Goal: Task Accomplishment & Management: Manage account settings

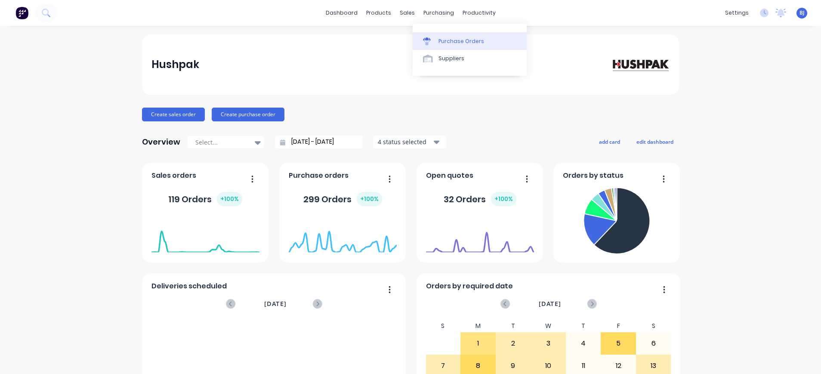
click at [446, 41] on div "Purchase Orders" at bounding box center [462, 41] width 46 height 8
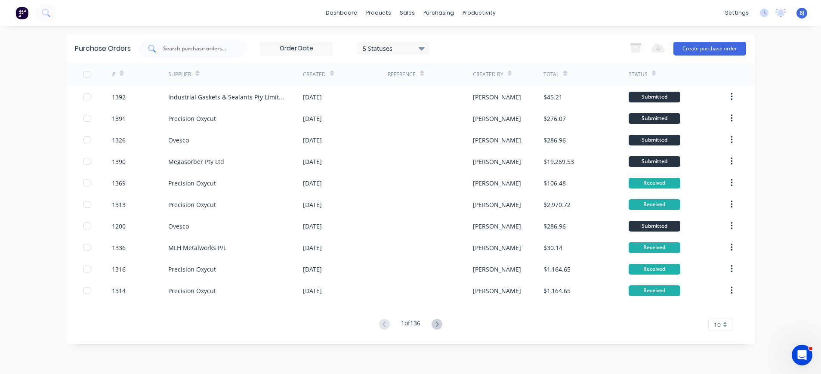
click at [213, 47] on input "text" at bounding box center [197, 48] width 71 height 9
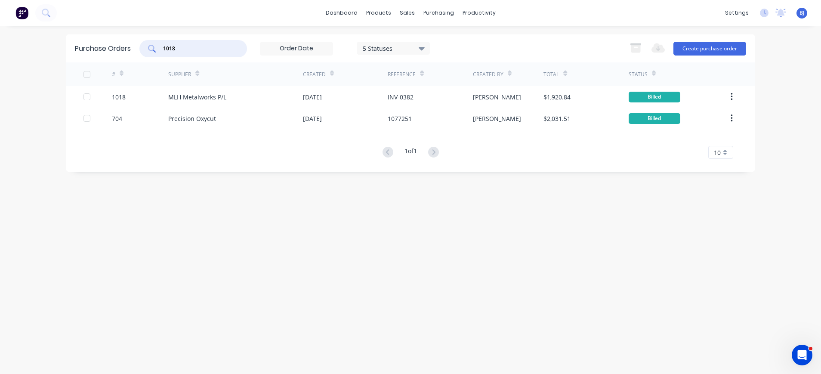
click at [183, 55] on div "1018" at bounding box center [193, 48] width 108 height 17
drag, startPoint x: 182, startPoint y: 50, endPoint x: 129, endPoint y: 52, distance: 53.4
click at [129, 52] on div "Purchase Orders 1018 5 Statuses 5 Statuses Export to Excel (XLSX) Create purcha…" at bounding box center [410, 48] width 689 height 28
type input "1281"
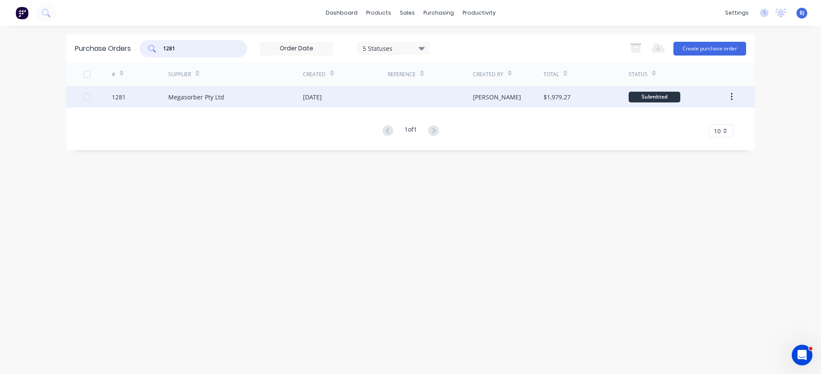
click at [194, 96] on div "Megasorber Pty Ltd" at bounding box center [196, 97] width 56 height 9
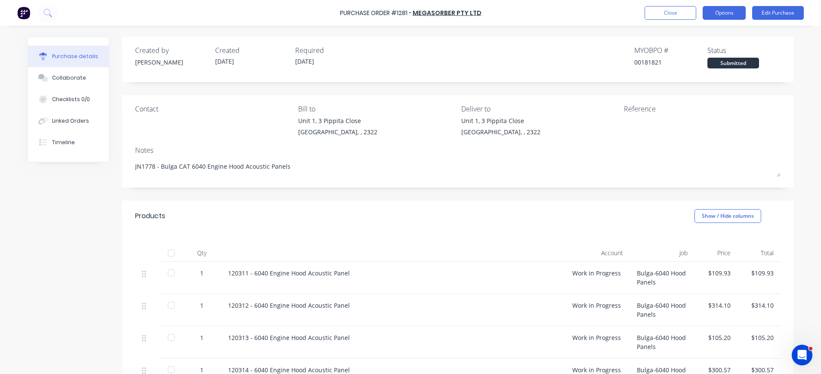
click at [723, 11] on button "Options" at bounding box center [724, 13] width 43 height 14
click at [774, 12] on button "Edit Purchase" at bounding box center [778, 13] width 52 height 14
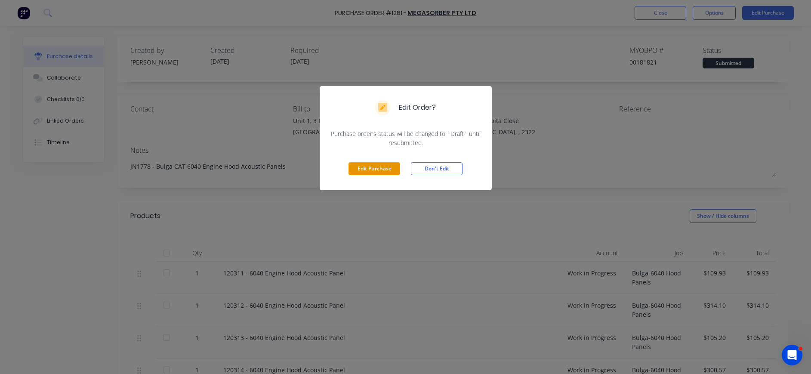
click at [367, 170] on button "Edit Purchase" at bounding box center [375, 168] width 52 height 13
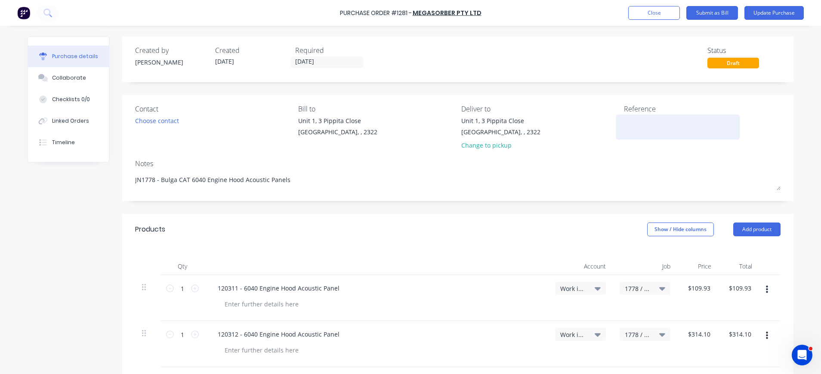
click at [631, 121] on textarea at bounding box center [678, 125] width 108 height 19
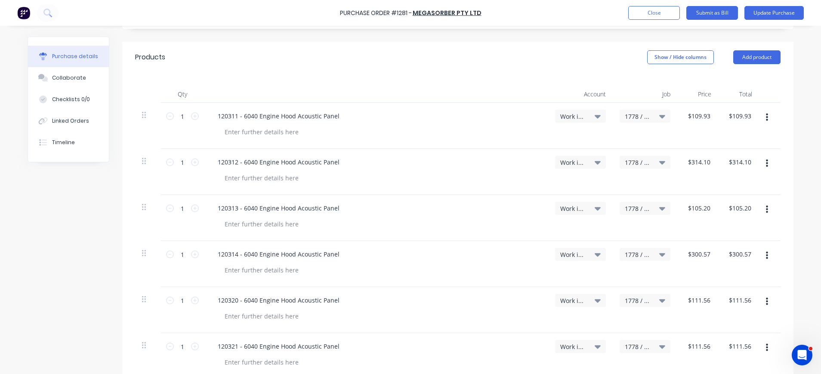
type textarea "M16468"
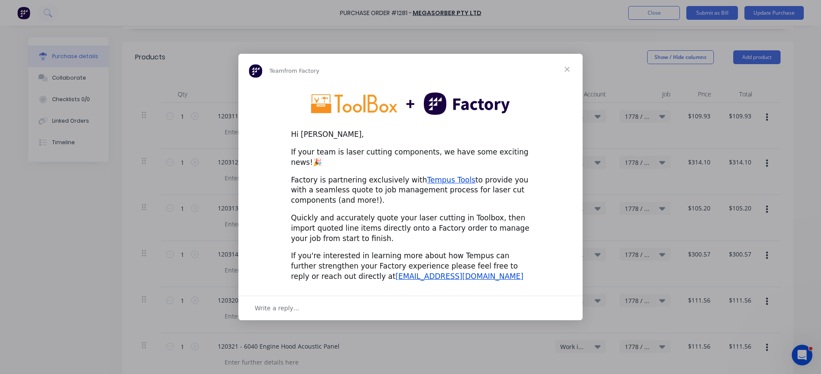
scroll to position [0, 0]
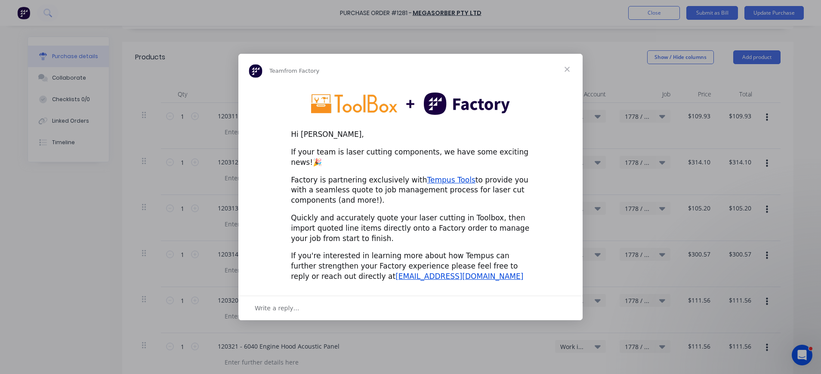
click at [563, 74] on span "Close" at bounding box center [567, 69] width 31 height 31
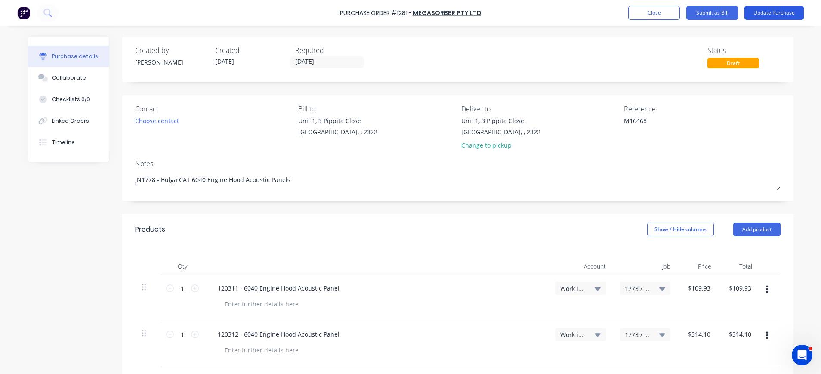
click at [768, 11] on button "Update Purchase" at bounding box center [774, 13] width 59 height 14
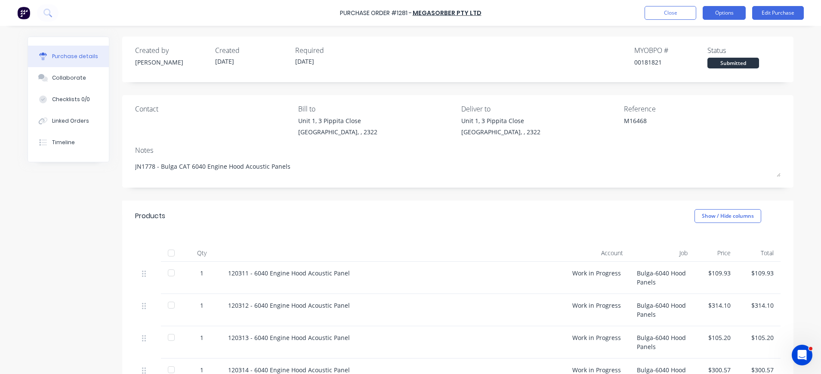
click at [732, 11] on button "Options" at bounding box center [724, 13] width 43 height 14
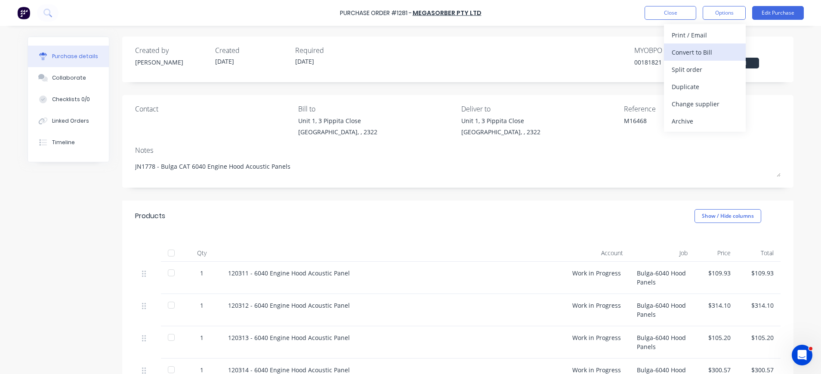
click at [715, 50] on div "Convert to Bill" at bounding box center [705, 52] width 66 height 12
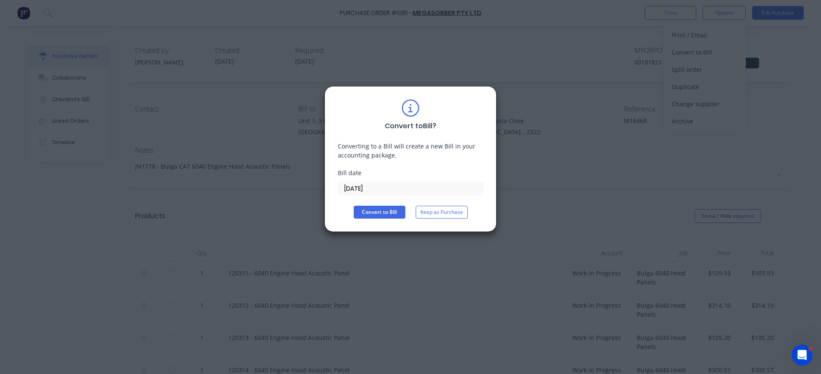
click at [368, 187] on input "03/09/25" at bounding box center [410, 188] width 145 height 13
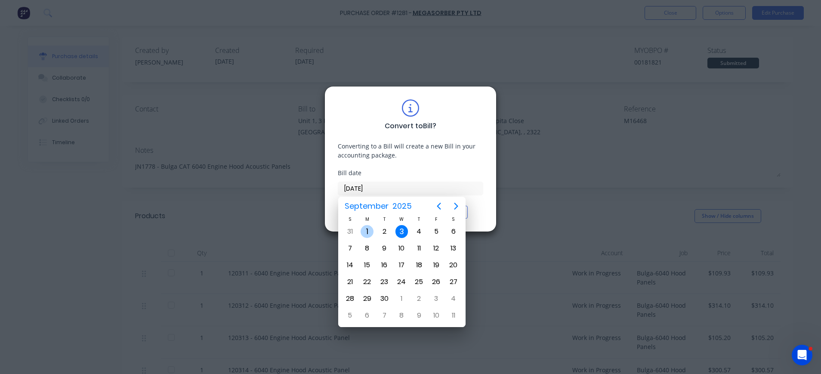
click at [368, 233] on div "1" at bounding box center [367, 231] width 13 height 13
type input "01/09/25"
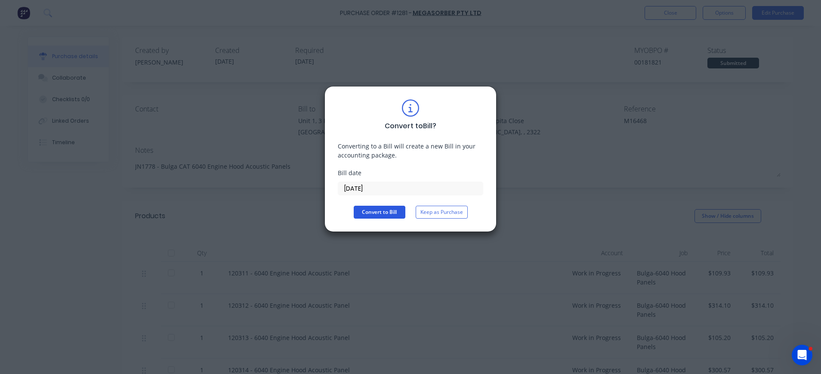
click at [385, 215] on button "Convert to Bill" at bounding box center [380, 212] width 52 height 13
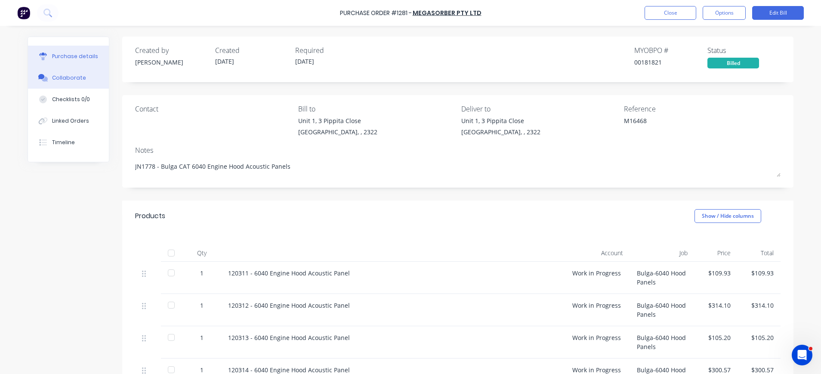
click at [65, 76] on div "Collaborate" at bounding box center [69, 78] width 34 height 8
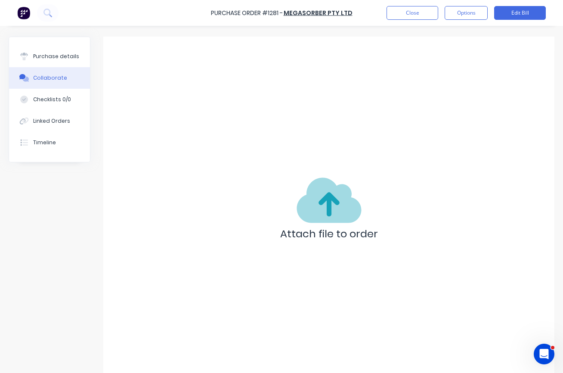
click at [50, 77] on div "Collaborate" at bounding box center [50, 78] width 34 height 8
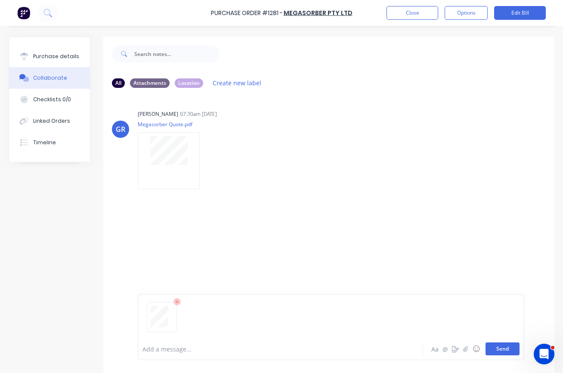
click at [492, 351] on button "Send" at bounding box center [503, 348] width 34 height 13
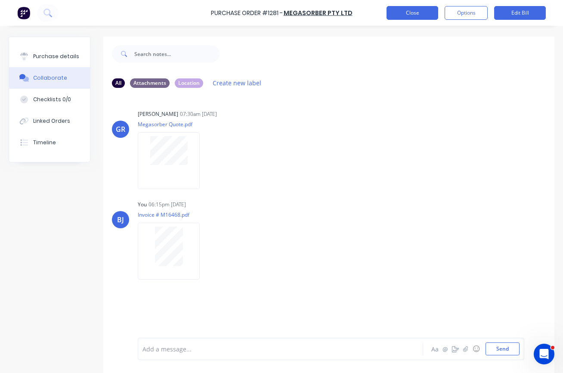
click at [415, 11] on button "Close" at bounding box center [413, 13] width 52 height 14
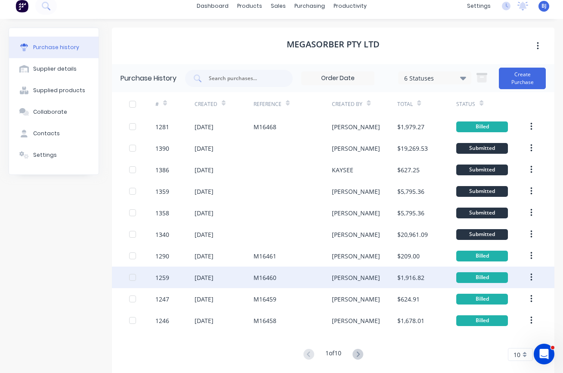
scroll to position [19, 0]
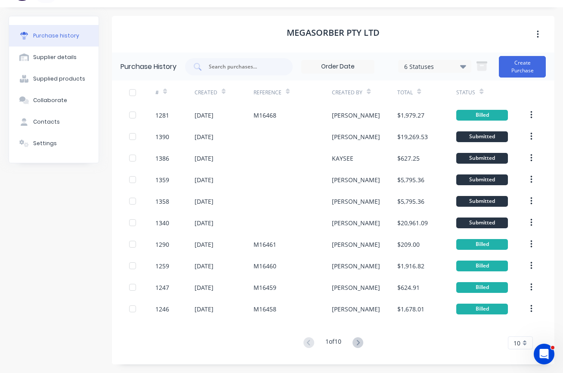
click at [519, 341] on div "10" at bounding box center [520, 342] width 25 height 13
click at [515, 325] on div "35" at bounding box center [520, 328] width 24 height 15
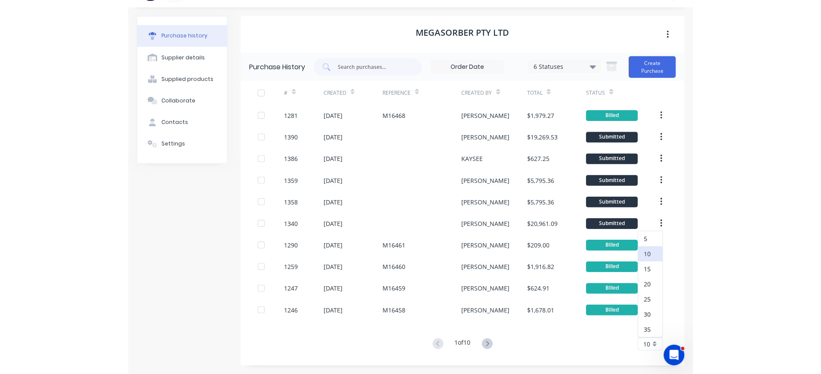
scroll to position [0, 0]
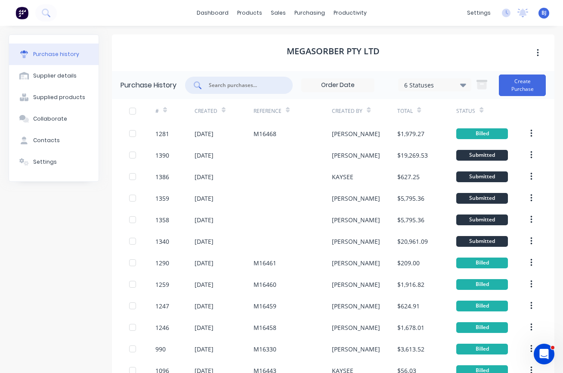
click at [223, 82] on input "text" at bounding box center [243, 85] width 71 height 9
type input "1285"
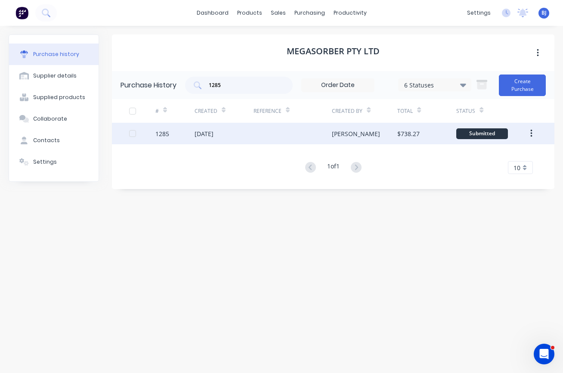
click at [214, 133] on div "[DATE]" at bounding box center [204, 133] width 19 height 9
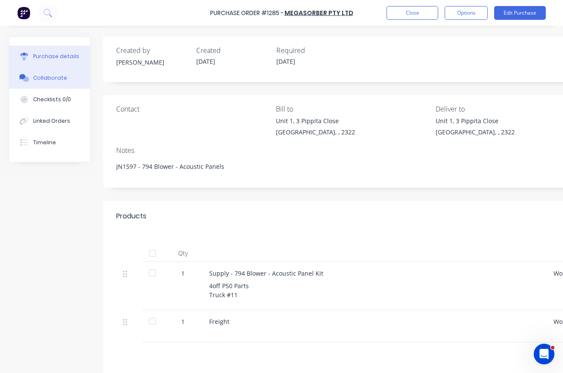
click at [47, 73] on button "Collaborate" at bounding box center [49, 78] width 81 height 22
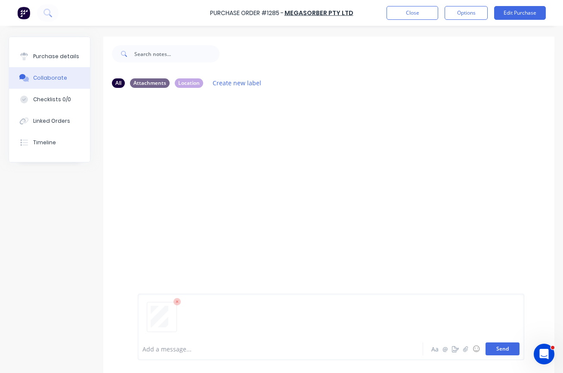
click at [487, 347] on button "Send" at bounding box center [503, 348] width 34 height 13
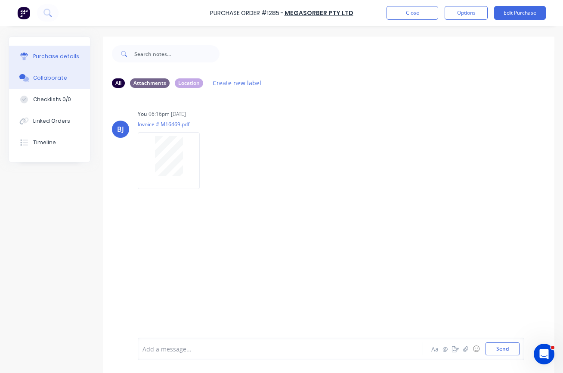
click at [46, 58] on div "Purchase details" at bounding box center [56, 57] width 46 height 8
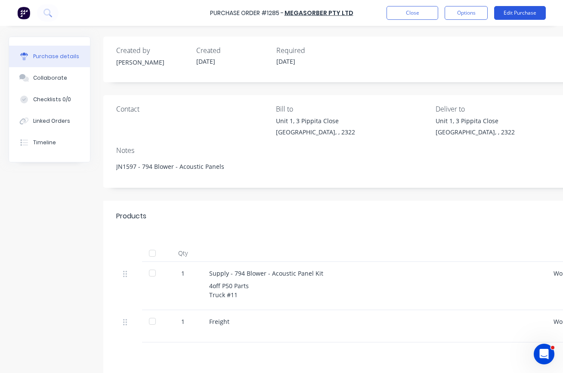
click at [512, 13] on button "Edit Purchase" at bounding box center [520, 13] width 52 height 14
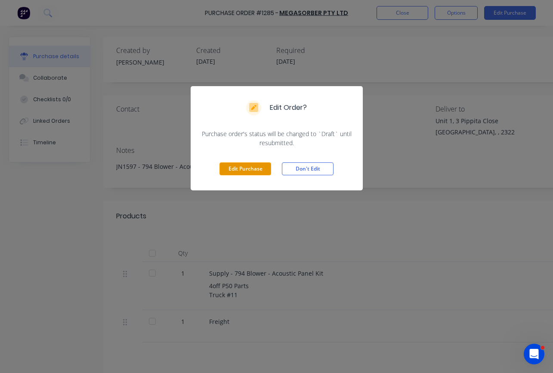
click at [236, 169] on button "Edit Purchase" at bounding box center [246, 168] width 52 height 13
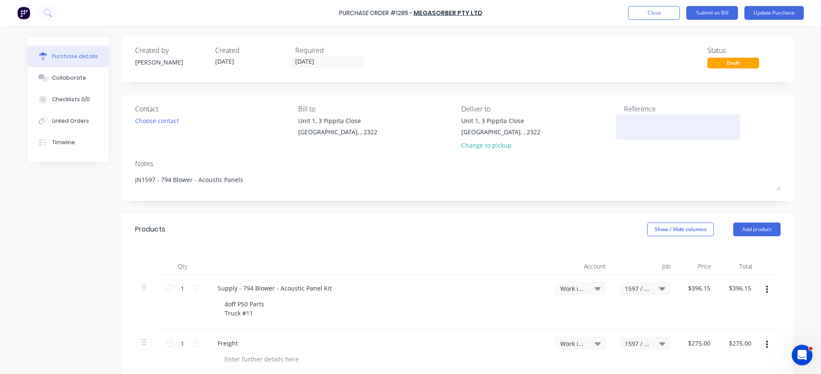
click at [676, 121] on textarea at bounding box center [678, 125] width 108 height 19
click at [627, 121] on textarea "M.16469" at bounding box center [678, 125] width 108 height 19
type textarea "M16469"
click at [771, 9] on button "Update Purchase" at bounding box center [774, 13] width 59 height 14
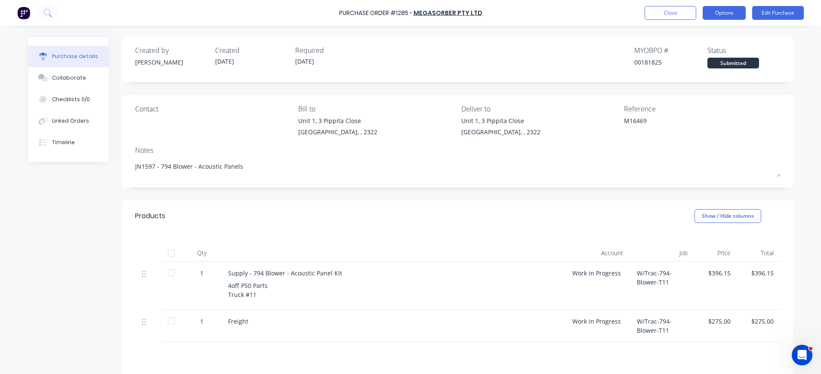
drag, startPoint x: 732, startPoint y: 9, endPoint x: 732, endPoint y: 15, distance: 6.9
click at [732, 10] on button "Options" at bounding box center [724, 13] width 43 height 14
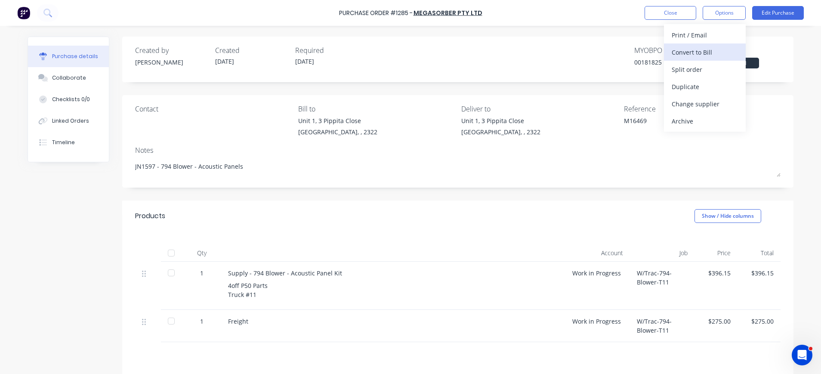
click at [710, 47] on div "Convert to Bill" at bounding box center [705, 52] width 66 height 12
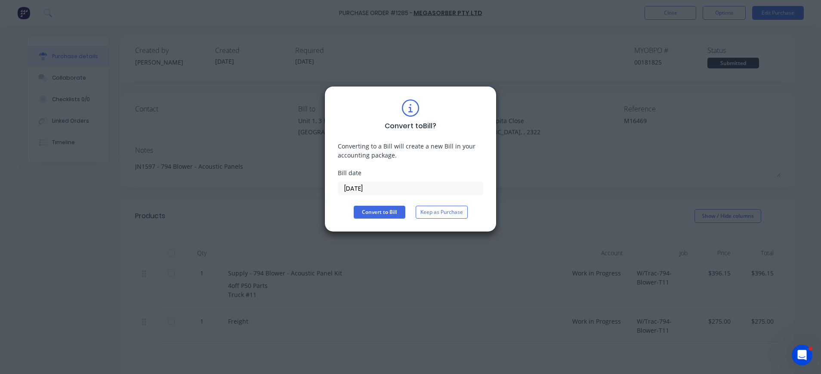
click at [361, 187] on input "03/09/25" at bounding box center [410, 188] width 145 height 13
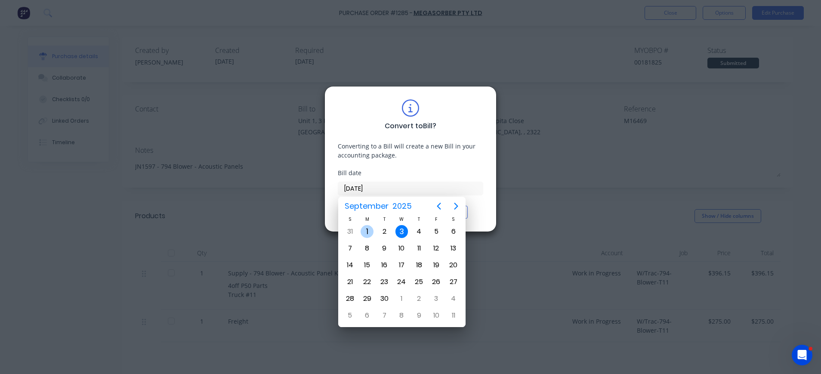
click at [371, 233] on div "1" at bounding box center [367, 231] width 13 height 13
type input "01/09/25"
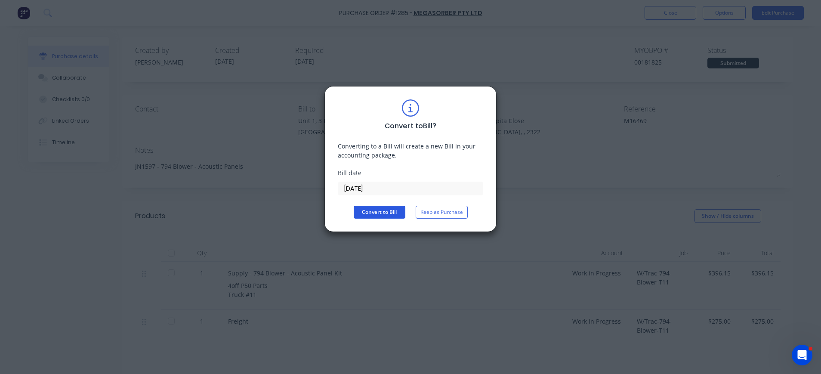
click at [387, 210] on button "Convert to Bill" at bounding box center [380, 212] width 52 height 13
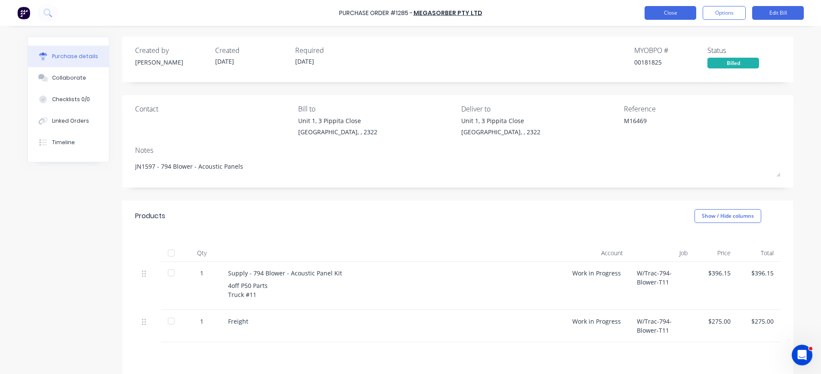
click at [675, 15] on button "Close" at bounding box center [671, 13] width 52 height 14
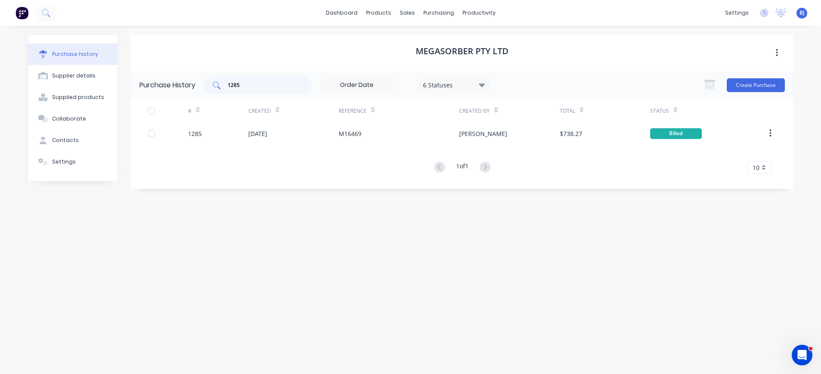
drag, startPoint x: 264, startPoint y: 91, endPoint x: 216, endPoint y: 87, distance: 47.9
click at [216, 87] on div "1285" at bounding box center [258, 85] width 108 height 17
type input "1"
type input "1298"
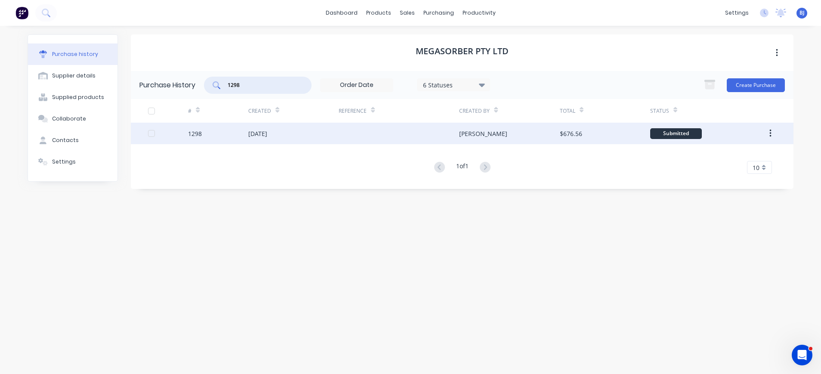
click at [265, 131] on div "[DATE]" at bounding box center [257, 133] width 19 height 9
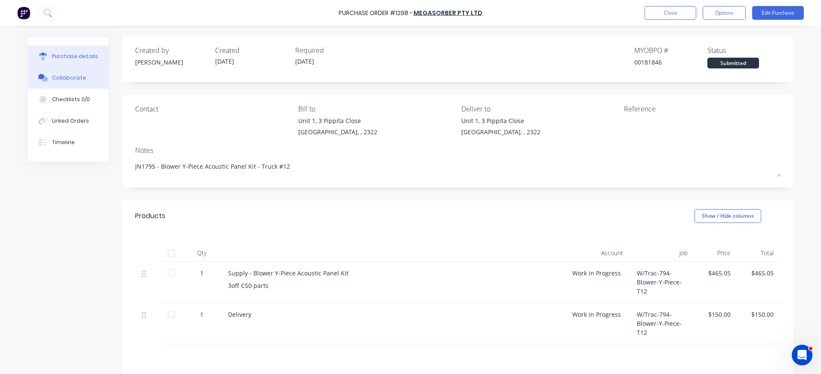
click at [79, 76] on button "Collaborate" at bounding box center [68, 78] width 81 height 22
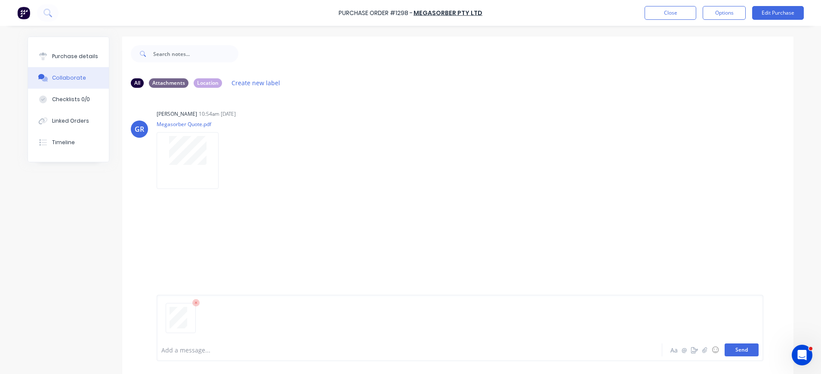
click at [741, 350] on button "Send" at bounding box center [742, 350] width 34 height 13
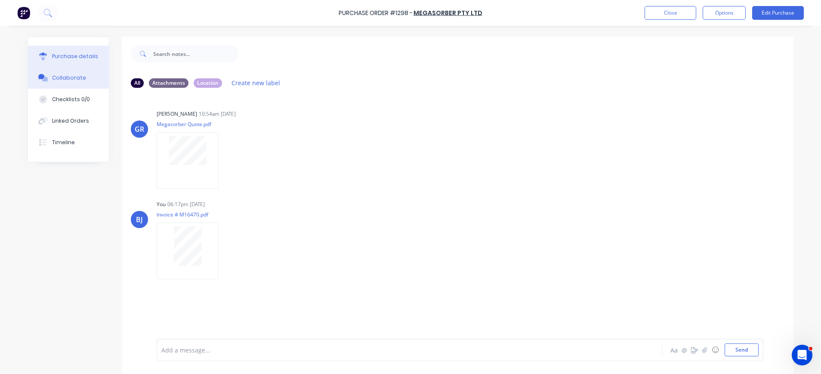
click at [56, 55] on div "Purchase details" at bounding box center [75, 57] width 46 height 8
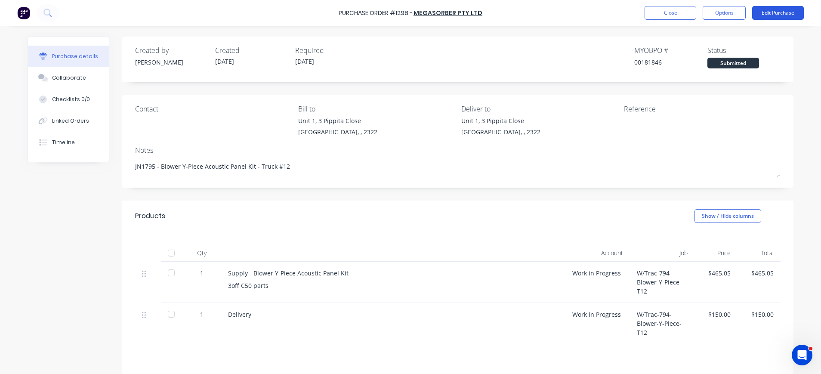
click at [773, 10] on button "Edit Purchase" at bounding box center [778, 13] width 52 height 14
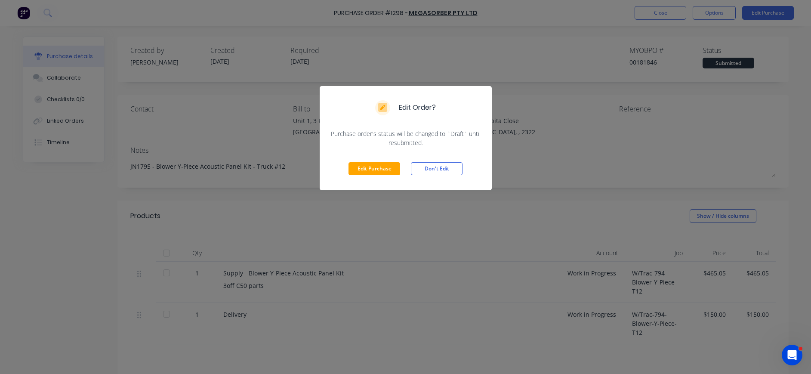
drag, startPoint x: 388, startPoint y: 170, endPoint x: 400, endPoint y: 168, distance: 12.2
click at [390, 170] on button "Edit Purchase" at bounding box center [375, 168] width 52 height 13
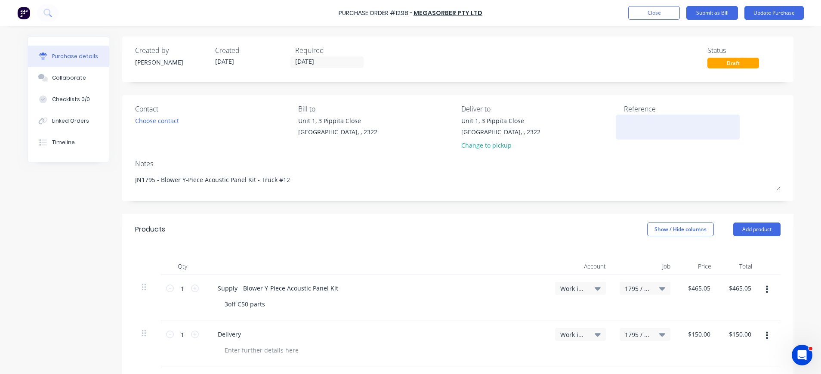
click at [653, 121] on textarea at bounding box center [678, 125] width 108 height 19
type textarea "M16470"
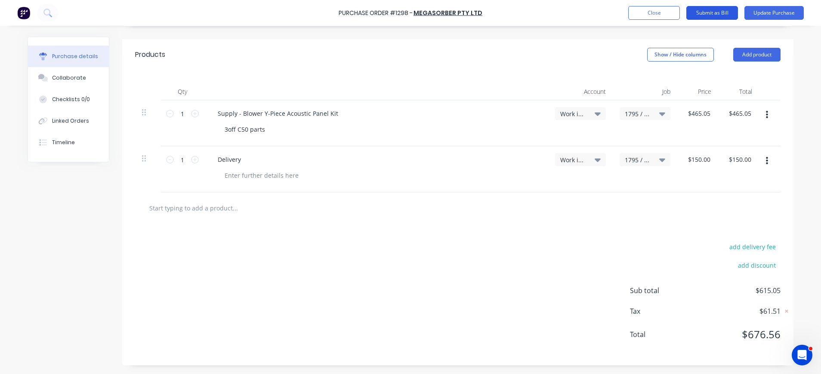
click at [707, 8] on button "Submit as Bill" at bounding box center [713, 13] width 52 height 14
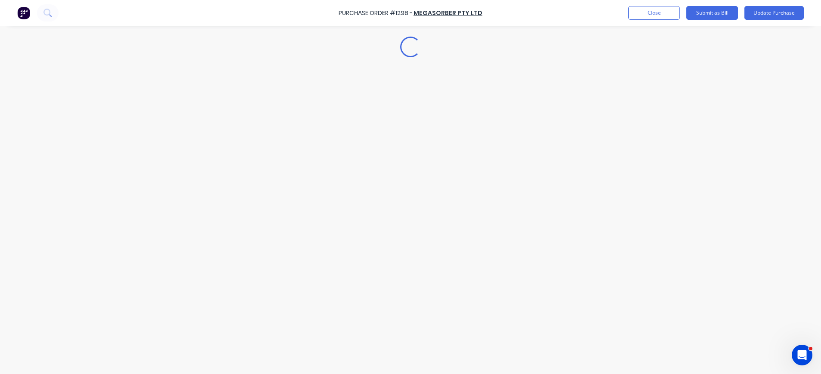
scroll to position [0, 0]
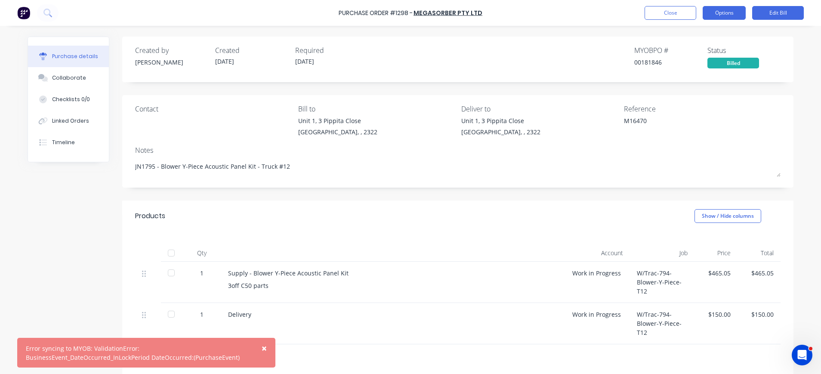
click at [719, 13] on button "Options" at bounding box center [724, 13] width 43 height 14
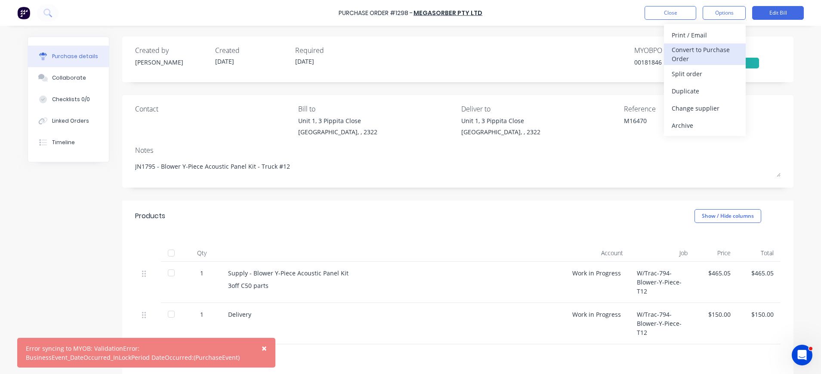
click at [715, 49] on div "Convert to Purchase Order" at bounding box center [705, 54] width 66 height 22
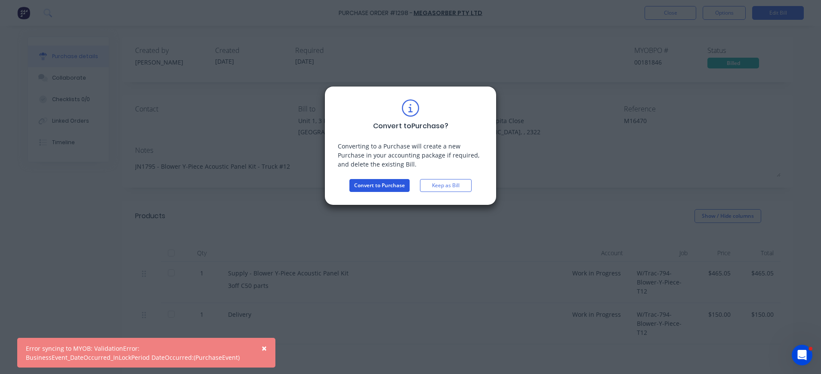
click at [362, 185] on button "Convert to Purchase" at bounding box center [380, 185] width 60 height 13
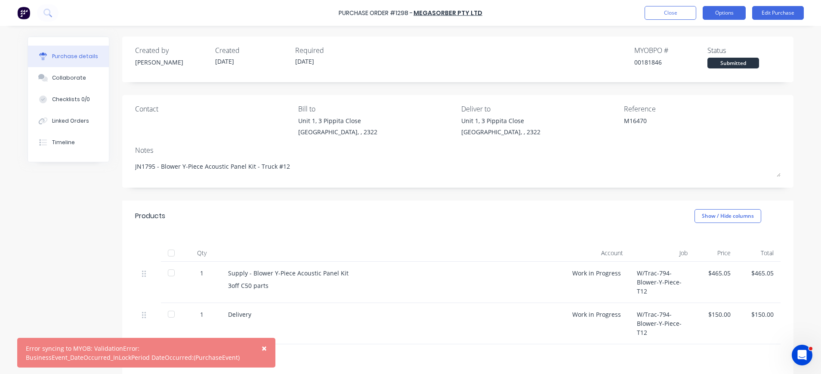
click at [723, 11] on button "Options" at bounding box center [724, 13] width 43 height 14
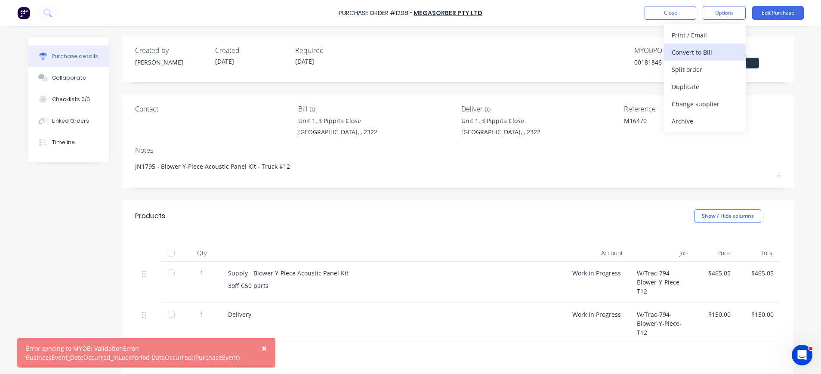
click at [706, 50] on div "Convert to Bill" at bounding box center [705, 52] width 66 height 12
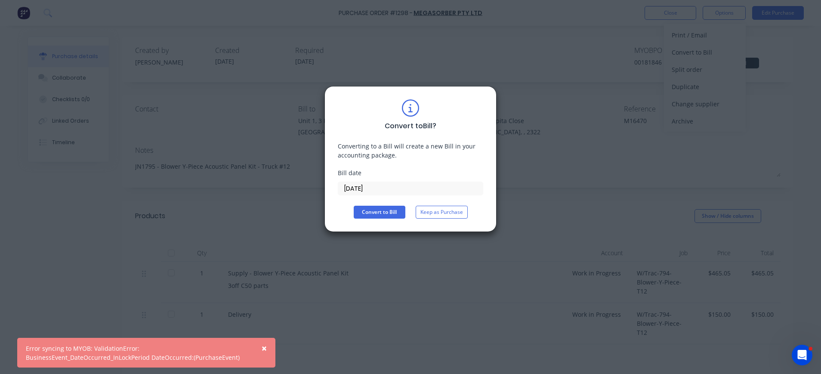
click at [347, 191] on input "03/09/25" at bounding box center [410, 188] width 145 height 13
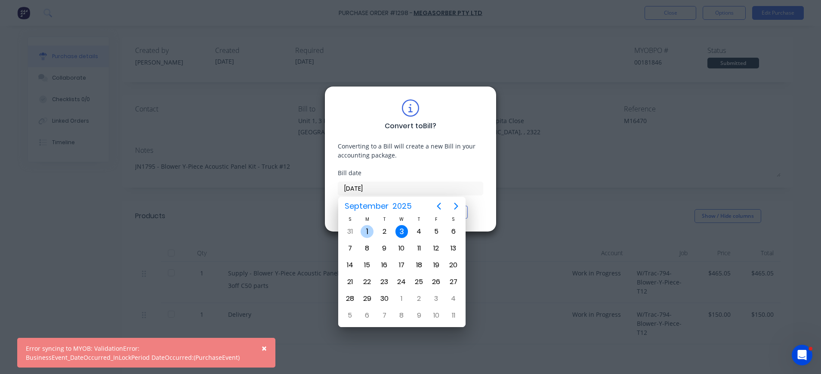
click at [365, 232] on div "1" at bounding box center [367, 231] width 13 height 13
type input "01/09/25"
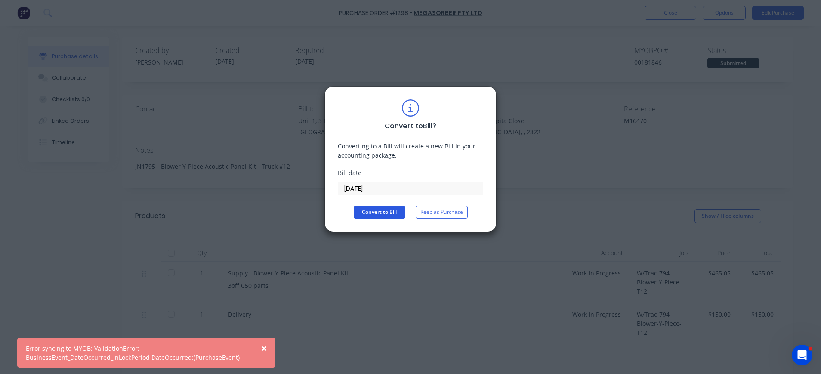
click at [378, 210] on button "Convert to Bill" at bounding box center [380, 212] width 52 height 13
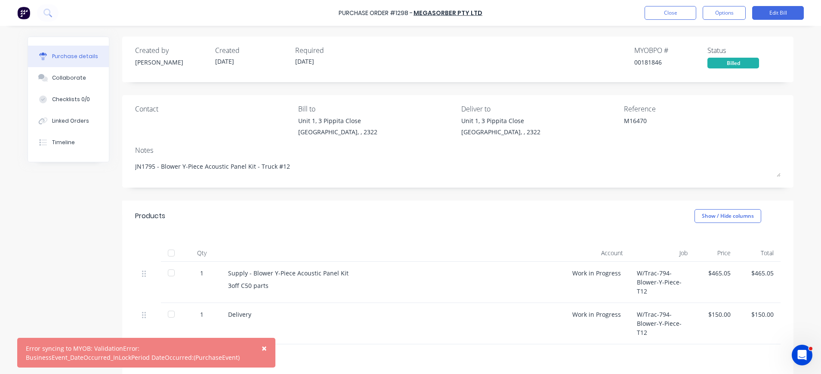
click at [263, 350] on span "×" at bounding box center [264, 348] width 5 height 12
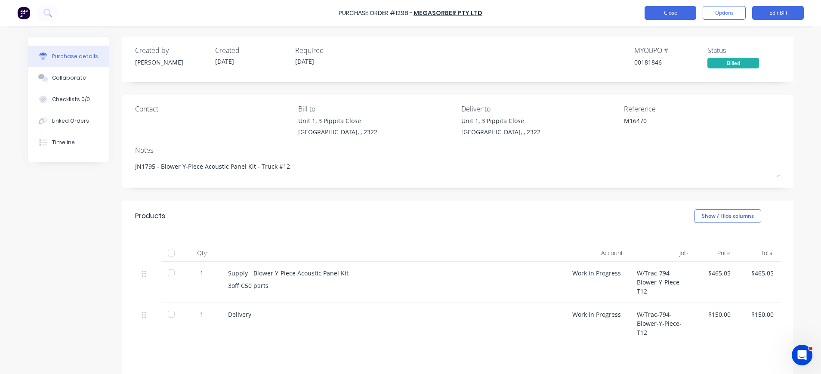
click at [662, 12] on button "Close" at bounding box center [671, 13] width 52 height 14
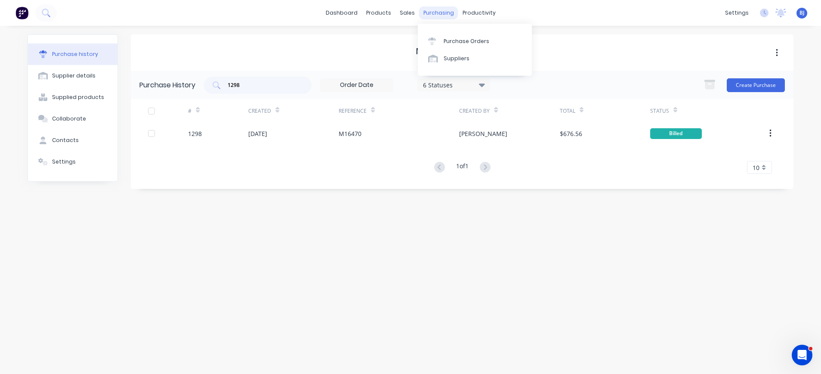
click at [433, 13] on div "purchasing" at bounding box center [438, 12] width 39 height 13
click at [447, 40] on div "Purchase Orders" at bounding box center [467, 41] width 46 height 8
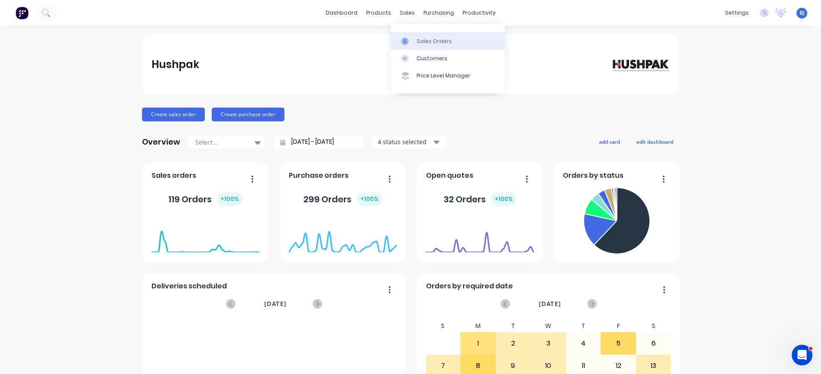
click at [427, 40] on div "Sales Orders" at bounding box center [434, 41] width 35 height 8
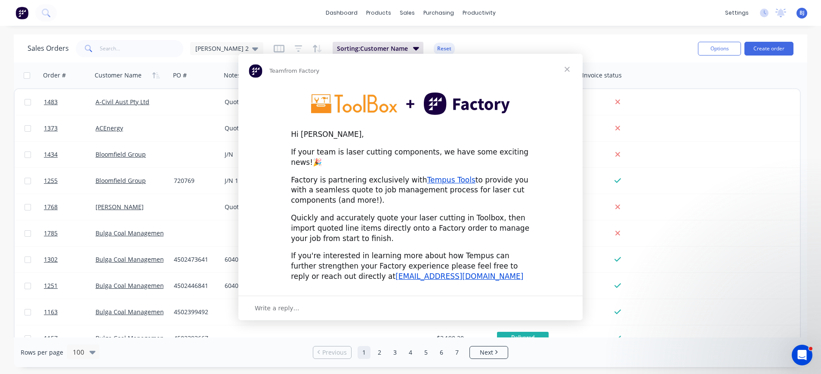
click at [149, 50] on div "Intercom messenger" at bounding box center [410, 187] width 821 height 374
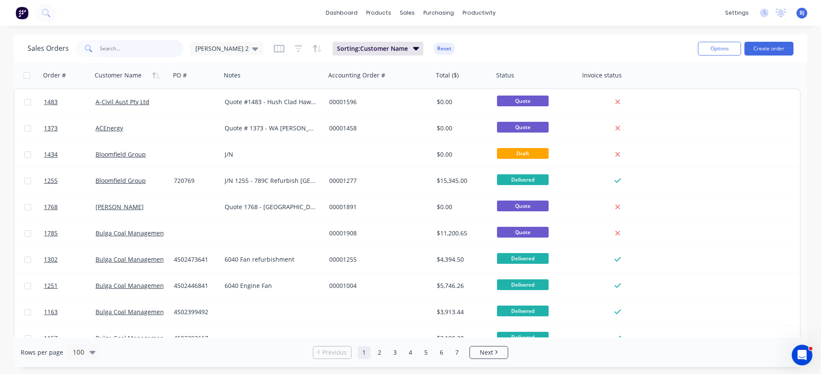
click at [156, 50] on input "text" at bounding box center [142, 48] width 84 height 17
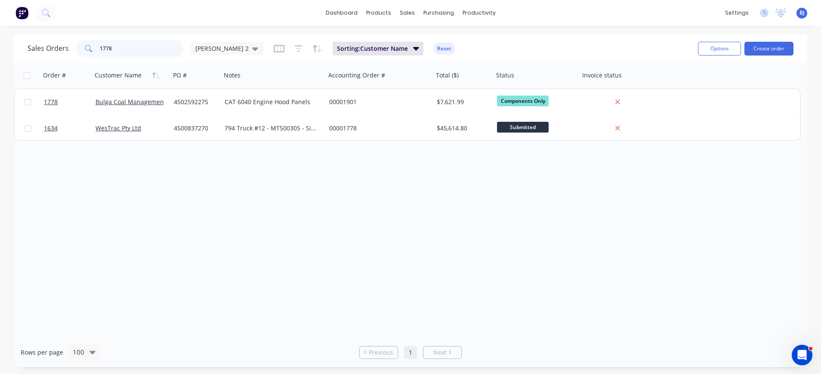
click at [155, 51] on input "1778" at bounding box center [142, 48] width 84 height 17
drag, startPoint x: 93, startPoint y: 54, endPoint x: 66, endPoint y: 54, distance: 26.7
click at [66, 54] on div "Sales Orders 1778 beth 2" at bounding box center [146, 48] width 236 height 17
click at [128, 46] on input "1597" at bounding box center [142, 48] width 84 height 17
drag, startPoint x: 124, startPoint y: 46, endPoint x: 78, endPoint y: 56, distance: 47.4
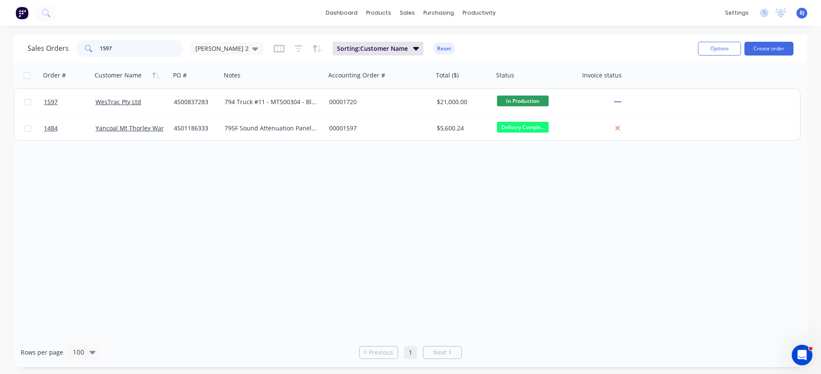
click at [82, 50] on div "1597" at bounding box center [130, 48] width 108 height 17
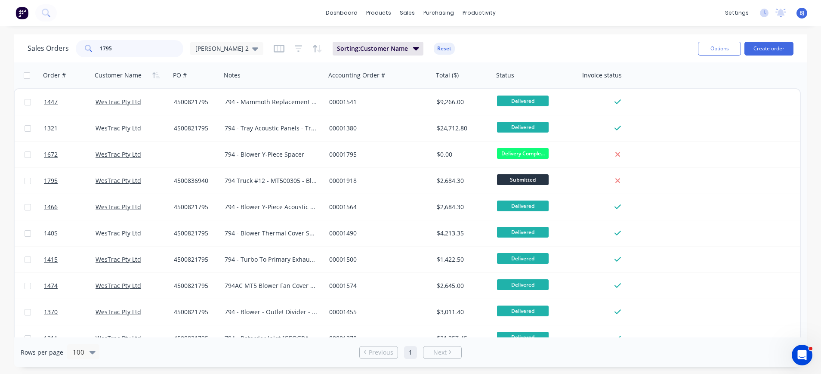
click at [123, 52] on input "1795" at bounding box center [142, 48] width 84 height 17
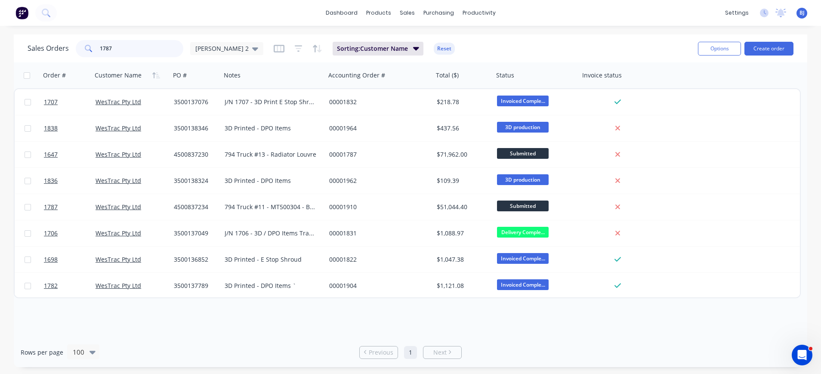
drag, startPoint x: 127, startPoint y: 43, endPoint x: 84, endPoint y: 43, distance: 42.2
click at [84, 43] on div "1787" at bounding box center [130, 48] width 108 height 17
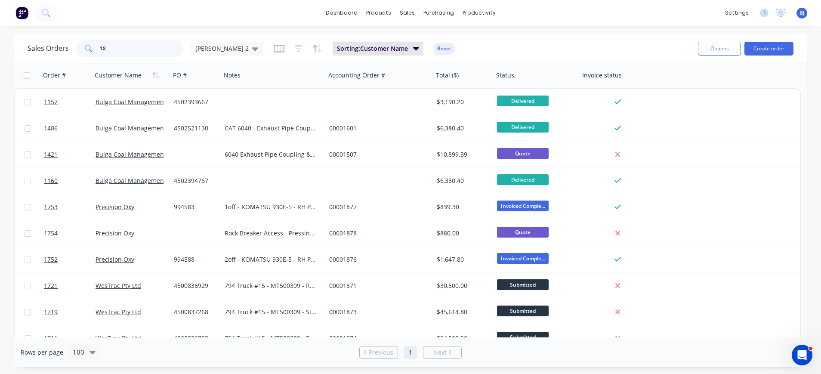
type input "1"
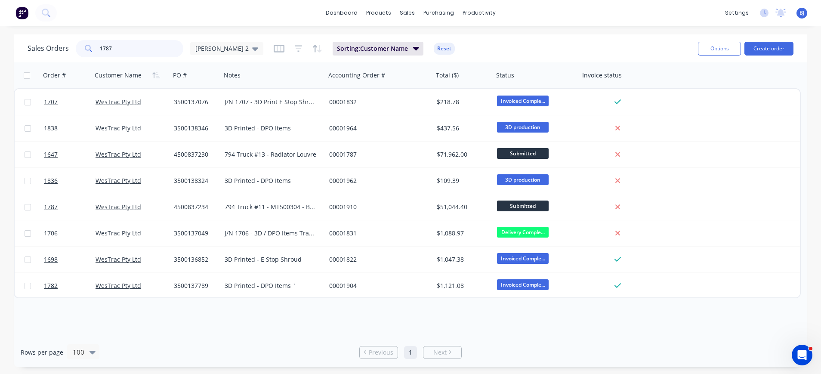
click at [161, 49] on input "1787" at bounding box center [142, 48] width 84 height 17
type input "1"
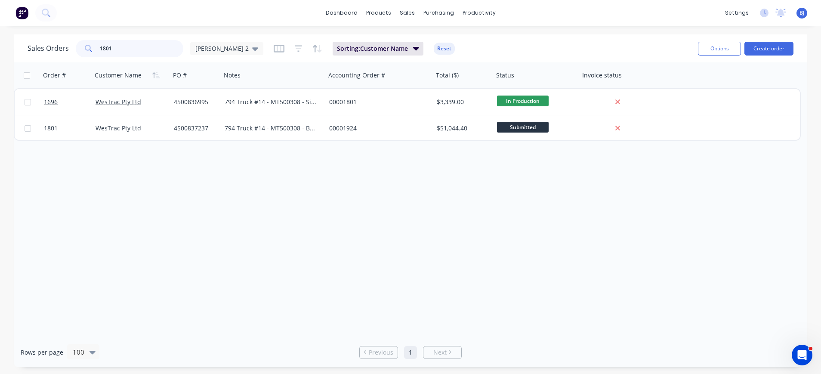
click at [124, 40] on input "1801" at bounding box center [142, 48] width 84 height 17
drag, startPoint x: 104, startPoint y: 43, endPoint x: 69, endPoint y: 43, distance: 34.9
click at [70, 43] on div "Sales Orders 1801 beth 2" at bounding box center [146, 48] width 236 height 17
type input "1797"
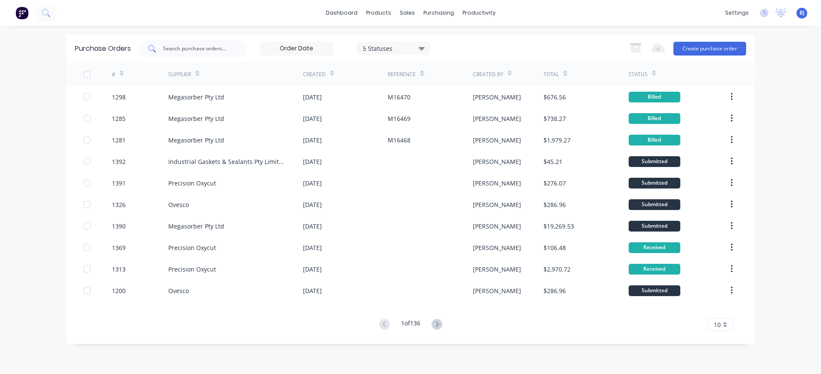
click at [223, 45] on input "text" at bounding box center [197, 48] width 71 height 9
type input "1299"
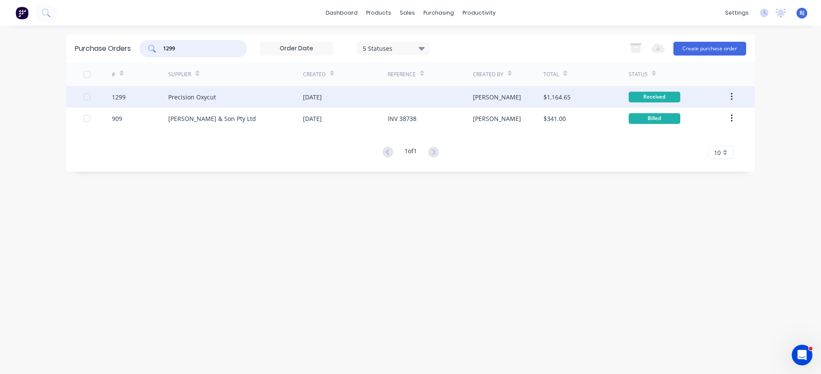
click at [207, 96] on div "Precision Oxycut" at bounding box center [192, 97] width 48 height 9
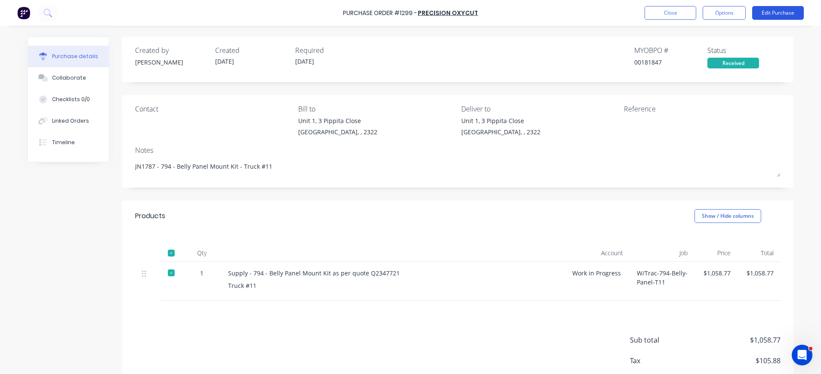
click at [781, 12] on button "Edit Purchase" at bounding box center [778, 13] width 52 height 14
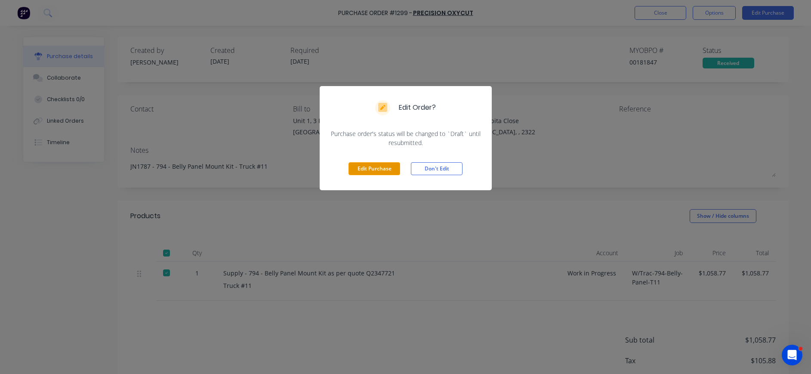
click at [375, 167] on button "Edit Purchase" at bounding box center [375, 168] width 52 height 13
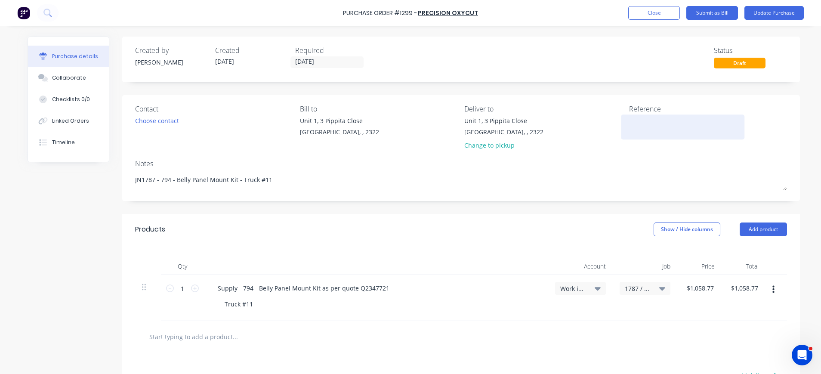
click at [629, 122] on div at bounding box center [683, 127] width 108 height 22
drag, startPoint x: 620, startPoint y: 123, endPoint x: 636, endPoint y: 123, distance: 15.5
click at [629, 123] on div at bounding box center [683, 127] width 108 height 22
type textarea "x"
click at [629, 125] on div at bounding box center [683, 127] width 108 height 22
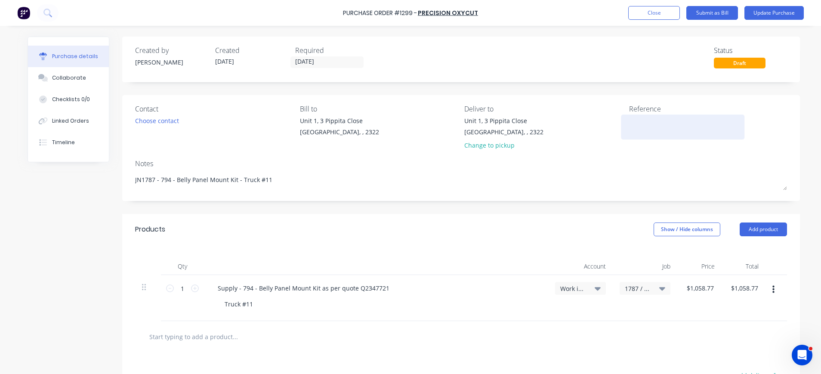
click at [630, 121] on textarea at bounding box center [683, 125] width 108 height 19
type textarea "1109281"
type textarea "x"
type textarea "1109281"
click at [775, 11] on button "Update Purchase" at bounding box center [774, 13] width 59 height 14
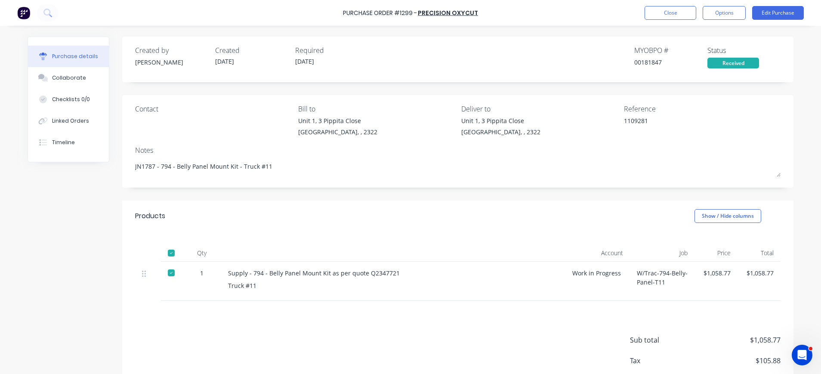
drag, startPoint x: 65, startPoint y: 76, endPoint x: 110, endPoint y: 85, distance: 46.2
click at [66, 76] on div "Collaborate" at bounding box center [69, 78] width 34 height 8
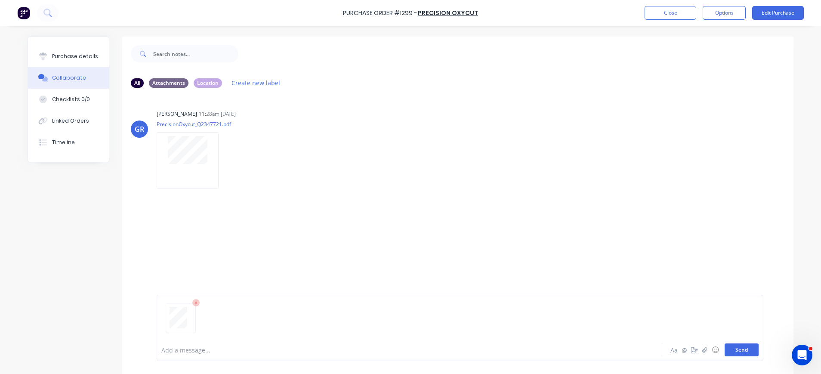
click at [731, 350] on button "Send" at bounding box center [742, 350] width 34 height 13
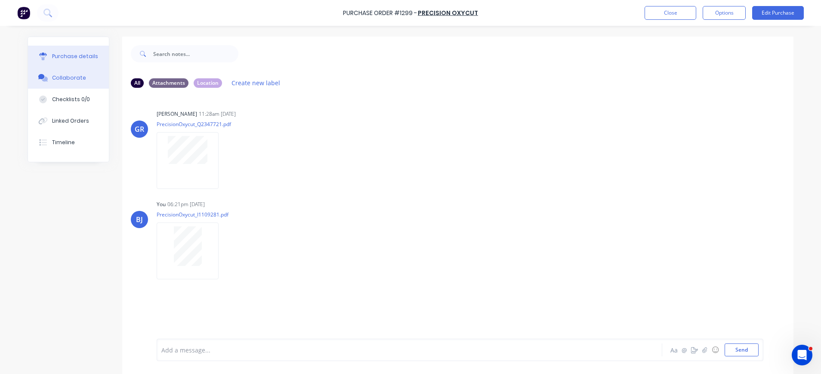
drag, startPoint x: 71, startPoint y: 56, endPoint x: 103, endPoint y: 64, distance: 33.1
click at [71, 56] on div "Purchase details" at bounding box center [75, 57] width 46 height 8
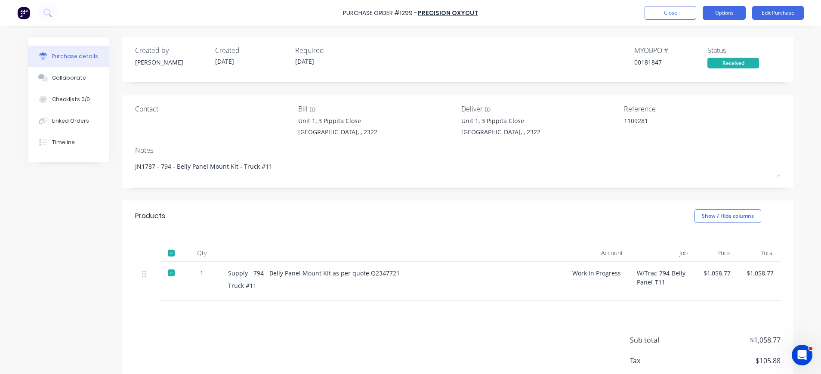
click at [722, 15] on button "Options" at bounding box center [724, 13] width 43 height 14
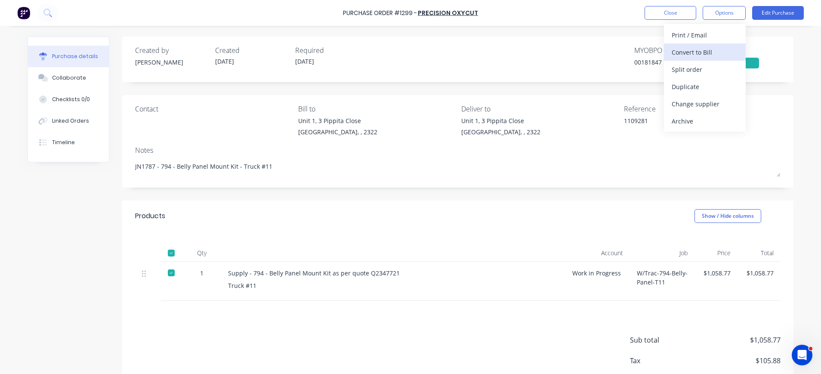
click at [698, 51] on div "Convert to Bill" at bounding box center [705, 52] width 66 height 12
type textarea "x"
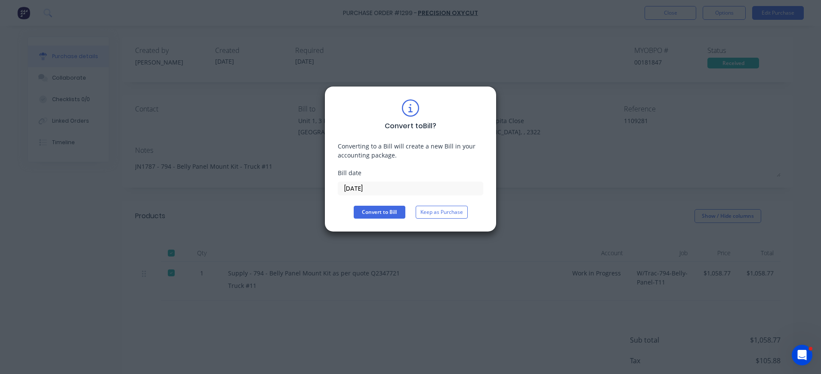
click at [367, 186] on input "03/09/25" at bounding box center [410, 188] width 145 height 13
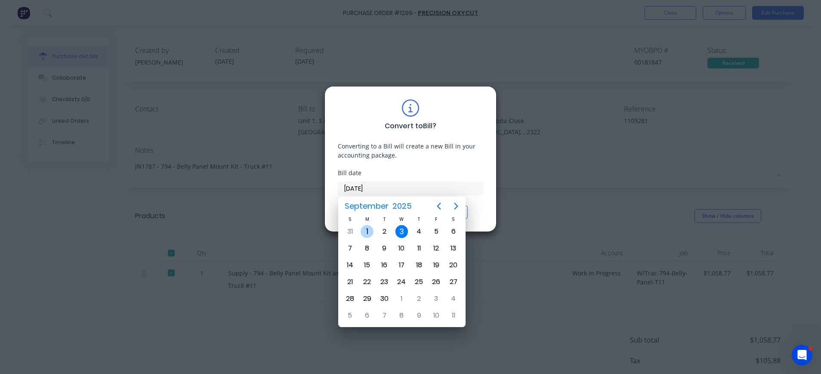
click at [372, 231] on div "1" at bounding box center [367, 231] width 13 height 13
type input "01/09/25"
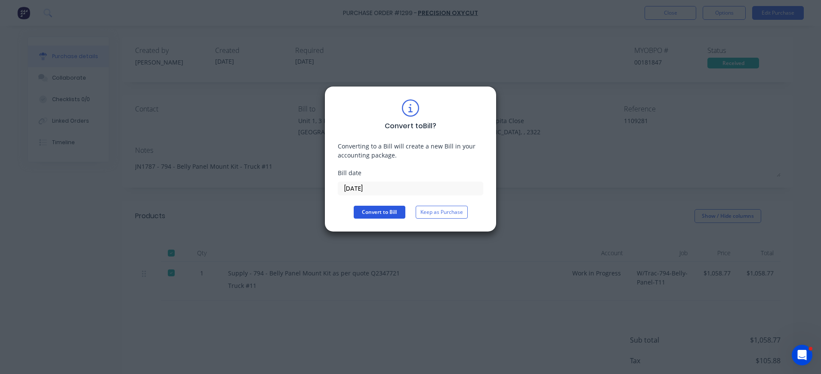
click at [370, 212] on button "Convert to Bill" at bounding box center [380, 212] width 52 height 13
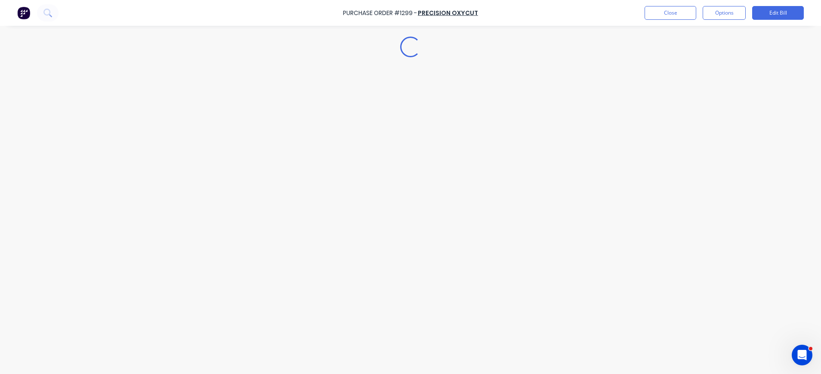
type textarea "x"
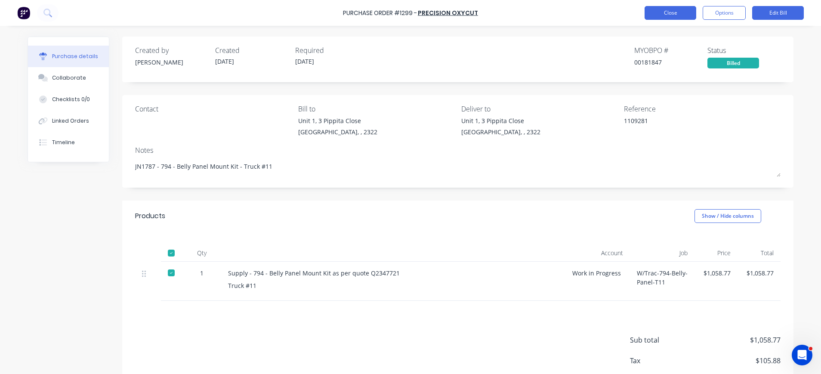
click at [683, 16] on button "Close" at bounding box center [671, 13] width 52 height 14
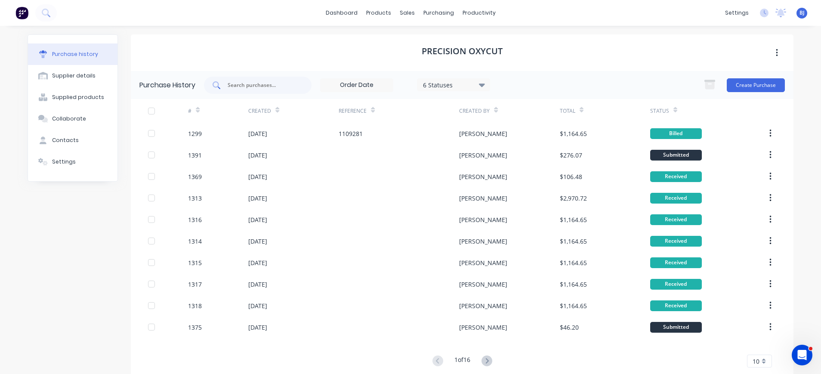
click at [249, 89] on input "text" at bounding box center [262, 85] width 71 height 9
type input "1316"
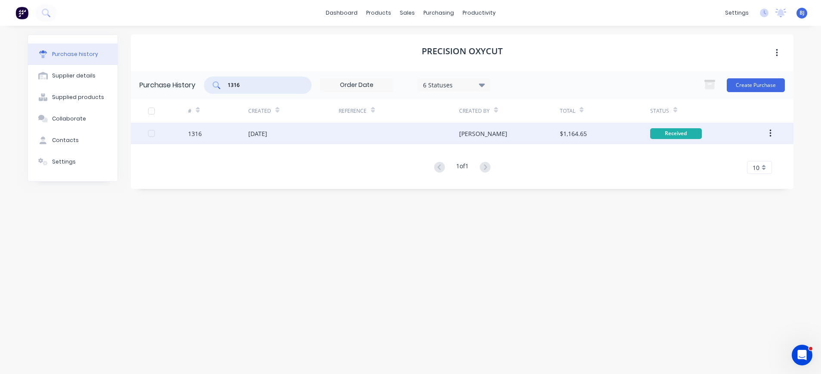
click at [257, 139] on div "[DATE]" at bounding box center [293, 134] width 90 height 22
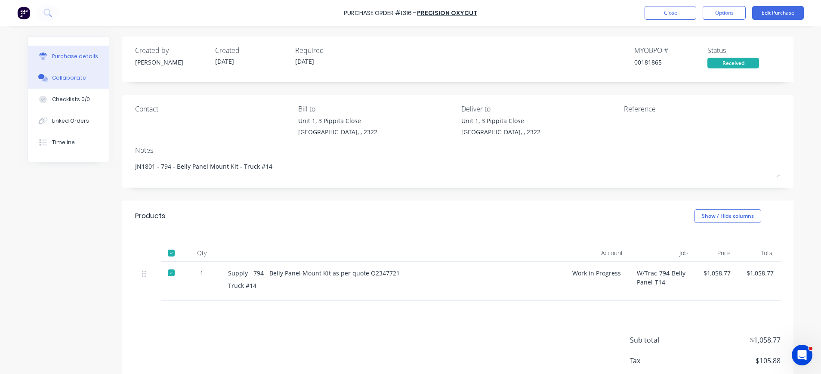
drag, startPoint x: 81, startPoint y: 73, endPoint x: 130, endPoint y: 74, distance: 49.5
click at [82, 74] on button "Collaborate" at bounding box center [68, 78] width 81 height 22
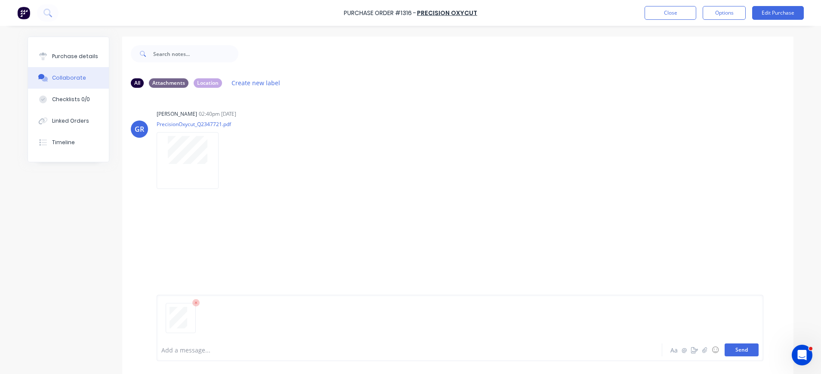
click at [740, 350] on button "Send" at bounding box center [742, 350] width 34 height 13
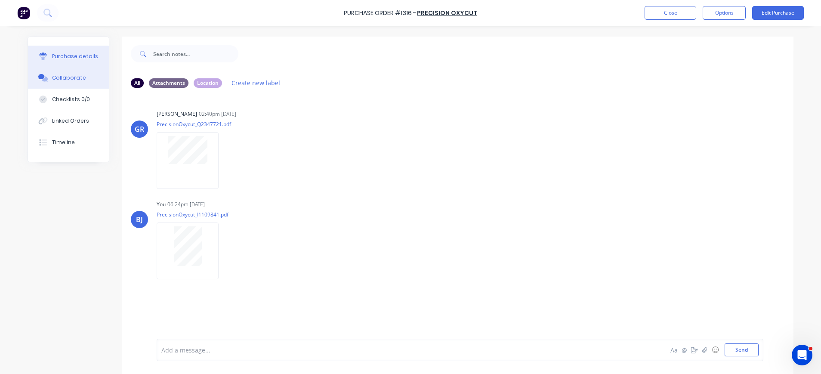
click at [82, 53] on div "Purchase details" at bounding box center [75, 57] width 46 height 8
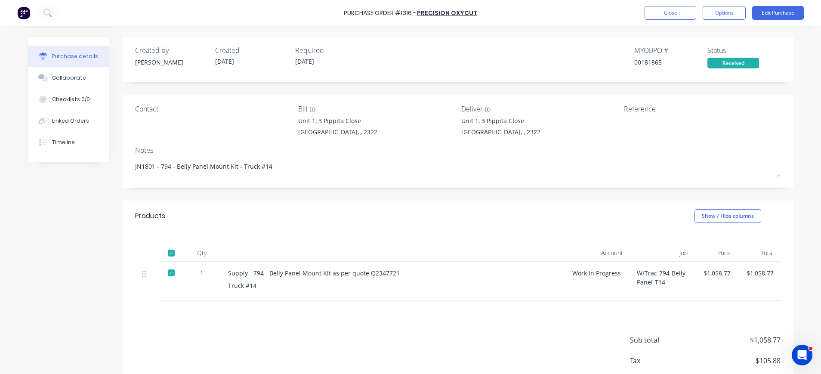
click at [624, 131] on div at bounding box center [678, 127] width 108 height 22
click at [762, 13] on button "Edit Purchase" at bounding box center [778, 13] width 52 height 14
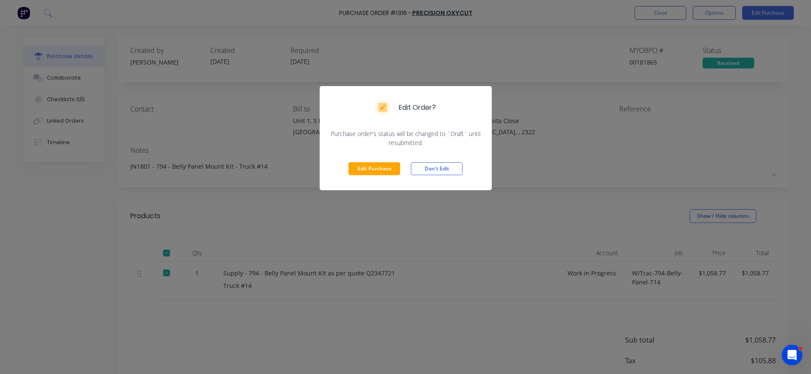
drag, startPoint x: 376, startPoint y: 170, endPoint x: 416, endPoint y: 157, distance: 42.2
click at [379, 170] on button "Edit Purchase" at bounding box center [375, 168] width 52 height 13
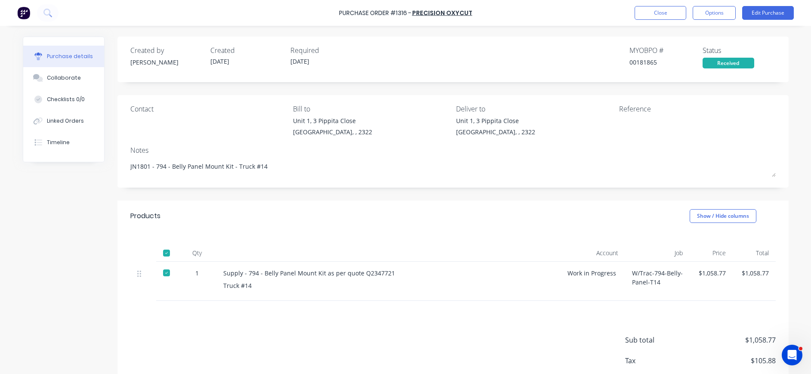
type textarea "x"
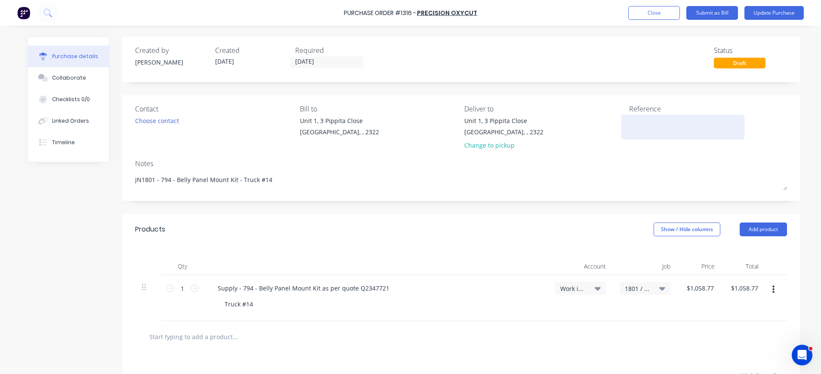
click at [634, 122] on textarea at bounding box center [683, 125] width 108 height 19
type textarea "1109841"
type textarea "x"
type textarea "1109841"
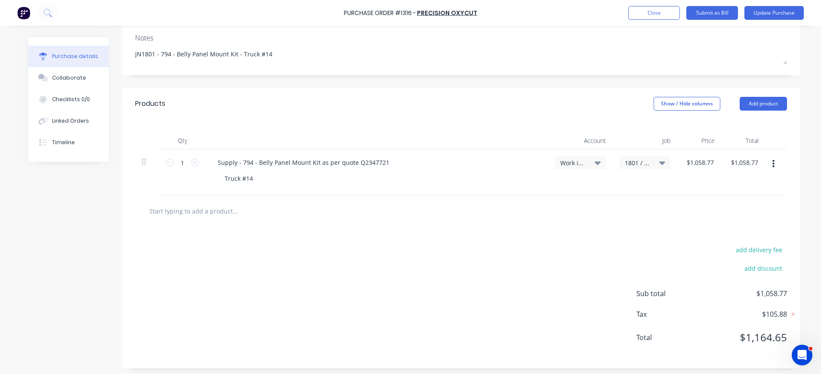
scroll to position [129, 0]
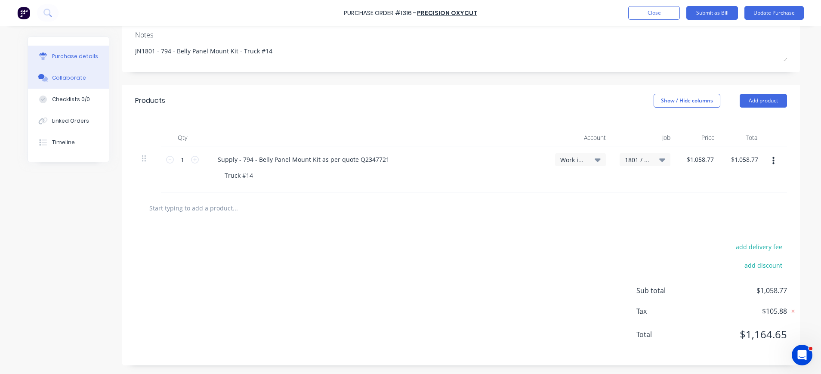
click at [64, 77] on div "Collaborate" at bounding box center [69, 78] width 34 height 8
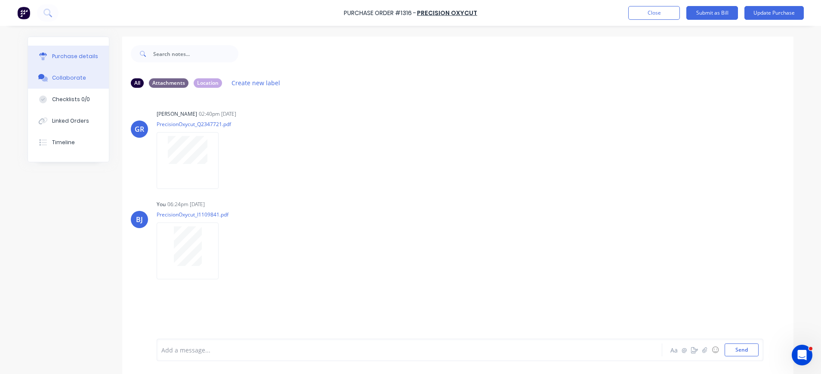
click at [58, 55] on div "Purchase details" at bounding box center [75, 57] width 46 height 8
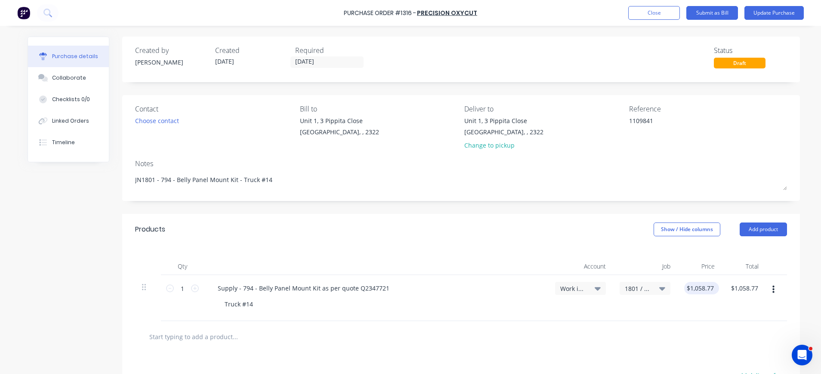
click at [711, 287] on div "$1,058.77 $1,058.77" at bounding box center [701, 288] width 35 height 12
type textarea "x"
type input "1058.7700"
click at [709, 286] on input "1058.7700" at bounding box center [699, 288] width 31 height 12
type textarea "x"
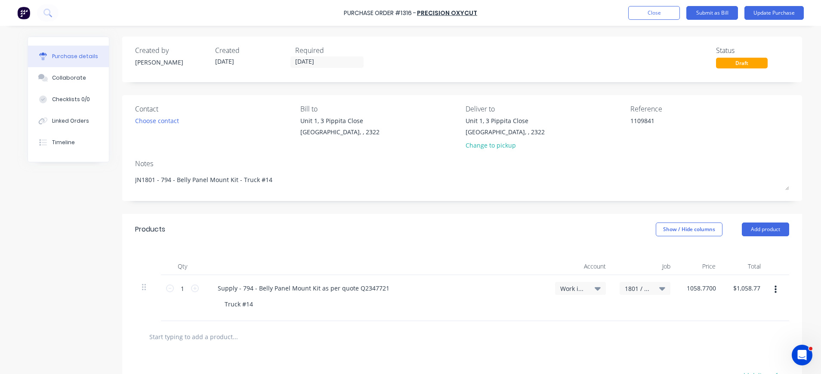
type input "$1,058.77"
click at [715, 286] on div "$1,058.77 1058.7700" at bounding box center [701, 298] width 46 height 46
drag, startPoint x: 711, startPoint y: 286, endPoint x: 679, endPoint y: 287, distance: 31.9
click at [679, 287] on div "$1,058.77 $1,058.77" at bounding box center [700, 298] width 44 height 46
type textarea "x"
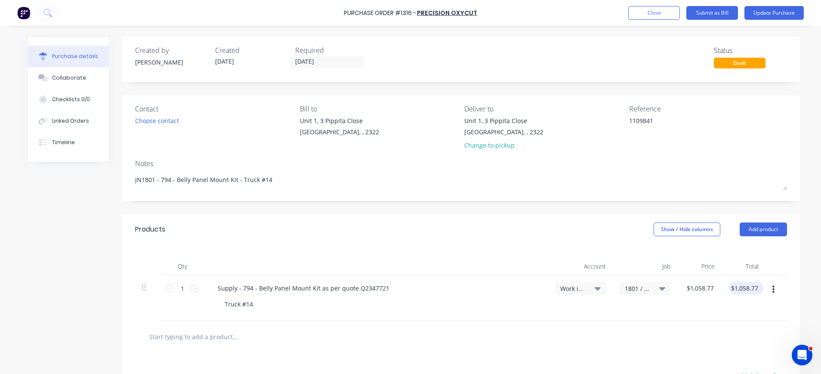
type input "1058.77"
drag, startPoint x: 679, startPoint y: 287, endPoint x: 751, endPoint y: 291, distance: 72.4
click at [751, 291] on div "1058.77 1058.77" at bounding box center [744, 288] width 30 height 12
type textarea "x"
type input "$1,058.77"
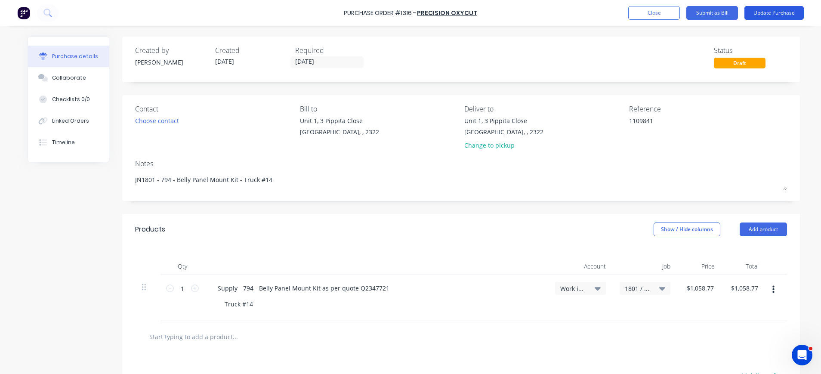
click at [758, 10] on button "Update Purchase" at bounding box center [774, 13] width 59 height 14
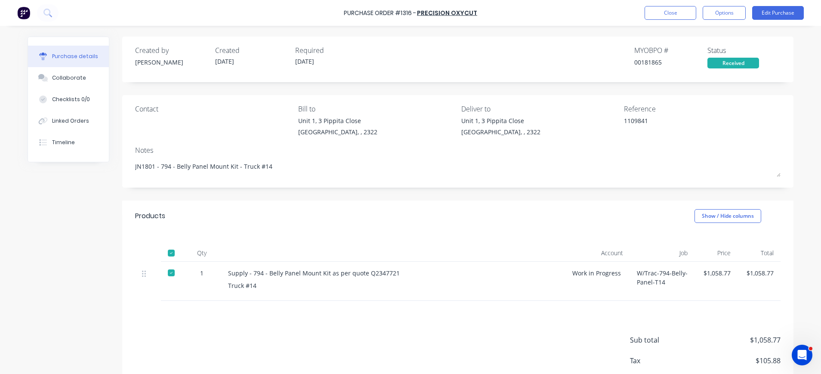
click at [714, 272] on div "$1,058.77" at bounding box center [716, 273] width 29 height 9
click at [783, 15] on button "Edit Purchase" at bounding box center [778, 13] width 52 height 14
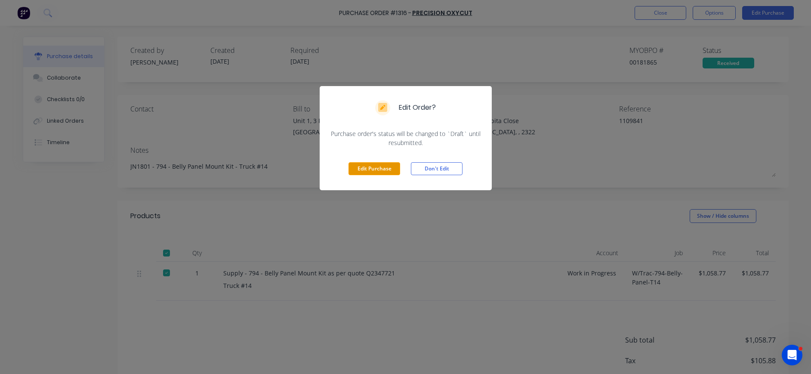
drag, startPoint x: 388, startPoint y: 166, endPoint x: 439, endPoint y: 165, distance: 50.4
click at [390, 166] on button "Edit Purchase" at bounding box center [375, 168] width 52 height 13
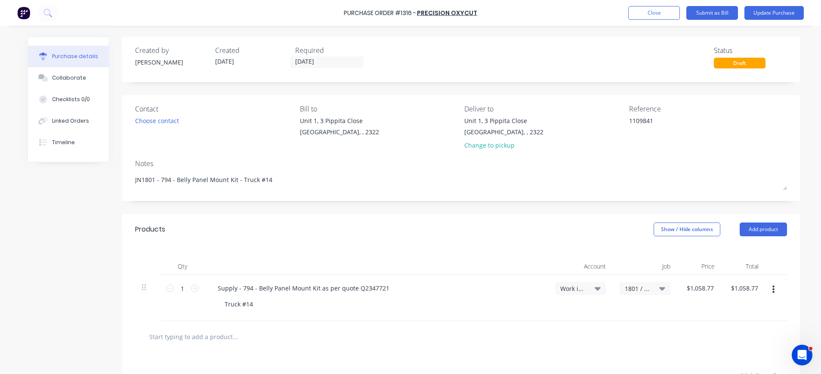
click at [722, 288] on div "$1,058.77 $1,058.77" at bounding box center [744, 298] width 44 height 46
type textarea "x"
type input "1058.7700"
click at [708, 285] on input "1058.7700" at bounding box center [701, 288] width 34 height 12
type textarea "x"
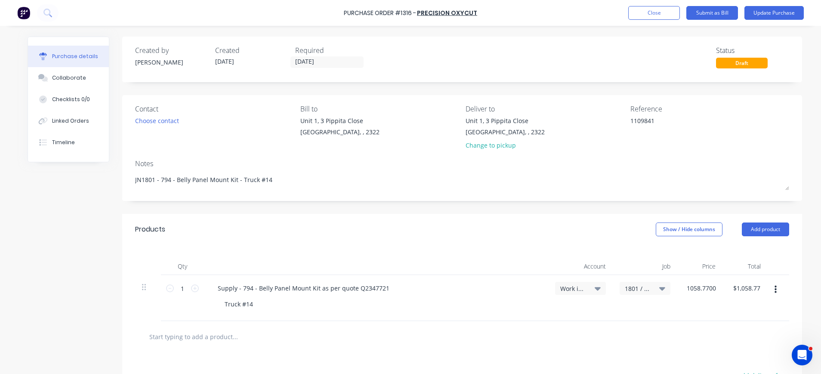
drag, startPoint x: 713, startPoint y: 285, endPoint x: 677, endPoint y: 290, distance: 36.0
click at [678, 290] on div "1058.7700 1058.7700" at bounding box center [701, 298] width 46 height 46
type input "973.77"
type textarea "x"
type input "$973.77"
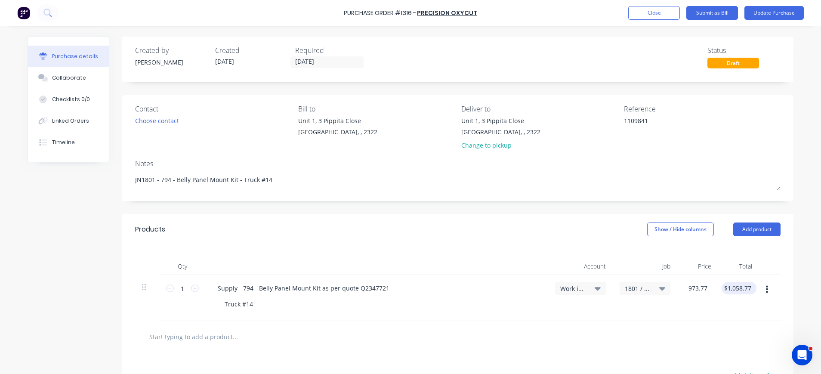
type input "973.77"
click at [745, 285] on input "973.77" at bounding box center [741, 288] width 23 height 12
type textarea "x"
type input "$973.77"
click at [757, 10] on button "Update Purchase" at bounding box center [774, 13] width 59 height 14
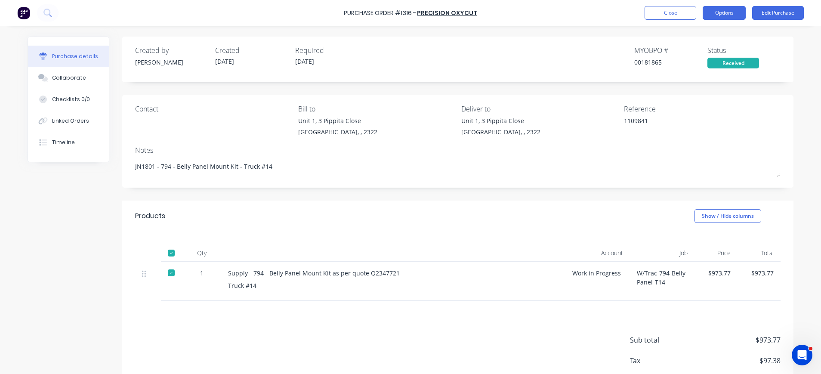
click at [719, 12] on button "Options" at bounding box center [724, 13] width 43 height 14
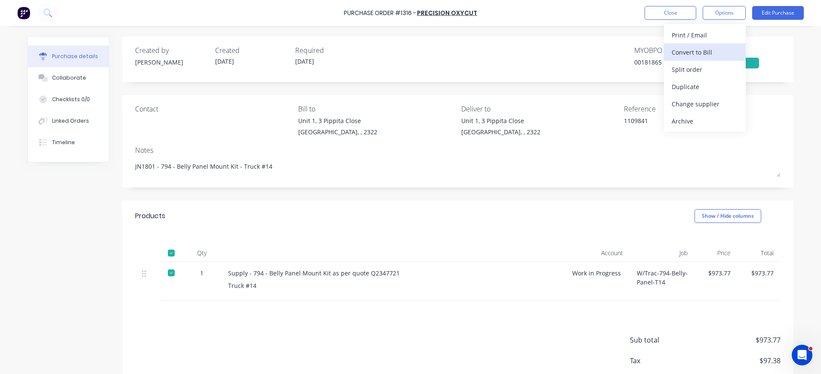
click at [700, 51] on div "Convert to Bill" at bounding box center [705, 52] width 66 height 12
type textarea "x"
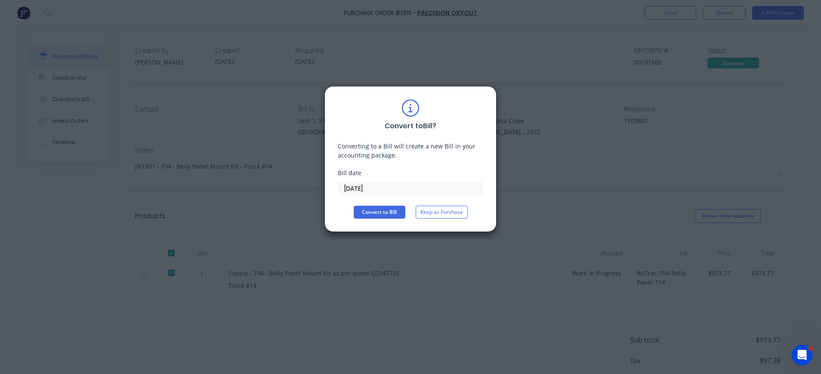
click at [367, 185] on input "03/09/25" at bounding box center [410, 188] width 145 height 13
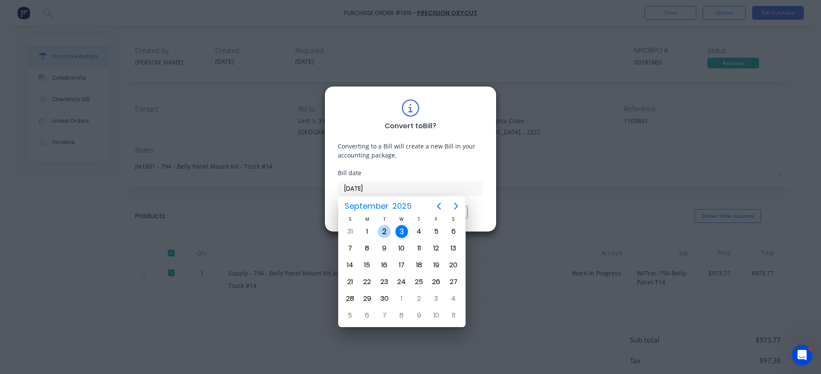
click at [384, 233] on div "2" at bounding box center [384, 231] width 13 height 13
type input "02/09/25"
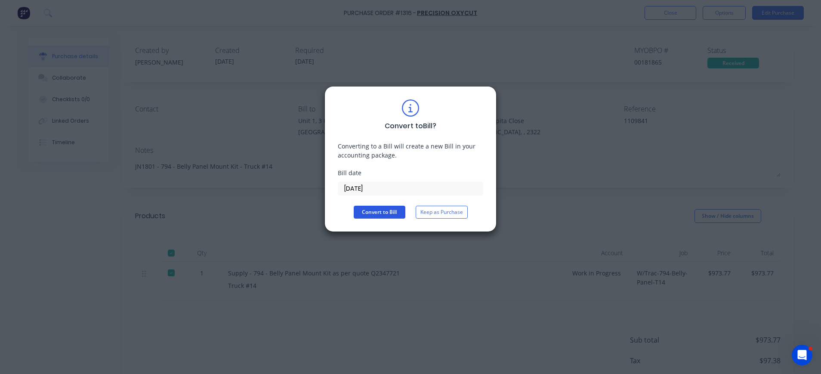
click at [398, 213] on button "Convert to Bill" at bounding box center [380, 212] width 52 height 13
type textarea "x"
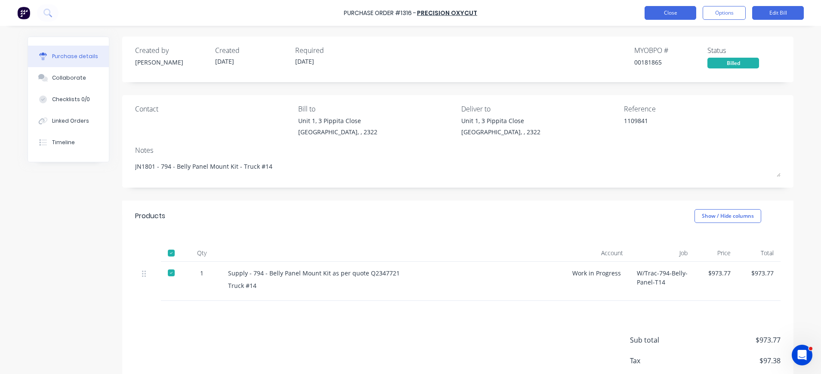
click at [678, 12] on button "Close" at bounding box center [671, 13] width 52 height 14
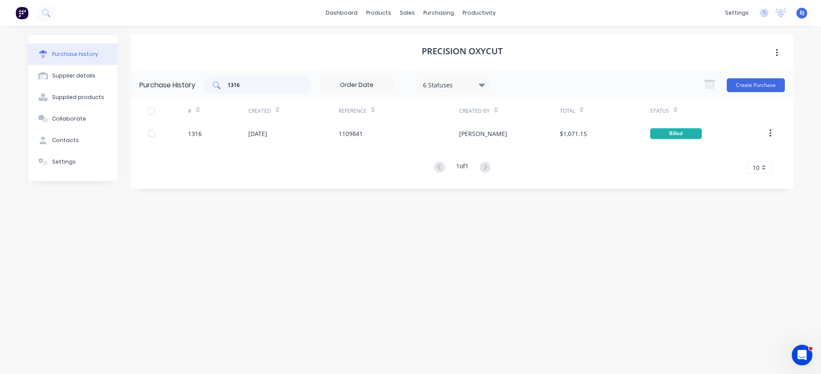
click at [258, 87] on input "1316" at bounding box center [262, 85] width 71 height 9
drag, startPoint x: 217, startPoint y: 86, endPoint x: 200, endPoint y: 86, distance: 17.2
click at [200, 86] on div "Purchase History 1316 6 Statuses 6 Statuses Create Purchase" at bounding box center [462, 85] width 663 height 28
type input "1318"
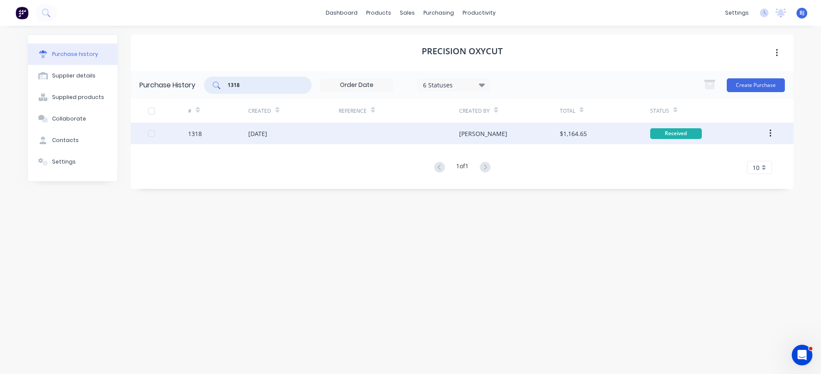
click at [267, 132] on div "[DATE]" at bounding box center [257, 133] width 19 height 9
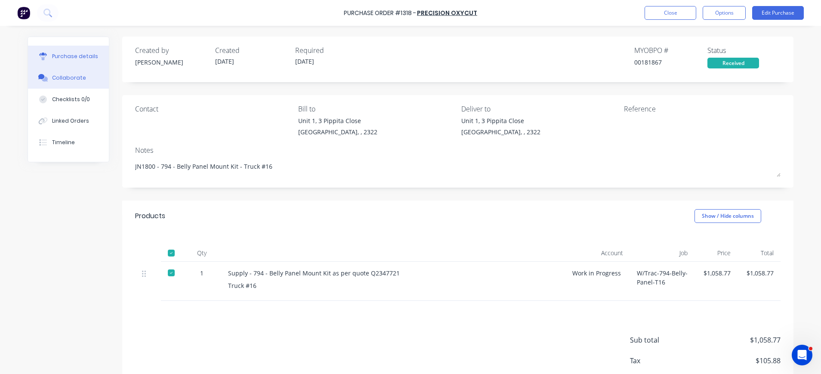
click at [46, 73] on button "Collaborate" at bounding box center [68, 78] width 81 height 22
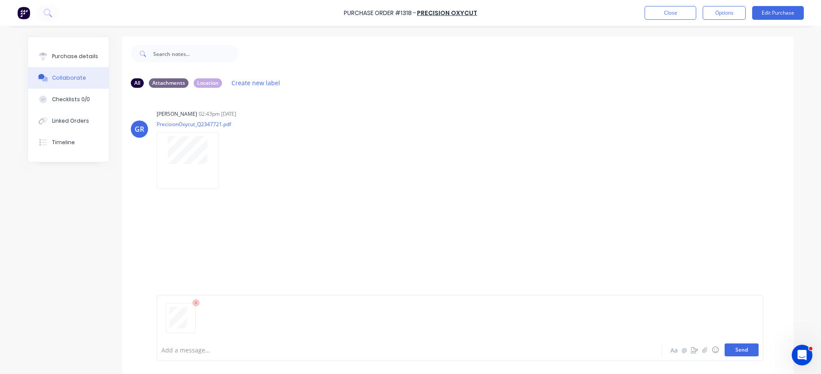
click at [728, 355] on button "Send" at bounding box center [742, 350] width 34 height 13
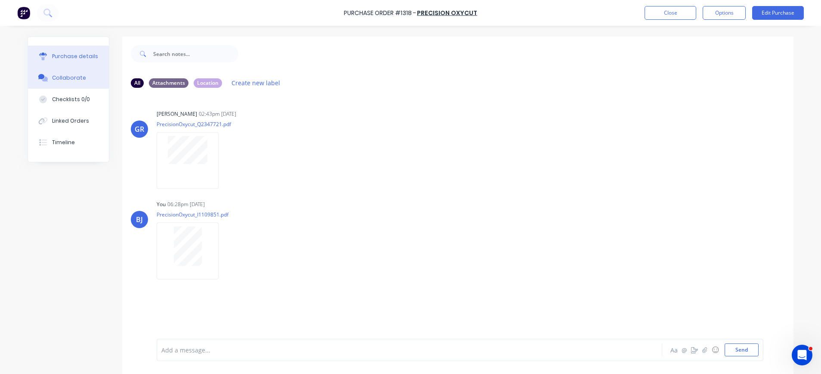
click at [62, 54] on div "Purchase details" at bounding box center [75, 57] width 46 height 8
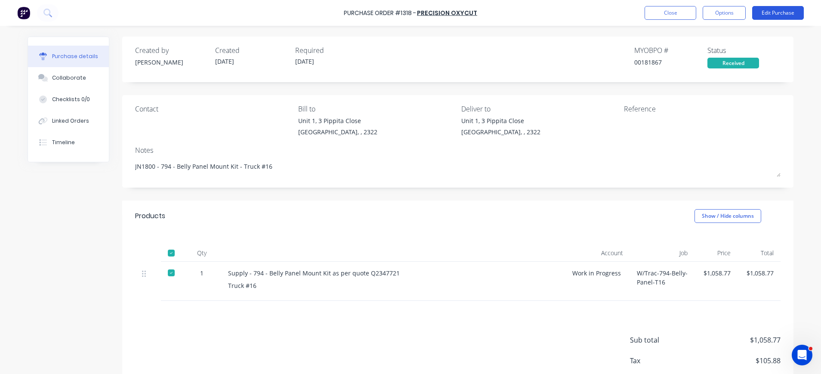
click at [772, 11] on button "Edit Purchase" at bounding box center [778, 13] width 52 height 14
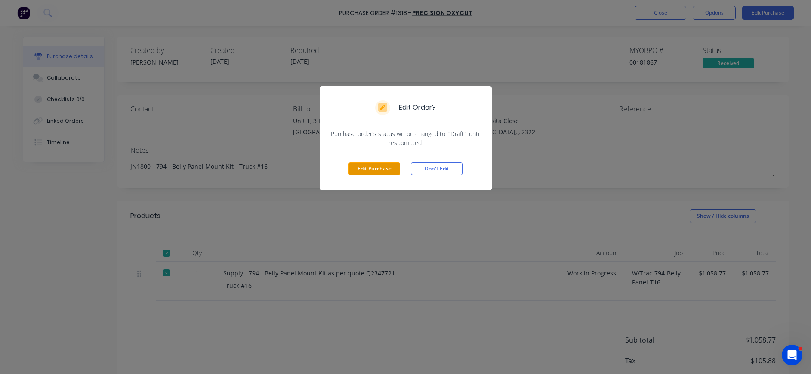
click at [379, 163] on button "Edit Purchase" at bounding box center [375, 168] width 52 height 13
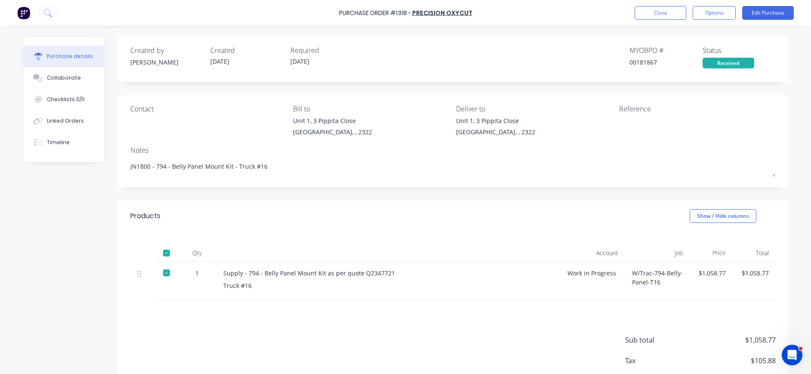
type textarea "x"
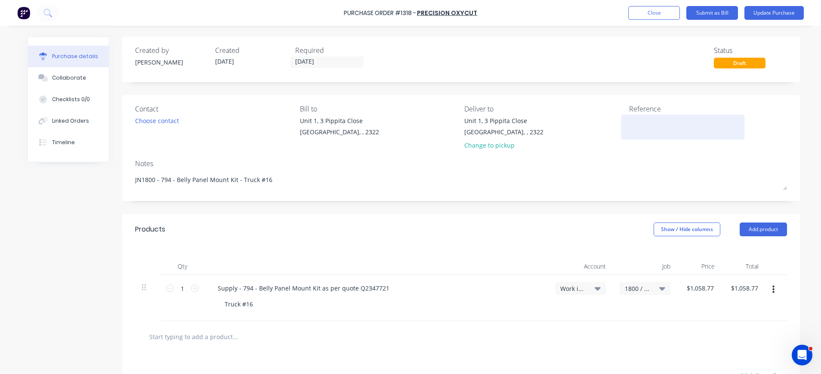
click at [656, 122] on textarea at bounding box center [683, 125] width 108 height 19
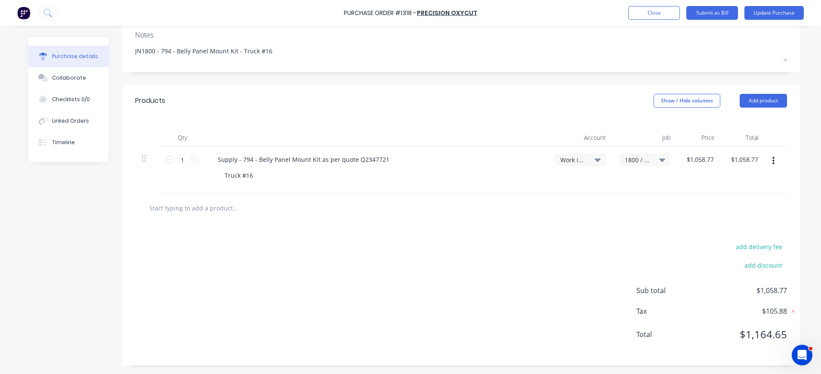
type textarea "1109851"
type textarea "x"
type textarea "1109851"
click at [731, 151] on div "$1,058.77 $1,058.77" at bounding box center [744, 169] width 44 height 46
click at [758, 164] on div "$1,058.77 $1,058.77" at bounding box center [744, 169] width 44 height 46
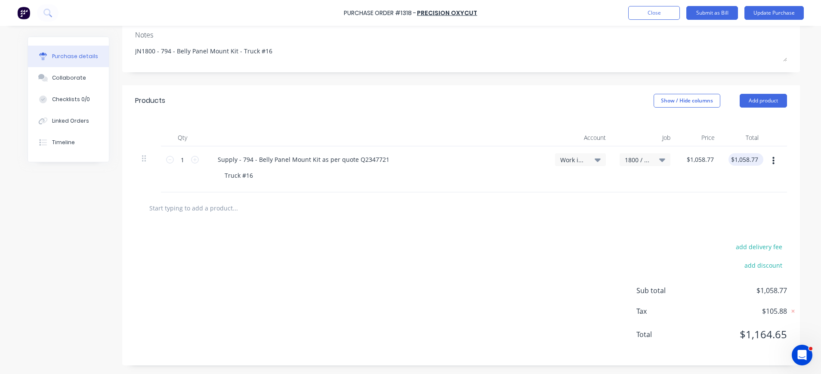
type textarea "x"
type input "1058.77"
click at [754, 161] on div "1 1 Supply - 794 - Belly Panel Mount Kit as per quote Q2347721 Truck #16 Work i…" at bounding box center [461, 169] width 652 height 46
type textarea "x"
type input "$1,058.77"
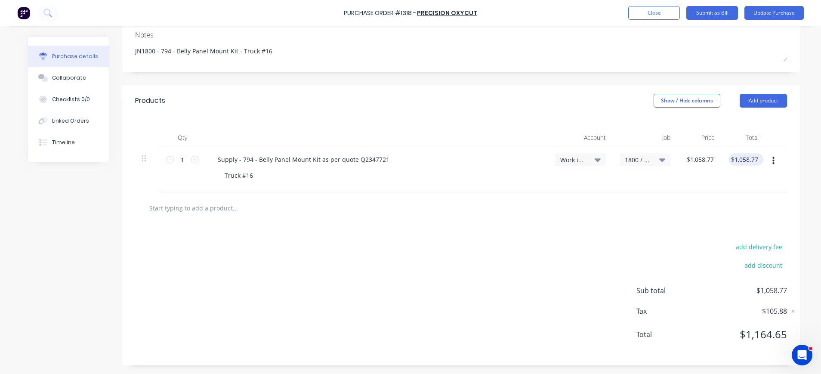
drag, startPoint x: 754, startPoint y: 161, endPoint x: 724, endPoint y: 161, distance: 30.1
click at [724, 161] on div "1 1 Supply - 794 - Belly Panel Mount Kit as per quote Q2347721 Truck #16 Work i…" at bounding box center [461, 169] width 652 height 46
type textarea "x"
click at [742, 158] on input "1058.77" at bounding box center [742, 159] width 27 height 12
type input "7"
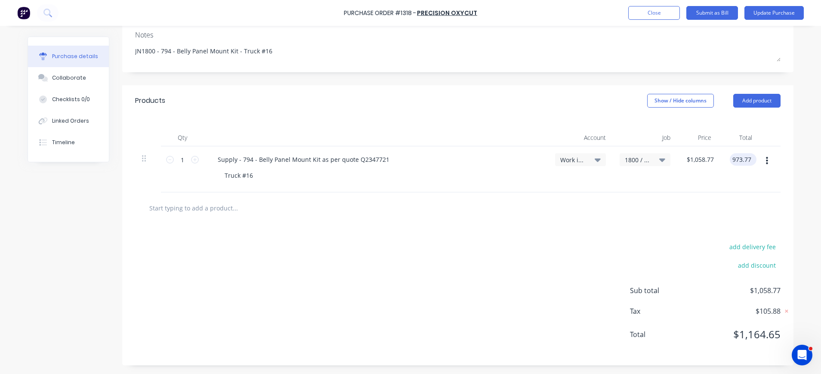
type input "973.77"
type textarea "x"
type input "$973.77"
click at [680, 204] on div at bounding box center [458, 207] width 632 height 17
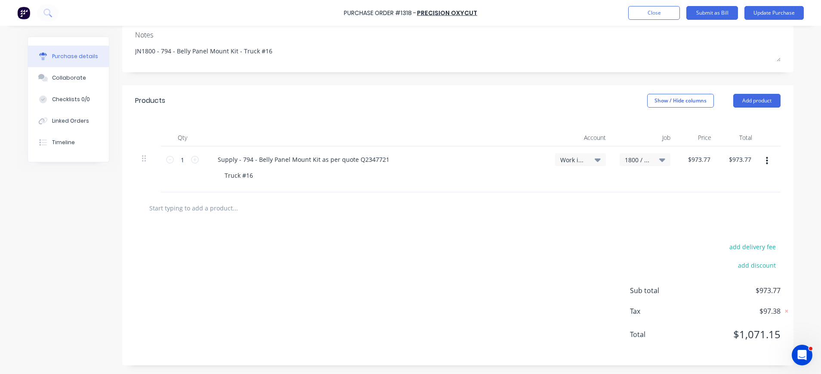
scroll to position [0, 0]
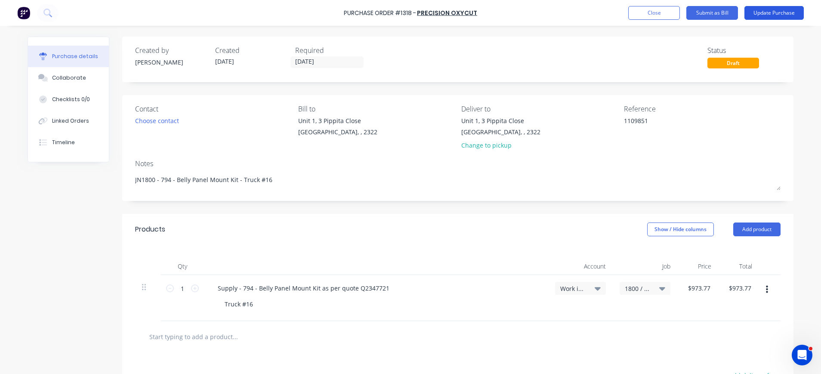
click at [785, 12] on button "Update Purchase" at bounding box center [774, 13] width 59 height 14
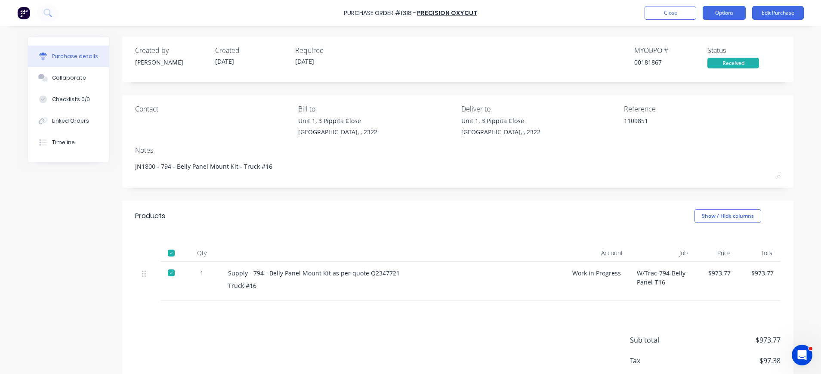
click at [731, 13] on button "Options" at bounding box center [724, 13] width 43 height 14
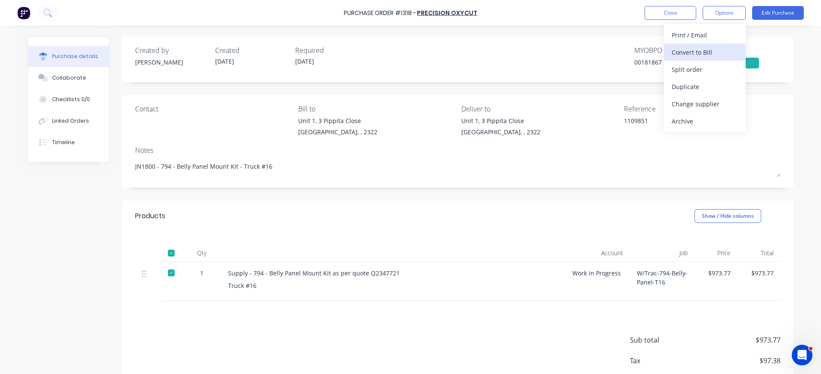
click at [706, 47] on div "Convert to Bill" at bounding box center [705, 52] width 66 height 12
type textarea "x"
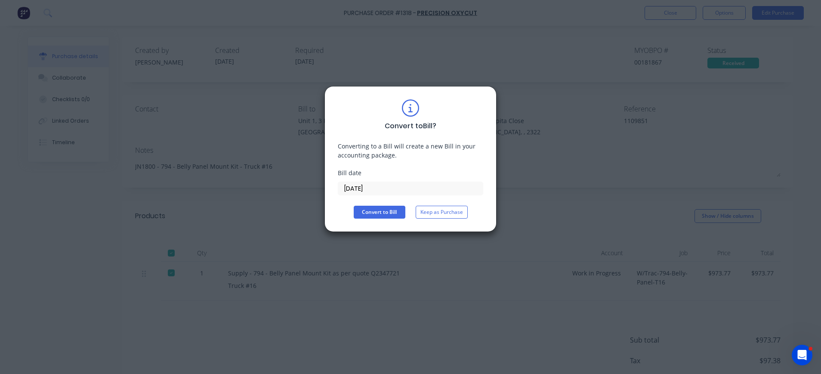
click at [359, 186] on input "03/09/25" at bounding box center [410, 188] width 145 height 13
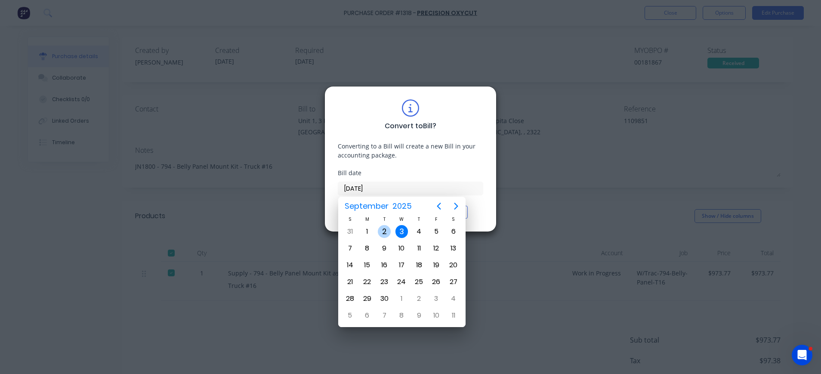
click at [387, 228] on div "2" at bounding box center [384, 231] width 13 height 13
type input "02/09/25"
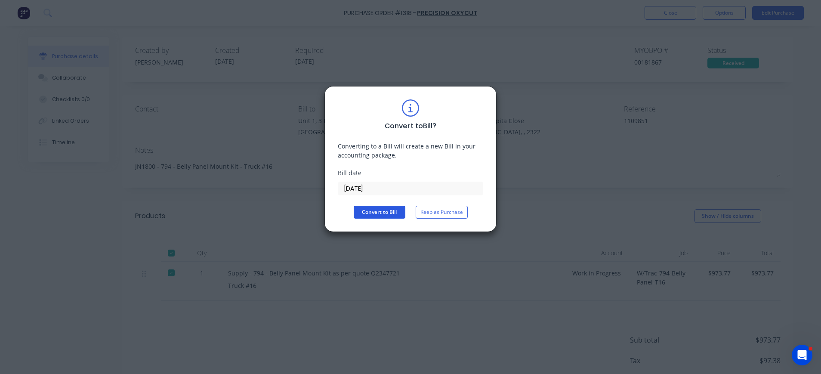
click at [378, 210] on button "Convert to Bill" at bounding box center [380, 212] width 52 height 13
type textarea "x"
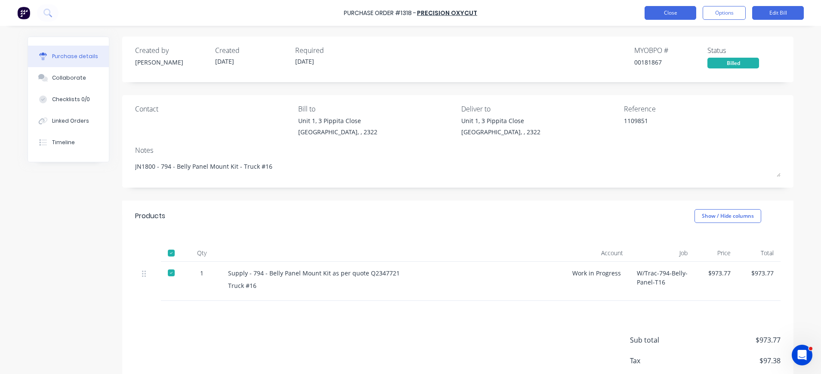
click at [663, 10] on button "Close" at bounding box center [671, 13] width 52 height 14
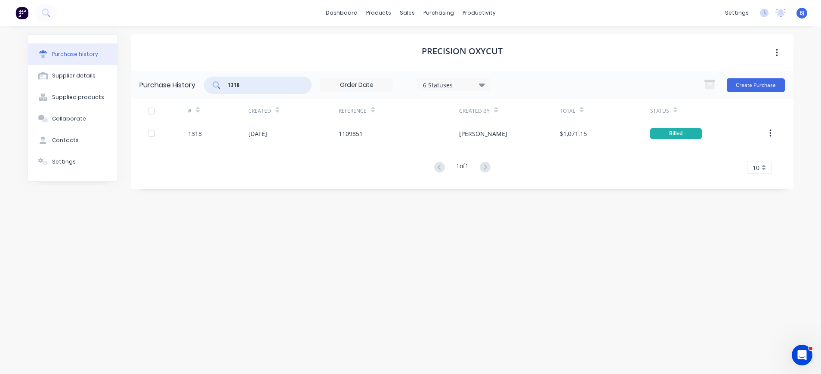
click at [245, 85] on input "1318" at bounding box center [262, 85] width 71 height 9
drag, startPoint x: 245, startPoint y: 85, endPoint x: 214, endPoint y: 87, distance: 30.6
click at [214, 87] on div "1318" at bounding box center [258, 85] width 108 height 17
type input "1314"
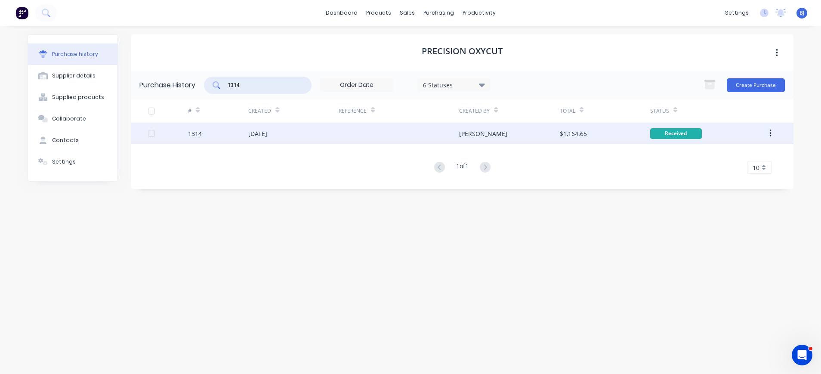
click at [267, 129] on div "[DATE]" at bounding box center [257, 133] width 19 height 9
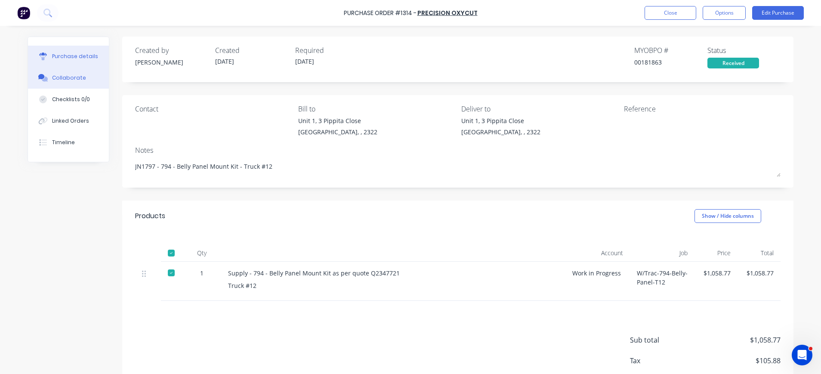
click at [71, 77] on div "Collaborate" at bounding box center [69, 78] width 34 height 8
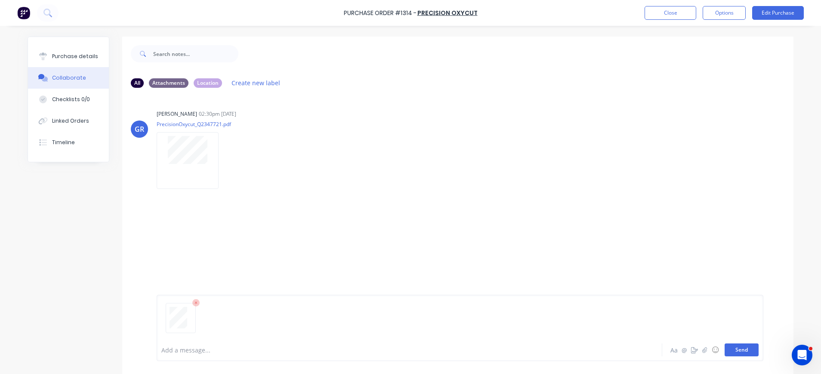
click at [735, 350] on button "Send" at bounding box center [742, 350] width 34 height 13
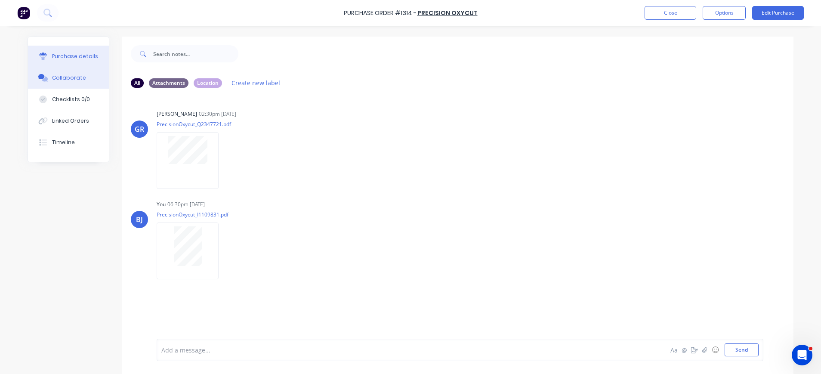
click at [56, 53] on div "Purchase details" at bounding box center [75, 57] width 46 height 8
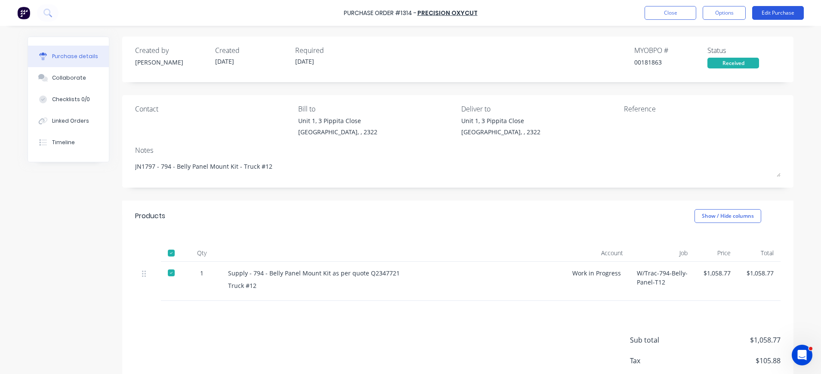
click at [763, 12] on button "Edit Purchase" at bounding box center [778, 13] width 52 height 14
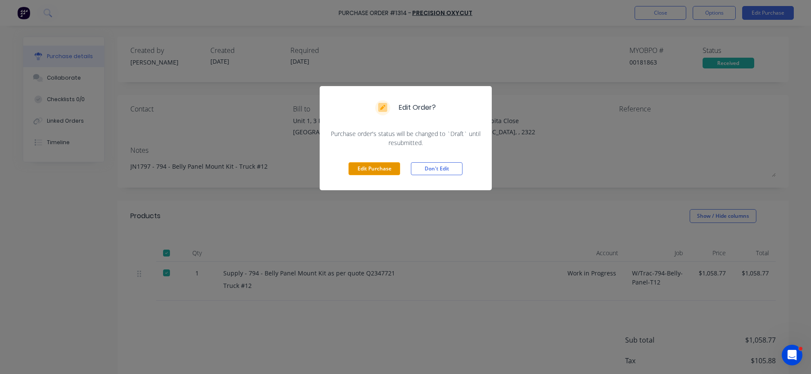
click at [381, 175] on button "Edit Purchase" at bounding box center [375, 168] width 52 height 13
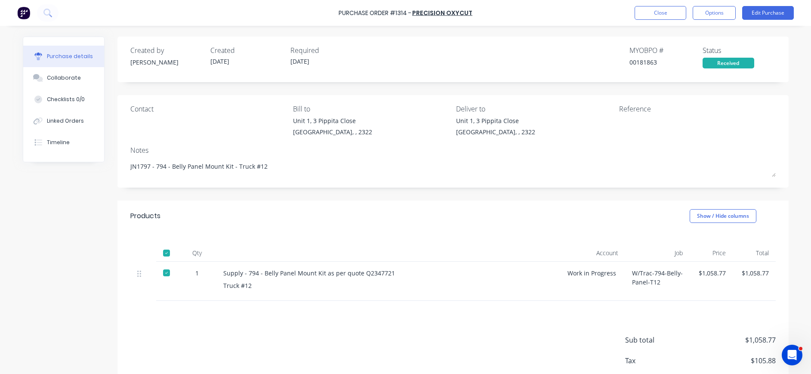
type textarea "x"
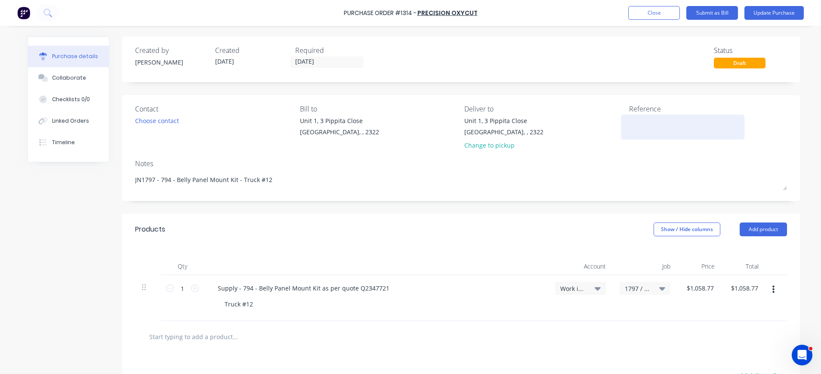
click at [639, 121] on textarea at bounding box center [683, 125] width 108 height 19
type textarea "1109831"
type textarea "x"
type textarea "1109831"
click at [772, 12] on button "Update Purchase" at bounding box center [774, 13] width 59 height 14
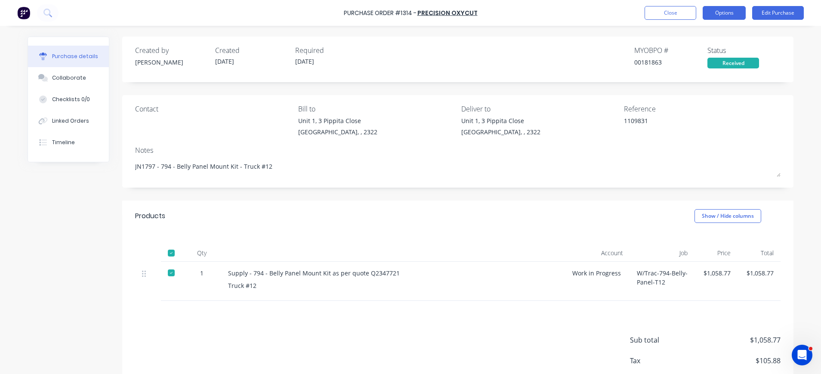
click at [722, 14] on button "Options" at bounding box center [724, 13] width 43 height 14
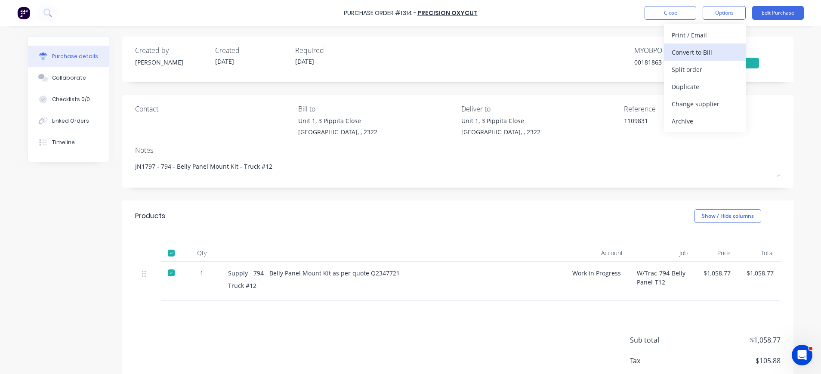
click at [708, 48] on div "Convert to Bill" at bounding box center [705, 52] width 66 height 12
type textarea "x"
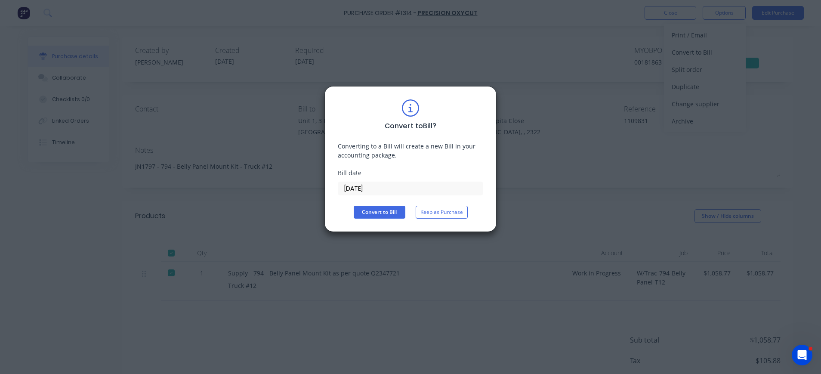
click at [349, 186] on input "03/09/25" at bounding box center [410, 188] width 145 height 13
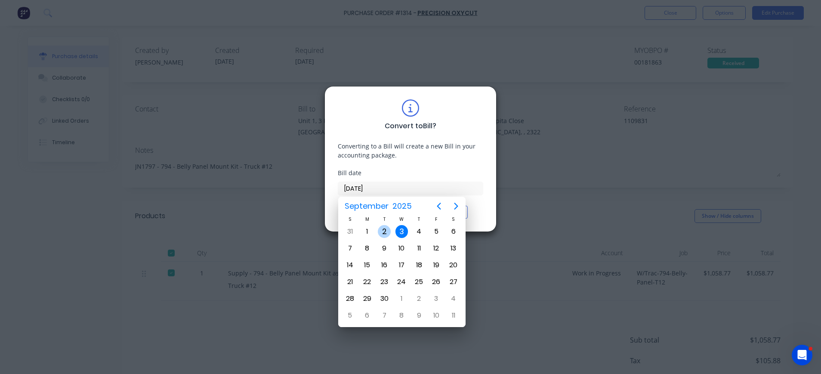
click at [386, 228] on div "2" at bounding box center [384, 231] width 13 height 13
type input "02/09/25"
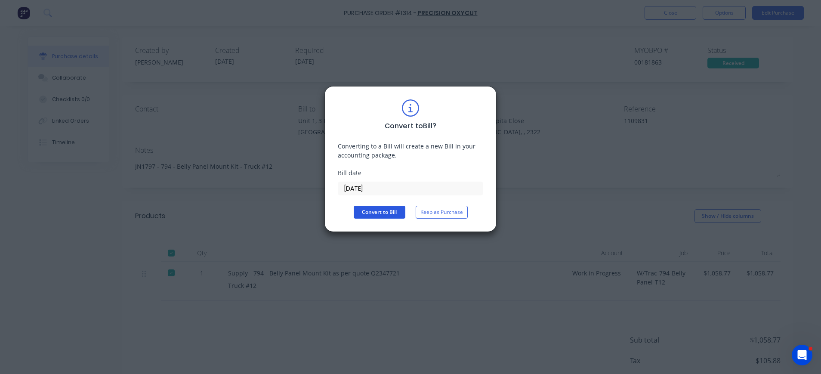
click at [387, 216] on button "Convert to Bill" at bounding box center [380, 212] width 52 height 13
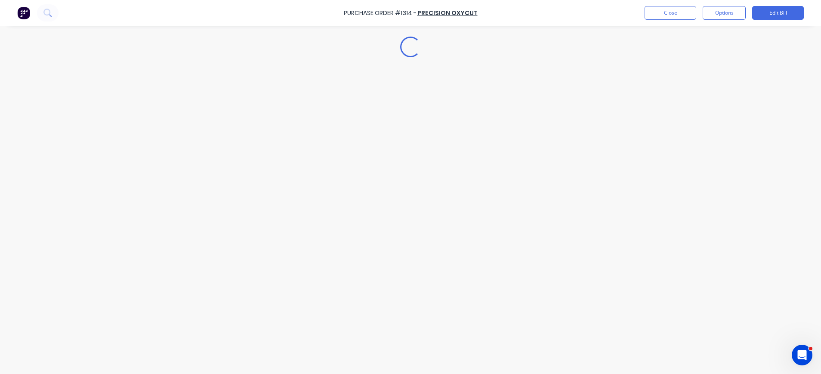
type textarea "x"
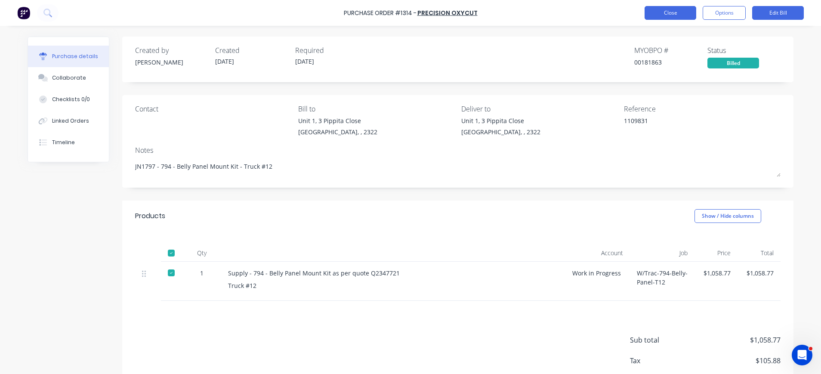
click at [669, 13] on button "Close" at bounding box center [671, 13] width 52 height 14
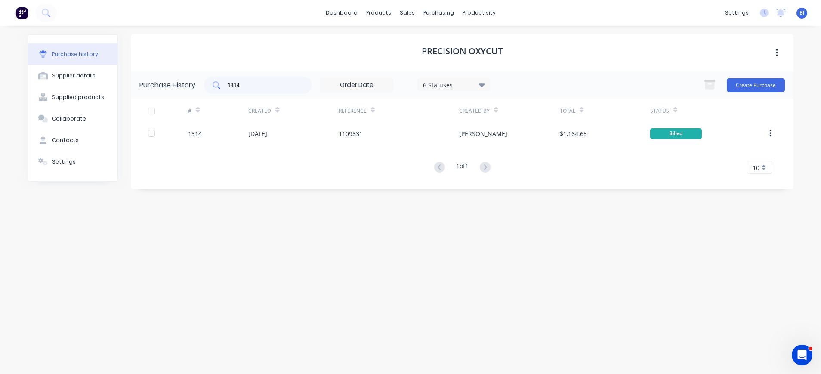
click at [291, 83] on input "1314" at bounding box center [262, 85] width 71 height 9
drag, startPoint x: 241, startPoint y: 93, endPoint x: 205, endPoint y: 93, distance: 35.3
click at [205, 93] on div "1314 6 Statuses 6 Statuses" at bounding box center [347, 85] width 286 height 17
drag, startPoint x: 244, startPoint y: 86, endPoint x: 204, endPoint y: 85, distance: 40.5
click at [204, 85] on div "Purchase History 1314 6 Statuses 6 Statuses Create Purchase" at bounding box center [462, 85] width 663 height 28
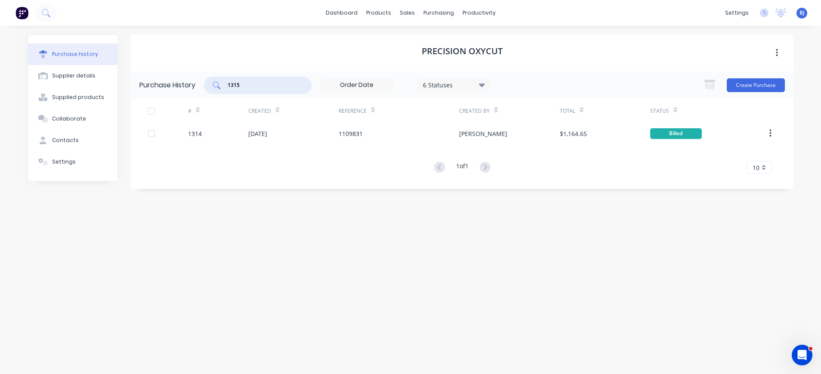
type input "1315"
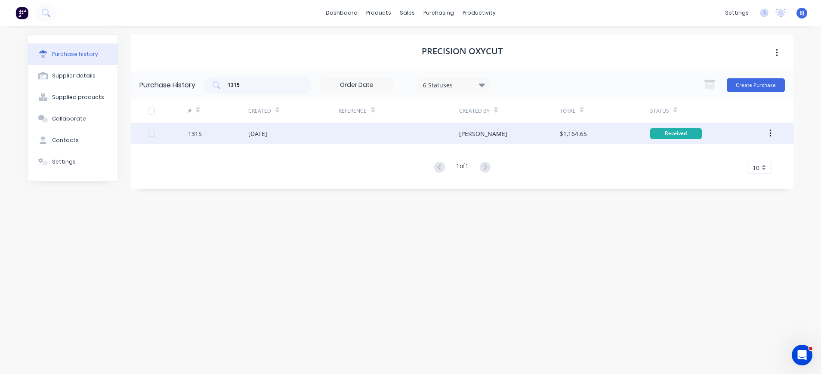
click at [206, 125] on div "1315" at bounding box center [218, 134] width 60 height 22
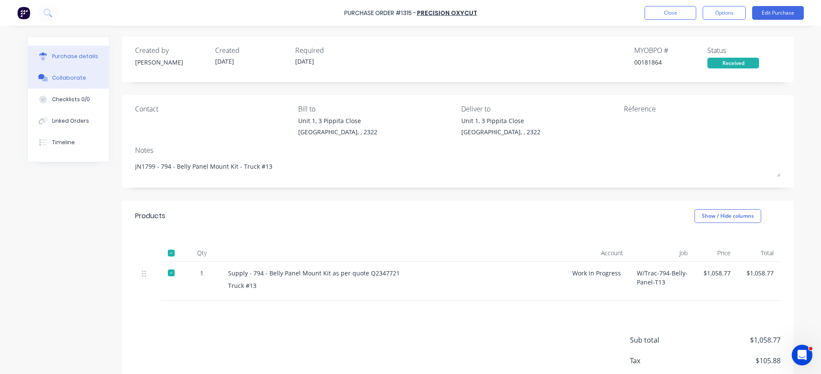
click at [74, 79] on div "Collaborate" at bounding box center [69, 78] width 34 height 8
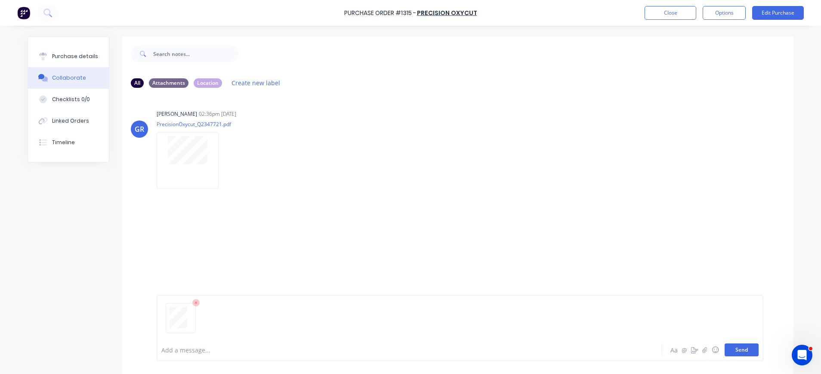
click at [737, 350] on button "Send" at bounding box center [742, 350] width 34 height 13
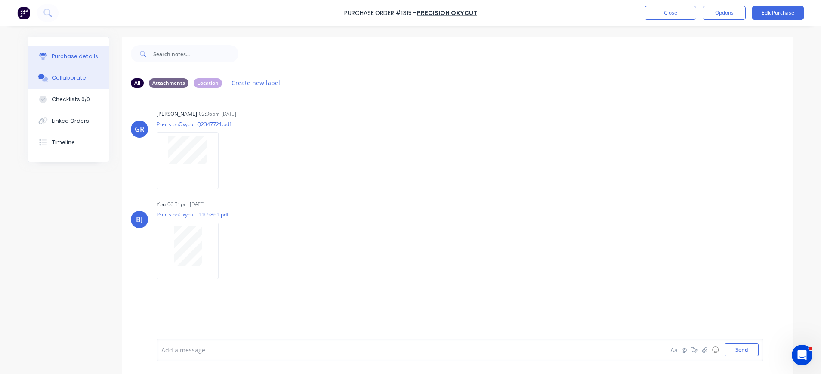
click at [63, 59] on div "Purchase details" at bounding box center [75, 57] width 46 height 8
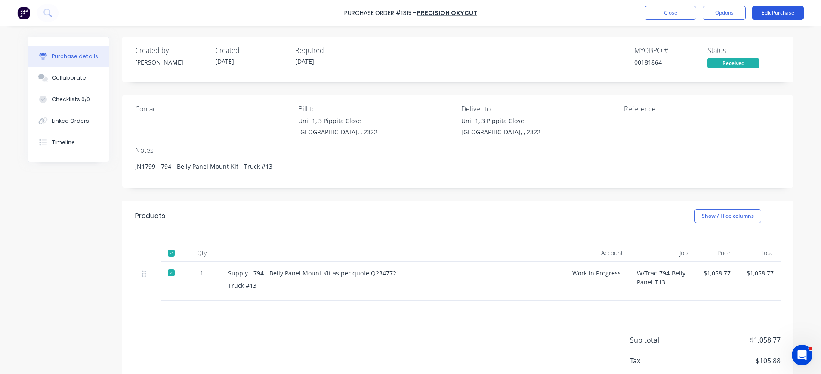
click at [766, 17] on button "Edit Purchase" at bounding box center [778, 13] width 52 height 14
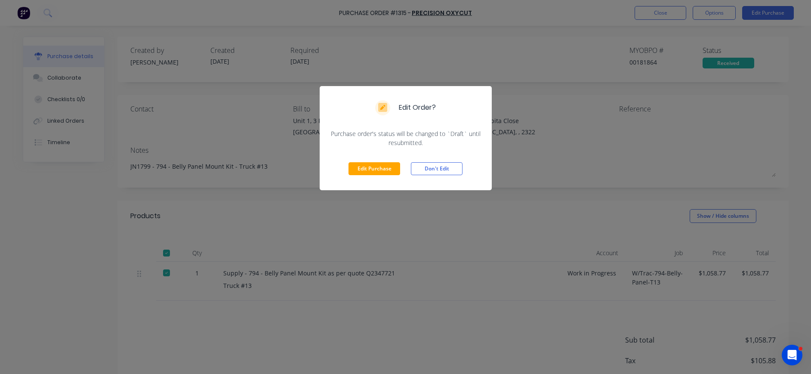
click at [622, 119] on div "Edit Order? Purchase order's status will be changed to `Draft` until resubmitte…" at bounding box center [405, 187] width 811 height 374
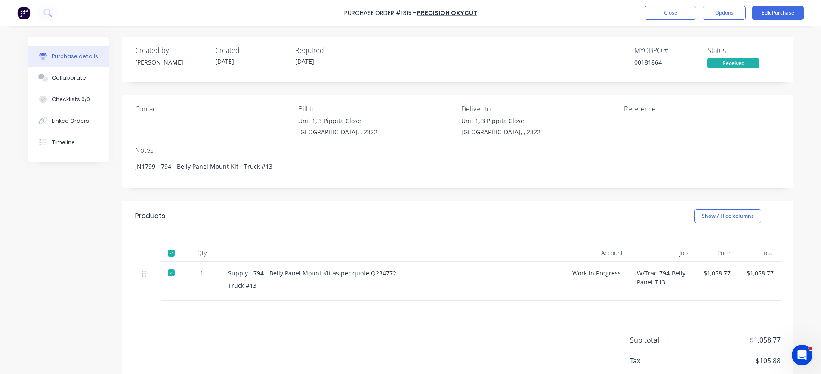
click at [616, 112] on div "Contact Bill to Unit 1, 3 Pippita Close Beresfield, , 2322 Deliver to Unit 1, 3…" at bounding box center [458, 122] width 646 height 37
click at [767, 15] on button "Edit Purchase" at bounding box center [778, 13] width 52 height 14
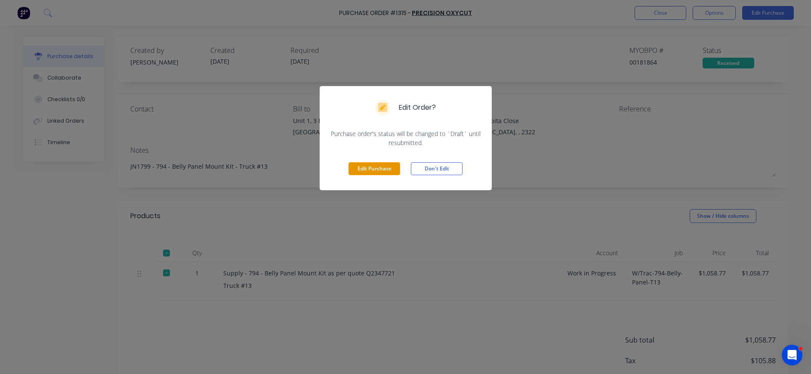
click at [361, 167] on button "Edit Purchase" at bounding box center [375, 168] width 52 height 13
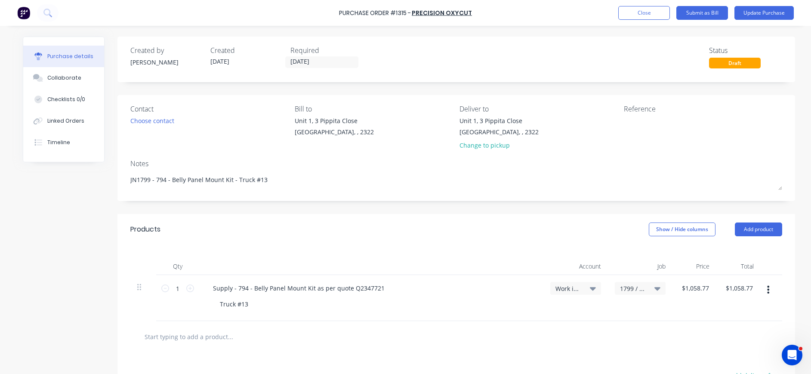
type textarea "x"
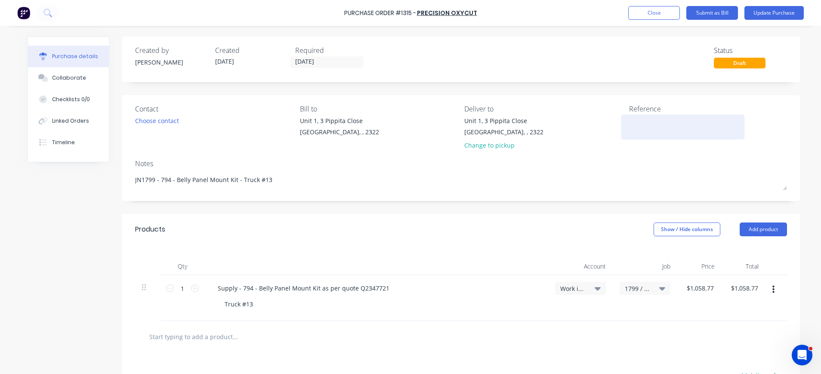
click at [629, 122] on textarea at bounding box center [683, 125] width 108 height 19
type textarea "1109861"
type textarea "x"
type textarea "1109861"
click at [768, 12] on button "Update Purchase" at bounding box center [774, 13] width 59 height 14
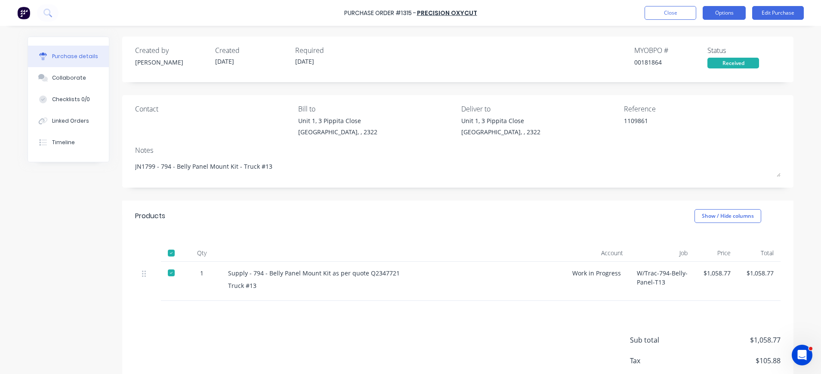
click at [728, 12] on button "Options" at bounding box center [724, 13] width 43 height 14
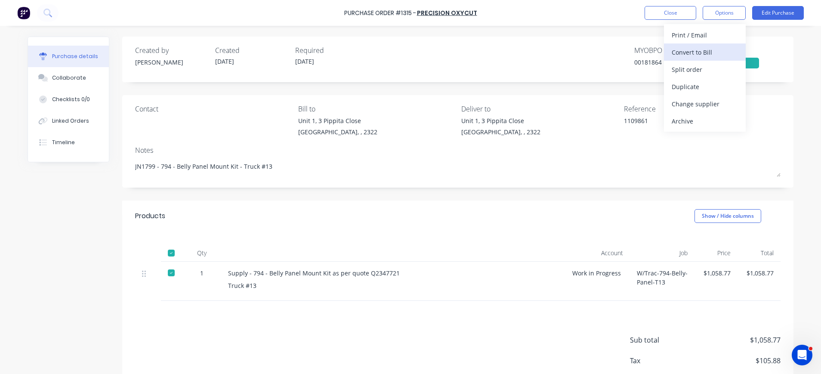
click at [705, 50] on div "Convert to Bill" at bounding box center [705, 52] width 66 height 12
type textarea "x"
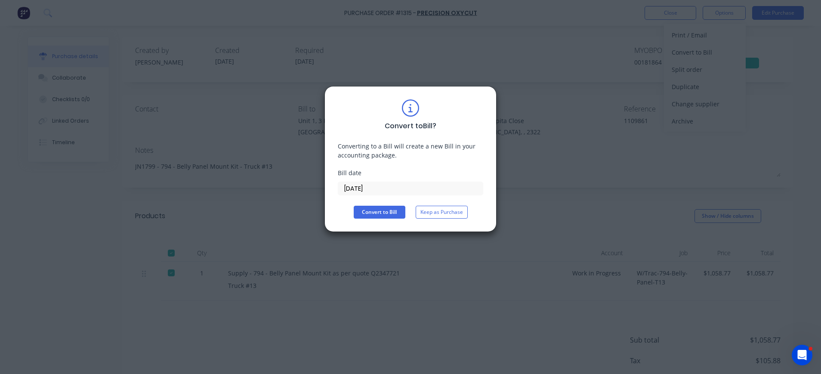
click at [383, 182] on label "03/09/25" at bounding box center [410, 189] width 145 height 14
click at [383, 182] on input "03/09/25" at bounding box center [410, 188] width 145 height 13
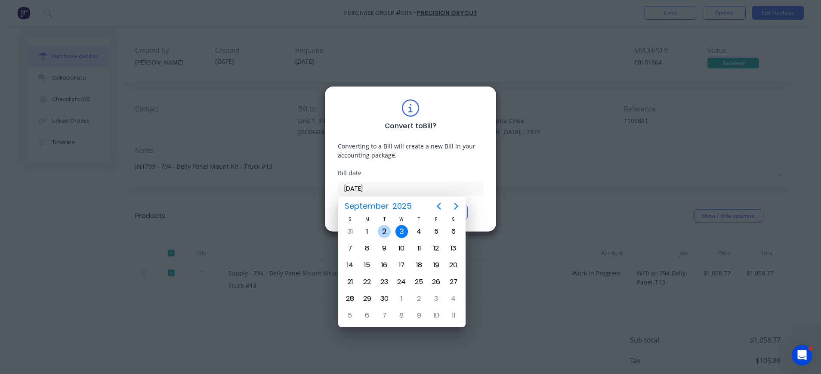
click at [385, 229] on div "2" at bounding box center [384, 231] width 13 height 13
type input "02/09/25"
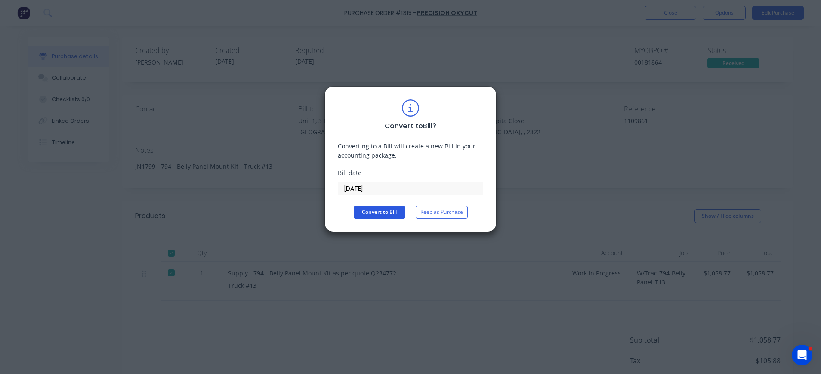
click at [380, 214] on button "Convert to Bill" at bounding box center [380, 212] width 52 height 13
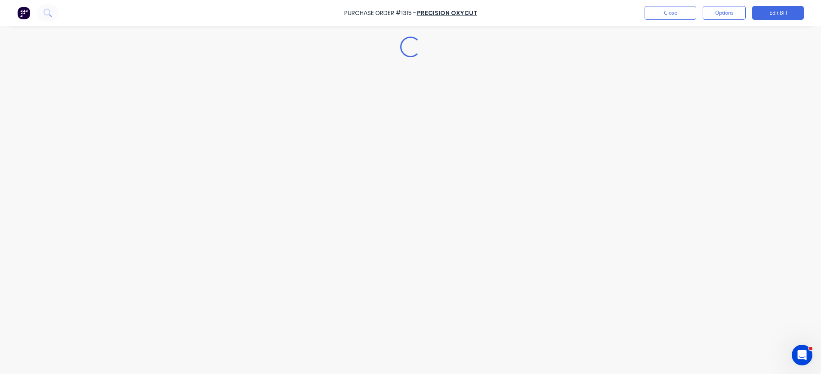
type textarea "x"
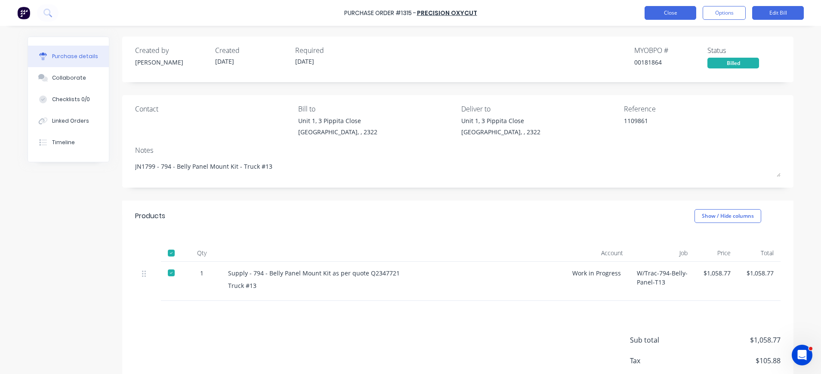
click at [652, 13] on button "Close" at bounding box center [671, 13] width 52 height 14
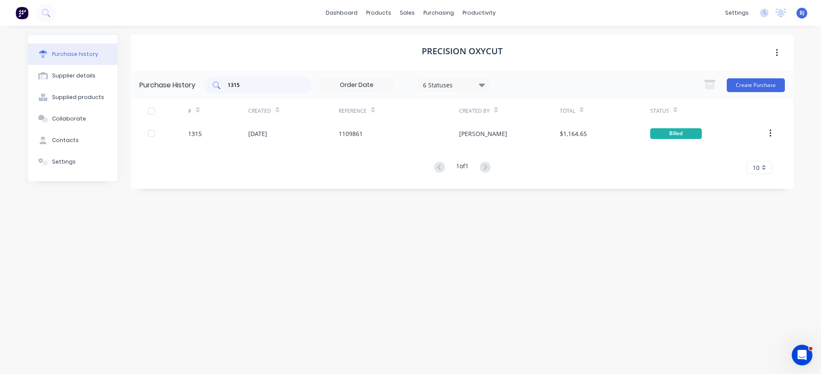
click at [249, 79] on div "1315" at bounding box center [258, 85] width 108 height 17
drag, startPoint x: 249, startPoint y: 79, endPoint x: 207, endPoint y: 82, distance: 42.7
click at [207, 82] on div "1315" at bounding box center [258, 85] width 108 height 17
drag, startPoint x: 275, startPoint y: 77, endPoint x: 219, endPoint y: 83, distance: 56.2
click at [219, 83] on div "1315" at bounding box center [258, 85] width 108 height 17
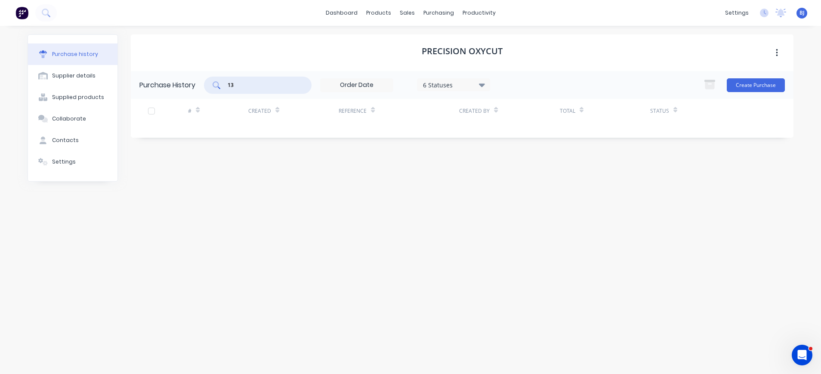
type input "1"
type input "1317"
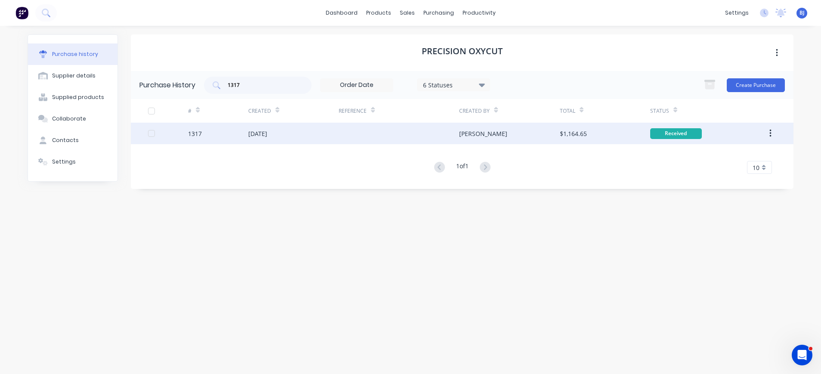
click at [254, 131] on div "[DATE]" at bounding box center [257, 133] width 19 height 9
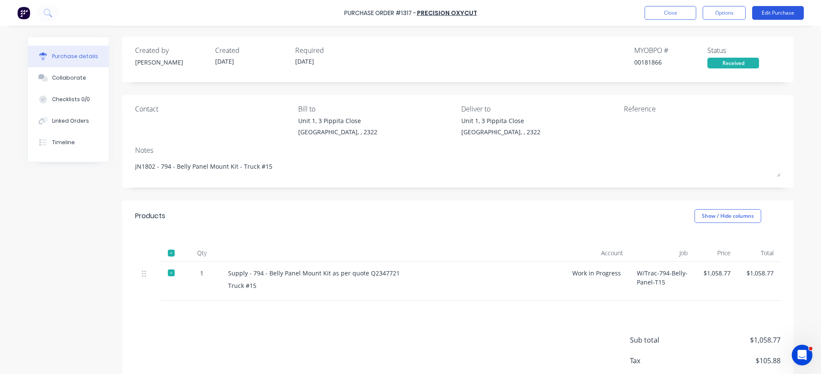
click at [774, 11] on button "Edit Purchase" at bounding box center [778, 13] width 52 height 14
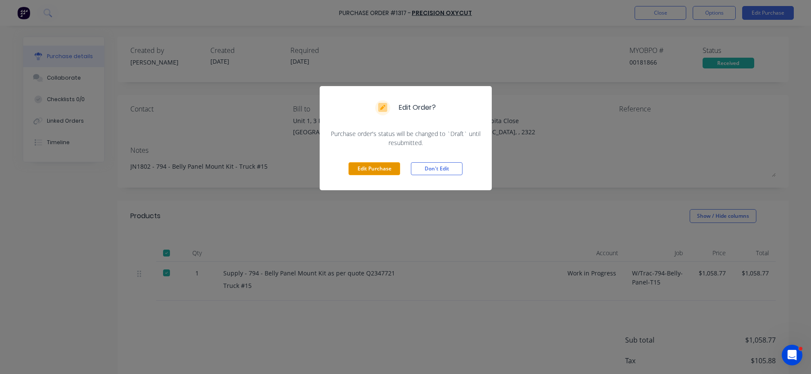
click at [378, 168] on button "Edit Purchase" at bounding box center [375, 168] width 52 height 13
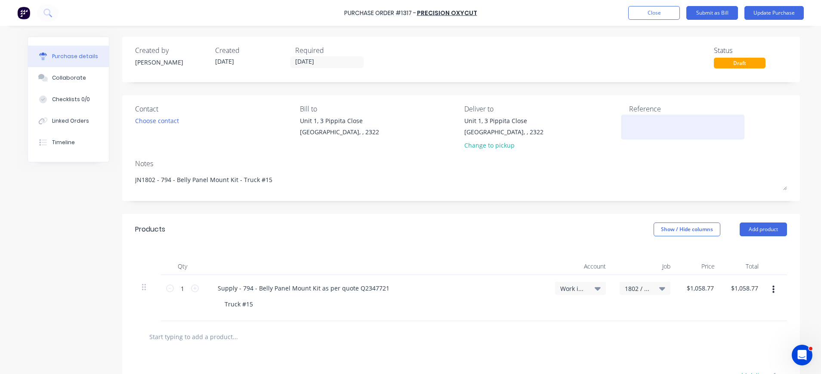
click at [629, 128] on div at bounding box center [683, 127] width 108 height 22
type textarea "x"
click at [629, 124] on div at bounding box center [683, 127] width 108 height 22
drag, startPoint x: 624, startPoint y: 122, endPoint x: 628, endPoint y: 118, distance: 5.8
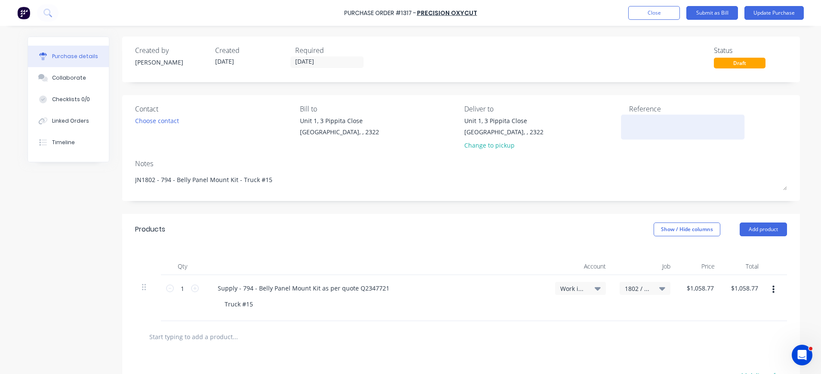
click at [629, 118] on textarea at bounding box center [683, 125] width 108 height 19
type textarea "1109871"
type textarea "x"
type textarea "1109871"
type input "1058.77"
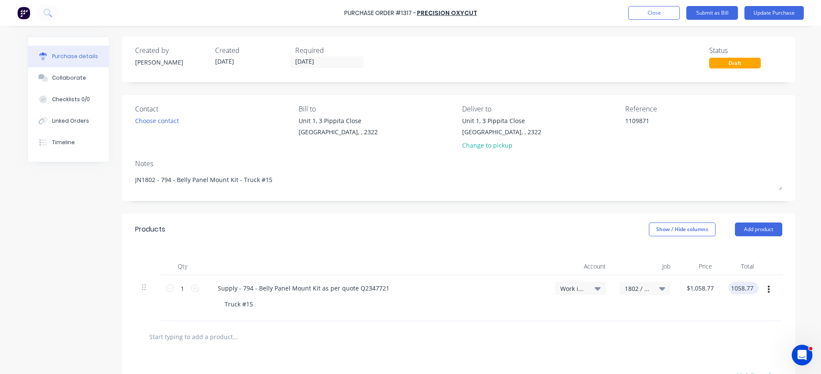
click at [747, 286] on input "1058.77" at bounding box center [742, 288] width 27 height 12
type textarea "x"
drag, startPoint x: 752, startPoint y: 286, endPoint x: 722, endPoint y: 286, distance: 29.7
click at [722, 286] on div "1058.77 1058.77" at bounding box center [742, 298] width 40 height 46
type input "973.77"
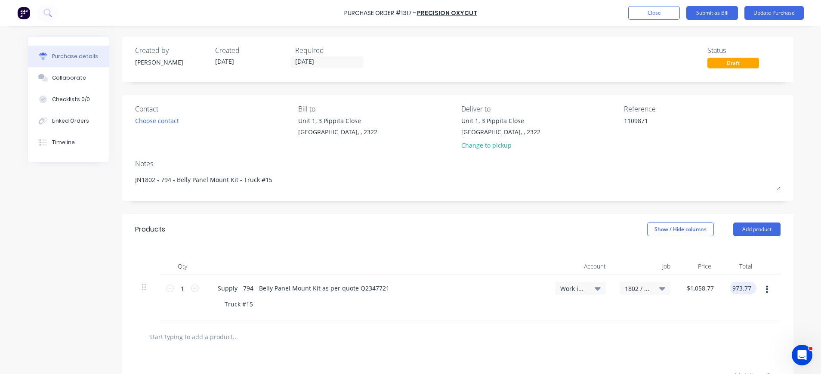
type textarea "x"
click at [730, 285] on input "973.77" at bounding box center [741, 288] width 23 height 12
type input "973.77"
type textarea "x"
type input "$973.77"
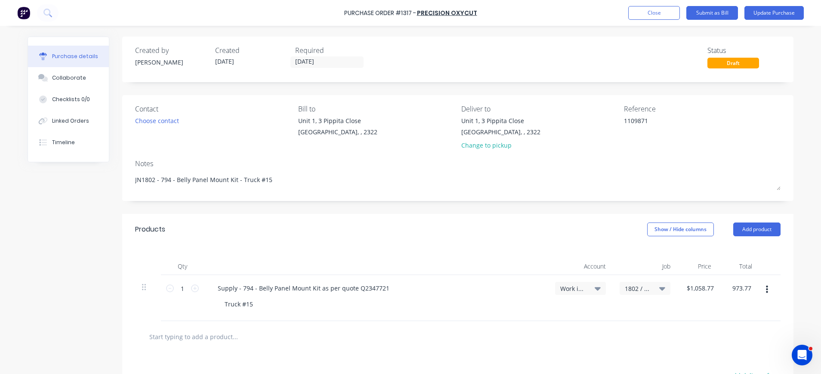
type input "$973.77"
click at [718, 311] on div "$973.77 $973.77" at bounding box center [738, 298] width 41 height 46
click at [777, 12] on button "Update Purchase" at bounding box center [774, 13] width 59 height 14
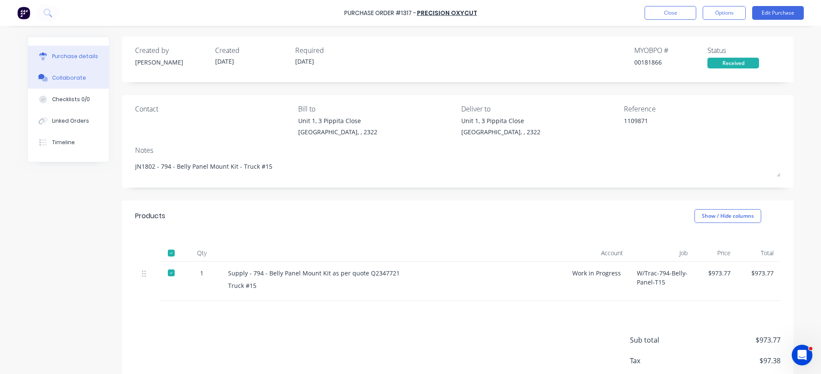
click at [72, 78] on div "Collaborate" at bounding box center [69, 78] width 34 height 8
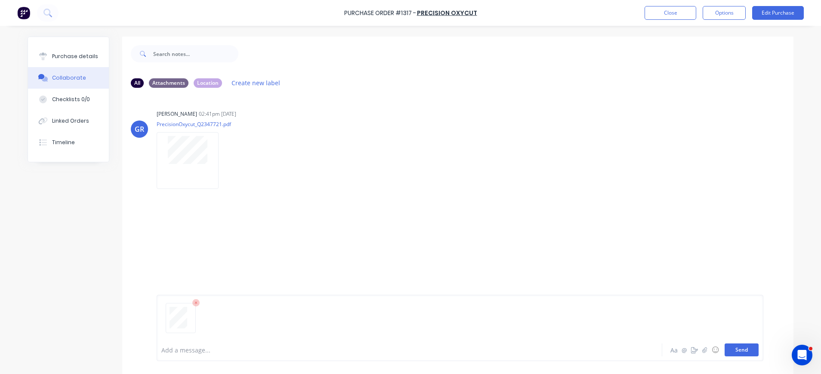
click at [740, 353] on button "Send" at bounding box center [742, 350] width 34 height 13
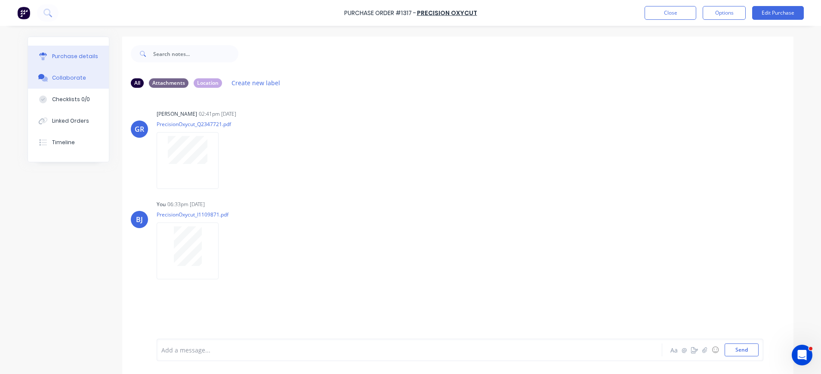
click at [70, 56] on div "Purchase details" at bounding box center [75, 57] width 46 height 8
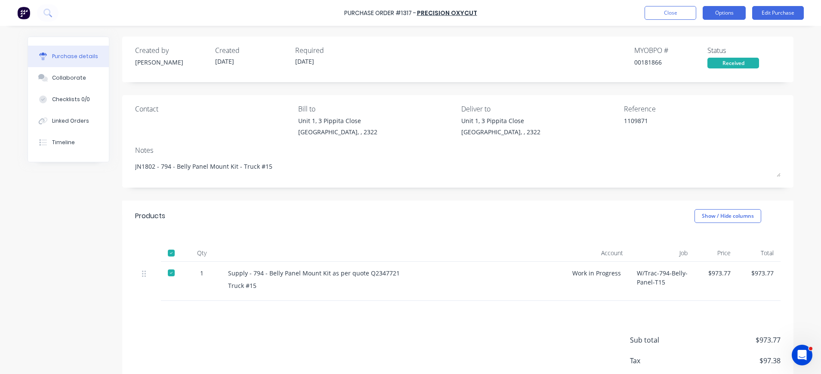
click at [725, 12] on button "Options" at bounding box center [724, 13] width 43 height 14
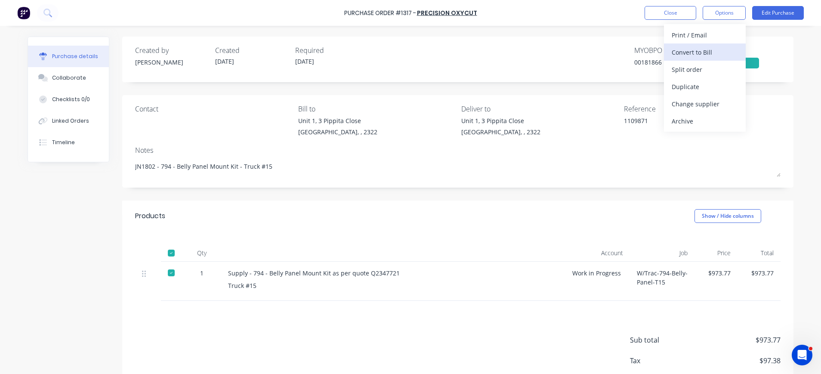
click at [708, 48] on div "Convert to Bill" at bounding box center [705, 52] width 66 height 12
type textarea "x"
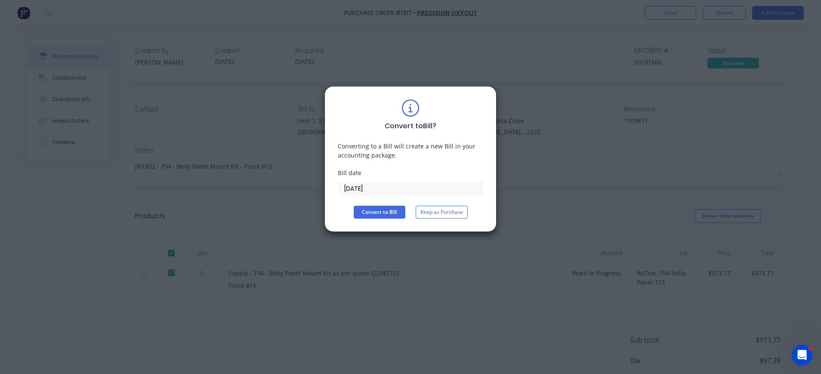
click at [370, 189] on input "03/09/25" at bounding box center [410, 188] width 145 height 13
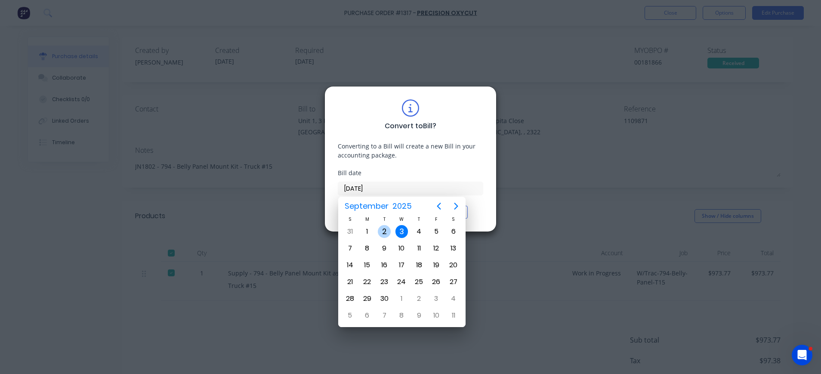
click at [380, 230] on div "2" at bounding box center [384, 231] width 13 height 13
type input "02/09/25"
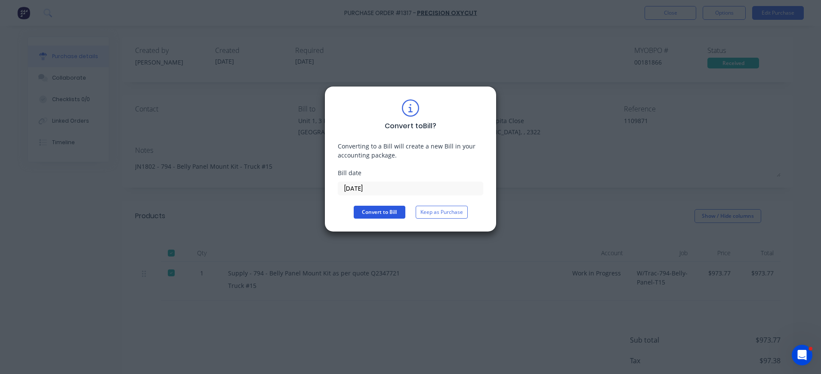
click at [381, 213] on button "Convert to Bill" at bounding box center [380, 212] width 52 height 13
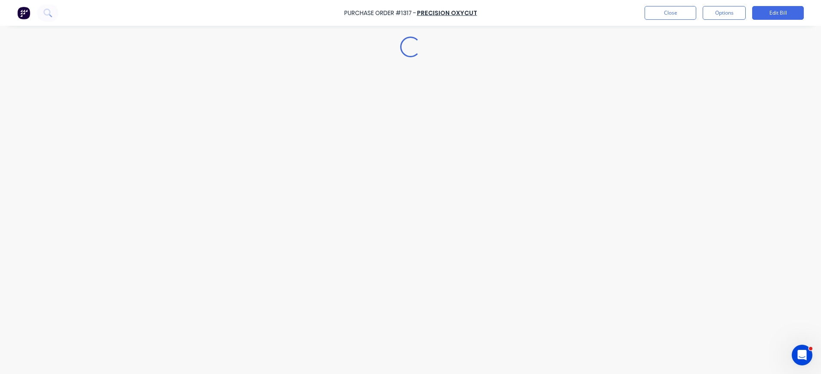
type textarea "x"
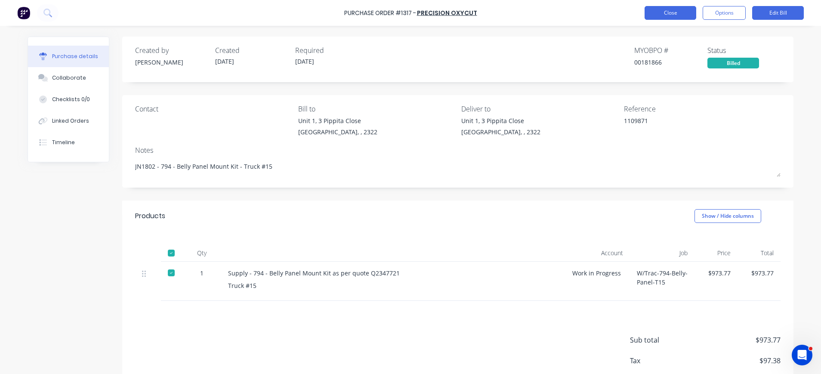
click at [669, 11] on button "Close" at bounding box center [671, 13] width 52 height 14
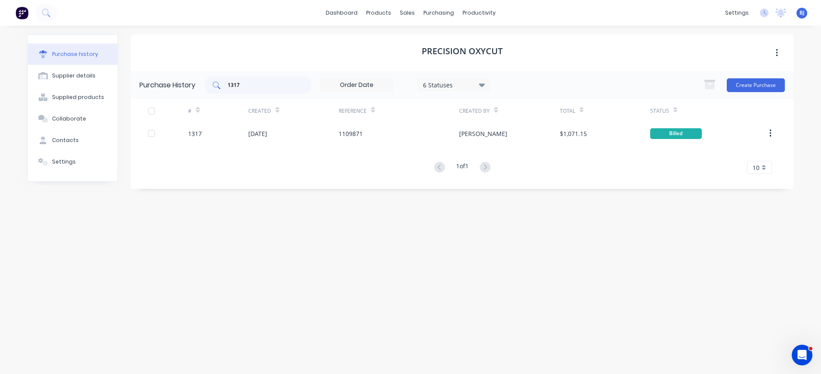
click at [242, 81] on input "1317" at bounding box center [262, 85] width 71 height 9
drag, startPoint x: 240, startPoint y: 81, endPoint x: 215, endPoint y: 79, distance: 24.6
click at [216, 81] on div "1317" at bounding box center [258, 85] width 108 height 17
type input "1369"
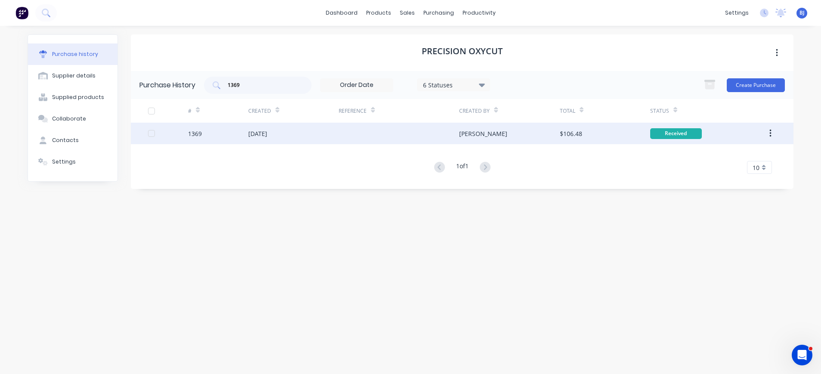
click at [267, 130] on div "[DATE]" at bounding box center [257, 133] width 19 height 9
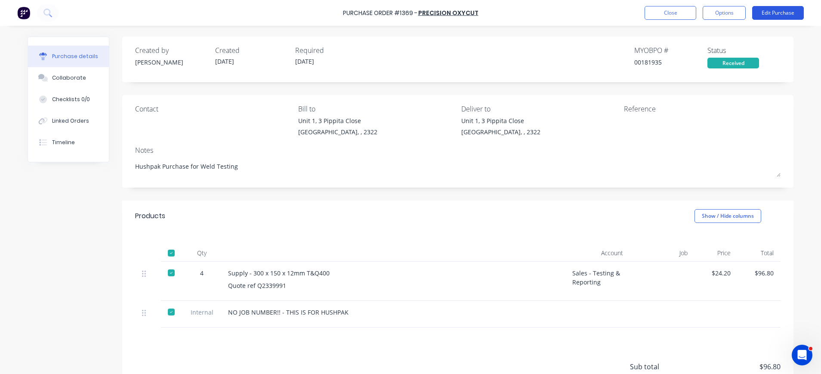
click at [763, 12] on button "Edit Purchase" at bounding box center [778, 13] width 52 height 14
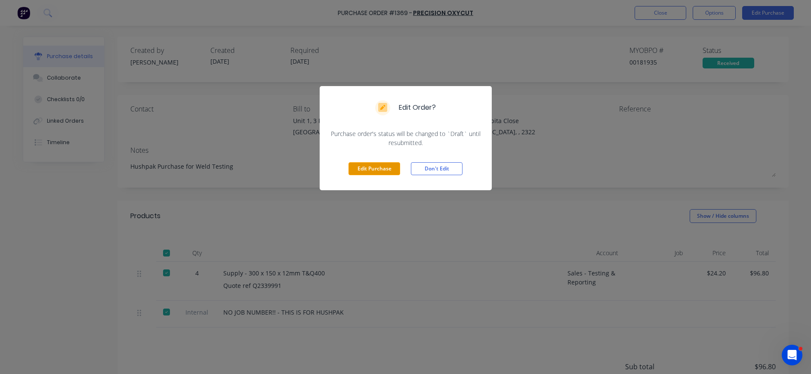
click at [377, 173] on button "Edit Purchase" at bounding box center [375, 168] width 52 height 13
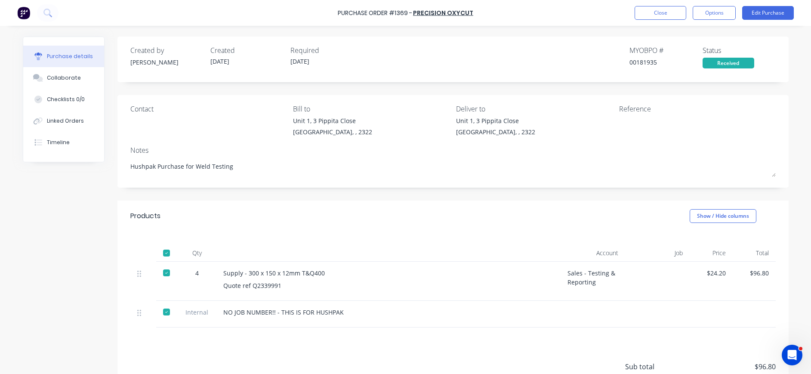
type textarea "x"
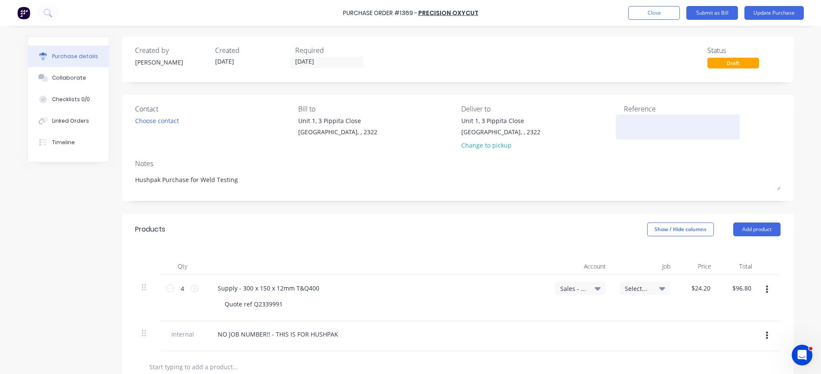
click at [646, 123] on textarea at bounding box center [678, 125] width 108 height 19
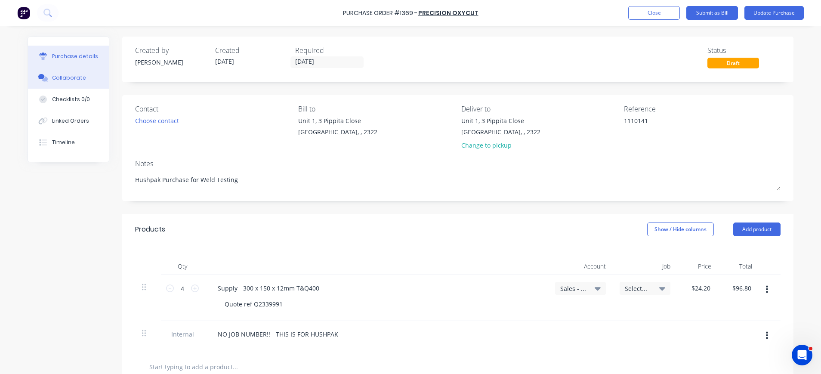
type textarea "1110141"
type textarea "x"
type textarea "1110141"
click at [64, 79] on div "Collaborate" at bounding box center [69, 78] width 34 height 8
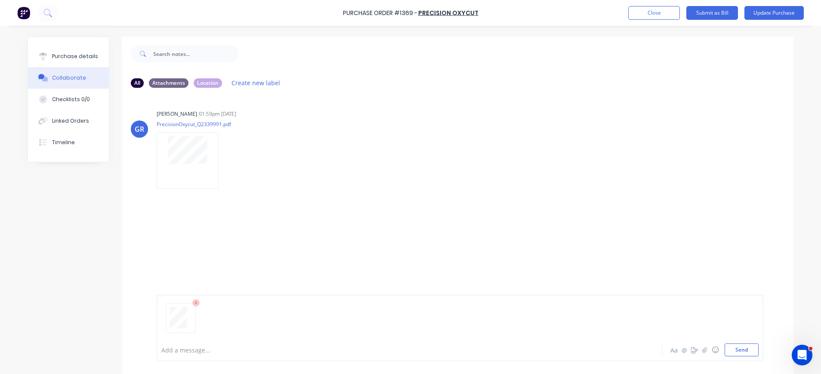
drag, startPoint x: 734, startPoint y: 347, endPoint x: 694, endPoint y: 334, distance: 42.5
click at [734, 347] on button "Send" at bounding box center [742, 350] width 34 height 13
click at [63, 55] on div "Purchase details" at bounding box center [75, 57] width 46 height 8
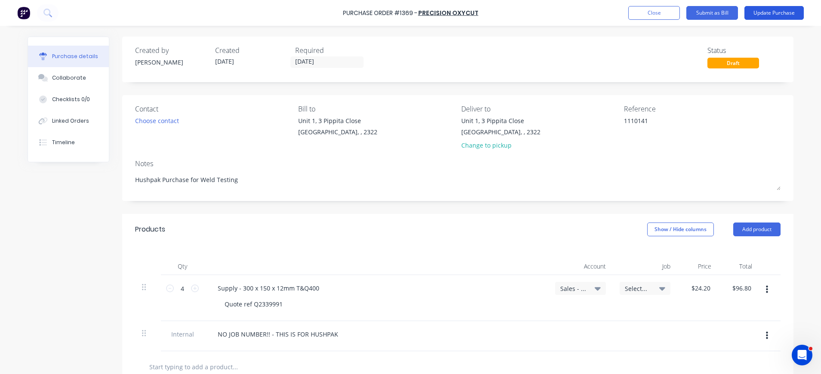
click at [761, 9] on button "Update Purchase" at bounding box center [774, 13] width 59 height 14
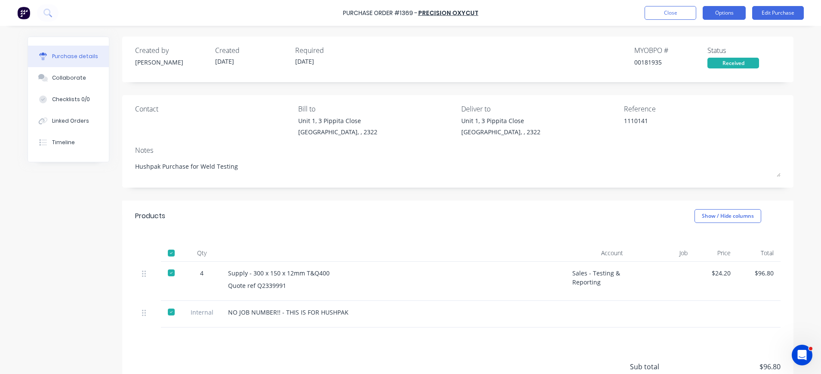
drag, startPoint x: 723, startPoint y: 11, endPoint x: 721, endPoint y: 22, distance: 11.3
click at [722, 12] on button "Options" at bounding box center [724, 13] width 43 height 14
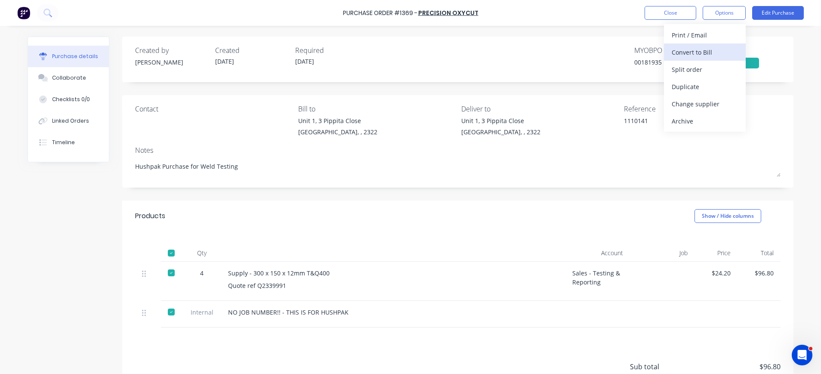
click at [700, 50] on div "Convert to Bill" at bounding box center [705, 52] width 66 height 12
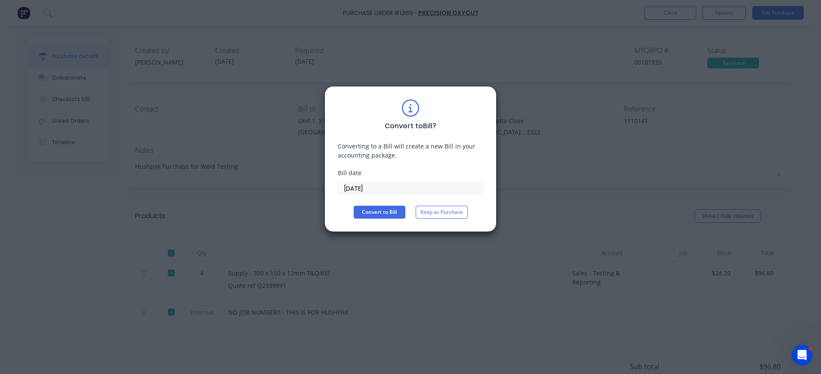
click at [380, 189] on input "03/09/25" at bounding box center [410, 188] width 145 height 13
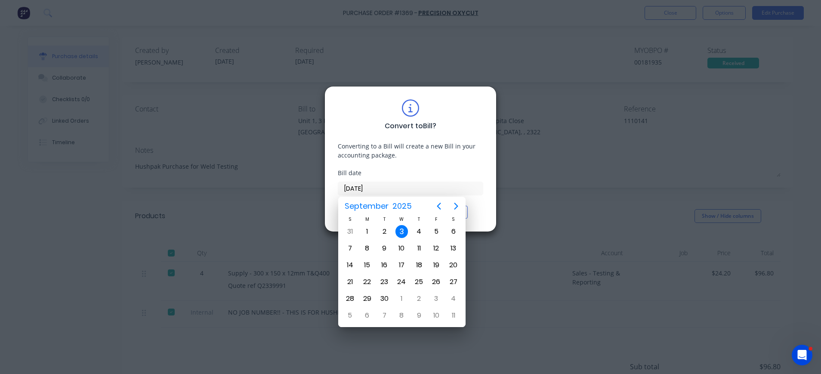
click at [398, 228] on div "3" at bounding box center [402, 231] width 13 height 13
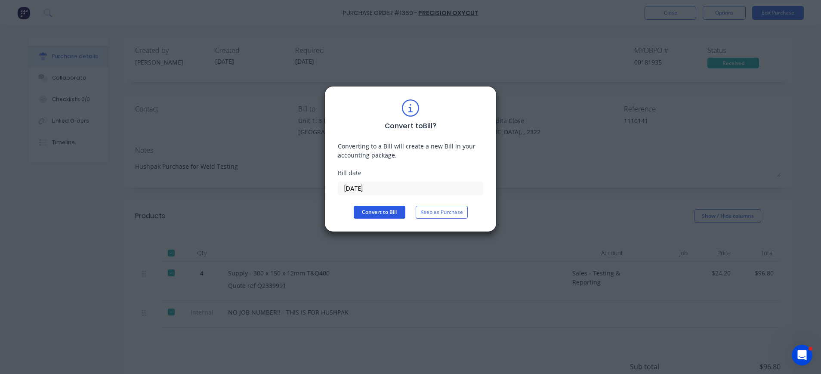
click at [387, 210] on button "Convert to Bill" at bounding box center [380, 212] width 52 height 13
type textarea "x"
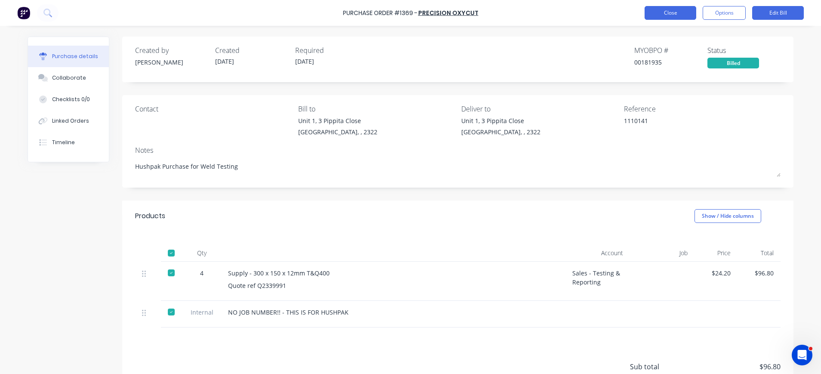
click at [674, 12] on button "Close" at bounding box center [671, 13] width 52 height 14
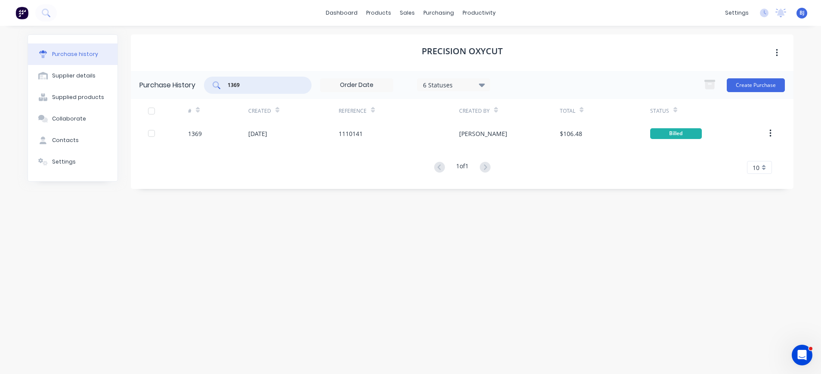
drag, startPoint x: 254, startPoint y: 84, endPoint x: 209, endPoint y: 84, distance: 44.8
click at [209, 84] on div "1369" at bounding box center [258, 85] width 108 height 17
type input "1313"
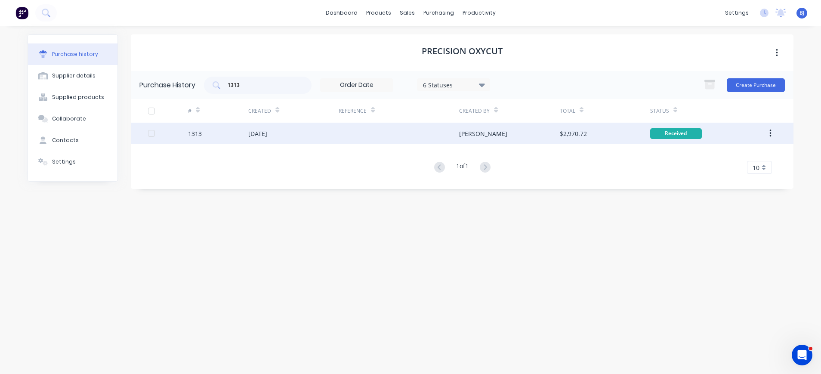
click at [217, 134] on div "1313" at bounding box center [218, 134] width 60 height 22
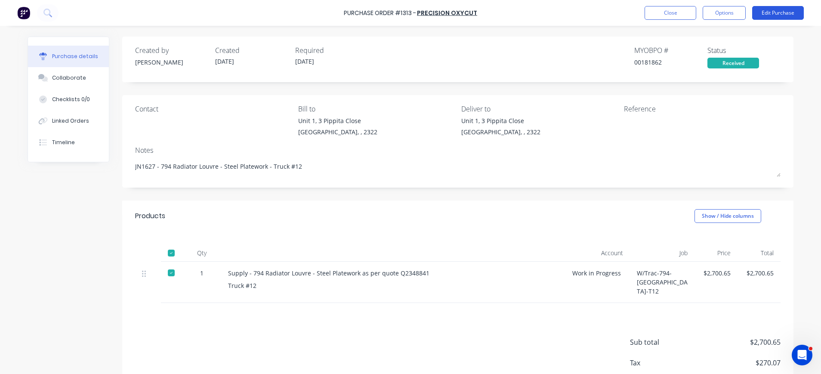
click at [781, 11] on button "Edit Purchase" at bounding box center [778, 13] width 52 height 14
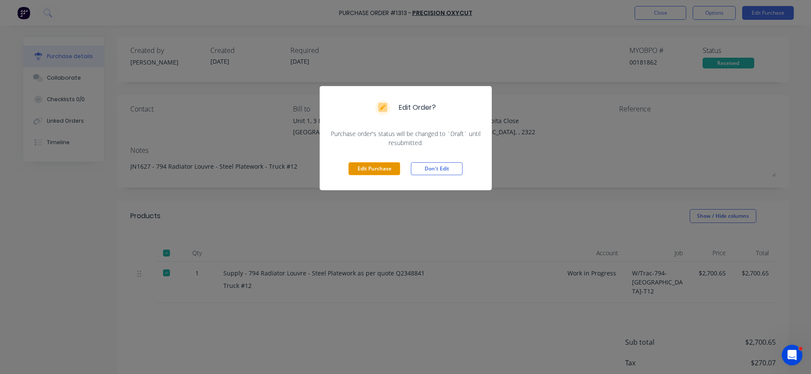
click at [367, 168] on button "Edit Purchase" at bounding box center [375, 168] width 52 height 13
type textarea "x"
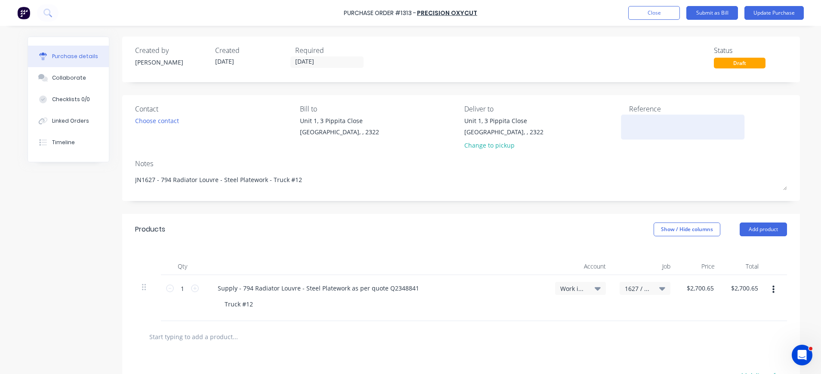
click at [630, 124] on textarea at bounding box center [683, 125] width 108 height 19
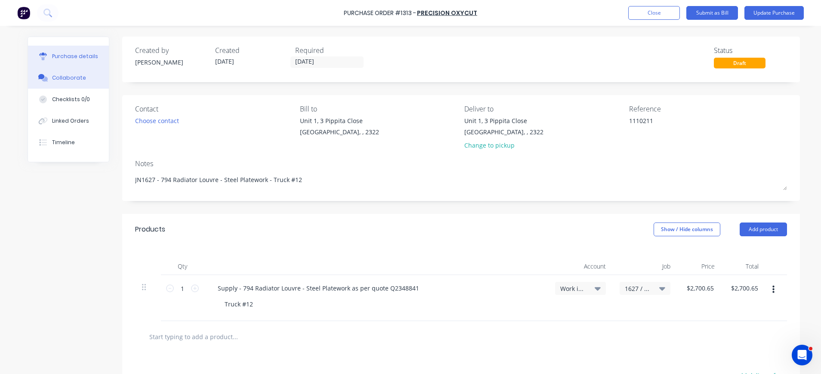
type textarea "1110211"
type textarea "x"
type textarea "1110211"
click at [55, 78] on div "Collaborate" at bounding box center [69, 78] width 34 height 8
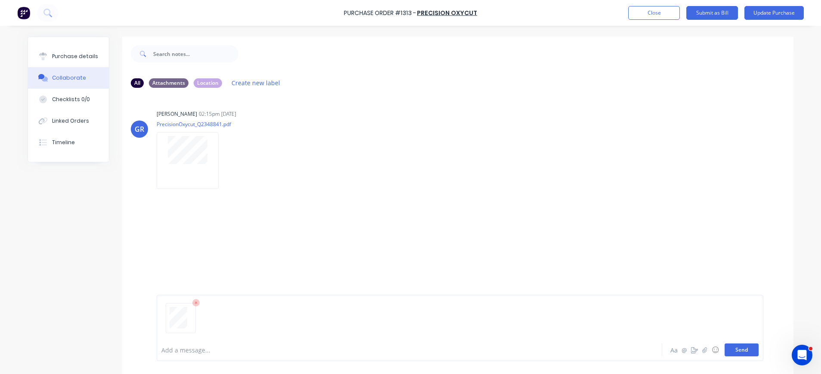
click at [730, 350] on button "Send" at bounding box center [742, 350] width 34 height 13
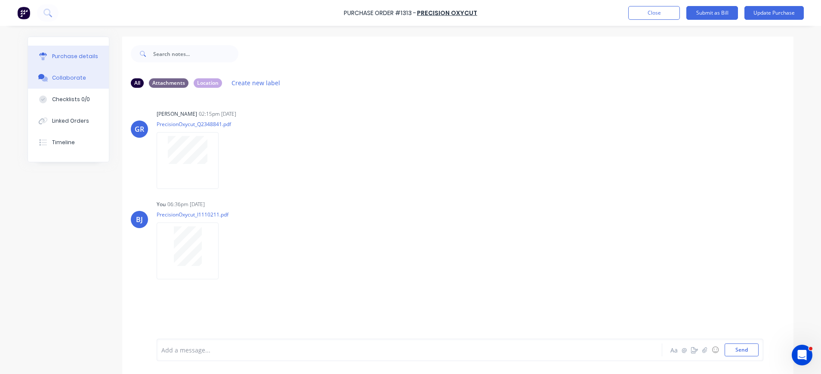
click at [52, 59] on div "Purchase details" at bounding box center [75, 57] width 46 height 8
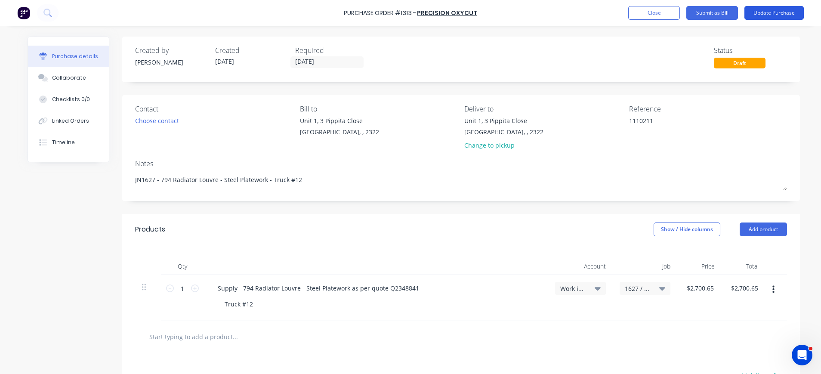
click at [758, 9] on button "Update Purchase" at bounding box center [774, 13] width 59 height 14
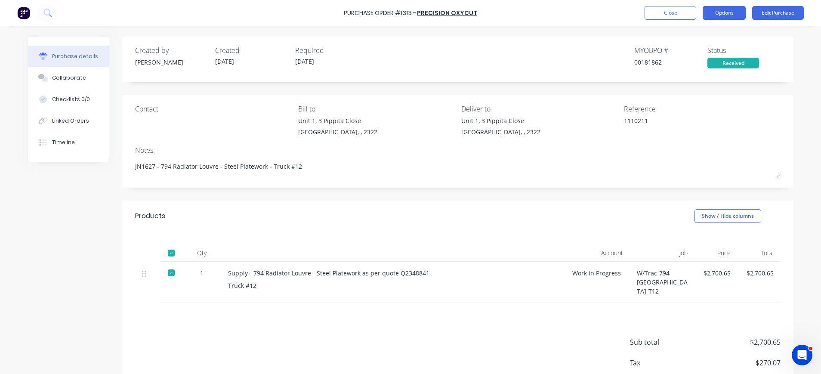
click at [731, 12] on button "Options" at bounding box center [724, 13] width 43 height 14
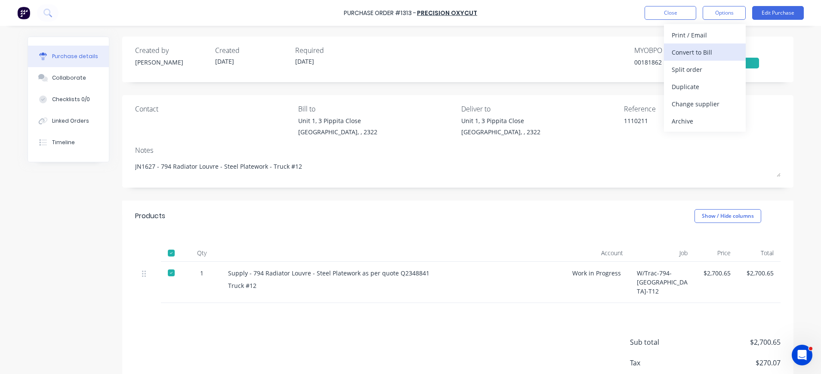
click at [710, 47] on div "Convert to Bill" at bounding box center [705, 52] width 66 height 12
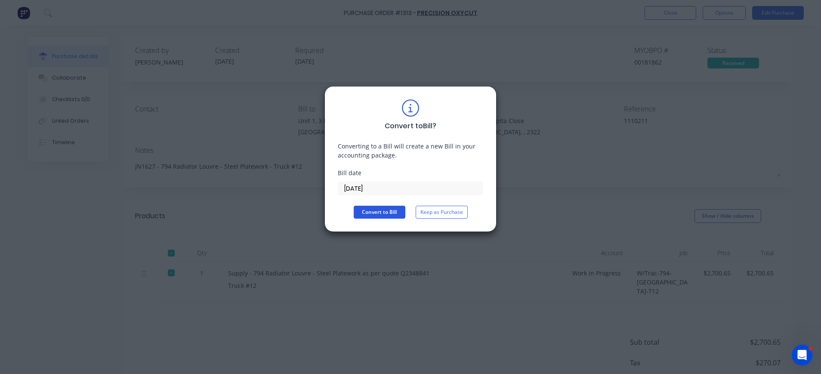
click at [384, 208] on button "Convert to Bill" at bounding box center [380, 212] width 52 height 13
type textarea "x"
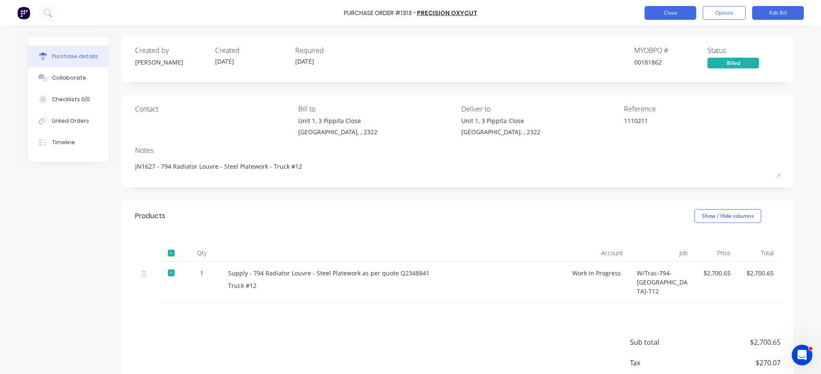
click at [657, 18] on button "Close" at bounding box center [671, 13] width 52 height 14
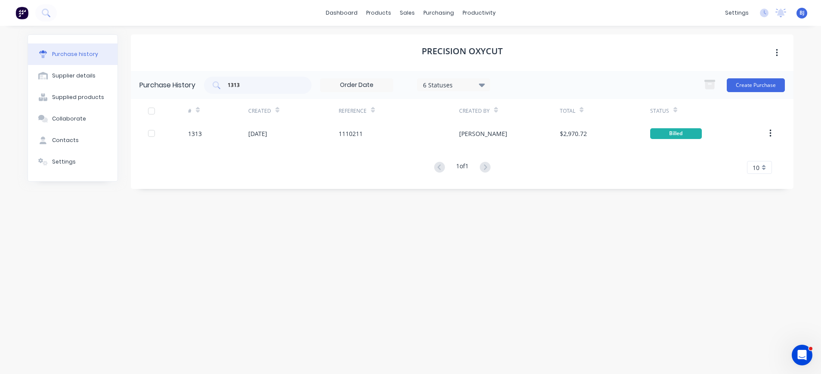
drag, startPoint x: 661, startPoint y: 19, endPoint x: 612, endPoint y: 62, distance: 65.6
drag, startPoint x: 245, startPoint y: 84, endPoint x: 219, endPoint y: 84, distance: 26.3
click at [219, 84] on div "1313" at bounding box center [258, 85] width 108 height 17
type input "1369"
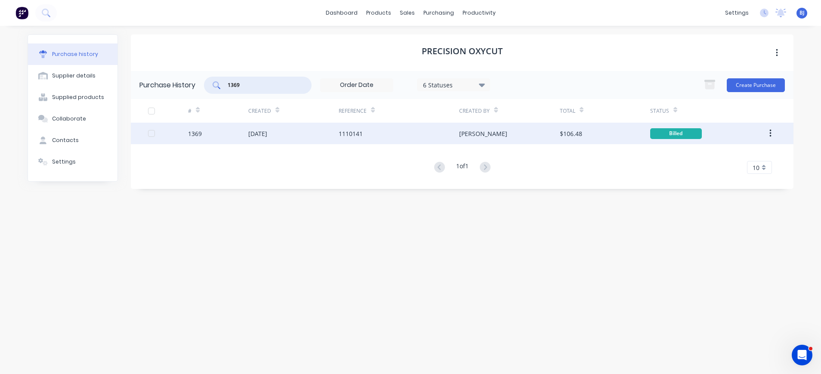
click at [260, 131] on div "[DATE]" at bounding box center [257, 133] width 19 height 9
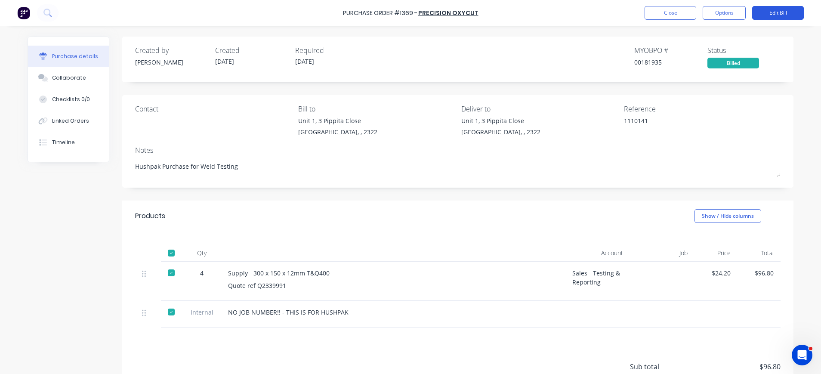
click at [764, 12] on button "Edit Bill" at bounding box center [778, 13] width 52 height 14
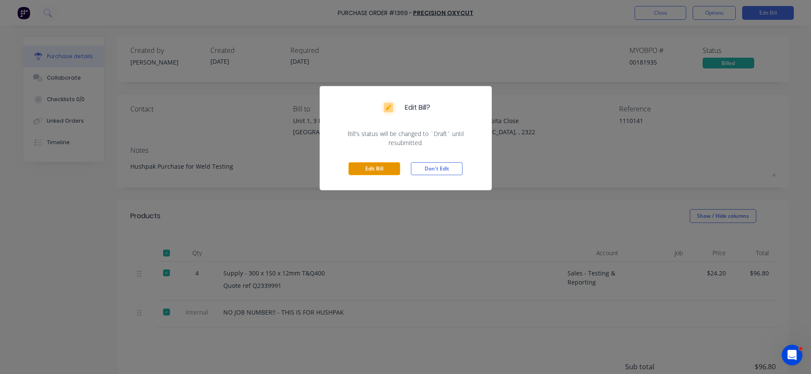
click at [384, 169] on button "Edit Bill" at bounding box center [375, 168] width 52 height 13
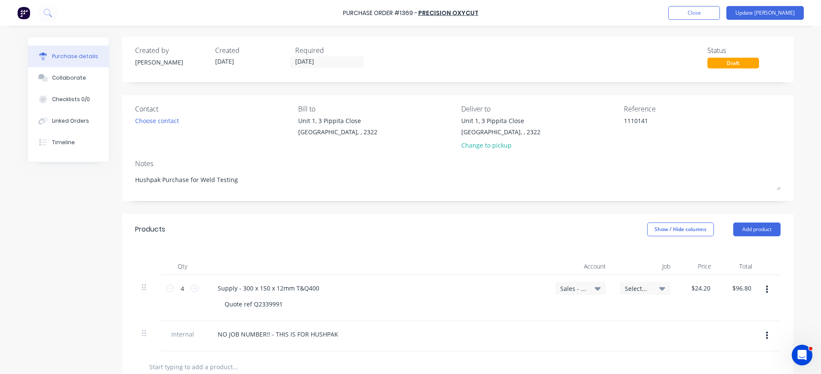
scroll to position [159, 0]
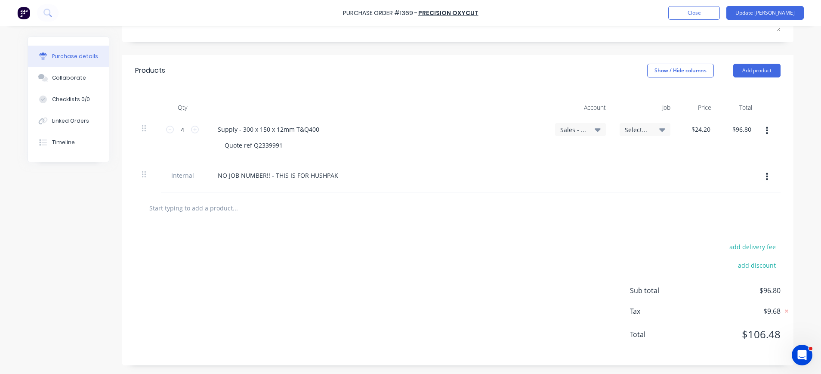
click at [219, 211] on input "text" at bounding box center [235, 207] width 172 height 17
type textarea "x"
type input "f"
type textarea "x"
type input "fr"
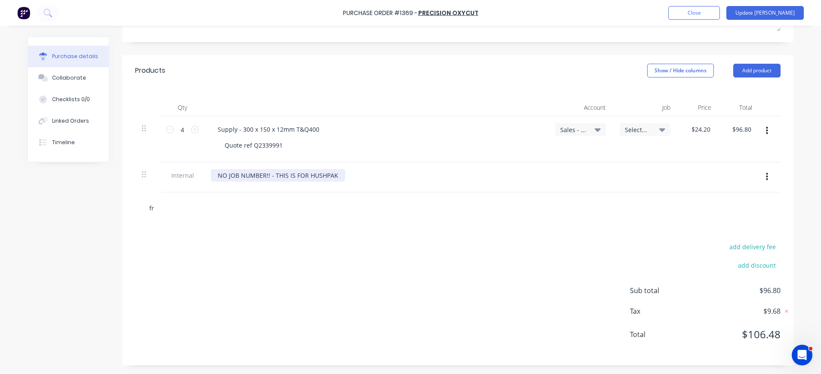
type textarea "x"
type input "fre"
type textarea "x"
type input "frei"
type textarea "x"
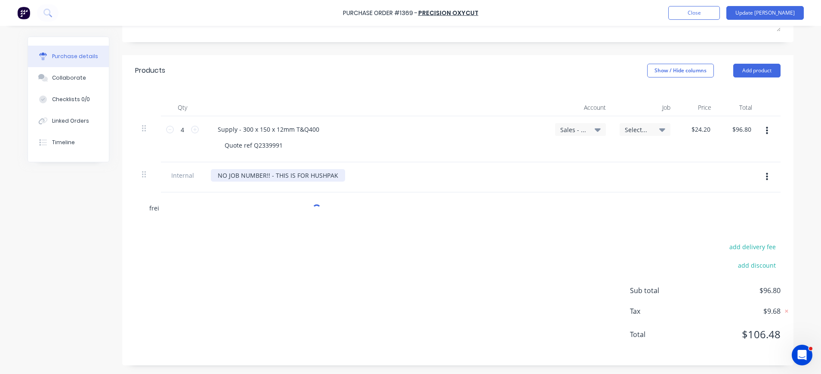
type input "freig"
type textarea "x"
type input "freigh"
type textarea "x"
type input "freight"
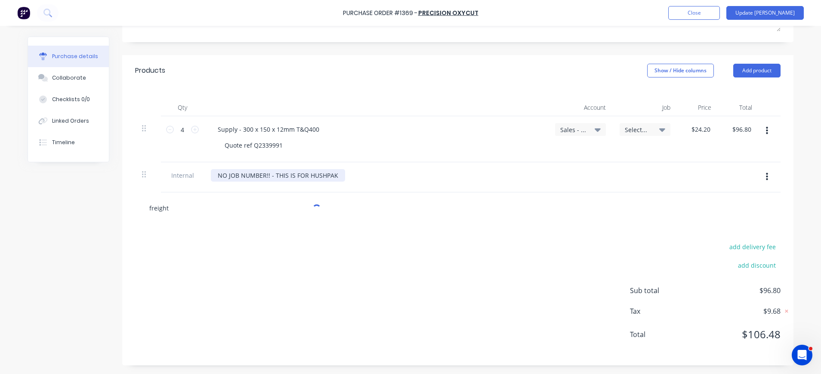
type textarea "x"
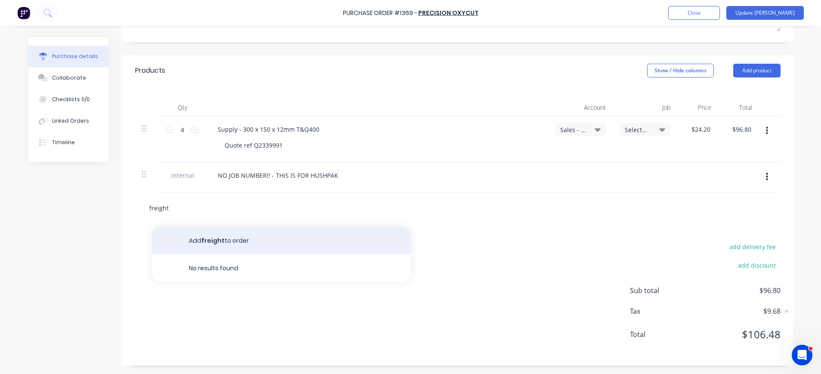
type input "freight"
click at [236, 238] on button "Add freight to order" at bounding box center [281, 241] width 258 height 28
type textarea "x"
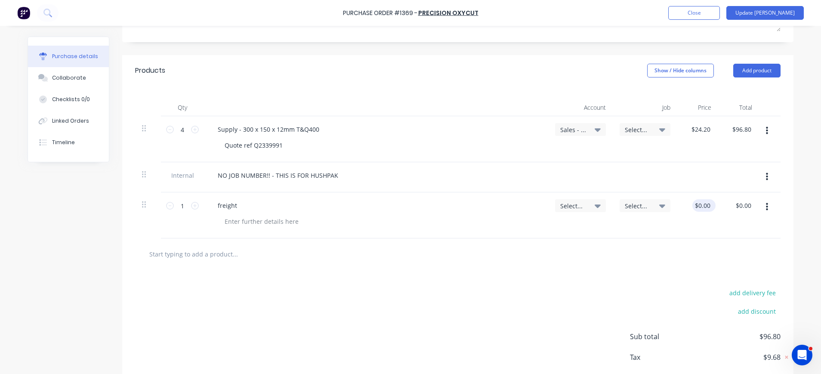
type textarea "x"
click at [689, 209] on div "0.00 $0.00" at bounding box center [698, 215] width 41 height 46
type input "$0.00"
click at [709, 206] on div "$0.00 $0.00" at bounding box center [704, 205] width 23 height 12
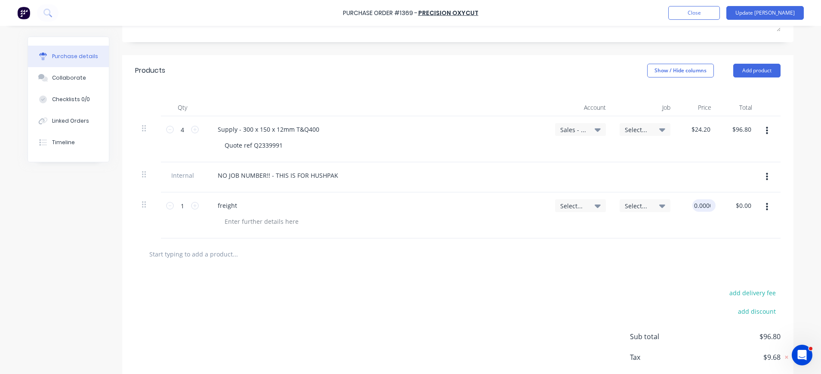
click at [706, 206] on input "0.0000" at bounding box center [703, 205] width 20 height 12
type input "$85.00"
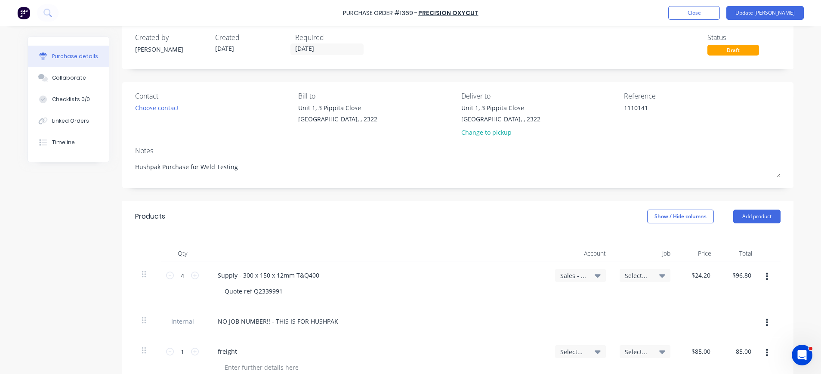
scroll to position [0, 0]
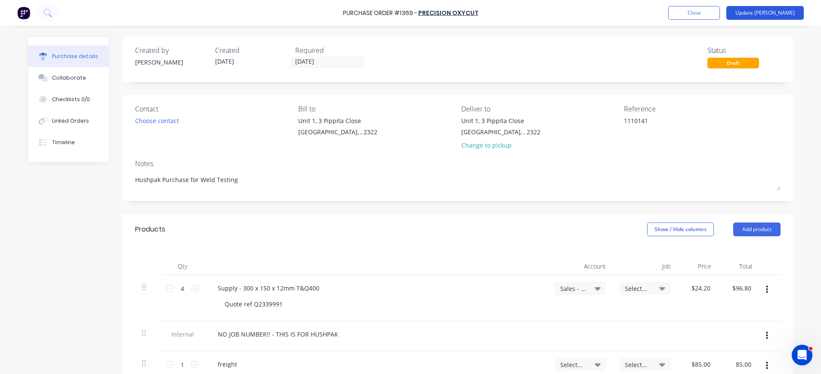
type input "$85.00"
click at [768, 12] on button "Update Bill" at bounding box center [765, 13] width 77 height 14
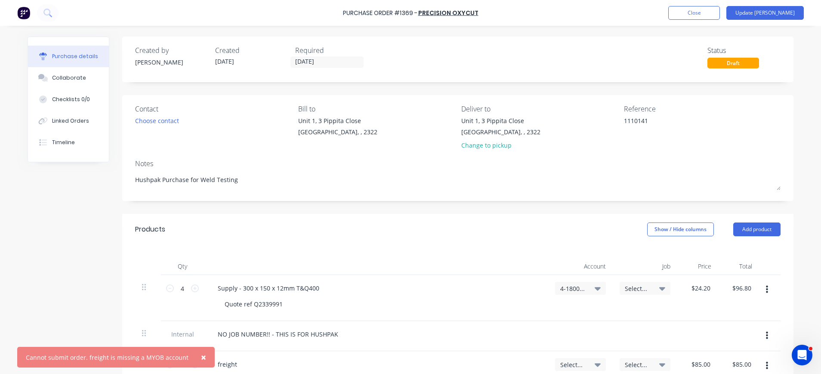
click at [201, 355] on span "×" at bounding box center [203, 357] width 5 height 12
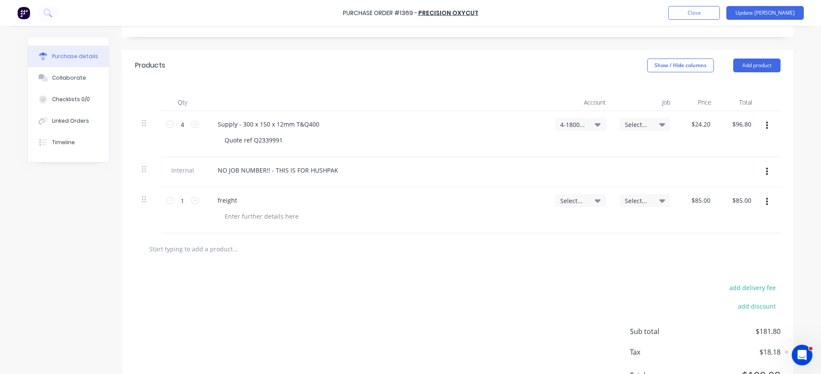
scroll to position [172, 0]
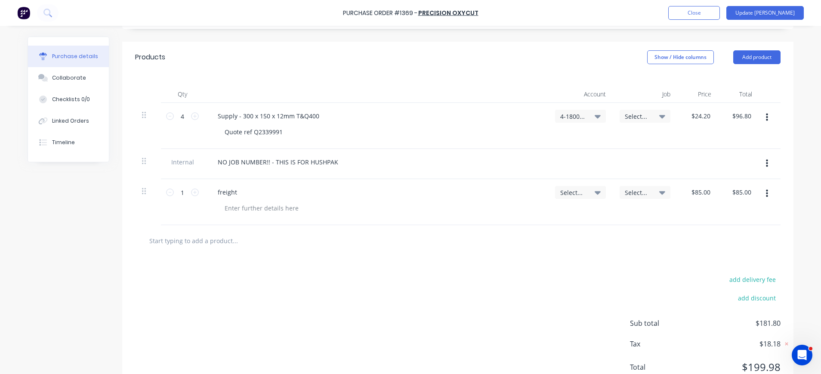
click at [595, 193] on icon at bounding box center [598, 192] width 6 height 3
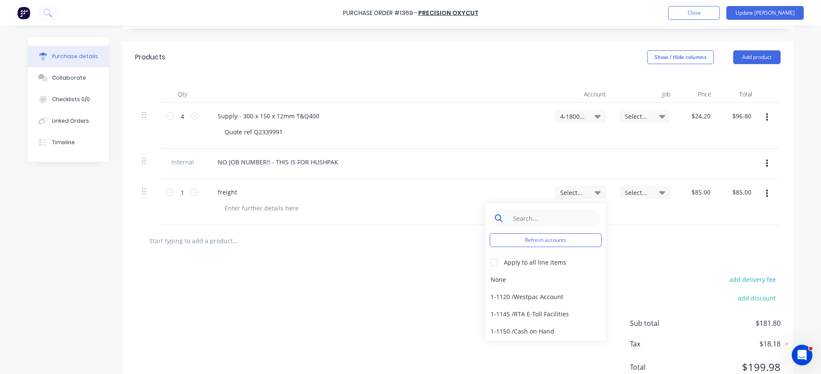
click at [554, 213] on input at bounding box center [552, 218] width 88 height 17
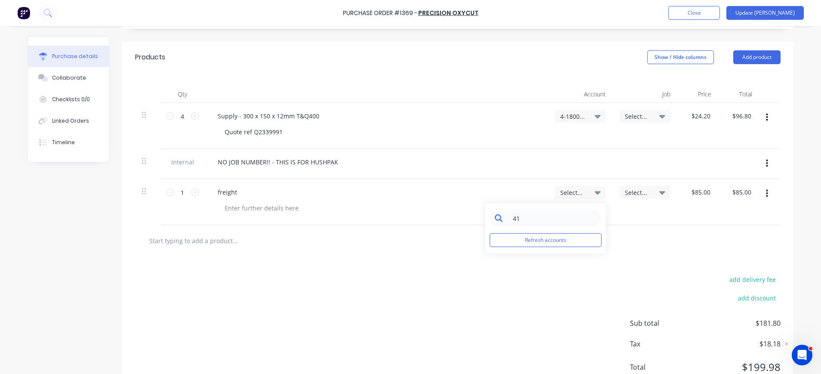
type input "4"
type input "4-18"
click at [578, 277] on div "4-1800 / Sales - Testing & Reporting" at bounding box center [546, 279] width 121 height 17
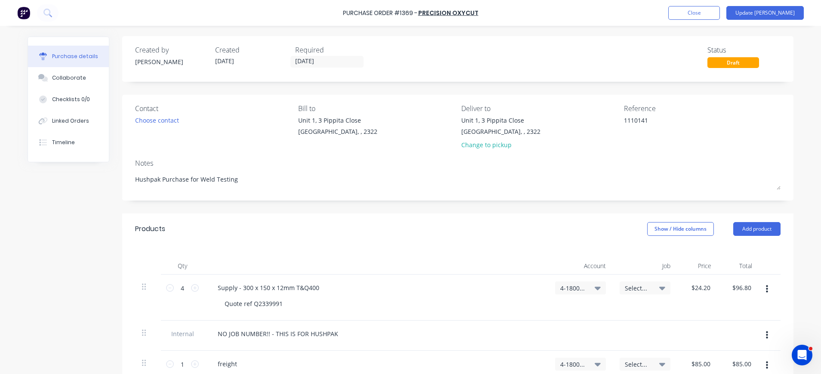
scroll to position [0, 0]
click at [782, 12] on button "Update Bill" at bounding box center [765, 13] width 77 height 14
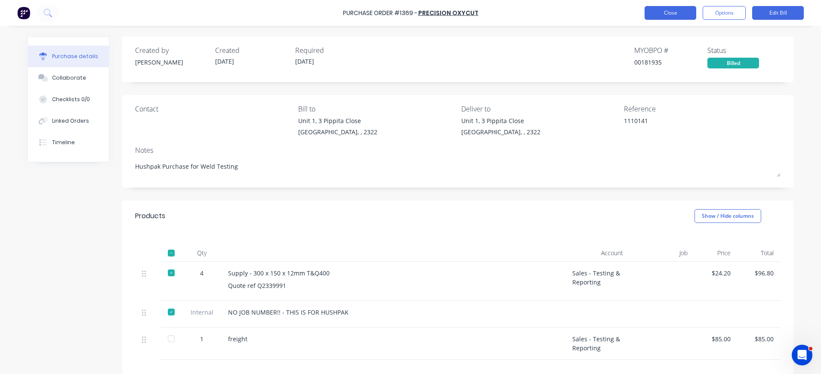
click at [684, 13] on button "Close" at bounding box center [671, 13] width 52 height 14
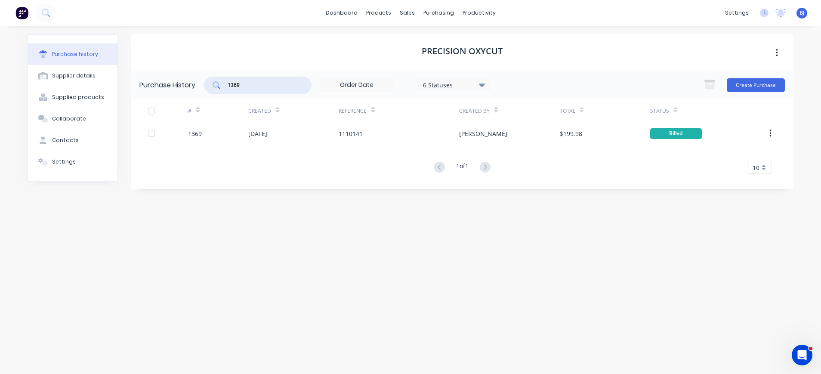
click at [259, 81] on input "1369" at bounding box center [262, 85] width 71 height 9
drag, startPoint x: 259, startPoint y: 81, endPoint x: 217, endPoint y: 85, distance: 42.4
click at [214, 85] on div "1369" at bounding box center [258, 85] width 108 height 17
click at [435, 7] on div "purchasing" at bounding box center [438, 12] width 39 height 13
click at [453, 39] on div "Purchase Orders" at bounding box center [467, 41] width 46 height 8
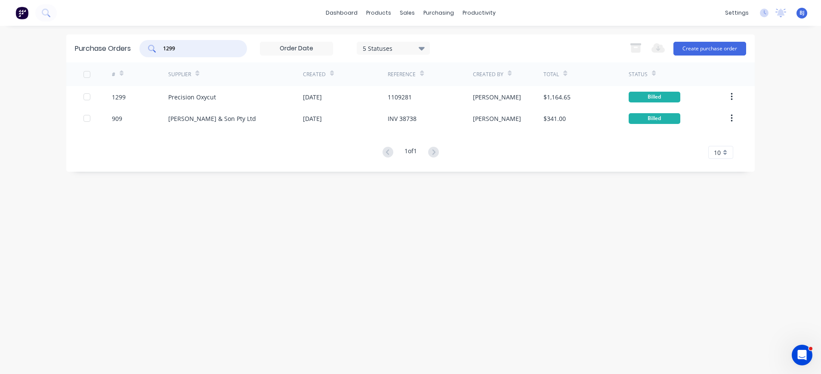
click at [198, 50] on input "1299" at bounding box center [197, 48] width 71 height 9
drag, startPoint x: 182, startPoint y: 50, endPoint x: 144, endPoint y: 51, distance: 37.9
click at [144, 51] on div "1299" at bounding box center [193, 48] width 108 height 17
type input "1098"
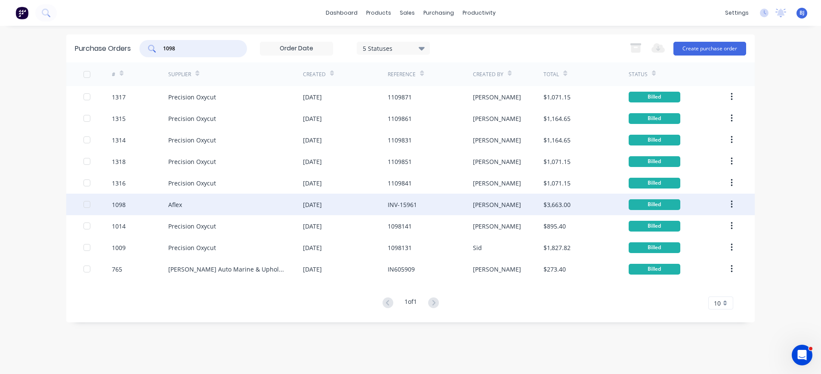
click at [197, 204] on div "Aflex" at bounding box center [235, 205] width 135 height 22
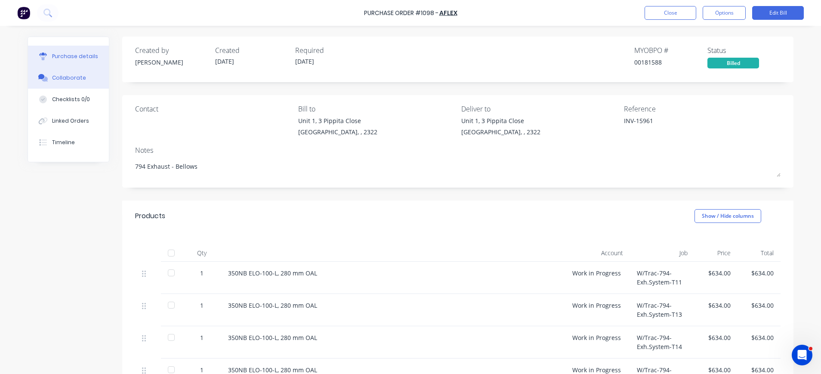
click at [64, 78] on div "Collaborate" at bounding box center [69, 78] width 34 height 8
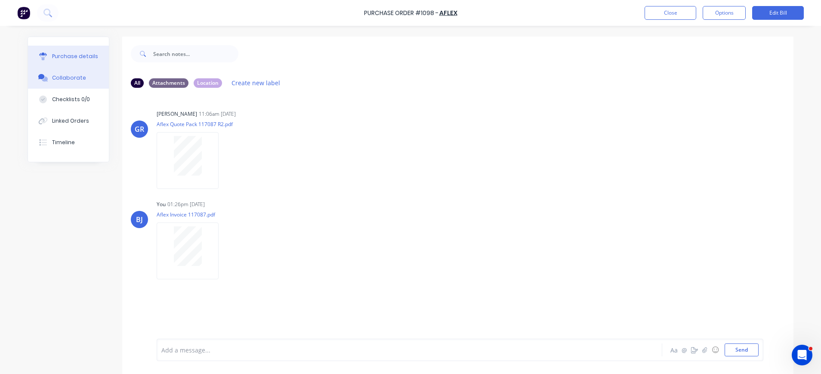
click at [71, 56] on div "Purchase details" at bounding box center [75, 57] width 46 height 8
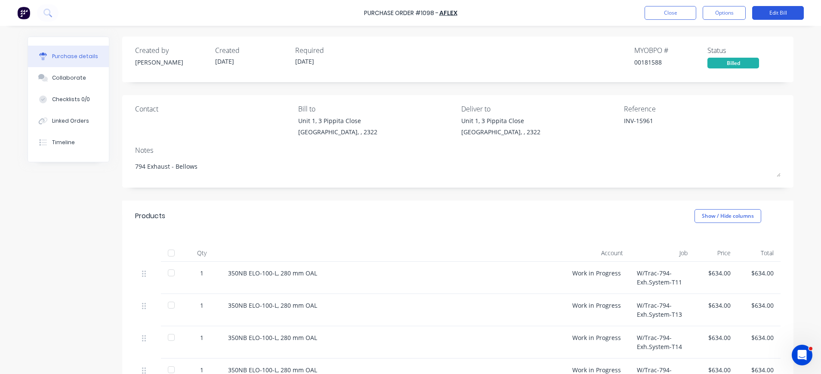
click at [780, 14] on button "Edit Bill" at bounding box center [778, 13] width 52 height 14
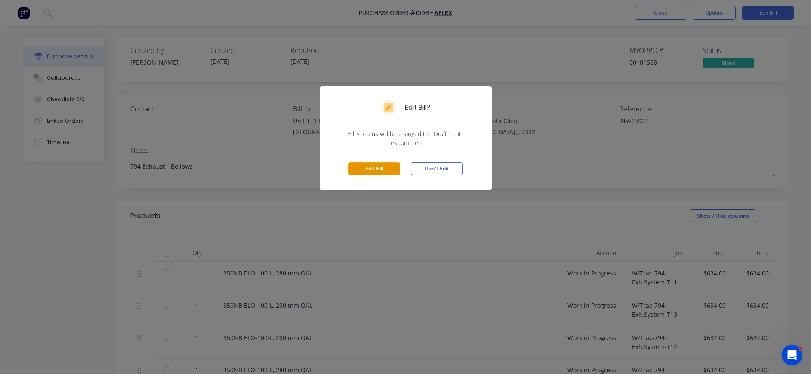
click at [382, 171] on button "Edit Bill" at bounding box center [375, 168] width 52 height 13
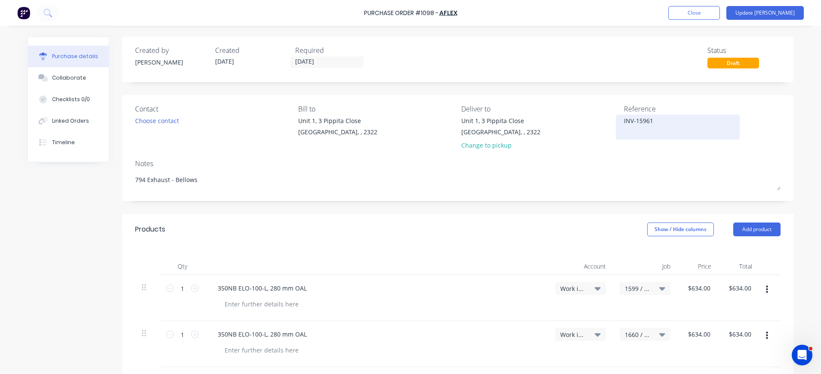
drag, startPoint x: 632, startPoint y: 122, endPoint x: 662, endPoint y: 120, distance: 29.8
click at [662, 120] on textarea "INV-15961" at bounding box center [678, 125] width 108 height 19
paste textarea "17087"
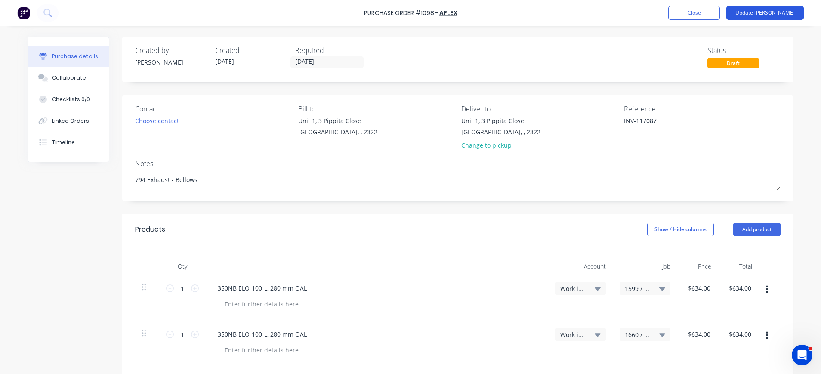
type textarea "INV-117087"
click at [768, 13] on button "Update Bill" at bounding box center [765, 13] width 77 height 14
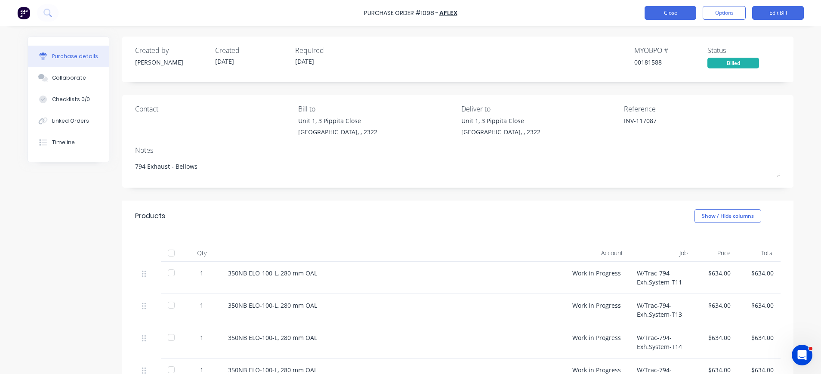
click at [674, 13] on button "Close" at bounding box center [671, 13] width 52 height 14
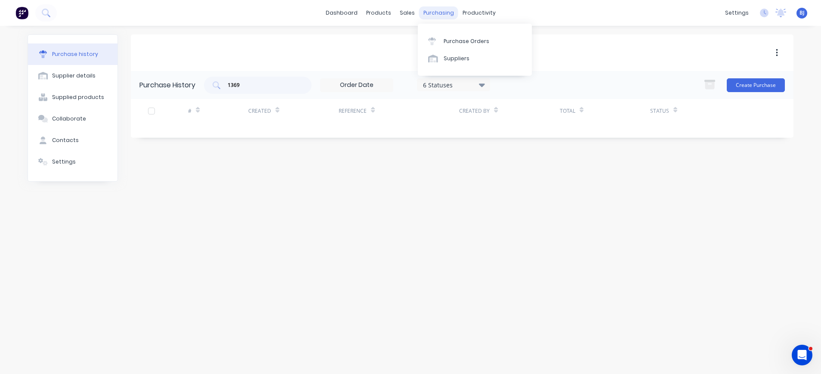
click at [442, 14] on div "purchasing" at bounding box center [438, 12] width 39 height 13
click at [453, 39] on div "Purchase Orders" at bounding box center [467, 41] width 46 height 8
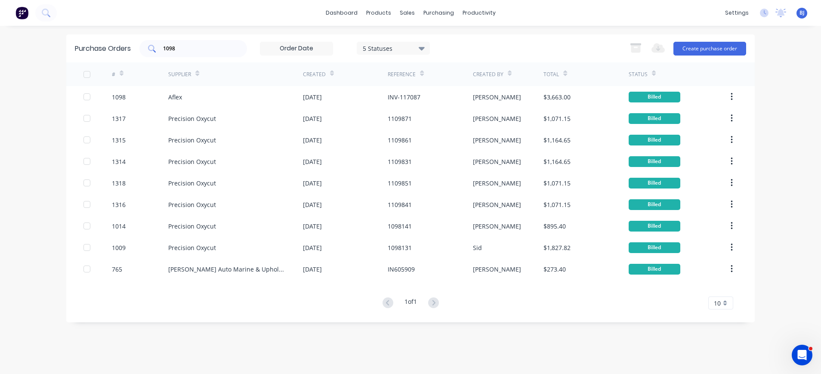
click at [204, 50] on input "1098" at bounding box center [197, 48] width 71 height 9
drag, startPoint x: 191, startPoint y: 48, endPoint x: 147, endPoint y: 48, distance: 43.9
click at [147, 48] on div "1098" at bounding box center [193, 48] width 108 height 17
type input "1264"
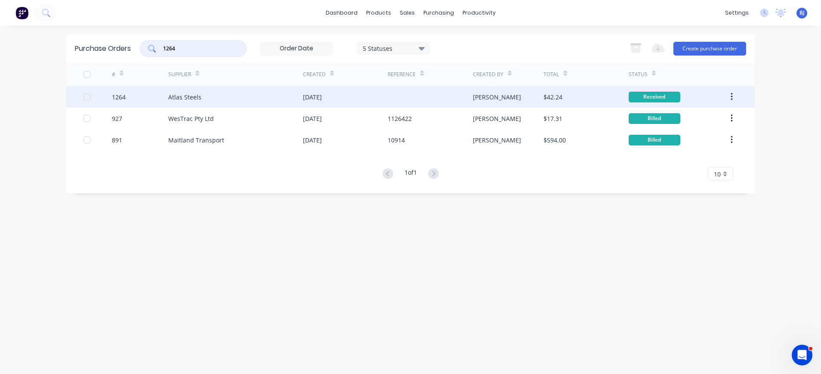
click at [189, 96] on div "Atlas Steels" at bounding box center [184, 97] width 33 height 9
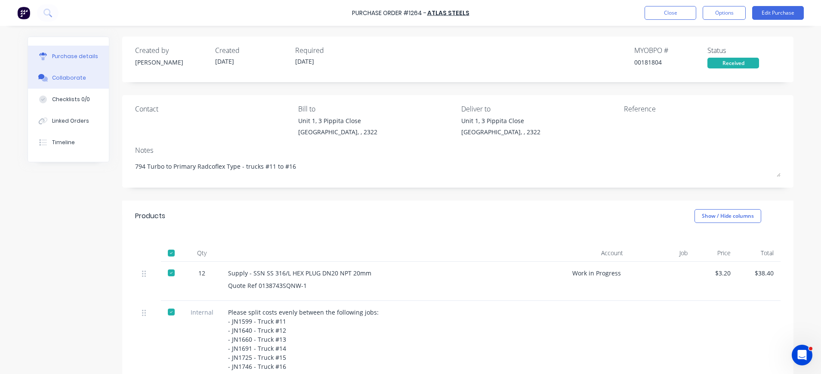
click at [71, 80] on div "Collaborate" at bounding box center [69, 78] width 34 height 8
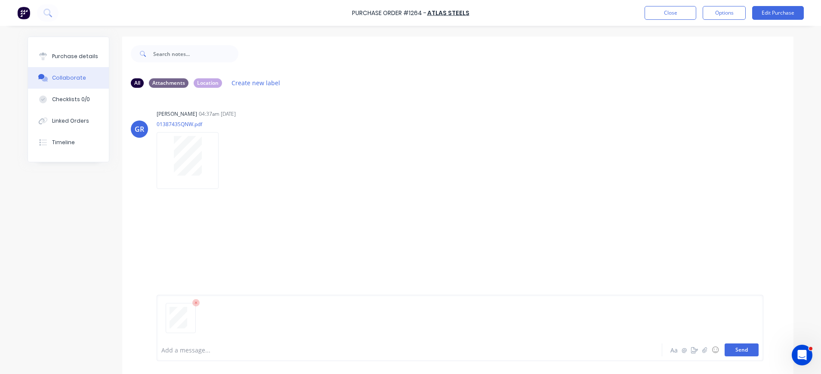
click at [730, 349] on button "Send" at bounding box center [742, 350] width 34 height 13
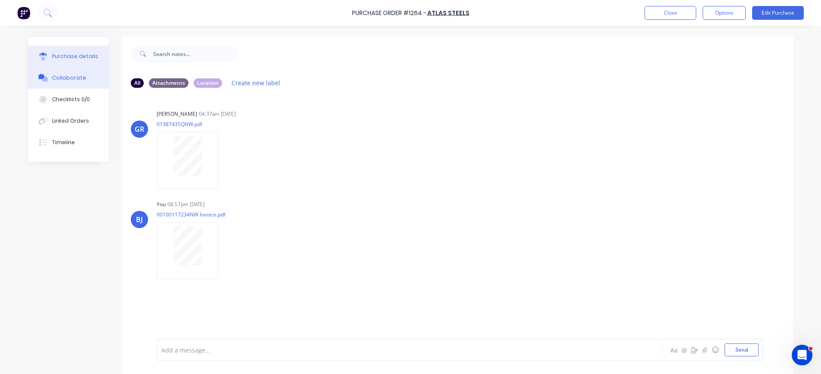
click at [54, 56] on div "Purchase details" at bounding box center [75, 57] width 46 height 8
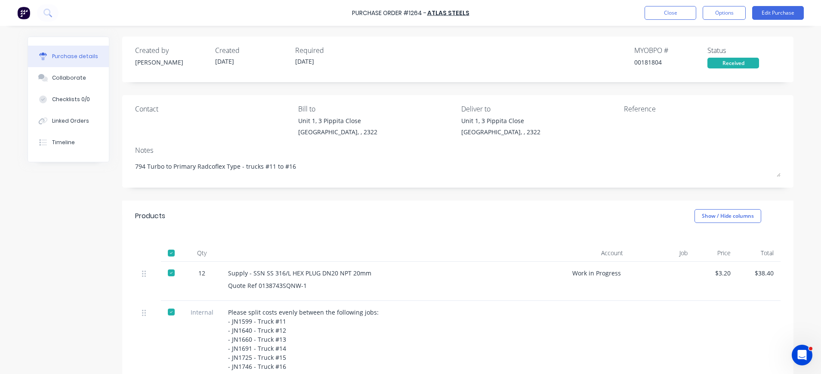
drag, startPoint x: 617, startPoint y: 119, endPoint x: 634, endPoint y: 121, distance: 17.4
click at [624, 119] on div at bounding box center [678, 127] width 108 height 22
click at [772, 8] on button "Edit Purchase" at bounding box center [778, 13] width 52 height 14
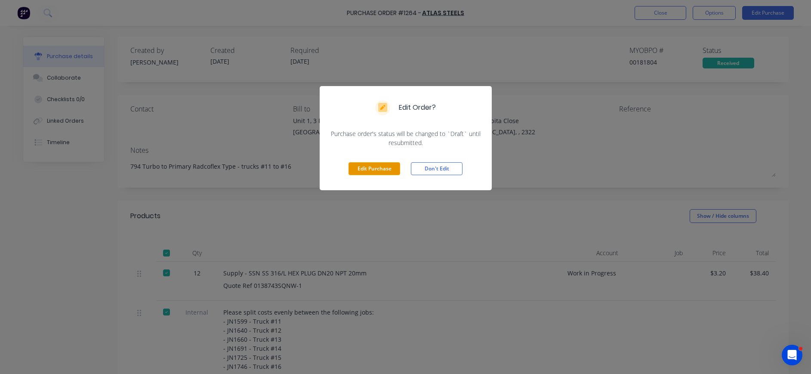
click at [356, 171] on button "Edit Purchase" at bounding box center [375, 168] width 52 height 13
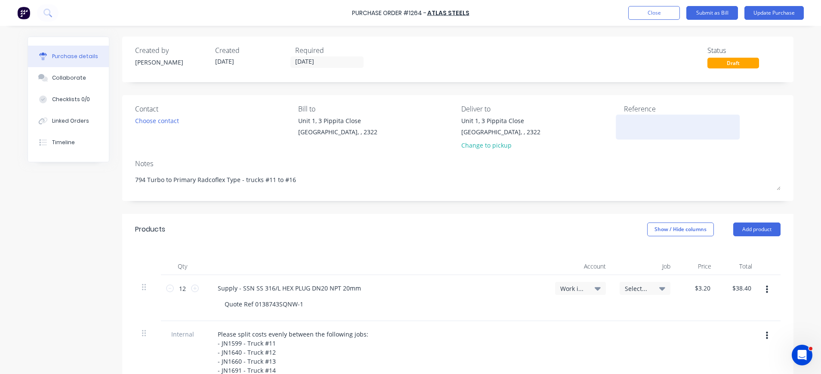
click at [624, 122] on div at bounding box center [678, 127] width 108 height 22
click at [624, 124] on textarea at bounding box center [678, 125] width 108 height 19
click at [640, 125] on textarea at bounding box center [678, 125] width 108 height 19
paste textarea "00100117234NW"
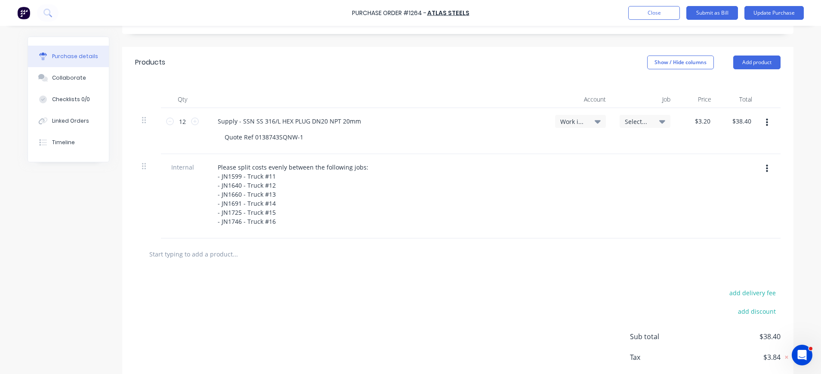
scroll to position [172, 0]
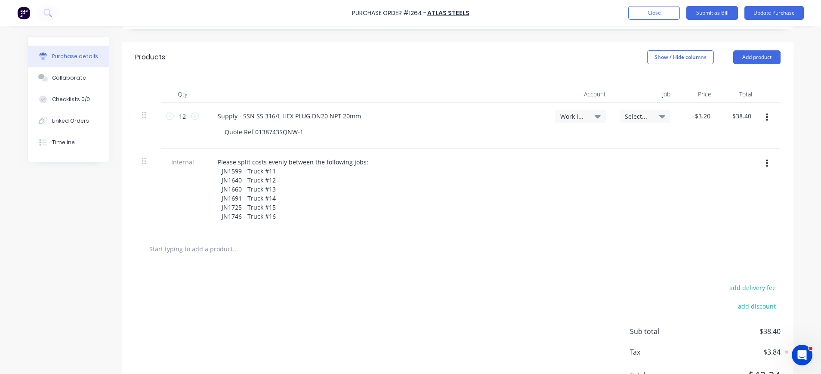
type textarea "00100117234NW"
click at [766, 116] on icon "button" at bounding box center [767, 117] width 2 height 9
click at [722, 158] on button "Duplicate" at bounding box center [740, 157] width 73 height 17
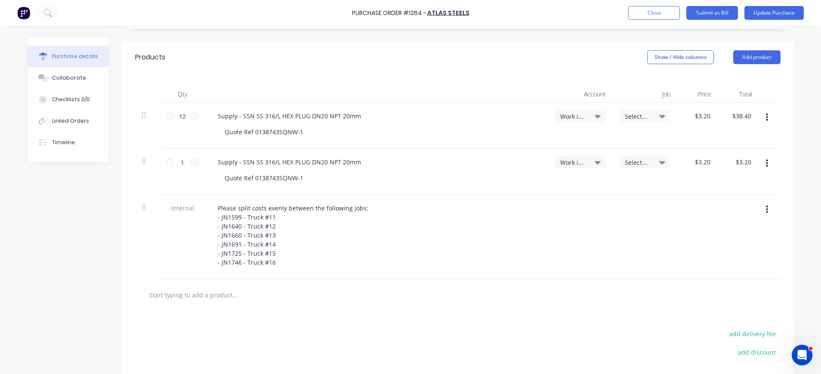
click at [766, 159] on icon "button" at bounding box center [767, 163] width 2 height 9
click at [734, 202] on button "Duplicate" at bounding box center [740, 203] width 73 height 17
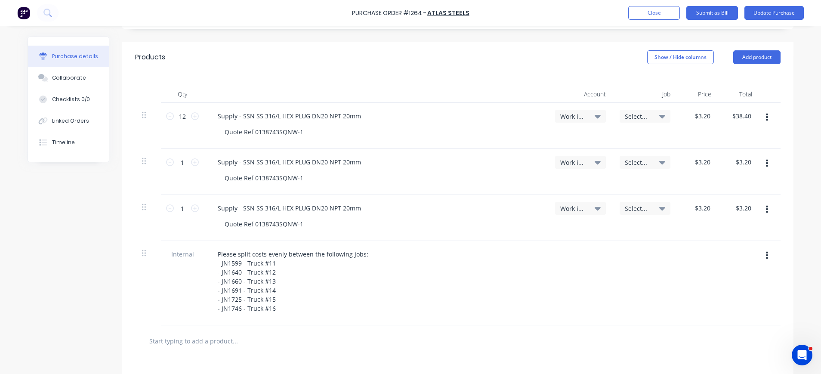
click at [766, 167] on icon "button" at bounding box center [767, 164] width 2 height 8
click at [734, 197] on button "Duplicate" at bounding box center [740, 203] width 73 height 17
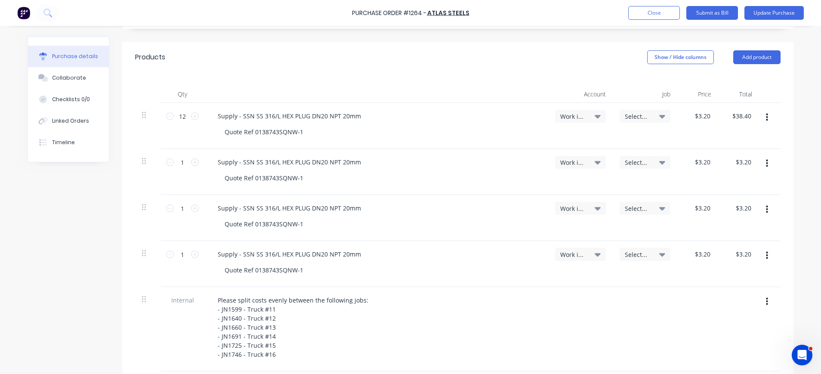
click at [766, 167] on icon "button" at bounding box center [767, 164] width 2 height 8
click at [726, 199] on button "Duplicate" at bounding box center [740, 203] width 73 height 17
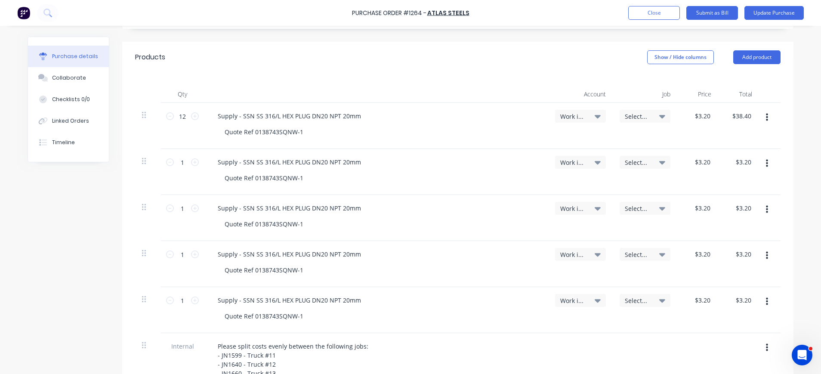
click at [760, 167] on button "button" at bounding box center [767, 163] width 20 height 15
click at [716, 202] on button "Duplicate" at bounding box center [740, 203] width 73 height 17
click at [626, 115] on span "Select..." at bounding box center [638, 116] width 26 height 9
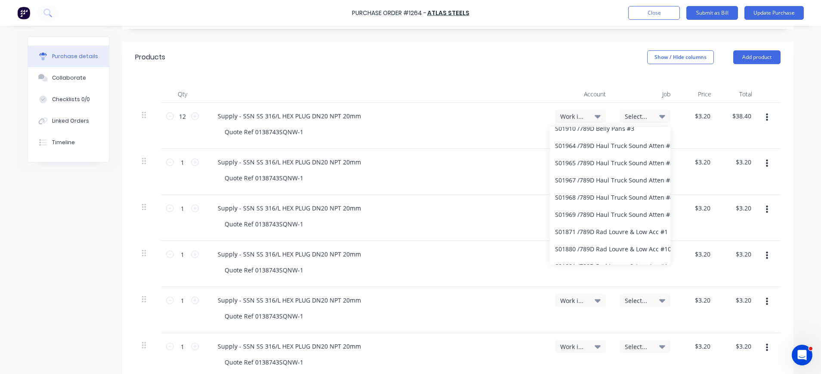
scroll to position [344, 0]
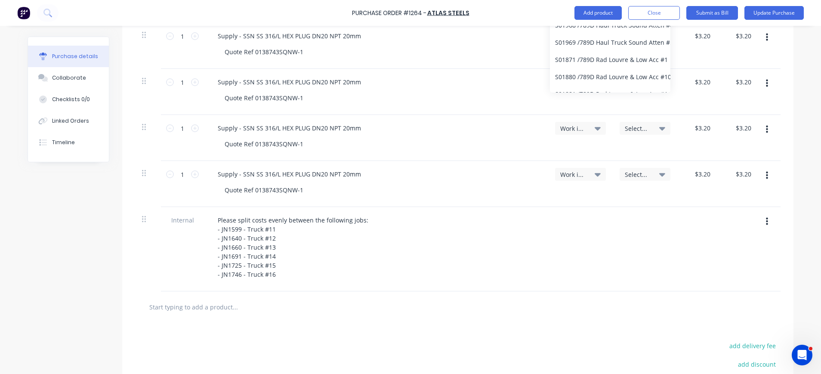
click at [634, 172] on span "Select..." at bounding box center [638, 174] width 26 height 9
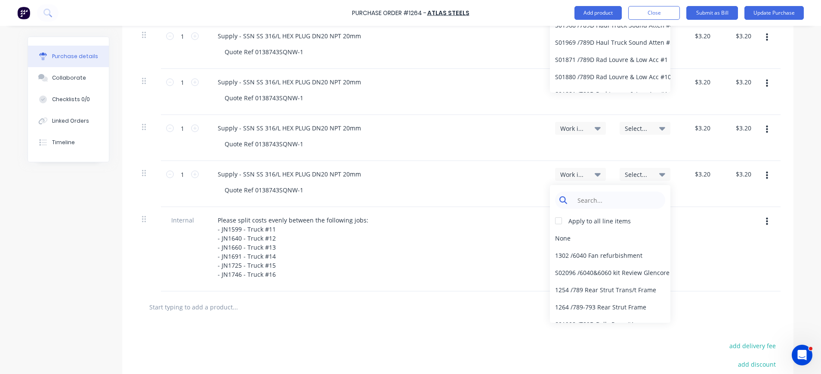
click at [625, 198] on input at bounding box center [617, 200] width 88 height 17
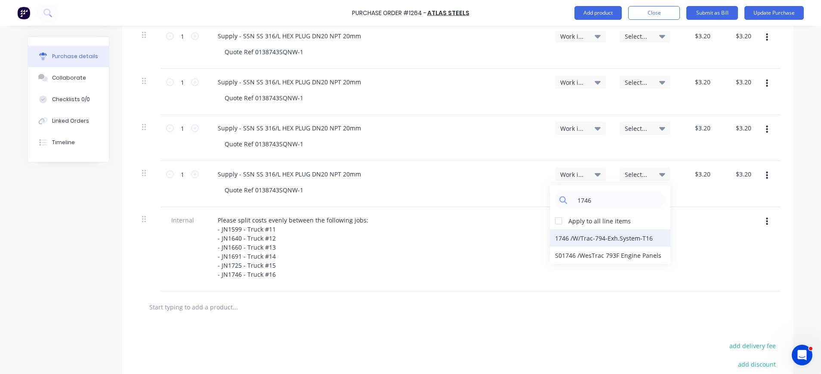
type input "1746"
click at [620, 238] on div "1746 / W/Trac-794-Exh.System-T16" at bounding box center [610, 237] width 121 height 17
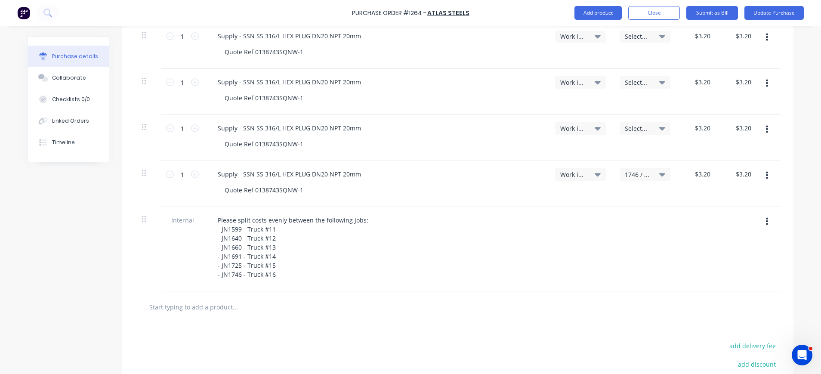
click at [644, 130] on span "Select..." at bounding box center [638, 128] width 26 height 9
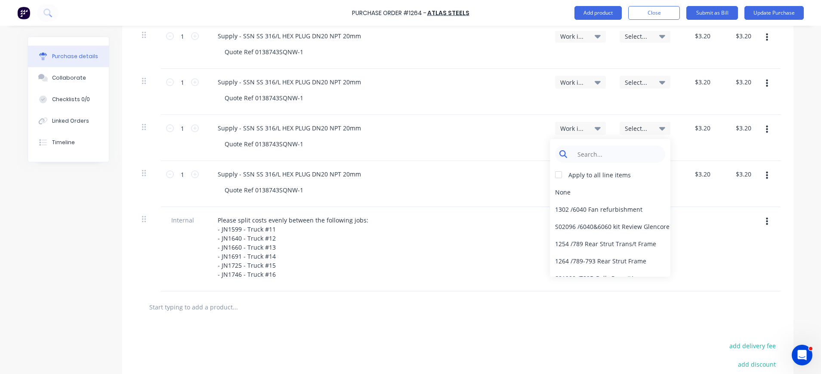
click at [623, 146] on input at bounding box center [617, 153] width 88 height 17
type input "1725"
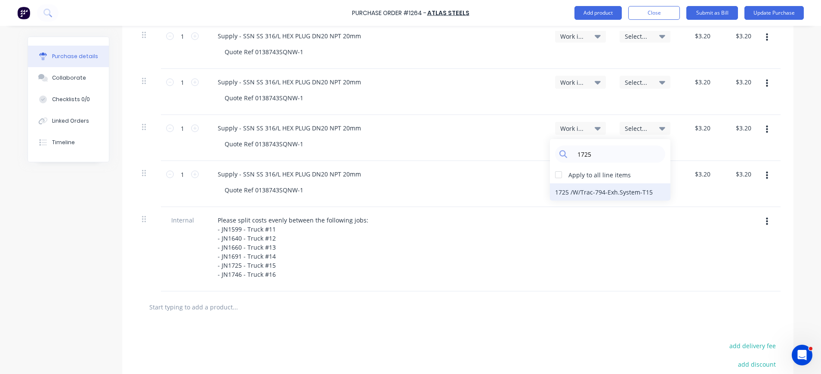
click at [622, 193] on div "1725 / W/Trac-794-Exh.System-T15" at bounding box center [610, 191] width 121 height 17
click at [628, 83] on span "Select..." at bounding box center [638, 82] width 26 height 9
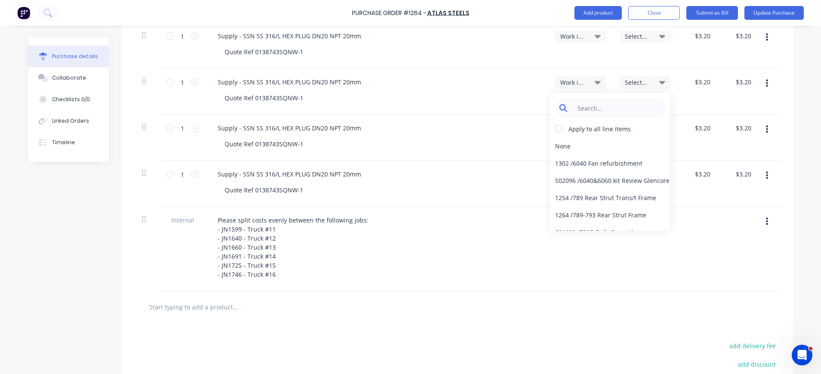
click at [619, 105] on input at bounding box center [617, 107] width 88 height 17
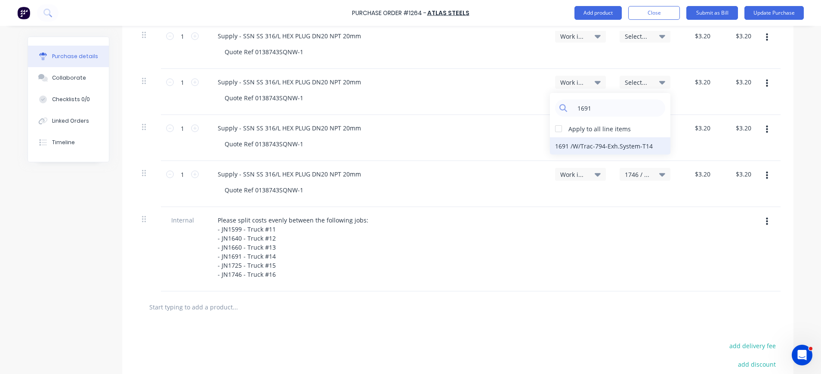
type input "1691"
click at [606, 143] on div "1691 / W/Trac-794-Exh.System-T14" at bounding box center [610, 145] width 121 height 17
click at [625, 38] on span "Select..." at bounding box center [638, 36] width 26 height 9
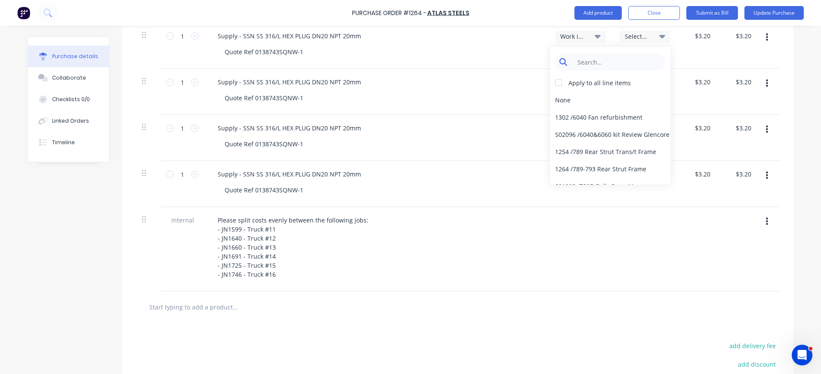
click at [612, 58] on input at bounding box center [617, 61] width 88 height 17
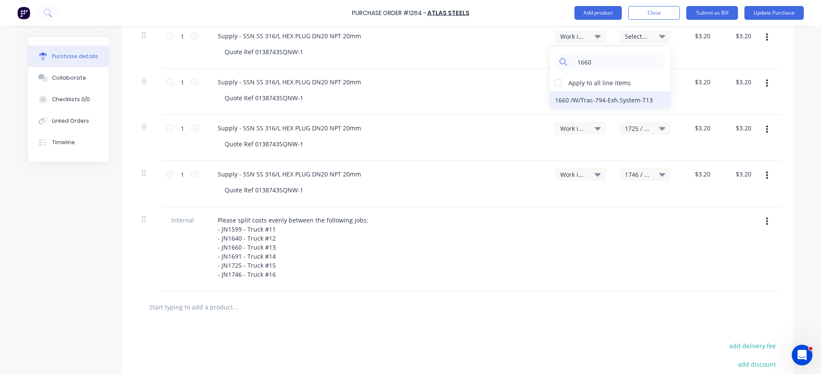
type input "1660"
click at [613, 102] on div "1660 / W/Trac-794-Exh.System-T13" at bounding box center [610, 99] width 121 height 17
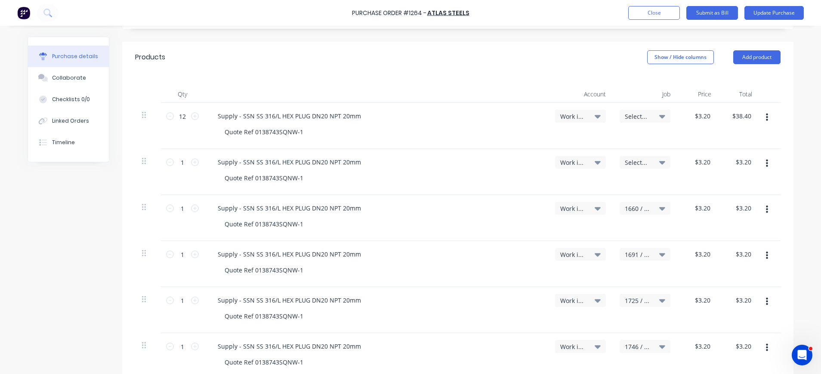
click at [640, 161] on span "Select..." at bounding box center [638, 162] width 26 height 9
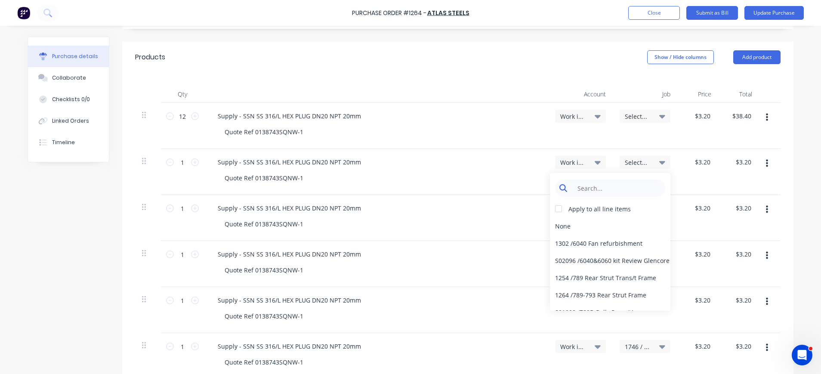
click at [626, 186] on input at bounding box center [617, 188] width 88 height 17
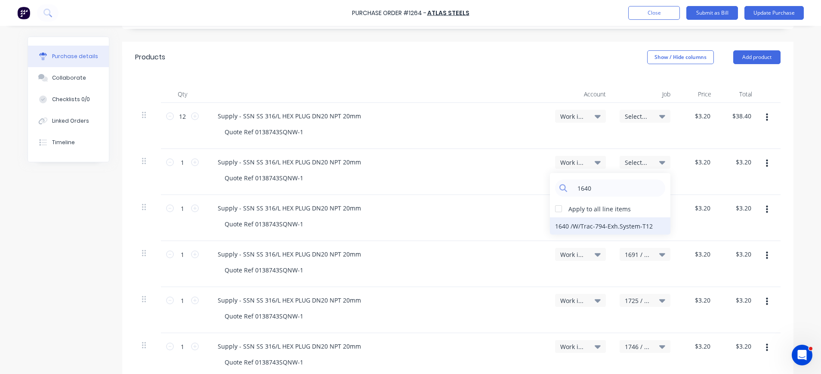
type input "1640"
click at [638, 224] on div "1640 / W/Trac-794-Exh.System-T12" at bounding box center [610, 225] width 121 height 17
click at [630, 118] on span "Select..." at bounding box center [638, 116] width 26 height 9
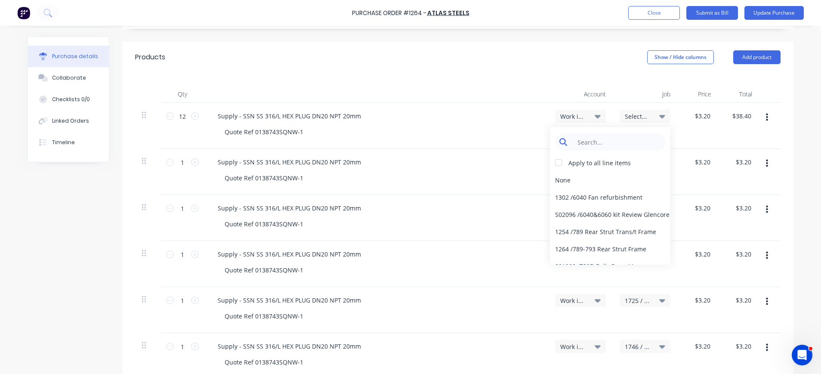
click at [626, 142] on input at bounding box center [617, 141] width 88 height 17
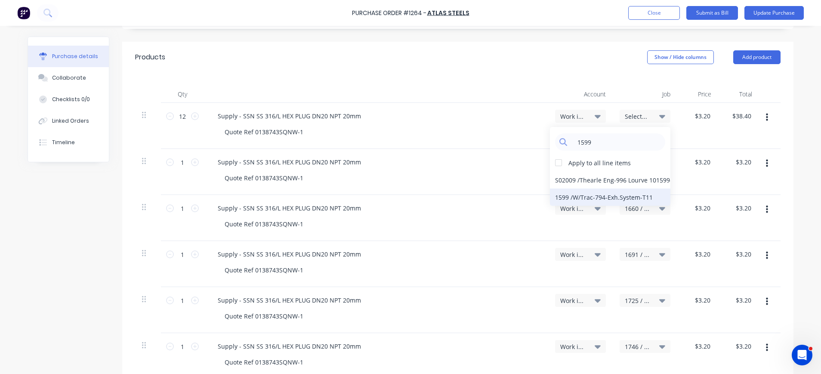
type input "1599"
click at [625, 196] on div "1599 / W/Trac-794-Exh.System-T11" at bounding box center [610, 197] width 121 height 17
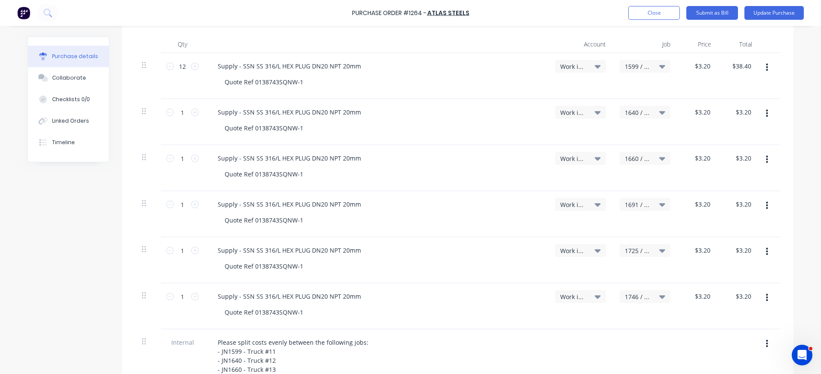
scroll to position [99, 0]
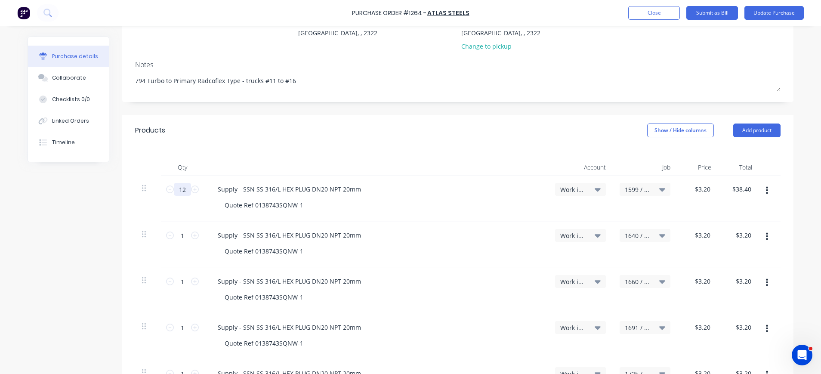
drag, startPoint x: 183, startPoint y: 187, endPoint x: 173, endPoint y: 187, distance: 9.5
click at [174, 187] on input "12" at bounding box center [182, 189] width 17 height 13
type input "2"
type input "$6.40"
type input "2"
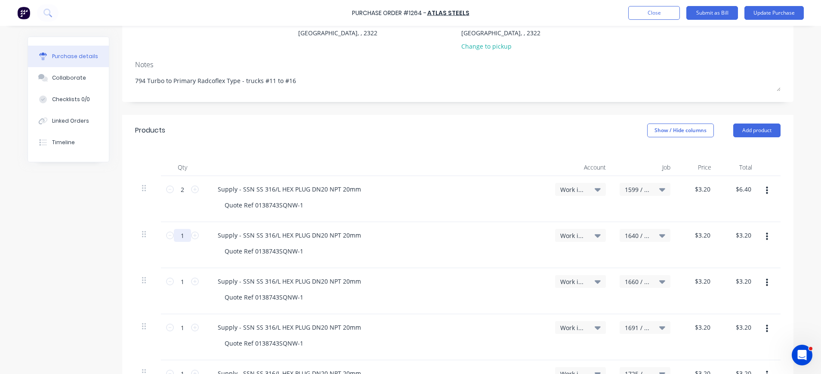
click at [178, 239] on input "1" at bounding box center [182, 235] width 17 height 13
type input "2"
type input "$6.40"
type input "2"
drag, startPoint x: 178, startPoint y: 279, endPoint x: 182, endPoint y: 280, distance: 4.4
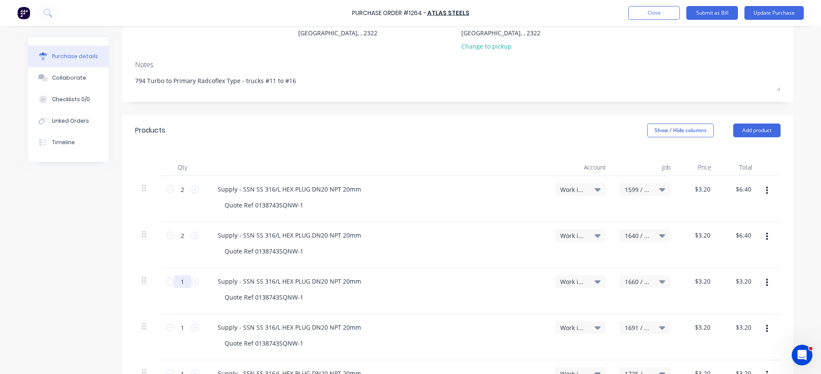
click at [179, 280] on input "1" at bounding box center [182, 281] width 17 height 13
type input "2"
type input "$6.40"
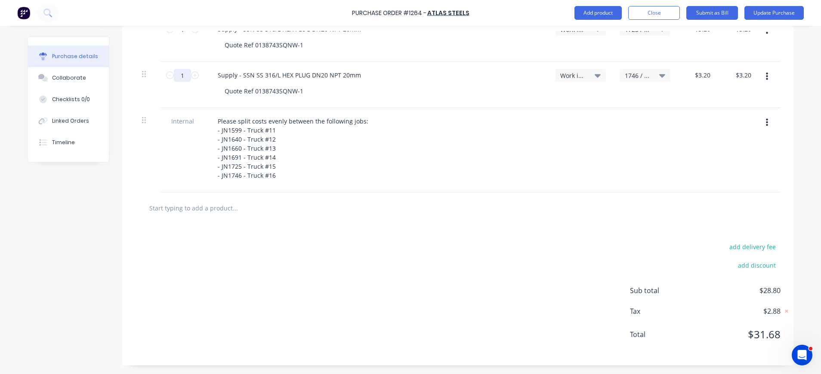
type input "2"
click at [180, 76] on input "1" at bounding box center [182, 75] width 17 height 13
type input "2"
type input "$6.40"
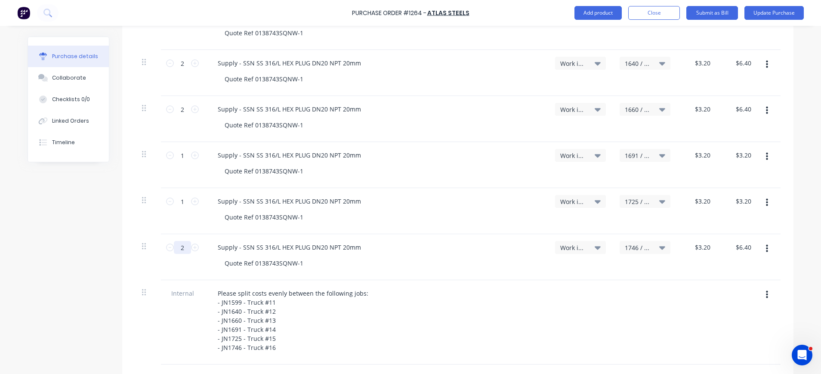
type input "2"
click at [178, 195] on div "1 1" at bounding box center [182, 211] width 43 height 46
click at [177, 200] on input "1" at bounding box center [182, 201] width 17 height 13
type input "2"
type input "$6.40"
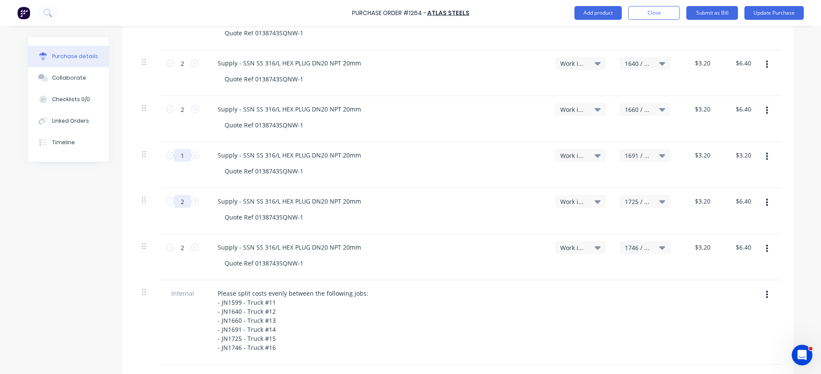
type input "2"
click at [175, 158] on input "1" at bounding box center [182, 155] width 17 height 13
type input "2"
type input "$6.40"
type input "2"
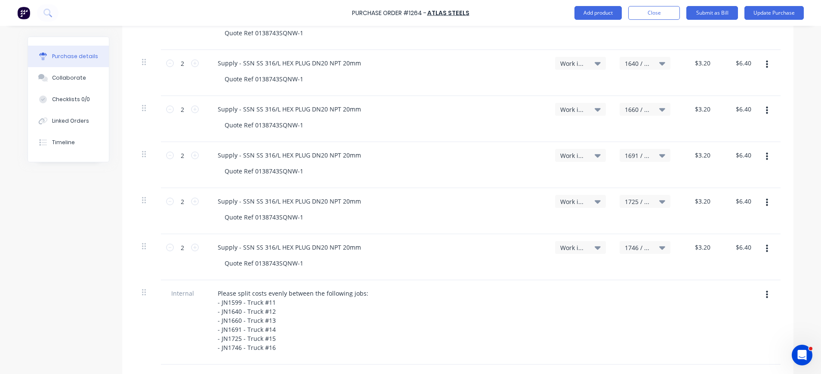
click at [397, 167] on div "Quote Ref 0138743SQNW-1" at bounding box center [380, 171] width 324 height 12
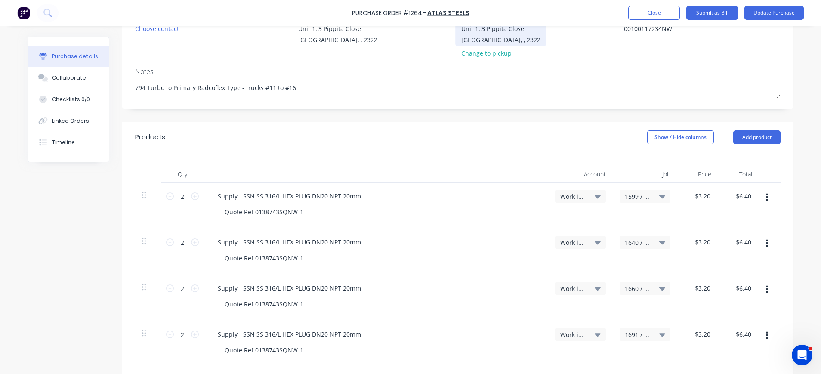
scroll to position [0, 0]
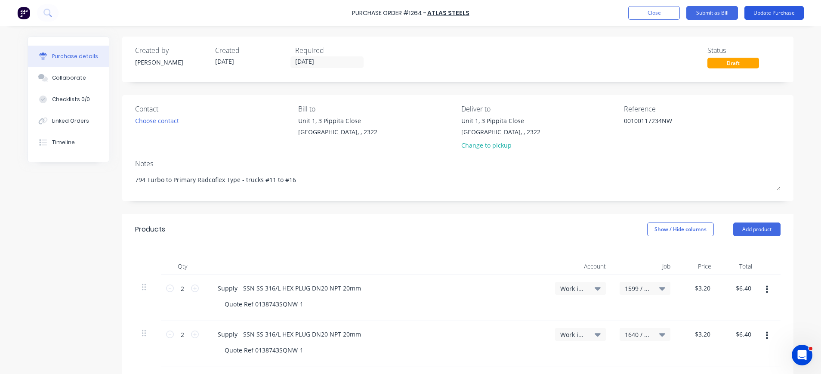
click at [755, 13] on button "Update Purchase" at bounding box center [774, 13] width 59 height 14
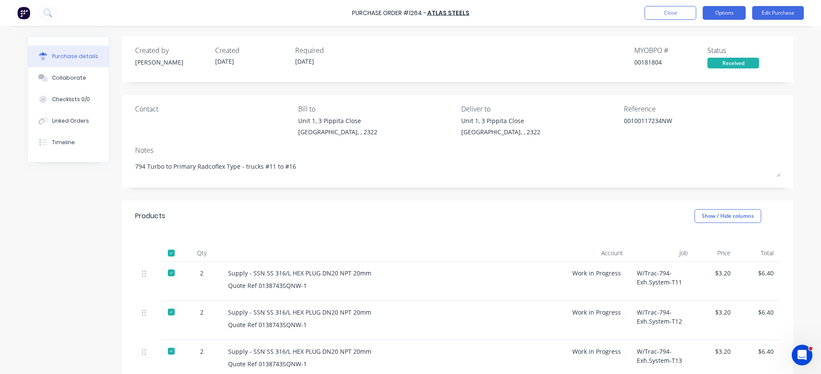
click at [721, 11] on button "Options" at bounding box center [724, 13] width 43 height 14
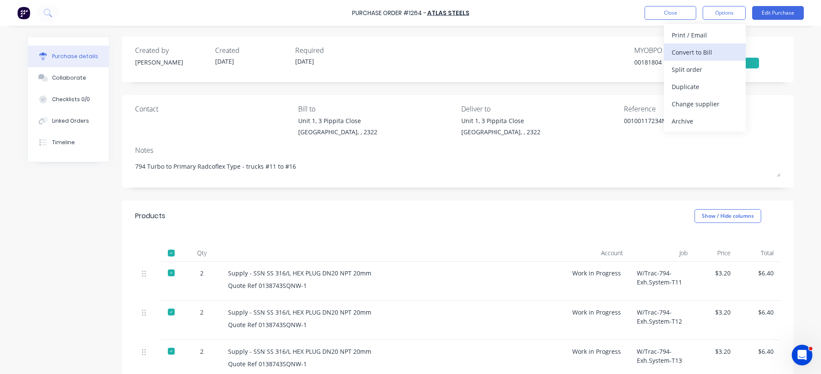
click at [684, 53] on div "Convert to Bill" at bounding box center [705, 52] width 66 height 12
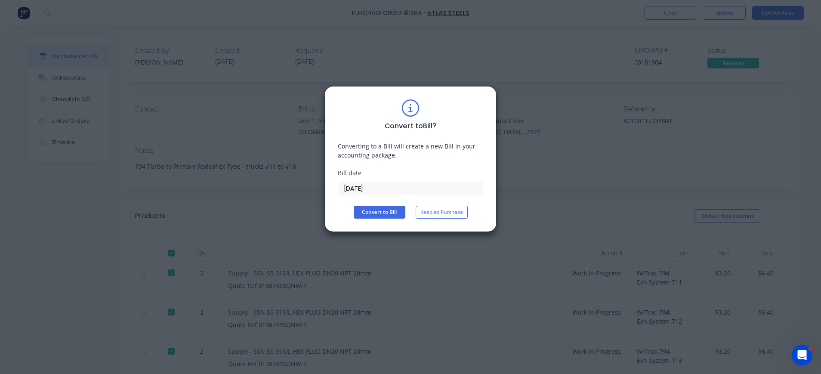
click at [361, 189] on input "03/09/25" at bounding box center [410, 188] width 145 height 13
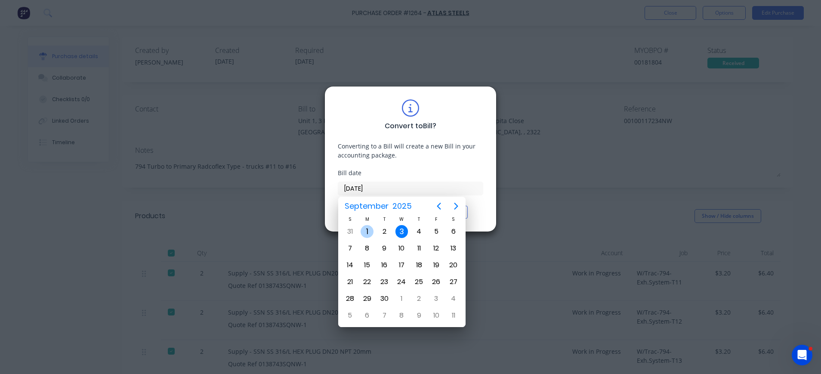
click at [367, 229] on div "1" at bounding box center [367, 231] width 13 height 13
type input "01/09/25"
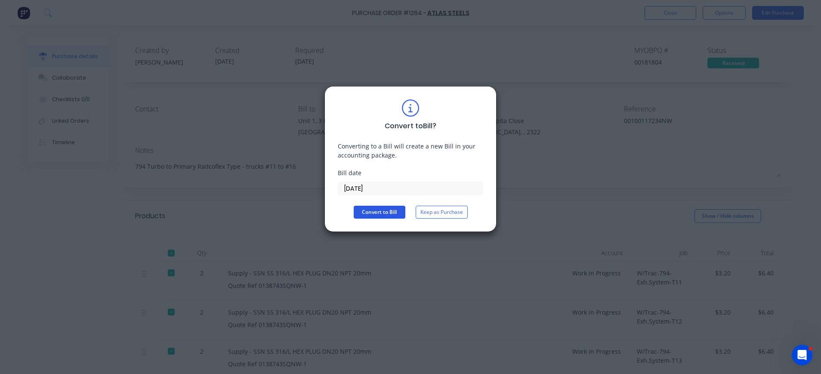
click at [384, 211] on button "Convert to Bill" at bounding box center [380, 212] width 52 height 13
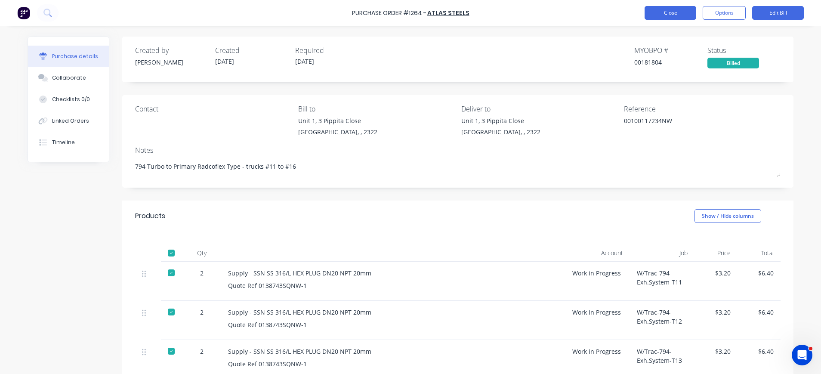
click at [681, 13] on button "Close" at bounding box center [671, 13] width 52 height 14
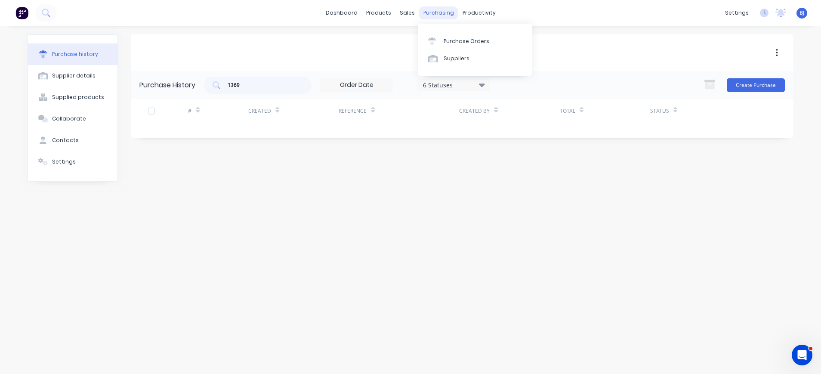
click at [434, 13] on div "purchasing" at bounding box center [438, 12] width 39 height 13
click at [441, 43] on link "Purchase Orders" at bounding box center [475, 40] width 114 height 17
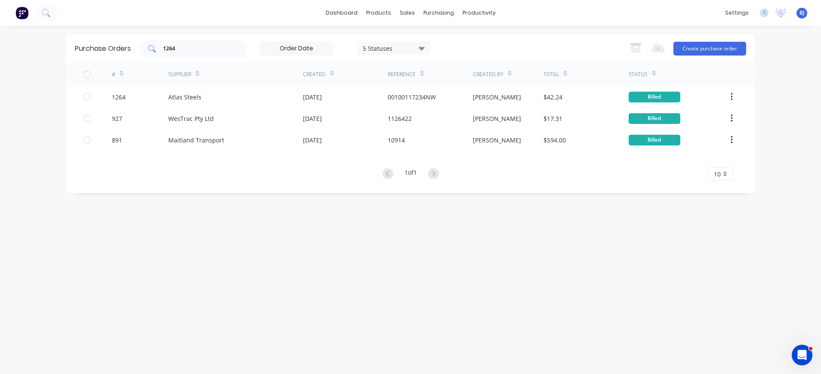
click at [186, 49] on input "1264" at bounding box center [197, 48] width 71 height 9
drag, startPoint x: 186, startPoint y: 49, endPoint x: 131, endPoint y: 49, distance: 55.1
click at [131, 49] on div "Purchase Orders 1264 5 Statuses 5 Statuses Export to Excel (XLSX) Create purcha…" at bounding box center [410, 48] width 689 height 28
type input "1344"
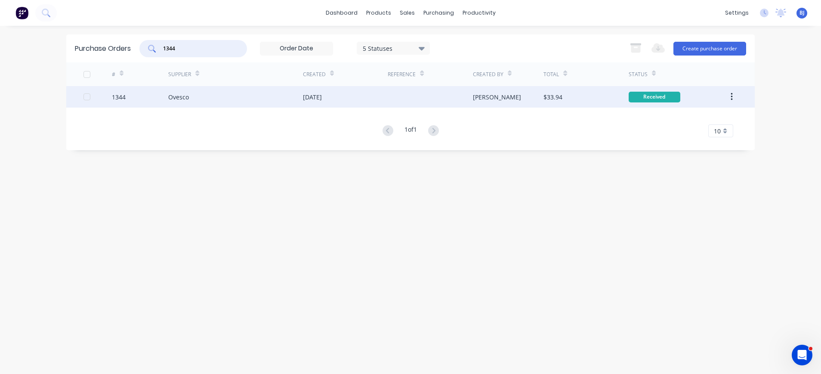
click at [177, 98] on div "Ovesco" at bounding box center [178, 97] width 21 height 9
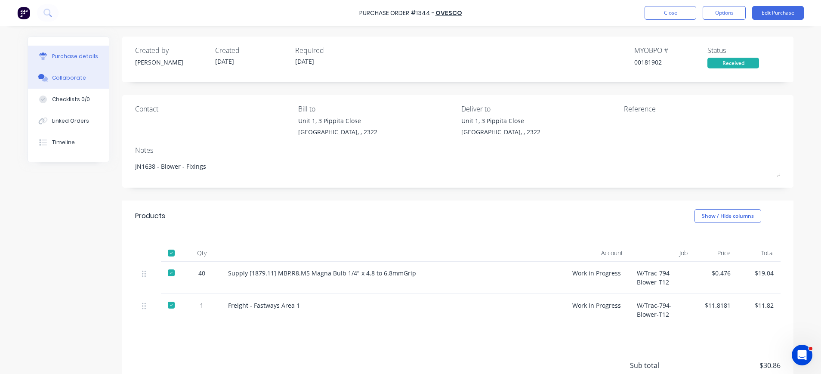
drag, startPoint x: 69, startPoint y: 78, endPoint x: 90, endPoint y: 82, distance: 21.1
click at [70, 78] on div "Collaborate" at bounding box center [69, 78] width 34 height 8
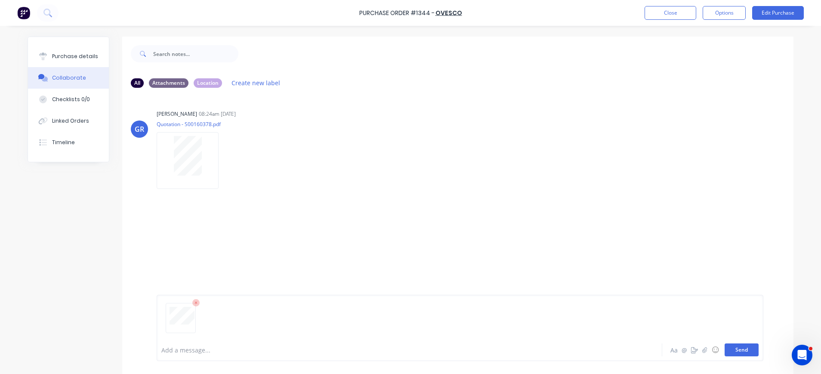
click at [731, 350] on button "Send" at bounding box center [742, 350] width 34 height 13
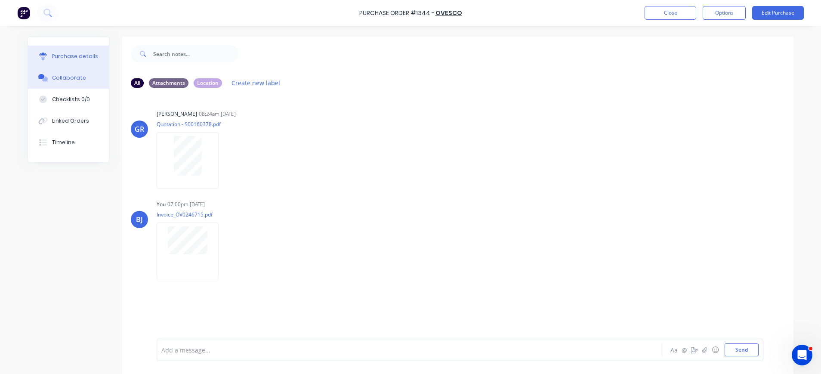
click at [62, 53] on div "Purchase details" at bounding box center [75, 57] width 46 height 8
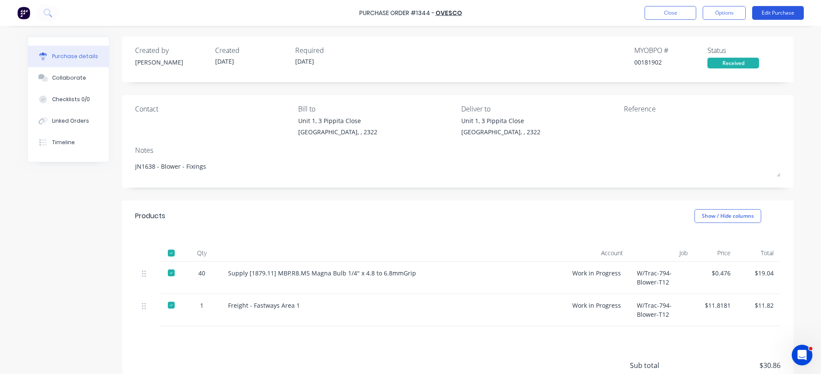
click at [770, 12] on button "Edit Purchase" at bounding box center [778, 13] width 52 height 14
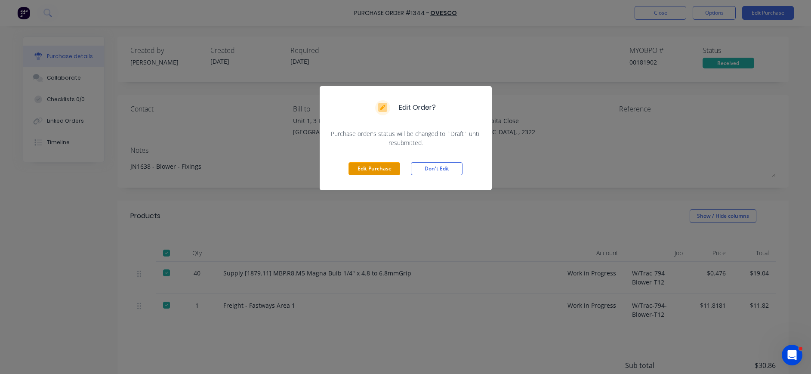
click at [355, 175] on button "Edit Purchase" at bounding box center [375, 168] width 52 height 13
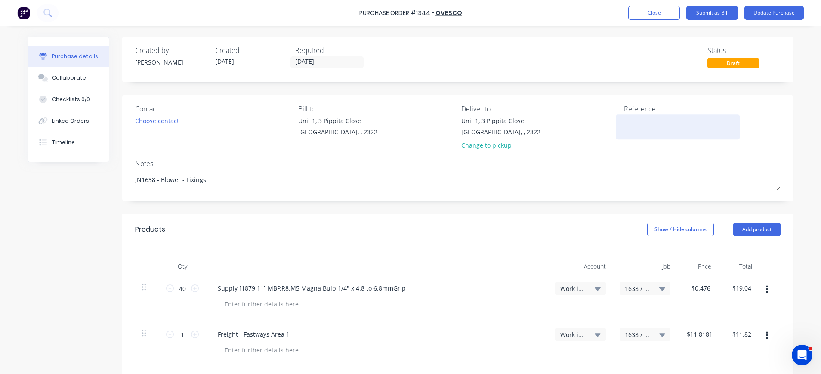
click at [644, 122] on textarea at bounding box center [678, 125] width 108 height 19
type textarea "o"
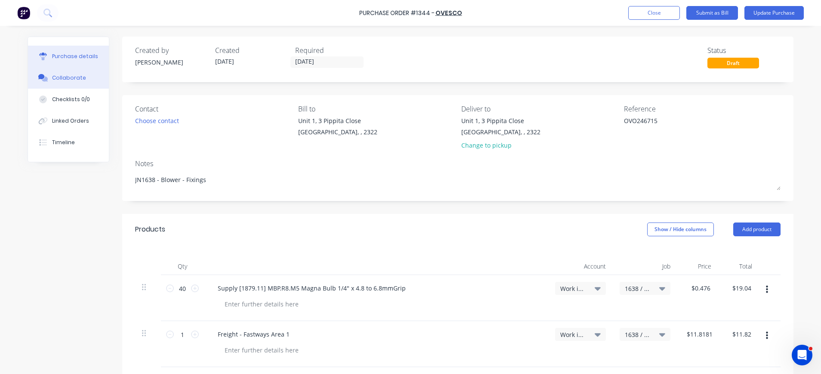
type textarea "OVO246715"
click at [76, 75] on div "Collaborate" at bounding box center [69, 78] width 34 height 8
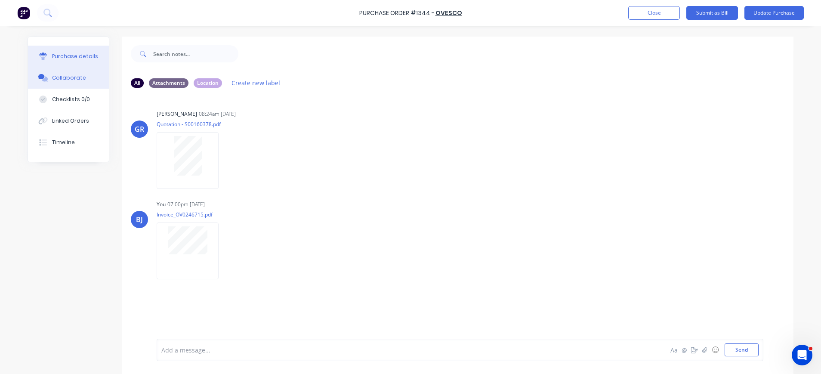
click at [74, 59] on div "Purchase details" at bounding box center [75, 57] width 46 height 8
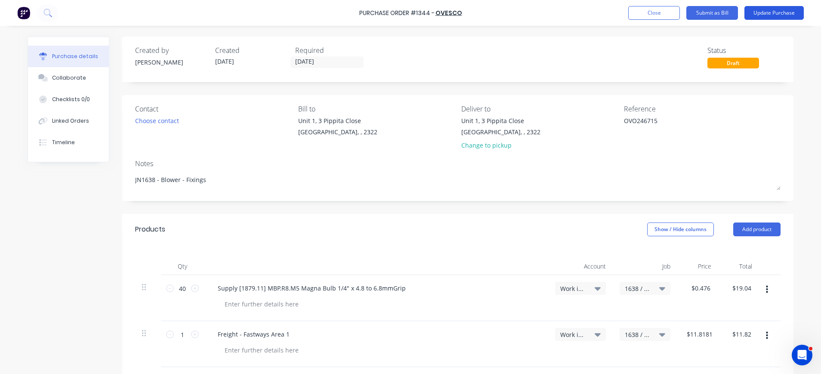
click at [762, 10] on button "Update Purchase" at bounding box center [774, 13] width 59 height 14
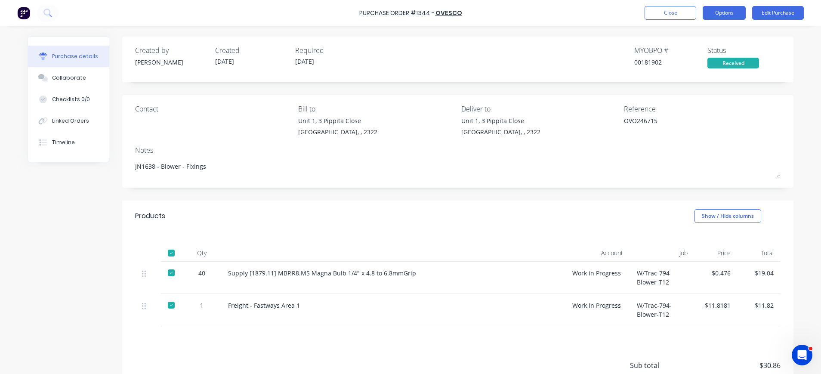
click at [730, 11] on button "Options" at bounding box center [724, 13] width 43 height 14
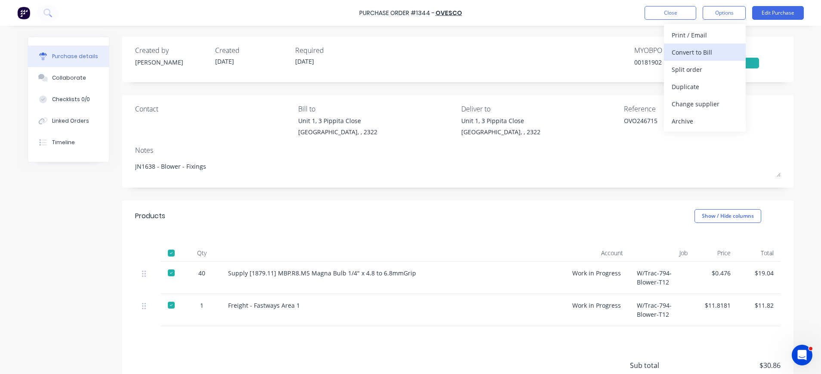
click at [696, 52] on div "Convert to Bill" at bounding box center [705, 52] width 66 height 12
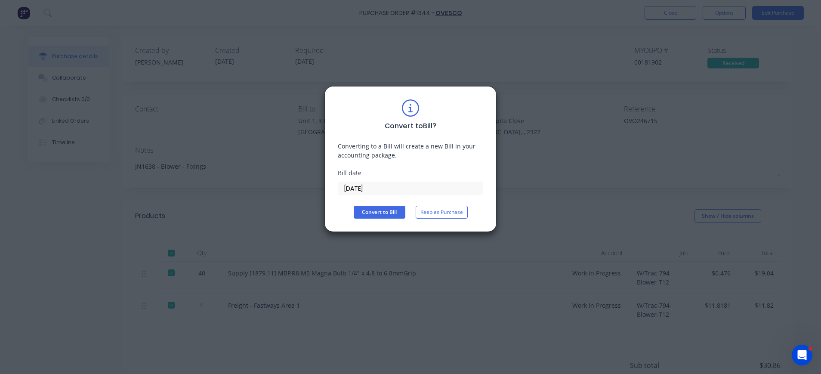
click at [365, 187] on input "03/09/25" at bounding box center [410, 188] width 145 height 13
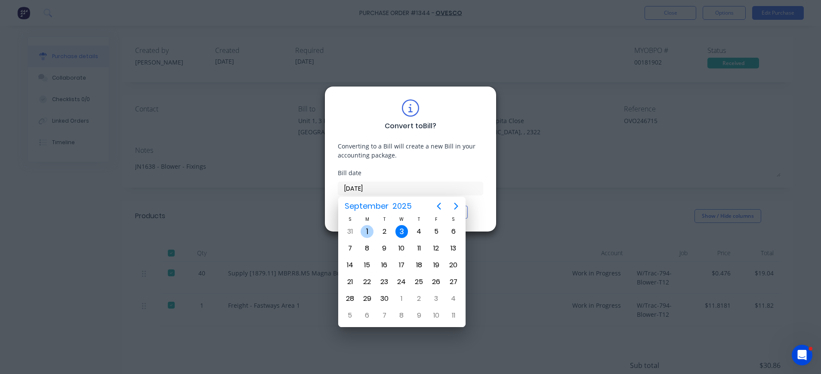
click at [370, 232] on div "1" at bounding box center [367, 231] width 13 height 13
type input "01/09/25"
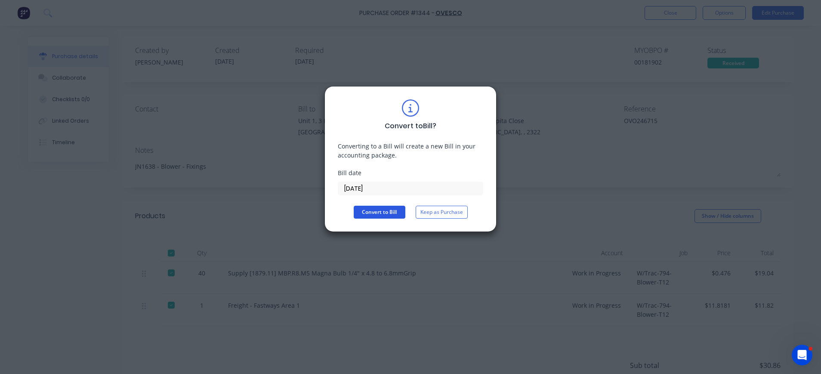
click at [380, 208] on button "Convert to Bill" at bounding box center [380, 212] width 52 height 13
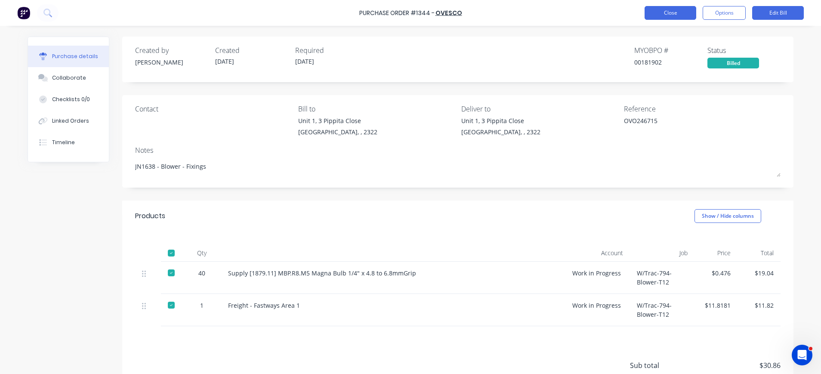
click at [669, 9] on button "Close" at bounding box center [671, 13] width 52 height 14
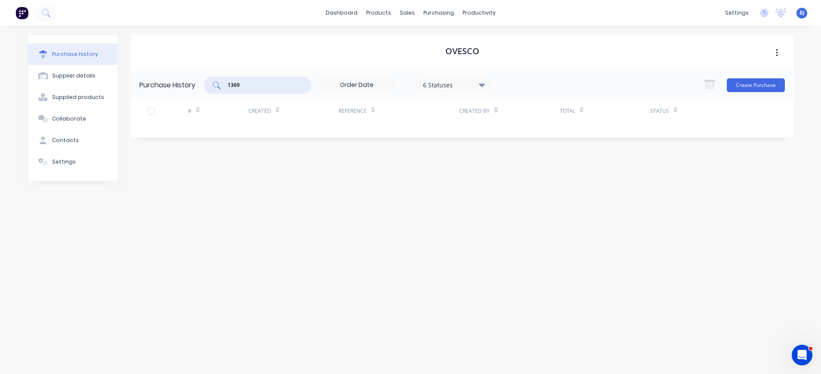
click at [215, 85] on div "1369" at bounding box center [258, 85] width 108 height 17
click at [440, 11] on div "purchasing" at bounding box center [438, 12] width 39 height 13
click at [454, 42] on div "Purchase Orders" at bounding box center [467, 41] width 46 height 8
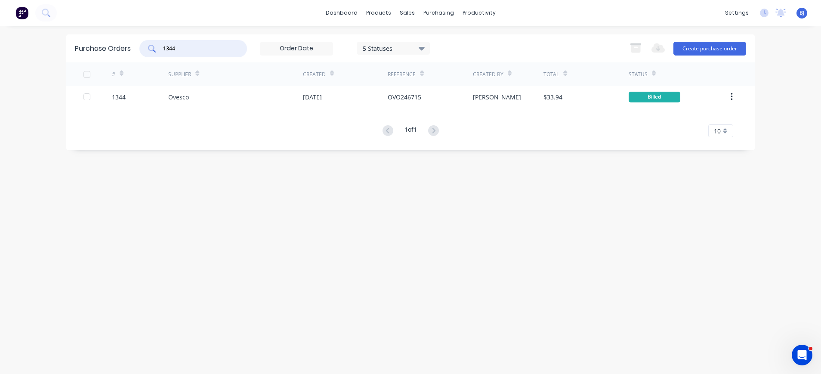
drag, startPoint x: 188, startPoint y: 49, endPoint x: 144, endPoint y: 49, distance: 43.9
click at [144, 49] on div "1344" at bounding box center [193, 48] width 108 height 17
type input "1320"
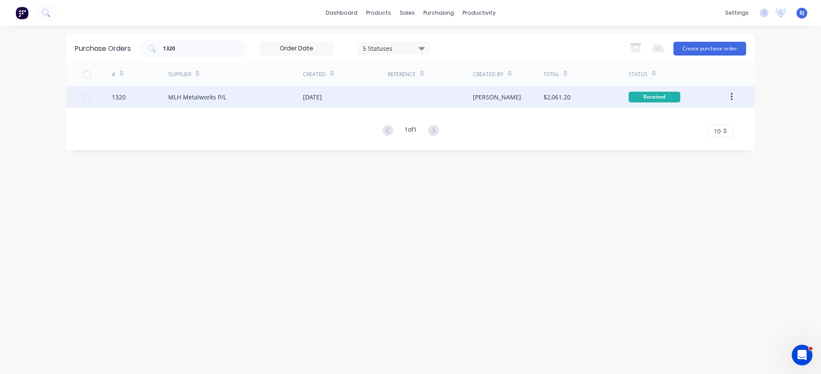
click at [221, 95] on div "MLH Metalworks P/L" at bounding box center [197, 97] width 58 height 9
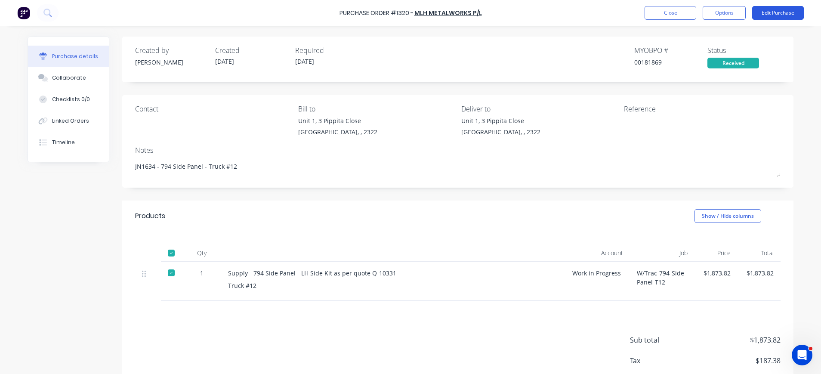
click at [775, 9] on button "Edit Purchase" at bounding box center [778, 13] width 52 height 14
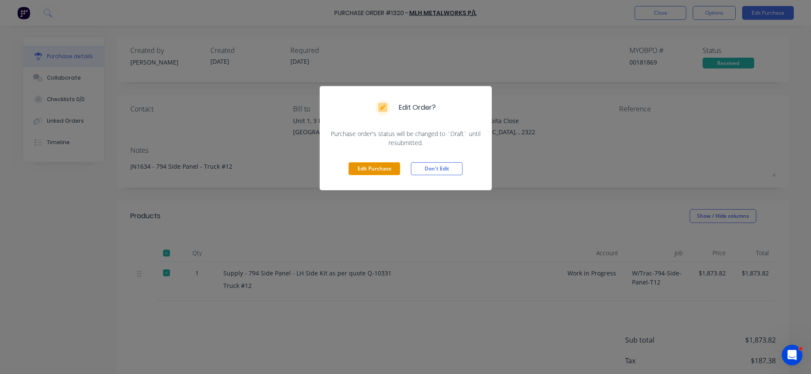
drag, startPoint x: 380, startPoint y: 168, endPoint x: 496, endPoint y: 137, distance: 120.3
click at [383, 168] on button "Edit Purchase" at bounding box center [375, 168] width 52 height 13
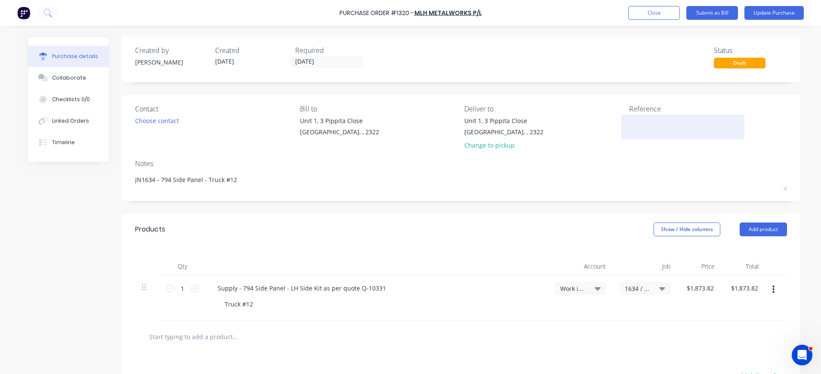
click at [629, 124] on textarea at bounding box center [683, 125] width 108 height 19
type textarea "in"
drag, startPoint x: 623, startPoint y: 123, endPoint x: 618, endPoint y: 123, distance: 5.2
click at [629, 123] on div "in" at bounding box center [683, 127] width 108 height 22
drag, startPoint x: 631, startPoint y: 122, endPoint x: 618, endPoint y: 122, distance: 12.9
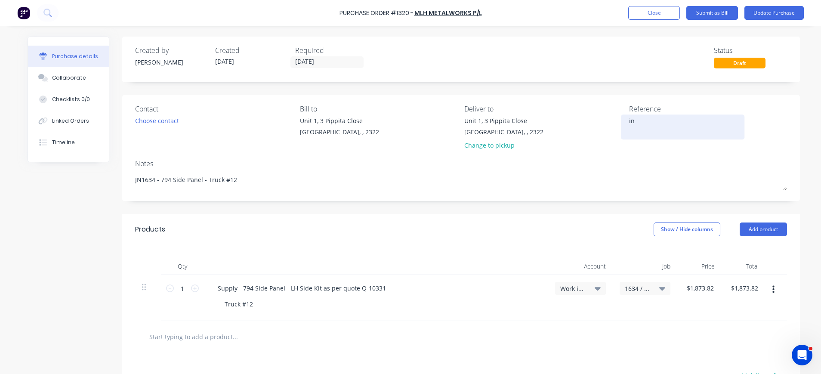
click at [629, 122] on div "in" at bounding box center [683, 127] width 108 height 22
drag, startPoint x: 642, startPoint y: 116, endPoint x: 609, endPoint y: 120, distance: 32.9
click at [609, 120] on div "Contact Choose contact Bill to Unit 1, 3 Pippita Close Beresfield, , 2322 Deliv…" at bounding box center [461, 129] width 652 height 50
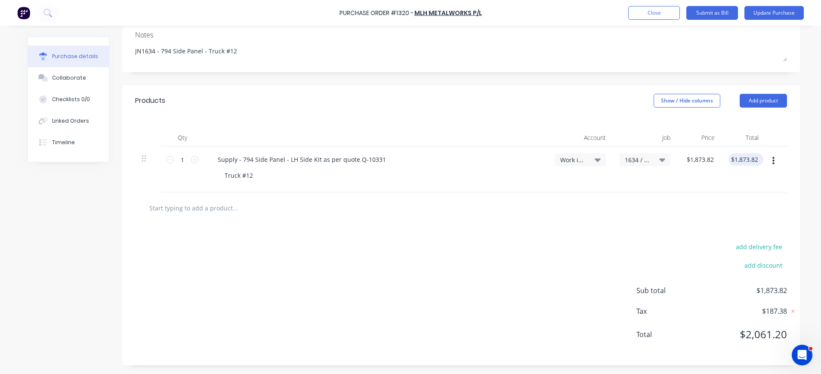
type textarea "INV-452"
click at [751, 163] on div "1873.82 $1,873.82" at bounding box center [746, 159] width 35 height 12
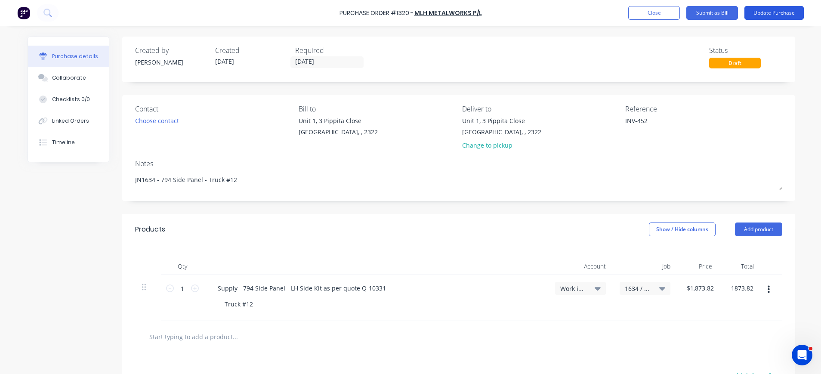
type input "$1,873.82"
click at [774, 12] on button "Update Purchase" at bounding box center [774, 13] width 59 height 14
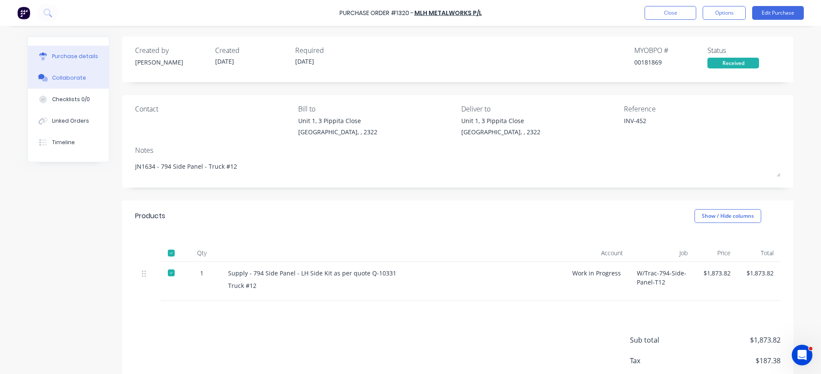
click at [69, 78] on div "Collaborate" at bounding box center [69, 78] width 34 height 8
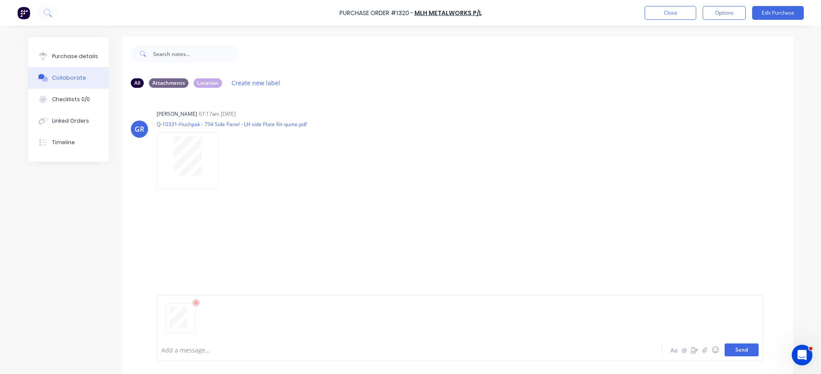
click at [730, 351] on button "Send" at bounding box center [742, 350] width 34 height 13
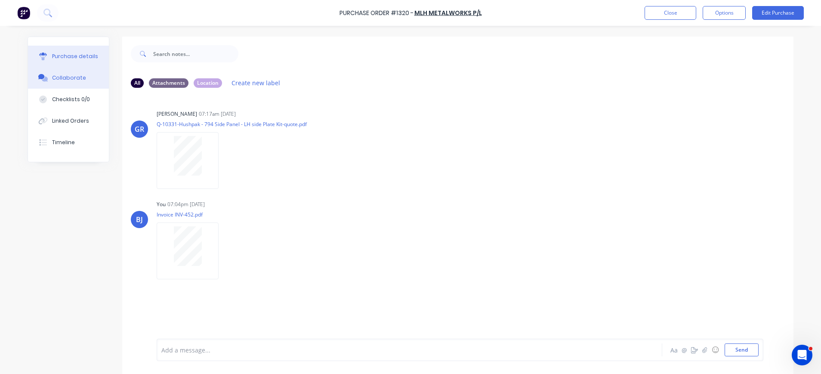
click at [52, 56] on div "Purchase details" at bounding box center [75, 57] width 46 height 8
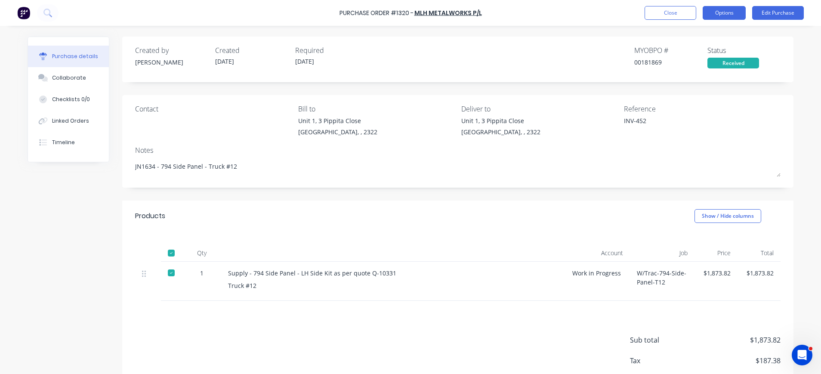
click at [720, 14] on button "Options" at bounding box center [724, 13] width 43 height 14
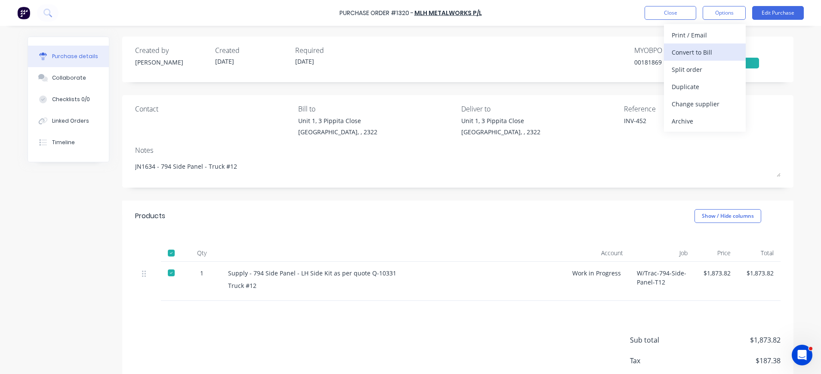
click at [708, 49] on div "Convert to Bill" at bounding box center [705, 52] width 66 height 12
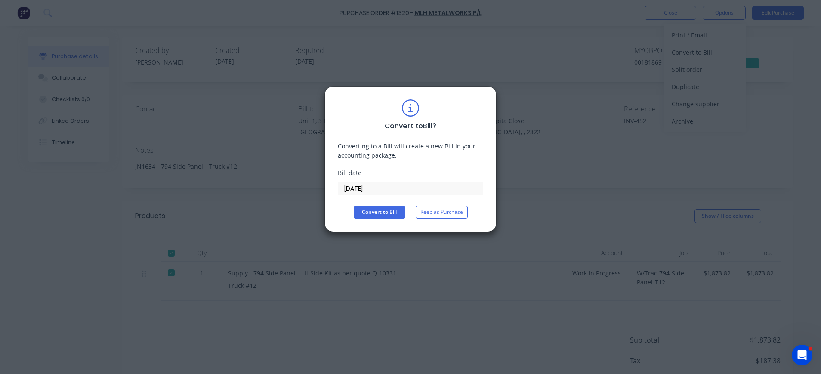
click at [359, 188] on input "03/09/25" at bounding box center [410, 188] width 145 height 13
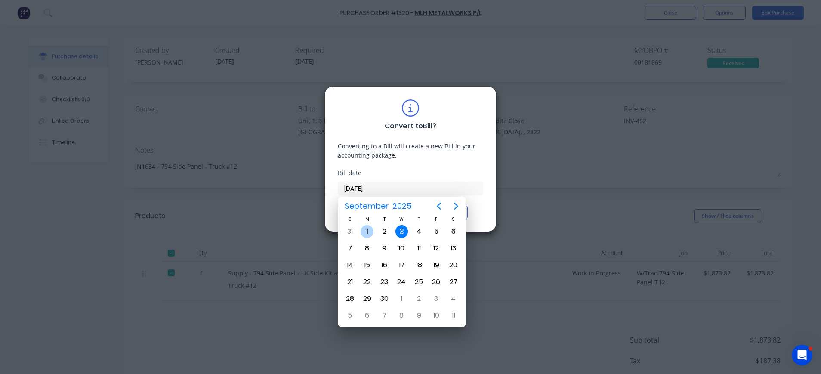
click at [364, 232] on div "1" at bounding box center [367, 231] width 13 height 13
type input "01/09/25"
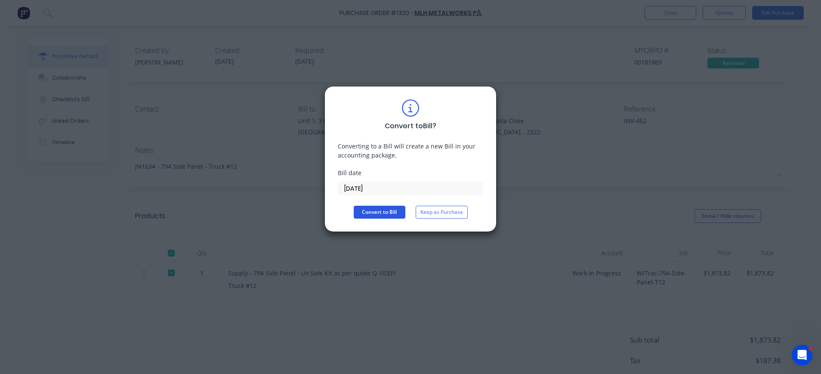
click at [382, 210] on button "Convert to Bill" at bounding box center [380, 212] width 52 height 13
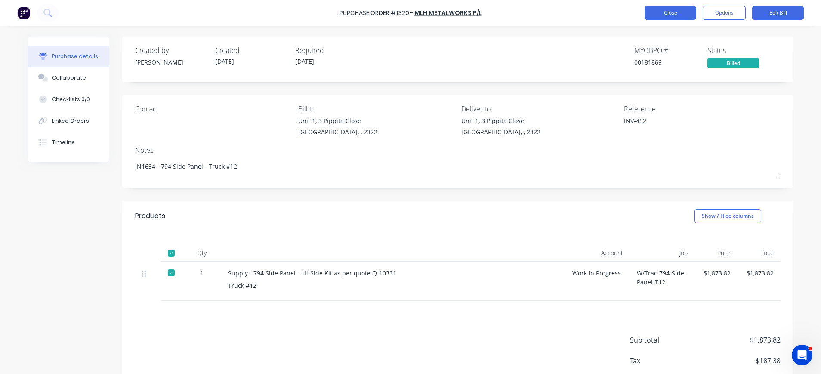
click at [658, 15] on button "Close" at bounding box center [671, 13] width 52 height 14
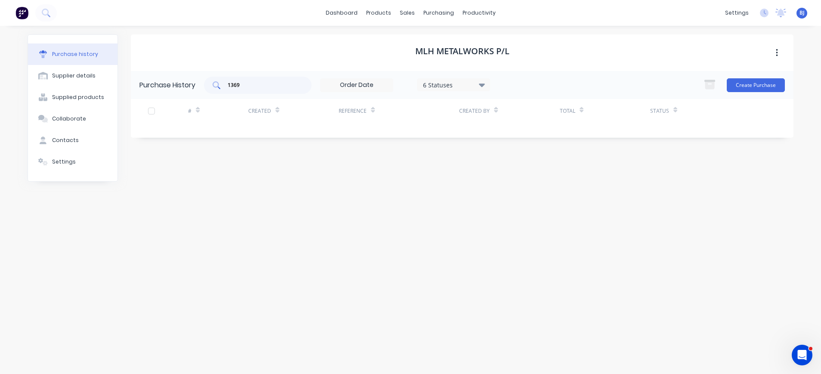
drag, startPoint x: 267, startPoint y: 90, endPoint x: 211, endPoint y: 87, distance: 56.0
click at [211, 87] on div "1369" at bounding box center [258, 85] width 108 height 17
drag, startPoint x: 240, startPoint y: 83, endPoint x: 213, endPoint y: 83, distance: 27.5
click at [213, 83] on div "1369" at bounding box center [258, 85] width 108 height 17
type input "1341"
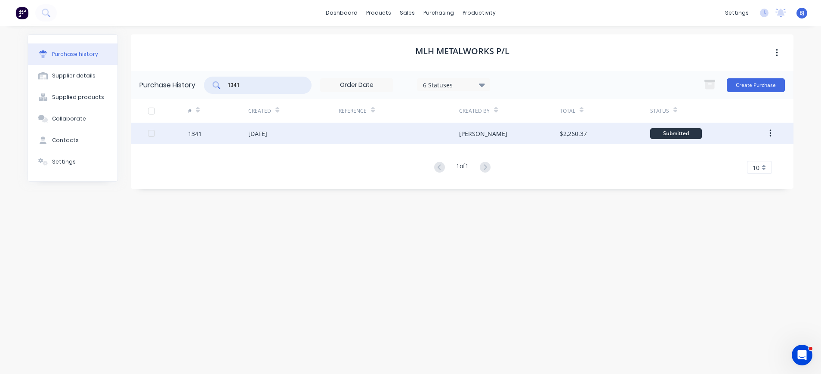
click at [263, 136] on div "29 Aug 2025" at bounding box center [257, 133] width 19 height 9
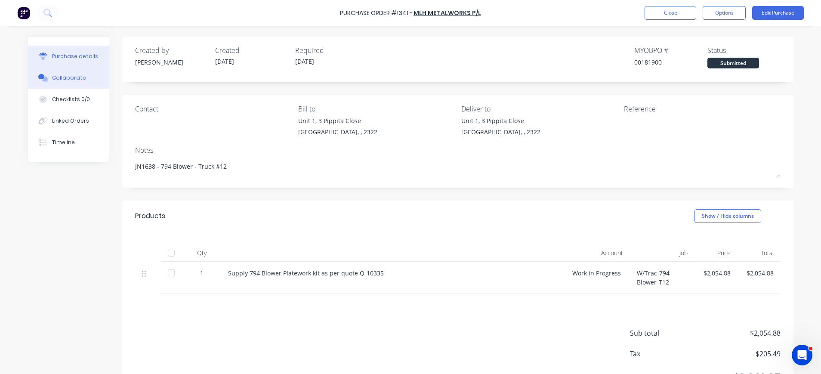
click at [63, 78] on div "Collaborate" at bounding box center [69, 78] width 34 height 8
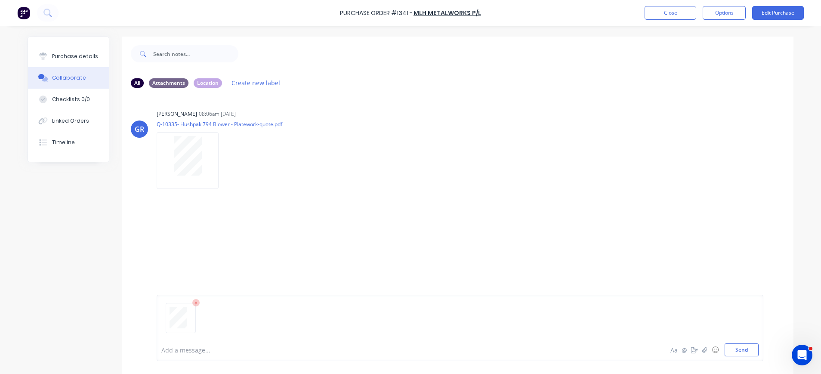
drag, startPoint x: 734, startPoint y: 349, endPoint x: 724, endPoint y: 343, distance: 12.0
click at [734, 348] on button "Send" at bounding box center [742, 350] width 34 height 13
click at [80, 57] on div "Purchase details" at bounding box center [75, 57] width 46 height 8
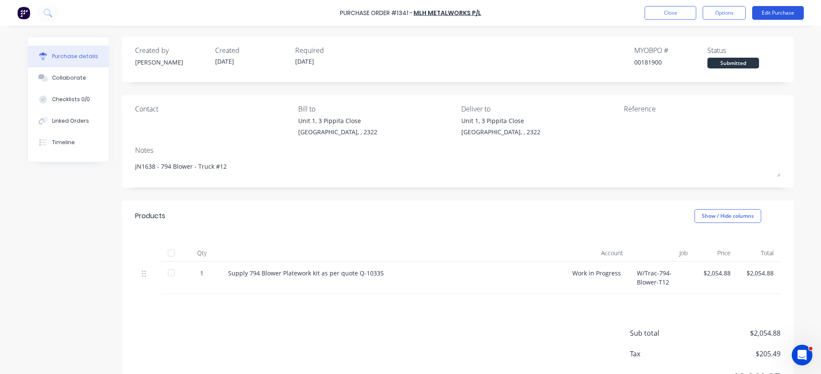
click at [772, 10] on button "Edit Purchase" at bounding box center [778, 13] width 52 height 14
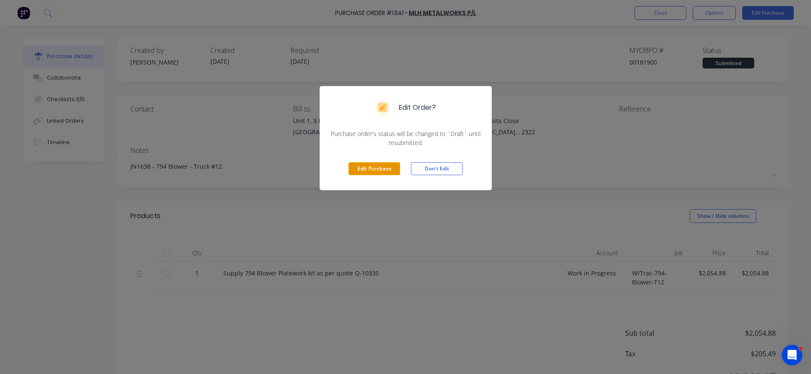
click at [358, 169] on button "Edit Purchase" at bounding box center [375, 168] width 52 height 13
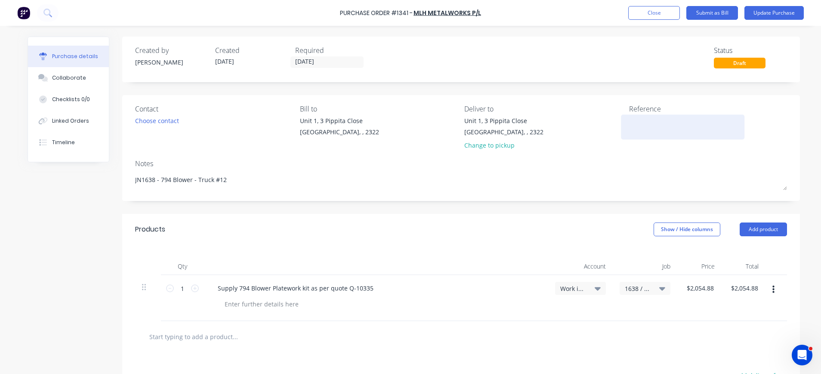
click at [638, 118] on textarea at bounding box center [683, 125] width 108 height 19
type textarea "INV-460"
click at [763, 9] on button "Update Purchase" at bounding box center [774, 13] width 59 height 14
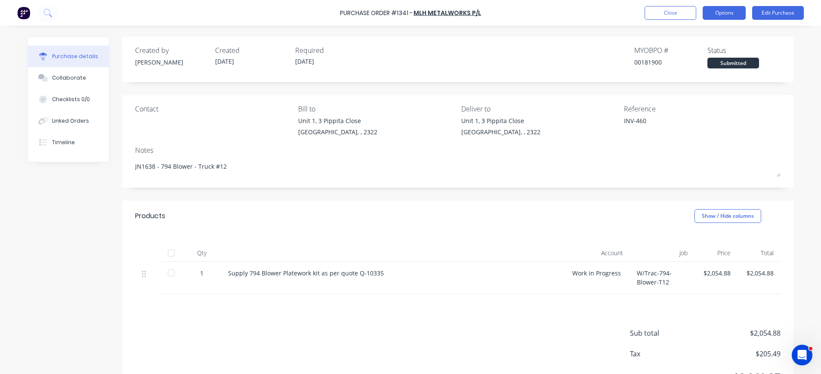
click at [720, 11] on button "Options" at bounding box center [724, 13] width 43 height 14
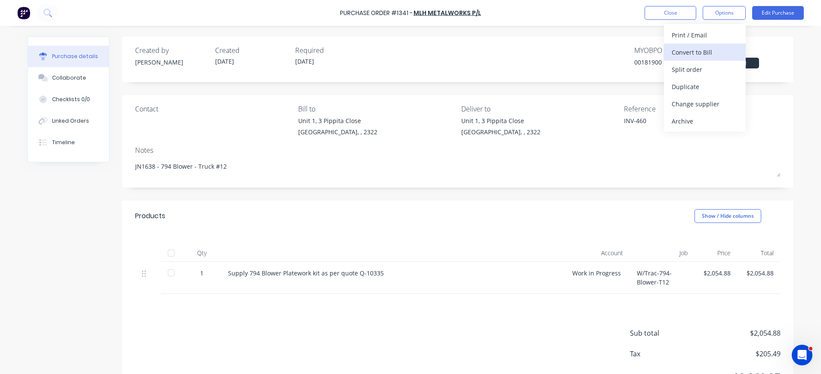
click at [693, 52] on div "Convert to Bill" at bounding box center [705, 52] width 66 height 12
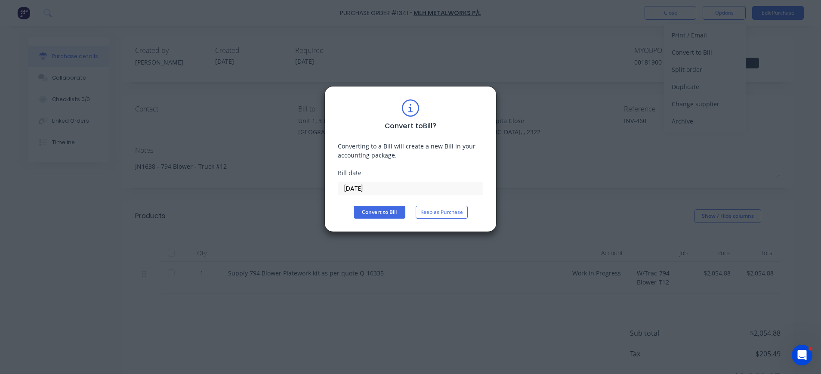
click at [366, 184] on input "03/09/25" at bounding box center [410, 188] width 145 height 13
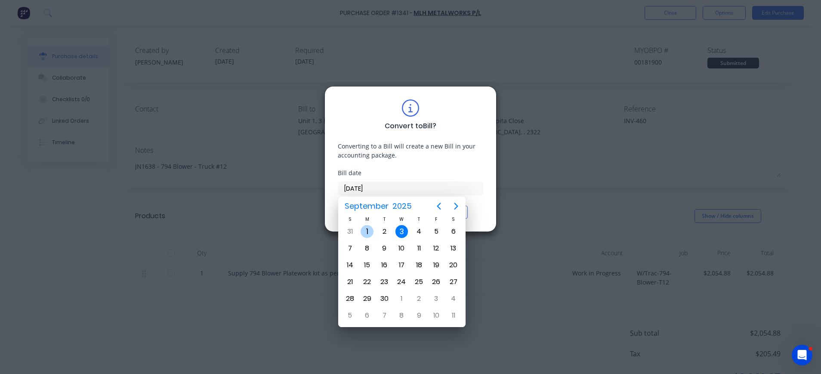
click at [362, 230] on div "1" at bounding box center [367, 231] width 13 height 13
type input "01/09/25"
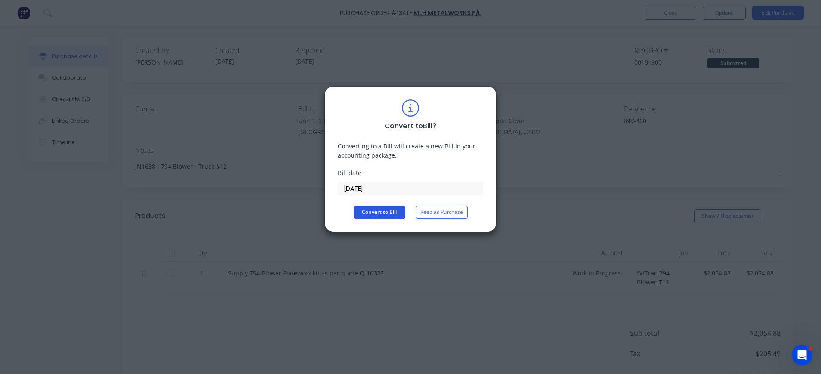
click at [375, 209] on button "Convert to Bill" at bounding box center [380, 212] width 52 height 13
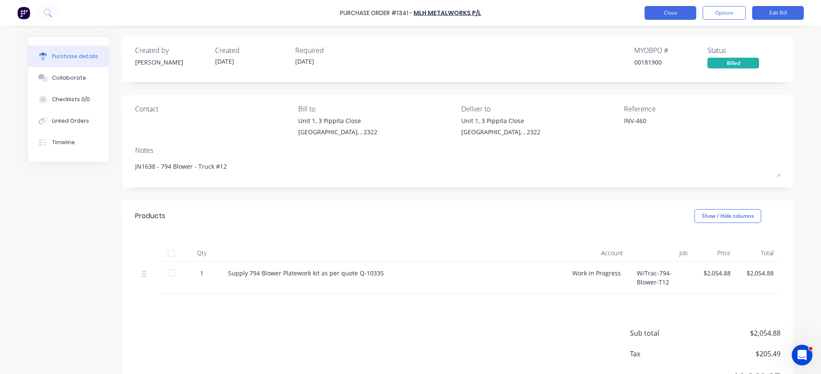
click at [679, 12] on button "Close" at bounding box center [671, 13] width 52 height 14
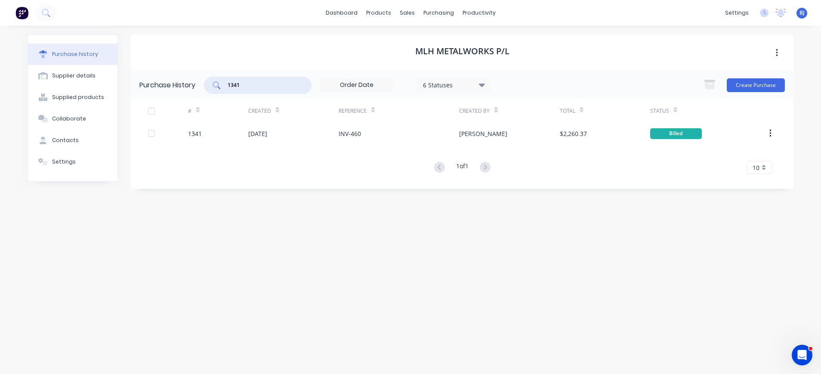
drag, startPoint x: 240, startPoint y: 86, endPoint x: 212, endPoint y: 86, distance: 27.5
click at [212, 86] on div "1341" at bounding box center [258, 85] width 108 height 17
type input "1367"
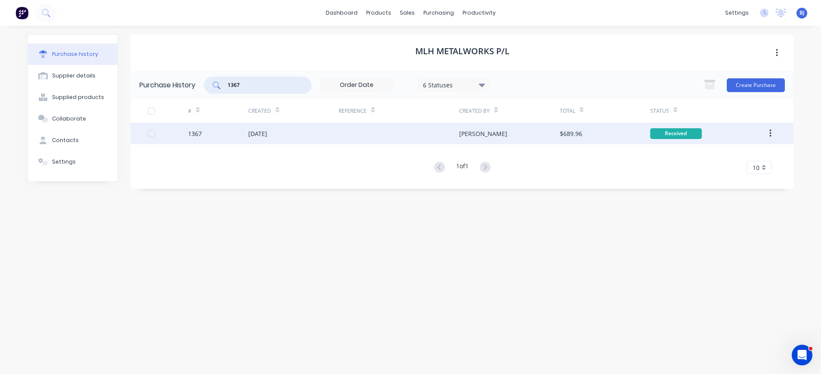
click at [267, 133] on div "[DATE]" at bounding box center [257, 133] width 19 height 9
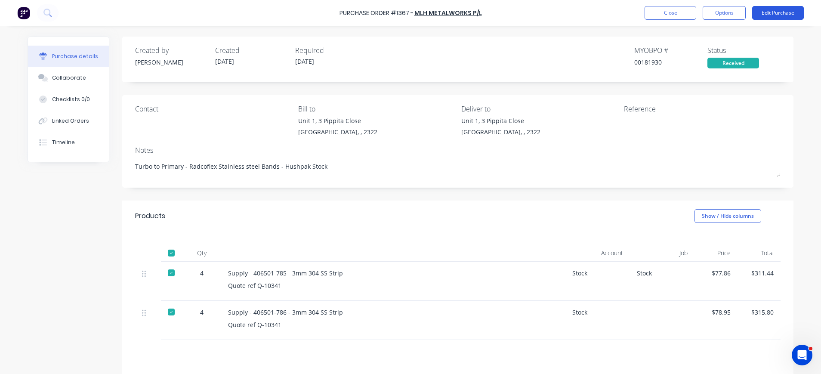
click at [772, 9] on button "Edit Purchase" at bounding box center [778, 13] width 52 height 14
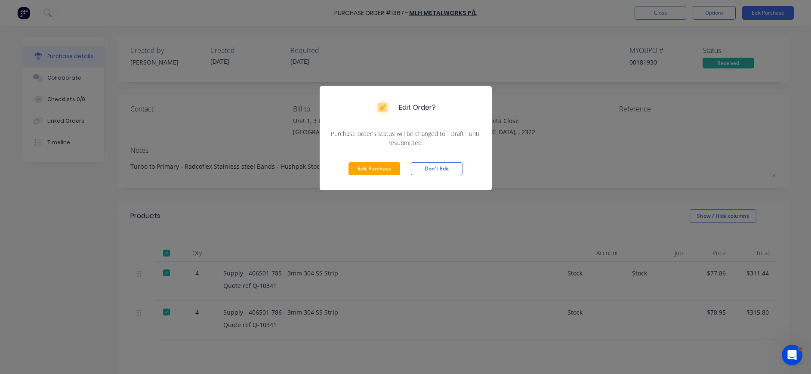
drag, startPoint x: 380, startPoint y: 163, endPoint x: 486, endPoint y: 141, distance: 107.8
click at [381, 163] on button "Edit Purchase" at bounding box center [375, 168] width 52 height 13
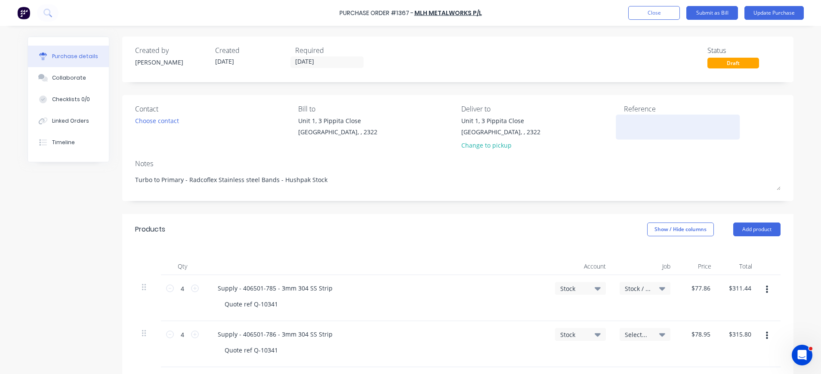
click at [631, 125] on textarea at bounding box center [678, 125] width 108 height 19
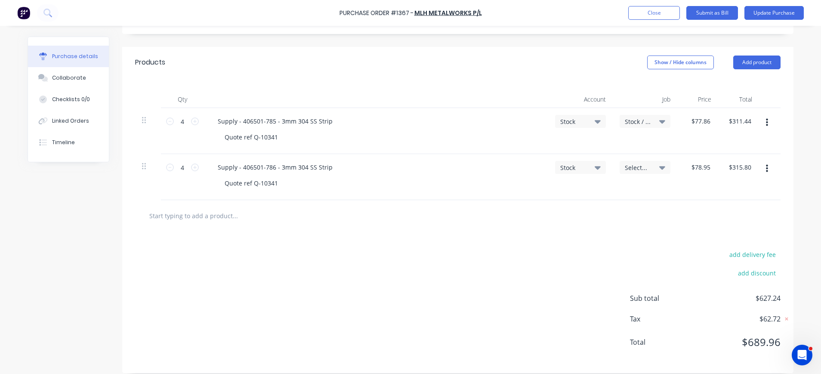
scroll to position [172, 0]
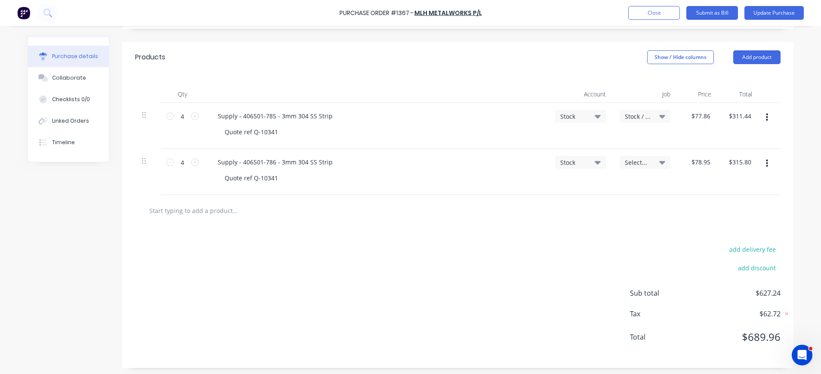
type textarea "INV-466"
click at [638, 161] on span "Select..." at bounding box center [638, 162] width 26 height 9
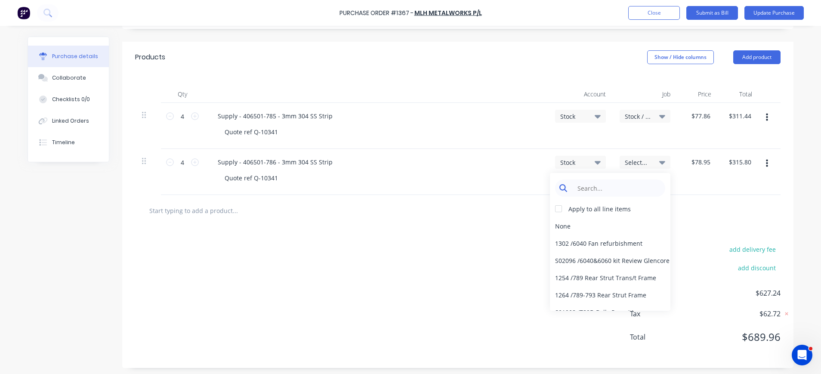
click at [634, 188] on input at bounding box center [617, 188] width 88 height 17
type input "stock"
click at [608, 277] on div "Stock / Stock" at bounding box center [610, 277] width 121 height 17
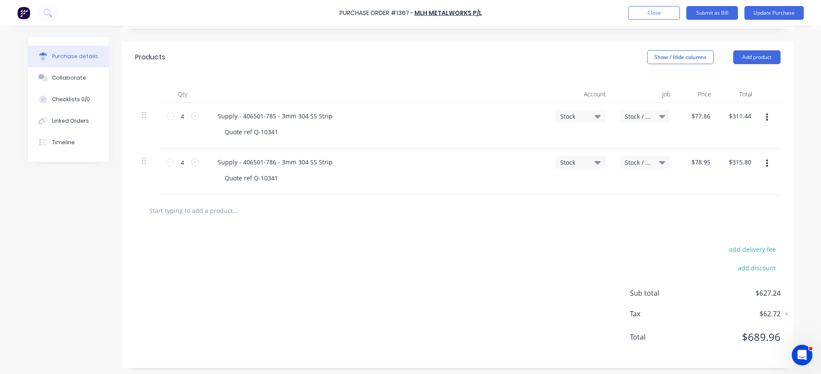
scroll to position [0, 0]
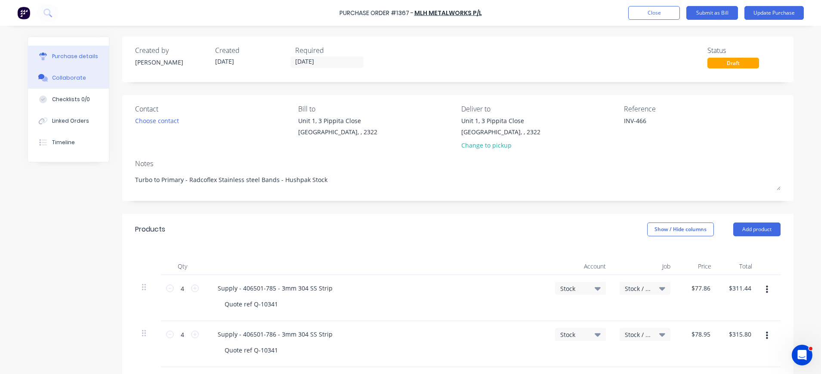
click at [75, 77] on div "Collaborate" at bounding box center [69, 78] width 34 height 8
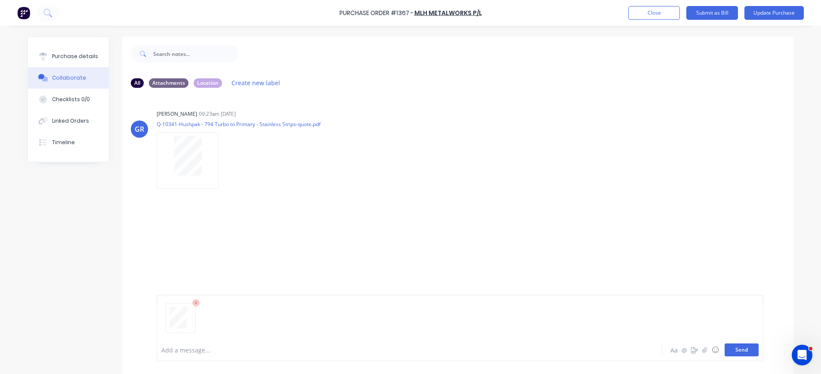
click at [735, 350] on button "Send" at bounding box center [742, 350] width 34 height 13
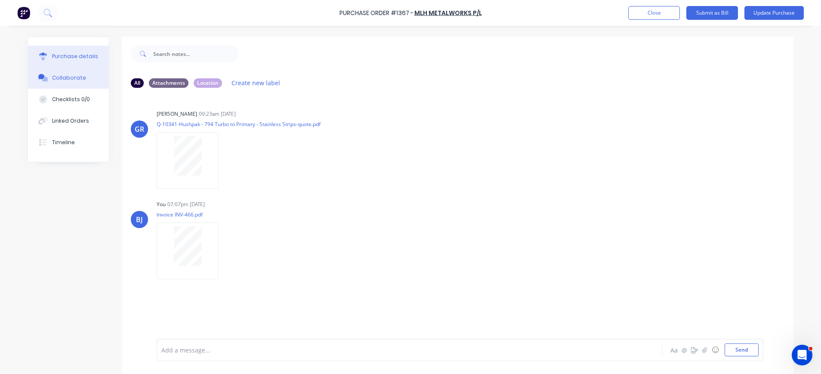
drag, startPoint x: 65, startPoint y: 60, endPoint x: 78, endPoint y: 64, distance: 13.6
click at [65, 59] on div "Purchase details" at bounding box center [75, 57] width 46 height 8
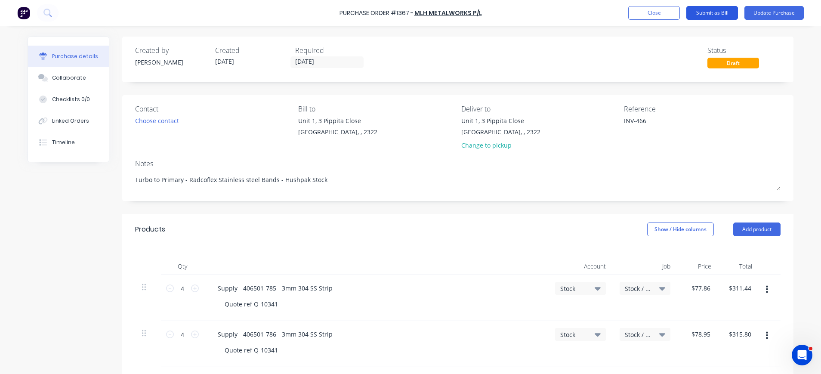
click at [713, 12] on button "Submit as Bill" at bounding box center [713, 13] width 52 height 14
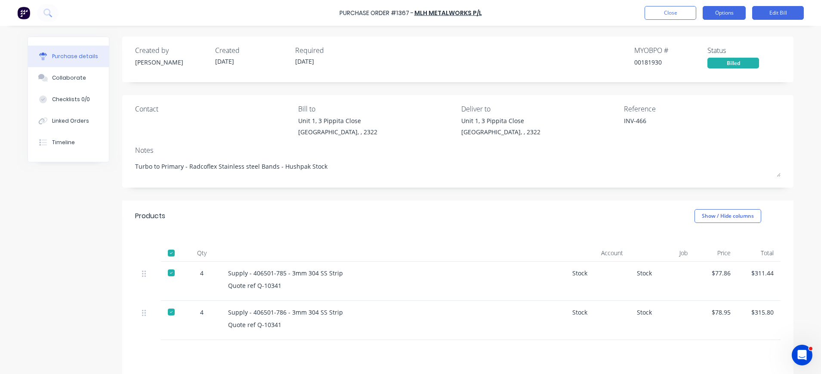
click at [717, 13] on button "Options" at bounding box center [724, 13] width 43 height 14
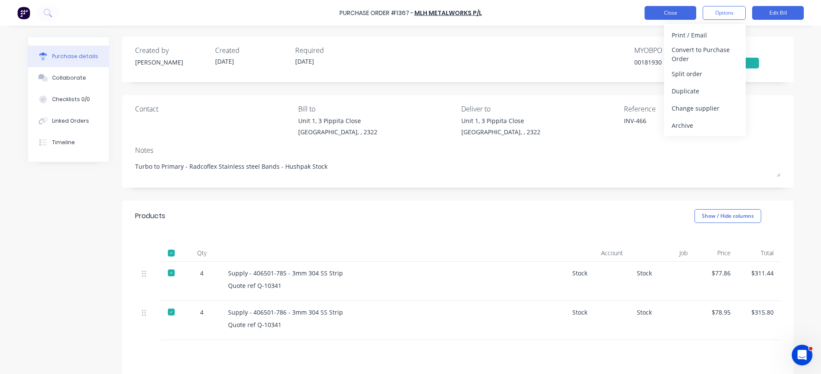
click at [663, 15] on button "Close" at bounding box center [671, 13] width 52 height 14
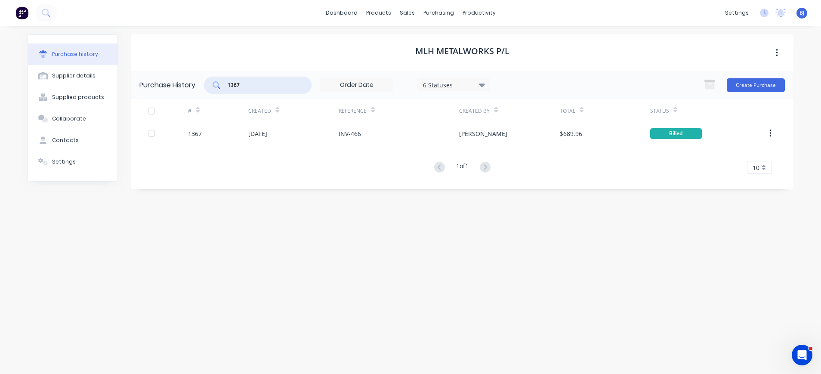
drag, startPoint x: 255, startPoint y: 86, endPoint x: 218, endPoint y: 87, distance: 36.6
click at [218, 87] on div "1367" at bounding box center [258, 85] width 108 height 17
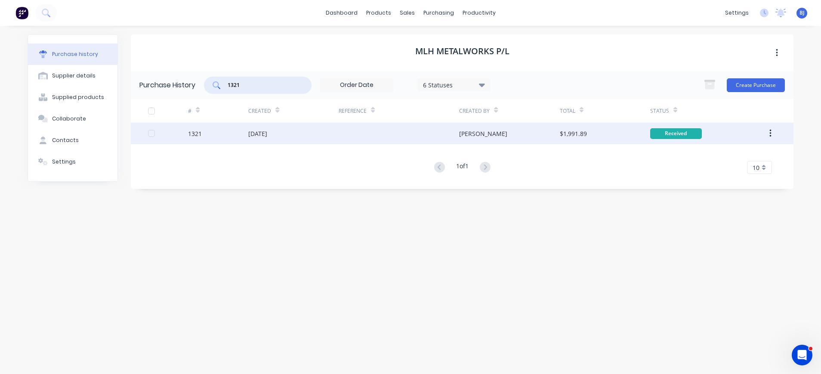
type input "1321"
click at [267, 135] on div "[DATE]" at bounding box center [257, 133] width 19 height 9
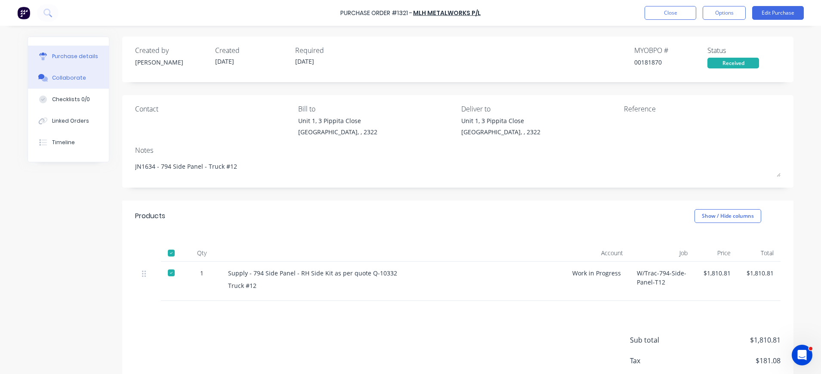
click at [73, 79] on div "Collaborate" at bounding box center [69, 78] width 34 height 8
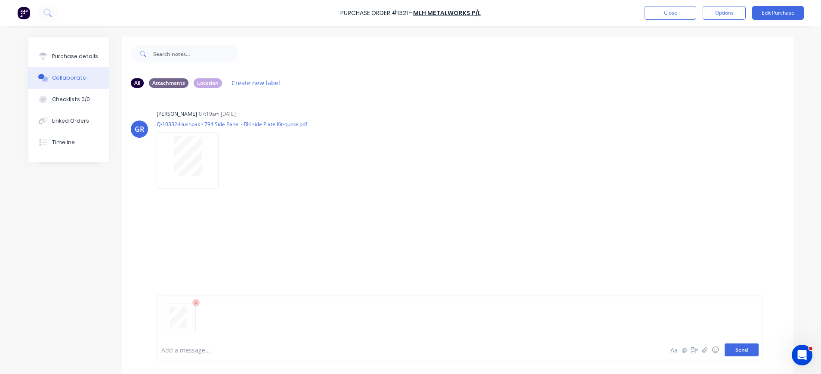
click at [740, 352] on button "Send" at bounding box center [742, 350] width 34 height 13
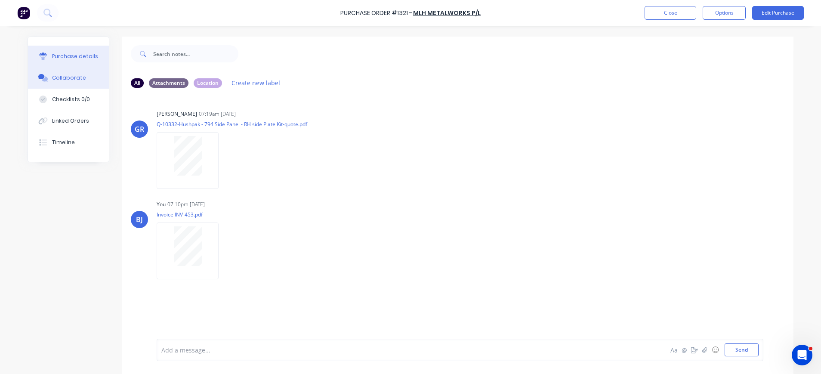
click at [72, 58] on div "Purchase details" at bounding box center [75, 57] width 46 height 8
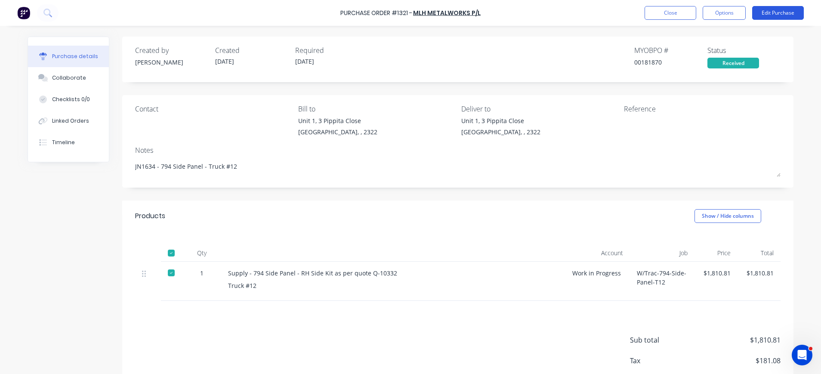
click at [766, 9] on button "Edit Purchase" at bounding box center [778, 13] width 52 height 14
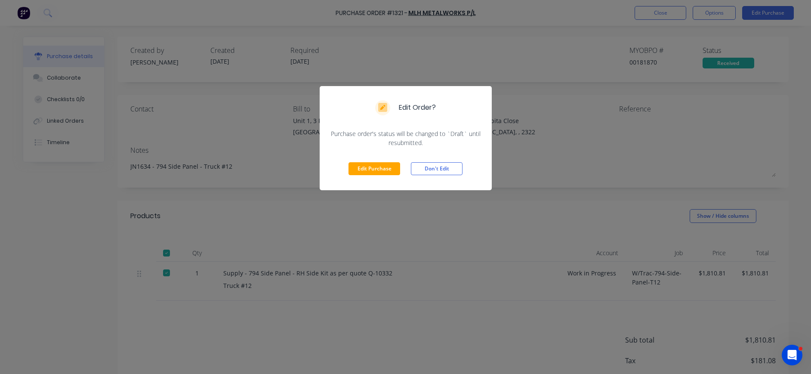
drag, startPoint x: 387, startPoint y: 164, endPoint x: 473, endPoint y: 153, distance: 85.9
click at [388, 164] on button "Edit Purchase" at bounding box center [375, 168] width 52 height 13
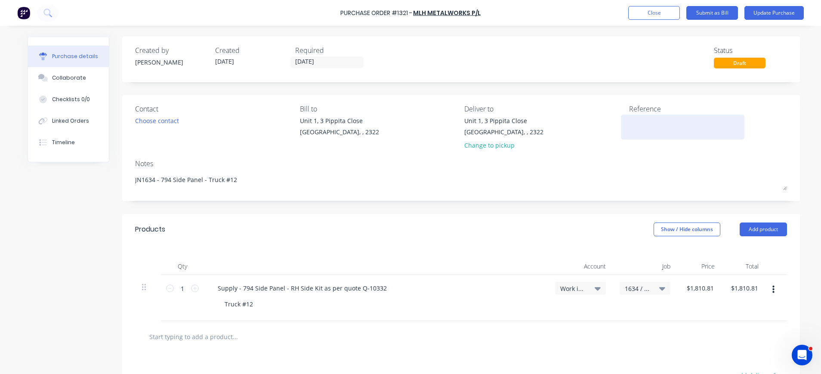
click at [641, 123] on textarea at bounding box center [683, 125] width 108 height 19
type textarea "INV-453"
click at [768, 12] on button "Update Purchase" at bounding box center [774, 13] width 59 height 14
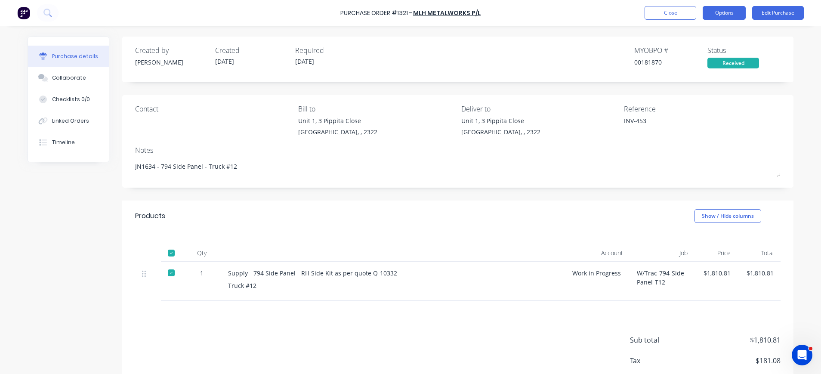
click at [727, 12] on button "Options" at bounding box center [724, 13] width 43 height 14
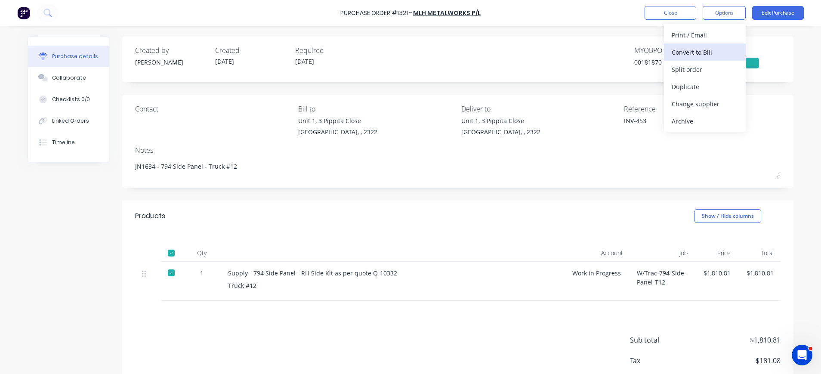
click at [692, 52] on div "Convert to Bill" at bounding box center [705, 52] width 66 height 12
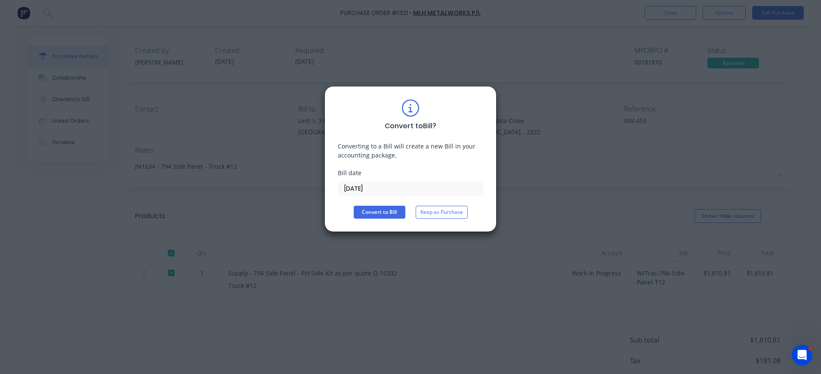
drag, startPoint x: 367, startPoint y: 185, endPoint x: 372, endPoint y: 185, distance: 4.8
click at [367, 185] on input "03/09/25" at bounding box center [410, 188] width 145 height 13
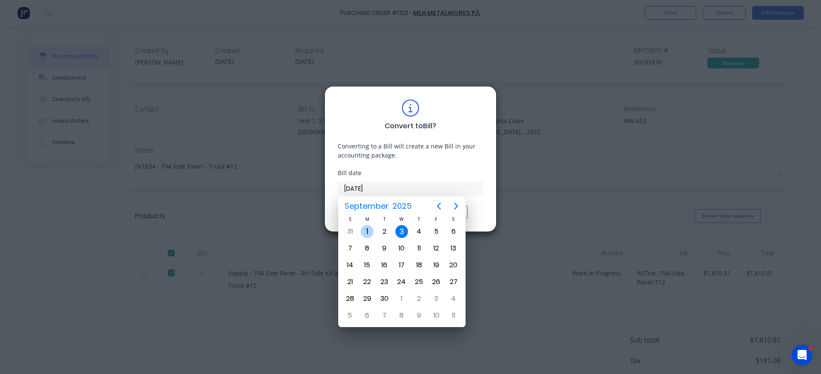
drag, startPoint x: 370, startPoint y: 231, endPoint x: 381, endPoint y: 222, distance: 14.7
click at [371, 231] on div "1" at bounding box center [367, 231] width 13 height 13
type input "01/09/25"
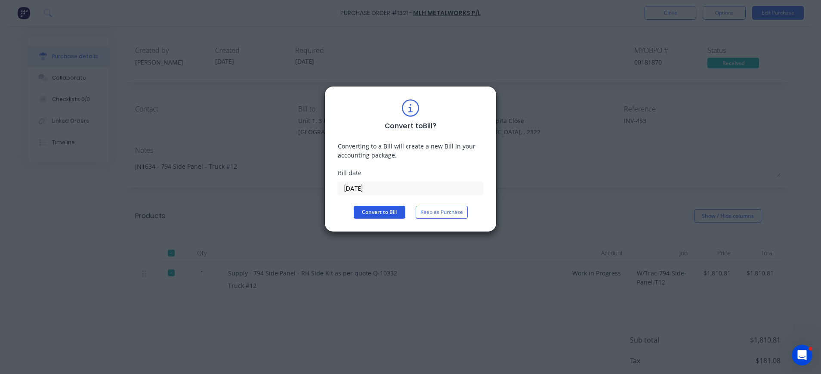
click at [381, 212] on button "Convert to Bill" at bounding box center [380, 212] width 52 height 13
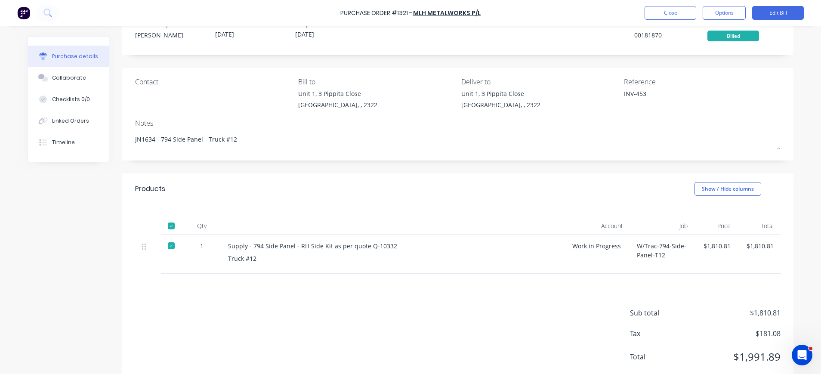
scroll to position [50, 0]
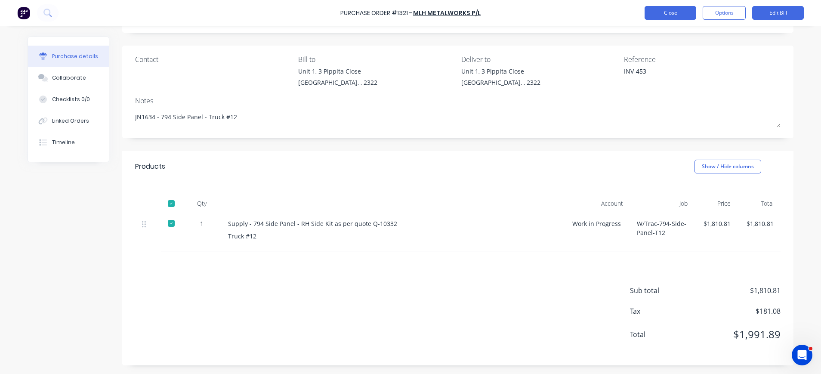
click at [670, 16] on button "Close" at bounding box center [671, 13] width 52 height 14
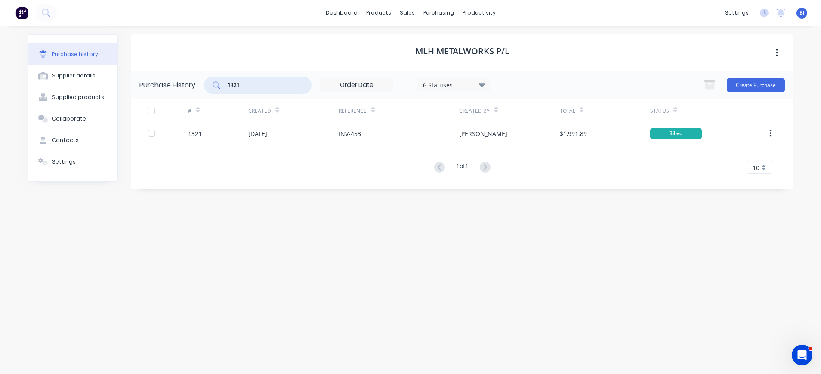
drag, startPoint x: 269, startPoint y: 81, endPoint x: 215, endPoint y: 81, distance: 53.4
click at [215, 81] on div "1321" at bounding box center [258, 85] width 108 height 17
type input "1102"
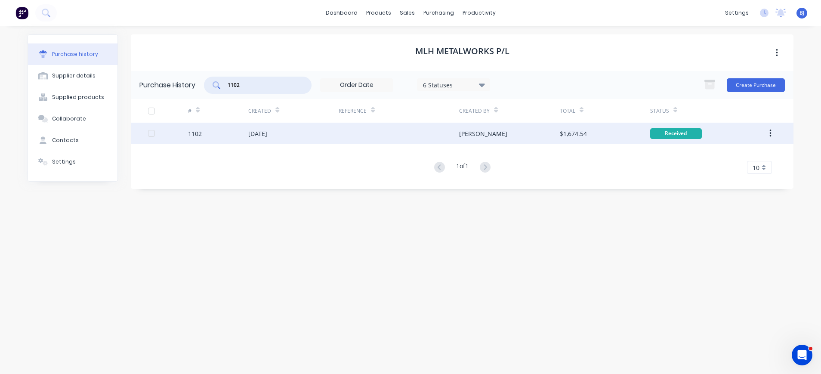
click at [270, 139] on div "04 Aug 2025" at bounding box center [293, 134] width 90 height 22
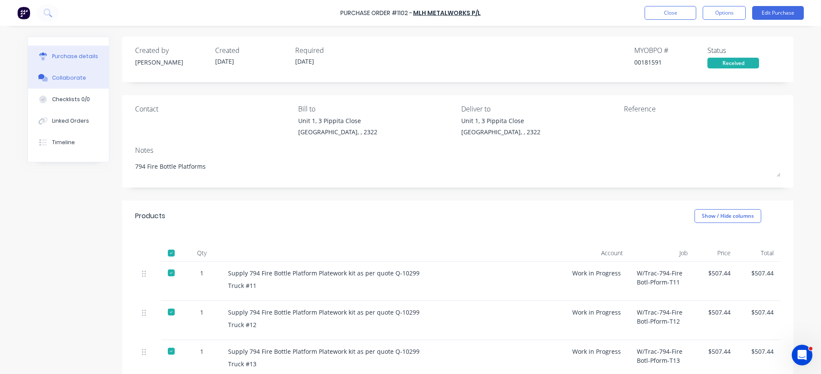
drag, startPoint x: 57, startPoint y: 80, endPoint x: 92, endPoint y: 85, distance: 35.2
click at [58, 80] on div "Collaborate" at bounding box center [69, 78] width 34 height 8
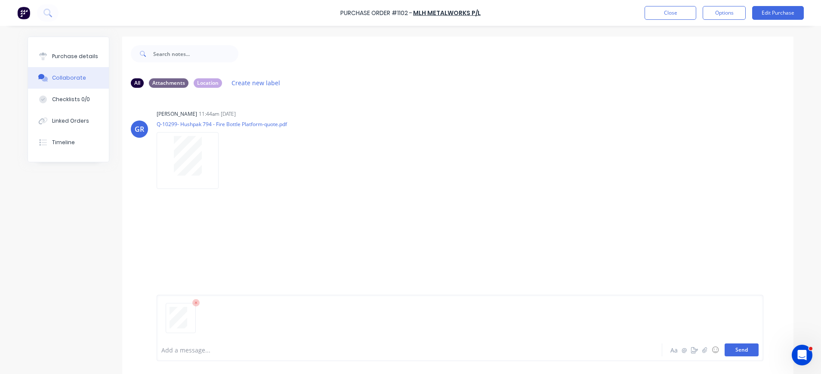
click at [731, 351] on button "Send" at bounding box center [742, 350] width 34 height 13
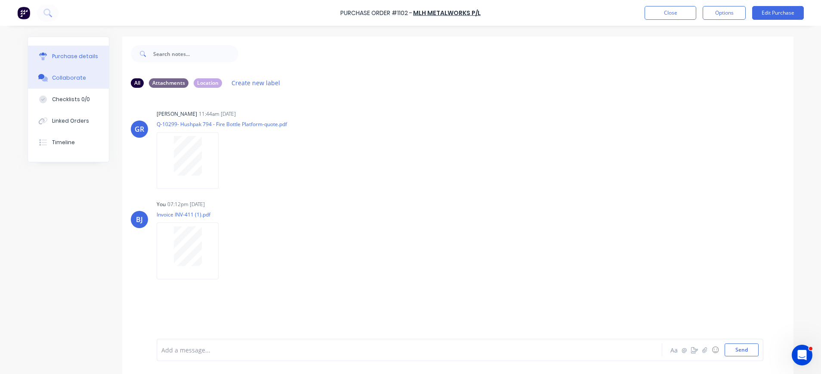
click at [97, 56] on button "Purchase details" at bounding box center [68, 57] width 81 height 22
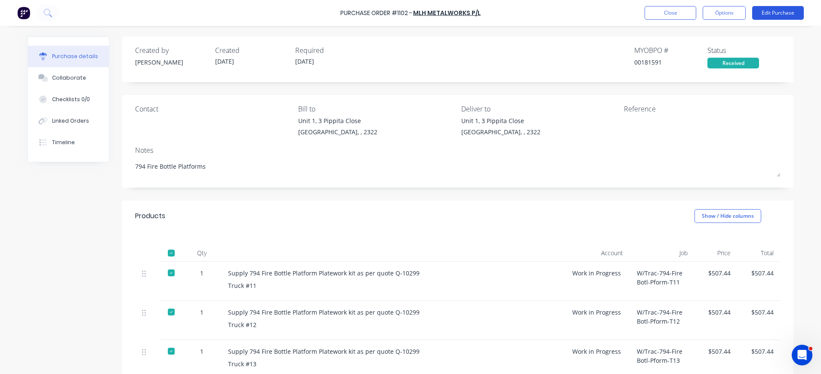
click at [782, 15] on button "Edit Purchase" at bounding box center [778, 13] width 52 height 14
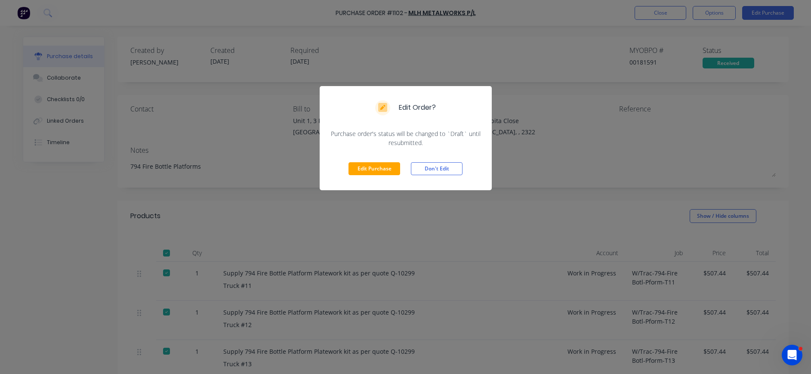
click at [396, 165] on button "Edit Purchase" at bounding box center [375, 168] width 52 height 13
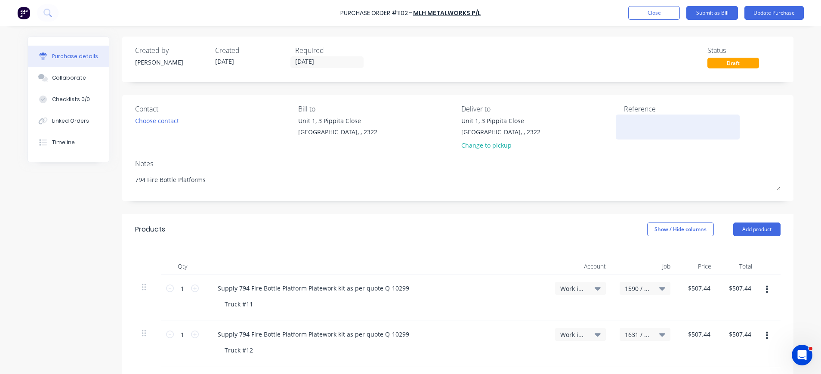
click at [631, 117] on textarea at bounding box center [678, 125] width 108 height 19
type textarea "INV-411"
click at [762, 10] on button "Update Purchase" at bounding box center [774, 13] width 59 height 14
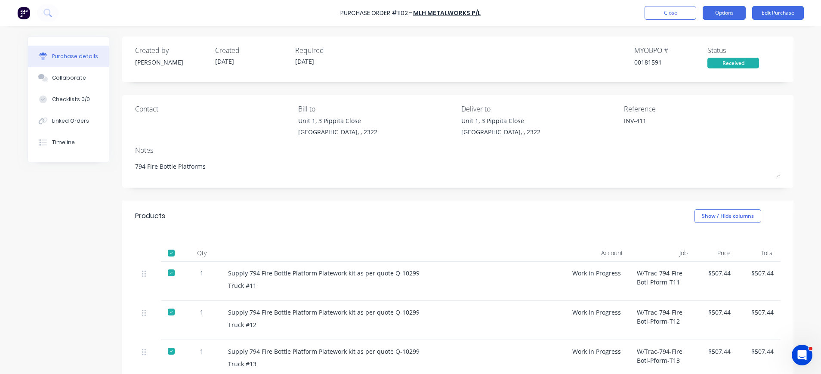
click at [724, 11] on button "Options" at bounding box center [724, 13] width 43 height 14
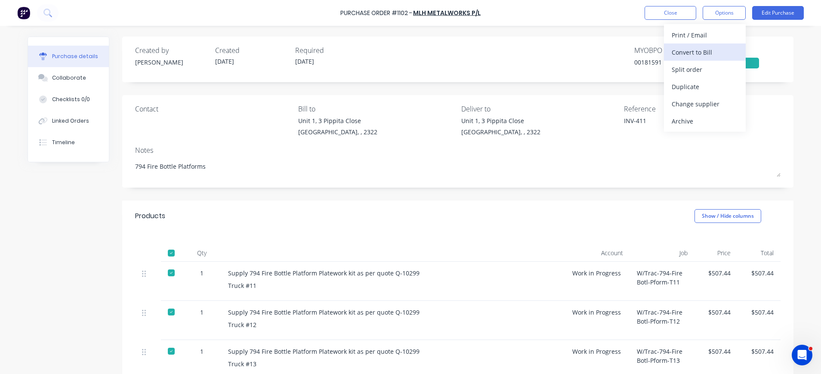
click at [702, 52] on div "Convert to Bill" at bounding box center [705, 52] width 66 height 12
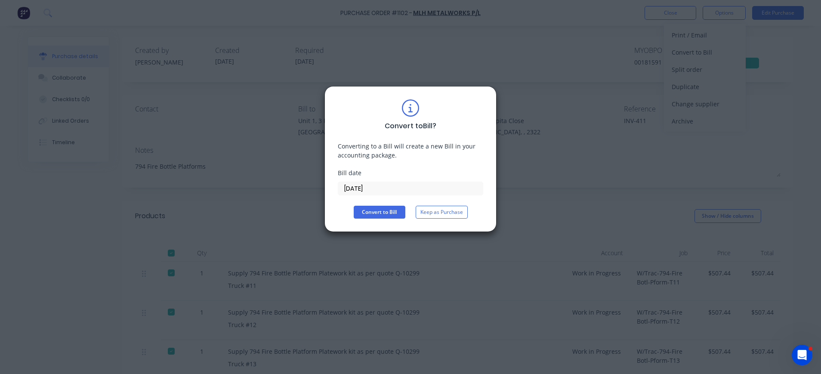
click at [370, 187] on input "03/09/25" at bounding box center [410, 188] width 145 height 13
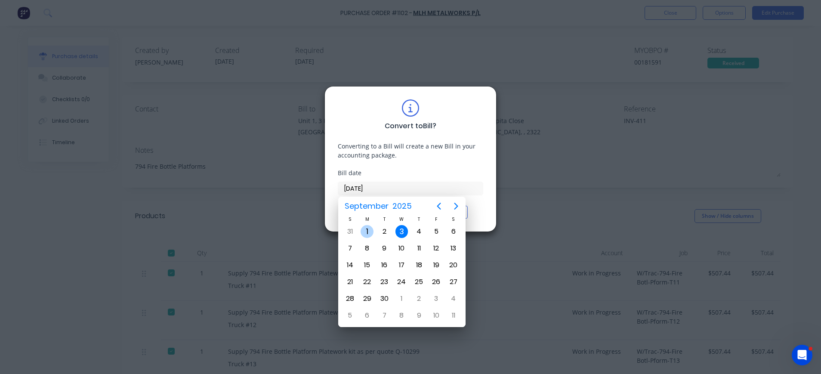
drag, startPoint x: 368, startPoint y: 230, endPoint x: 382, endPoint y: 219, distance: 17.1
click at [371, 229] on div "1" at bounding box center [367, 231] width 13 height 13
type input "01/09/25"
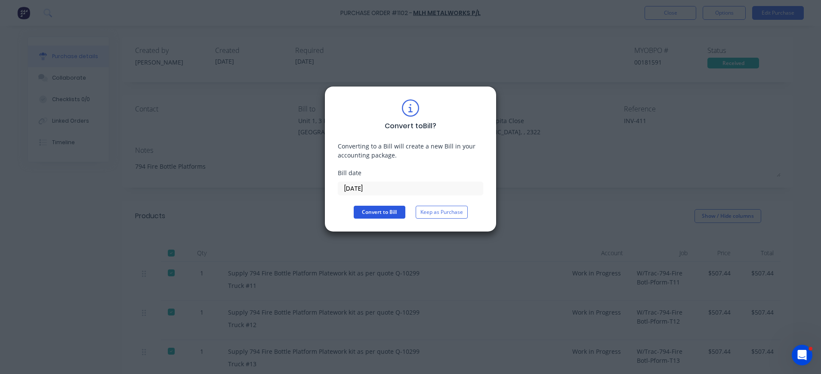
click at [385, 206] on button "Convert to Bill" at bounding box center [380, 212] width 52 height 13
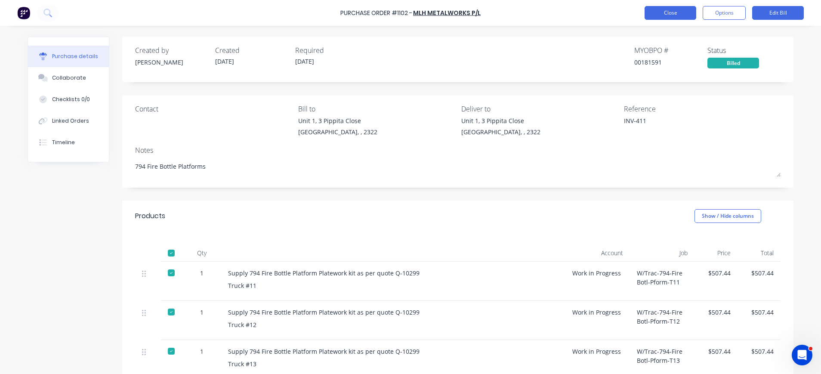
click at [675, 12] on button "Close" at bounding box center [671, 13] width 52 height 14
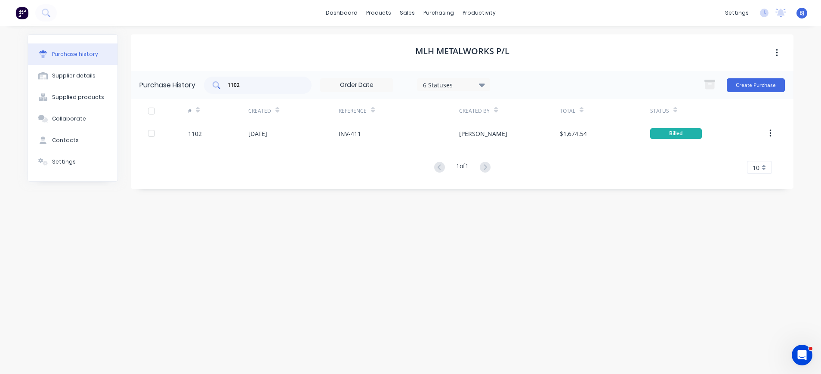
click at [276, 84] on input "1102" at bounding box center [262, 85] width 71 height 9
drag, startPoint x: 276, startPoint y: 84, endPoint x: 221, endPoint y: 86, distance: 55.1
click at [221, 86] on div "1102" at bounding box center [258, 85] width 108 height 17
type input "1083"
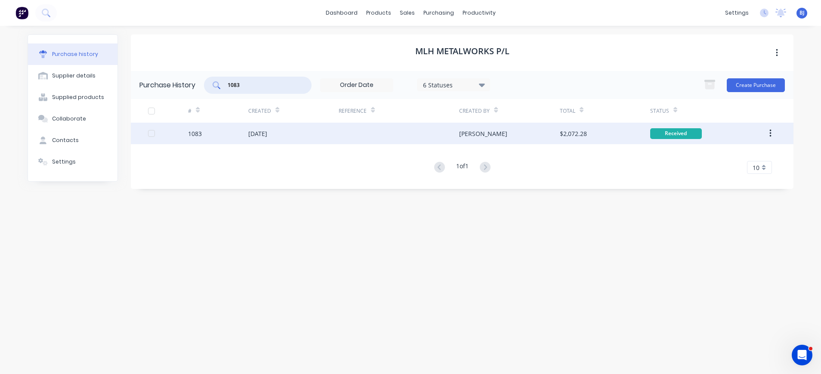
click at [261, 136] on div "31 Jul 2025" at bounding box center [257, 133] width 19 height 9
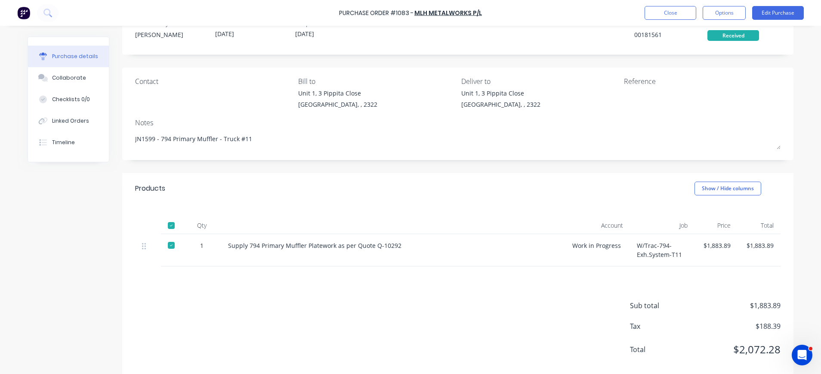
scroll to position [43, 0]
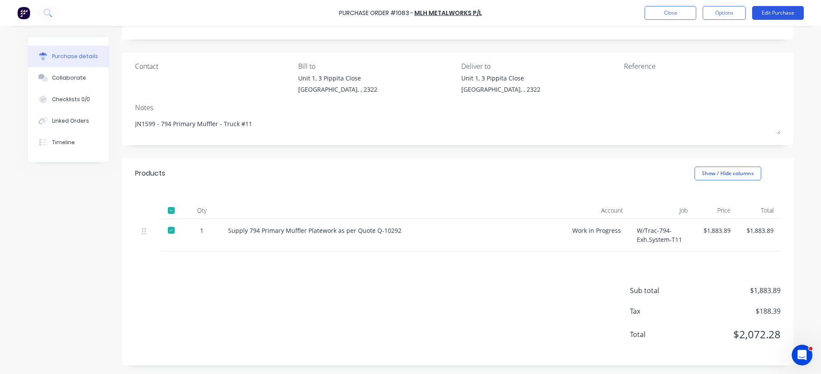
click at [781, 11] on button "Edit Purchase" at bounding box center [778, 13] width 52 height 14
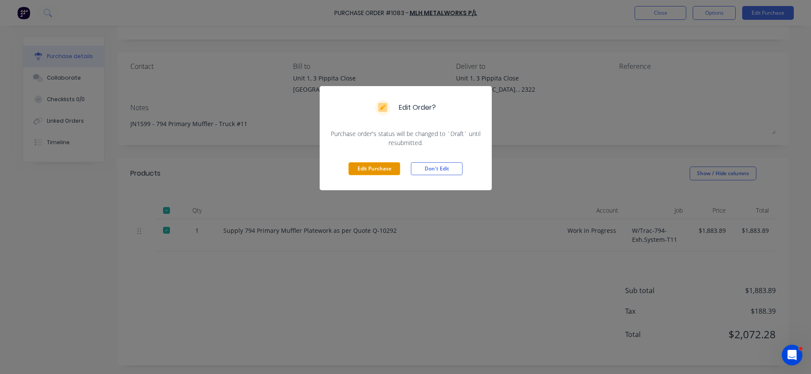
click at [388, 167] on button "Edit Purchase" at bounding box center [375, 168] width 52 height 13
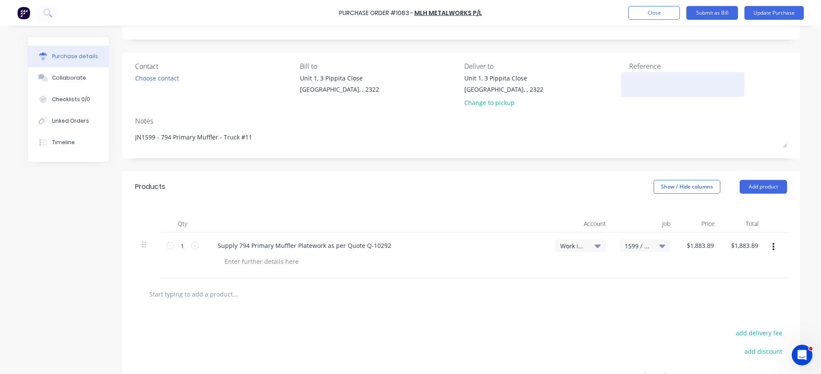
click at [629, 82] on textarea at bounding box center [683, 83] width 108 height 19
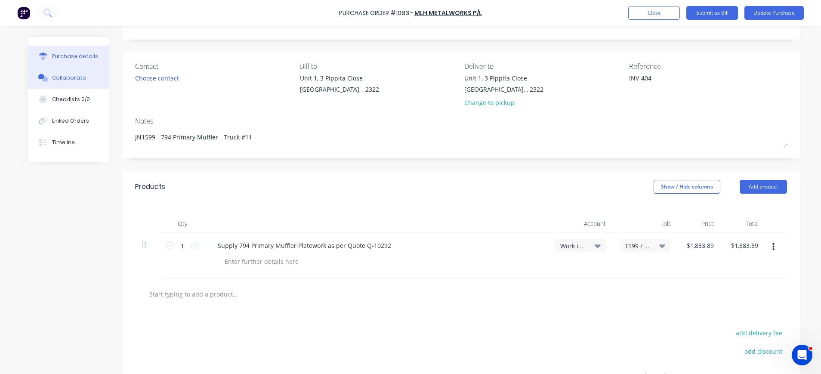
type textarea "INV-404"
click at [66, 78] on div "Collaborate" at bounding box center [69, 78] width 34 height 8
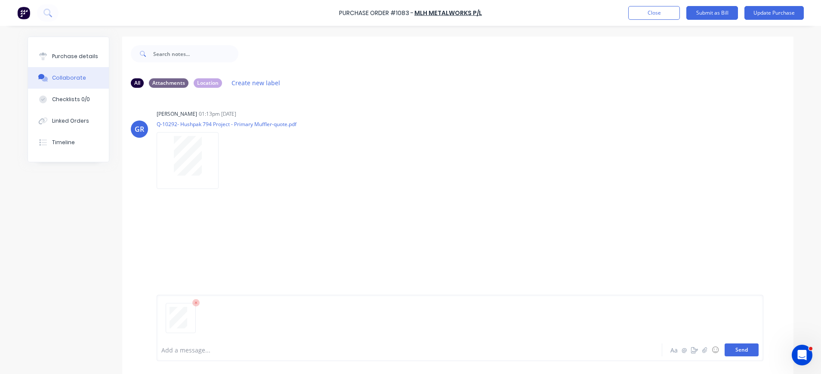
click at [739, 349] on button "Send" at bounding box center [742, 350] width 34 height 13
click at [739, 347] on button "Send" at bounding box center [742, 350] width 34 height 13
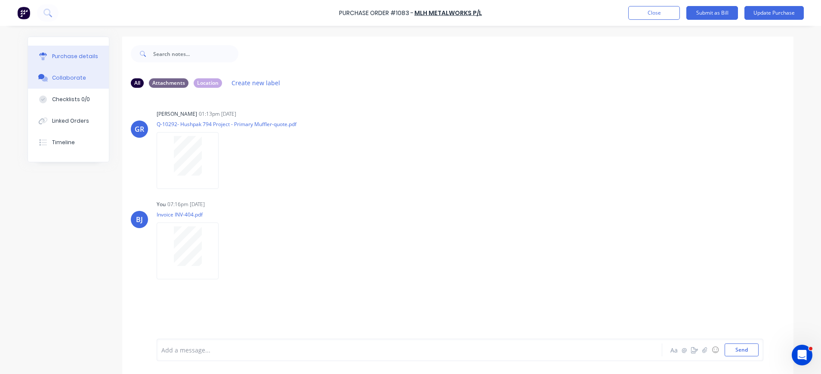
click at [64, 59] on div "Purchase details" at bounding box center [75, 57] width 46 height 8
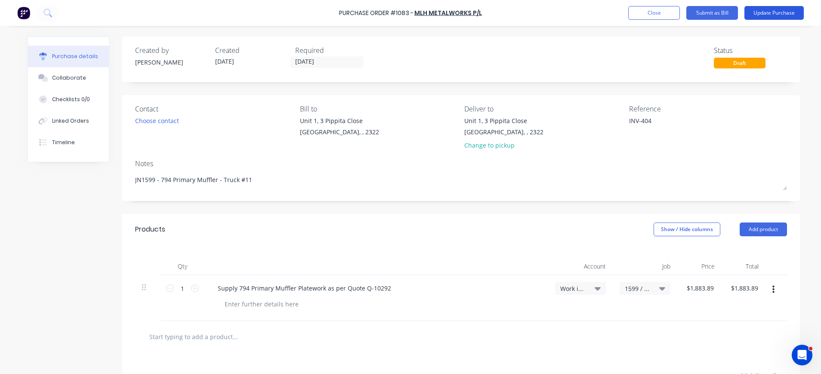
click at [766, 10] on button "Update Purchase" at bounding box center [774, 13] width 59 height 14
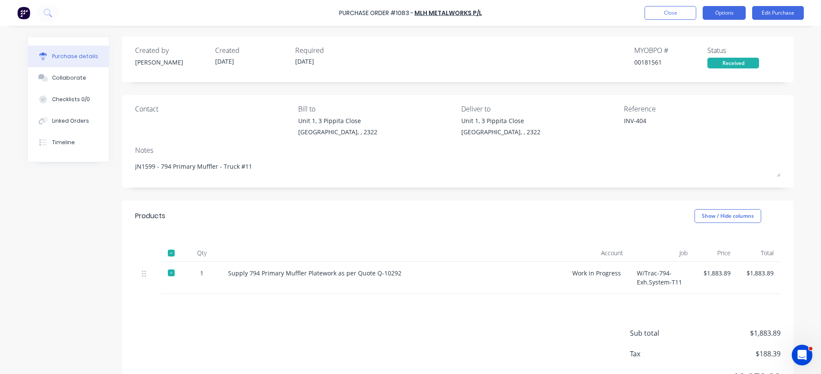
click at [728, 13] on button "Options" at bounding box center [724, 13] width 43 height 14
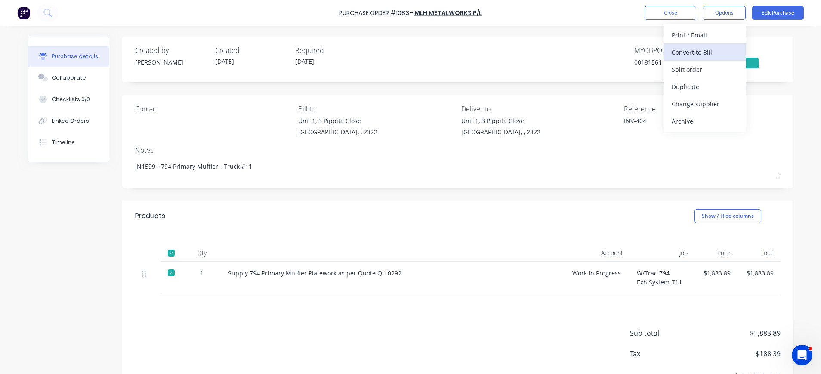
click at [714, 48] on div "Convert to Bill" at bounding box center [705, 52] width 66 height 12
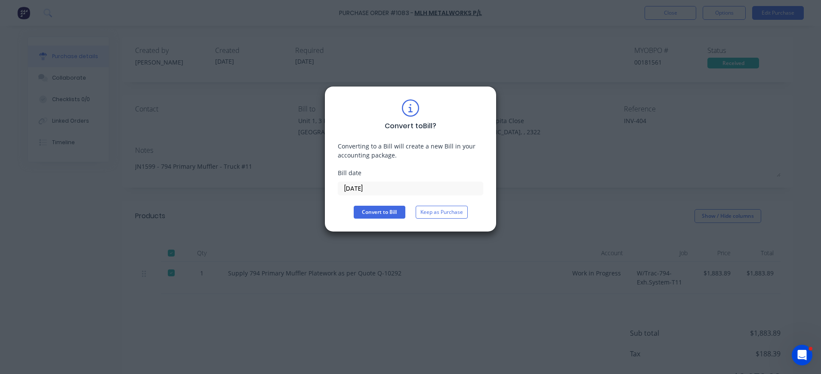
click at [363, 187] on input "03/09/25" at bounding box center [410, 188] width 145 height 13
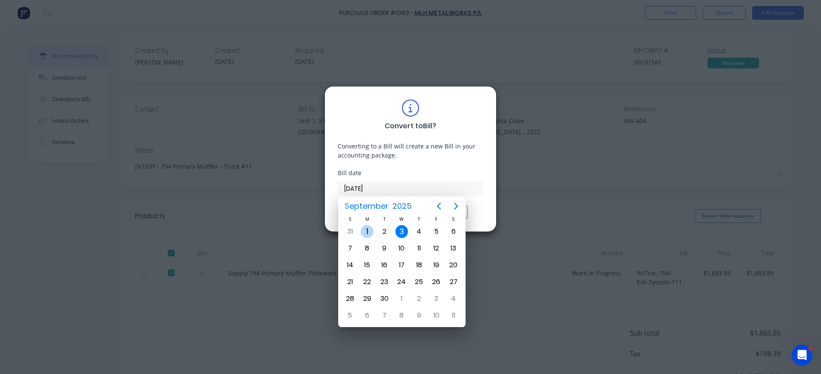
click at [368, 232] on div "1" at bounding box center [367, 231] width 13 height 13
type input "01/09/25"
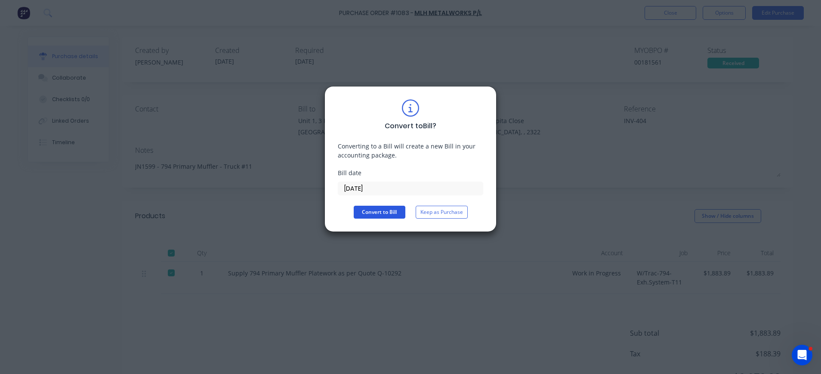
click at [376, 212] on button "Convert to Bill" at bounding box center [380, 212] width 52 height 13
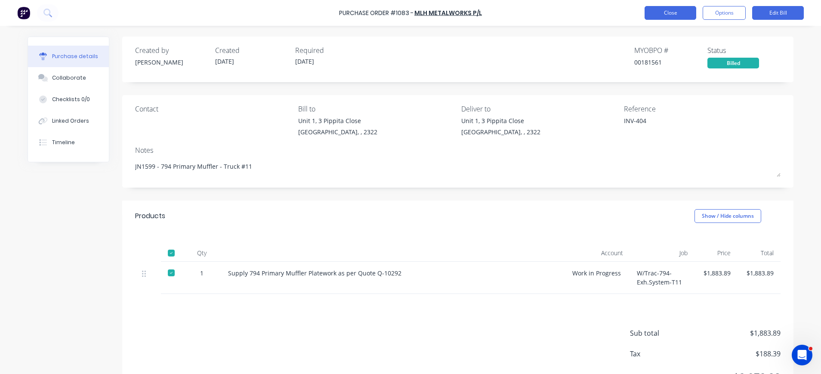
click at [662, 13] on button "Close" at bounding box center [671, 13] width 52 height 14
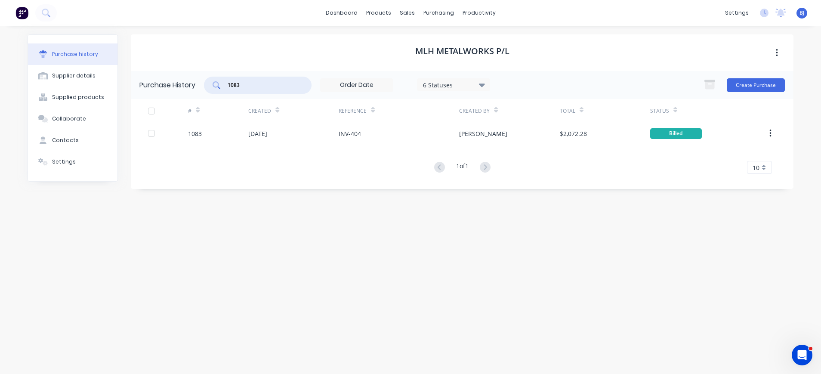
drag, startPoint x: 243, startPoint y: 89, endPoint x: 220, endPoint y: 87, distance: 23.7
click at [220, 87] on div "1083" at bounding box center [258, 85] width 108 height 17
type input "1362"
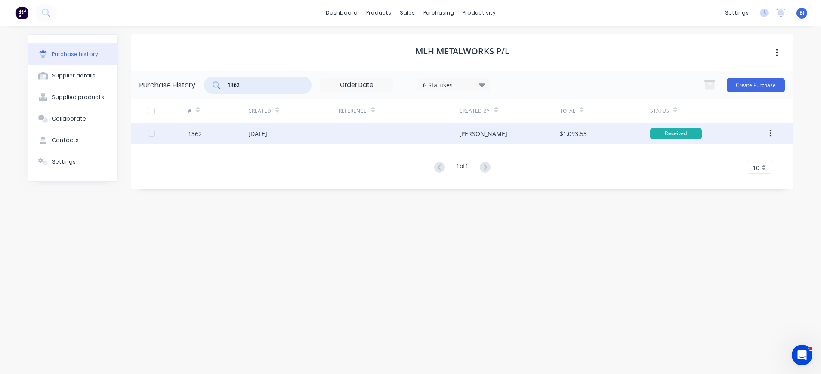
click at [283, 133] on div "[DATE]" at bounding box center [293, 134] width 90 height 22
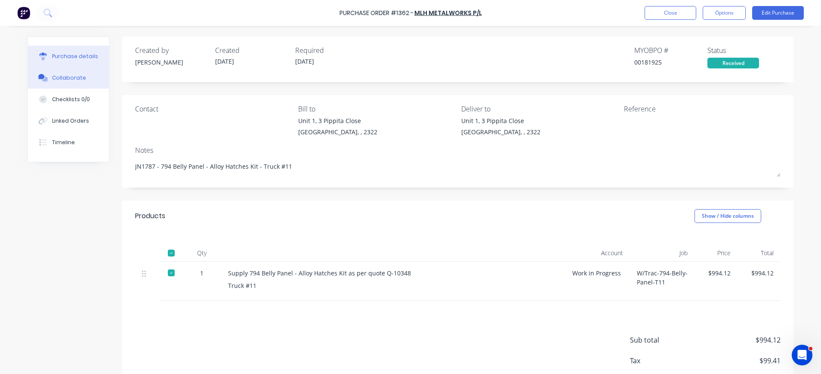
drag, startPoint x: 71, startPoint y: 82, endPoint x: 80, endPoint y: 84, distance: 9.1
click at [71, 82] on button "Collaborate" at bounding box center [68, 78] width 81 height 22
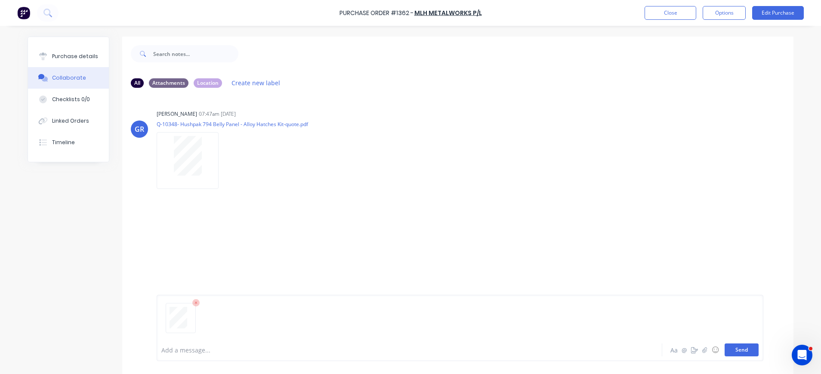
click at [746, 351] on button "Send" at bounding box center [742, 350] width 34 height 13
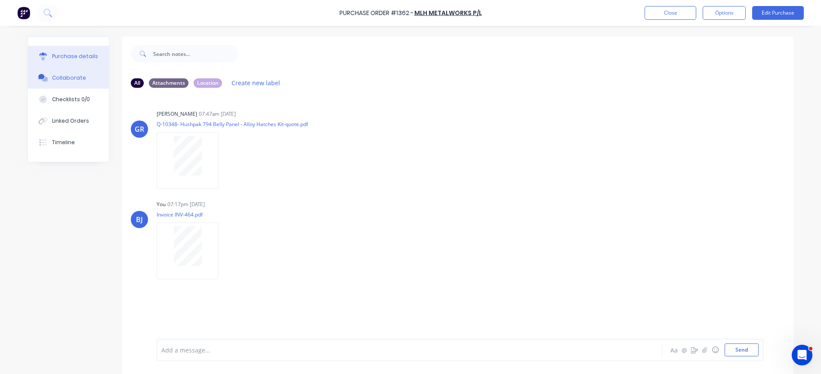
click at [76, 54] on div "Purchase details" at bounding box center [75, 57] width 46 height 8
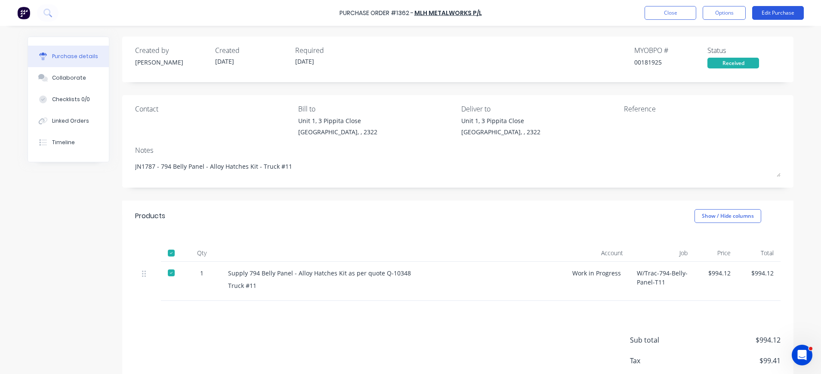
click at [769, 10] on button "Edit Purchase" at bounding box center [778, 13] width 52 height 14
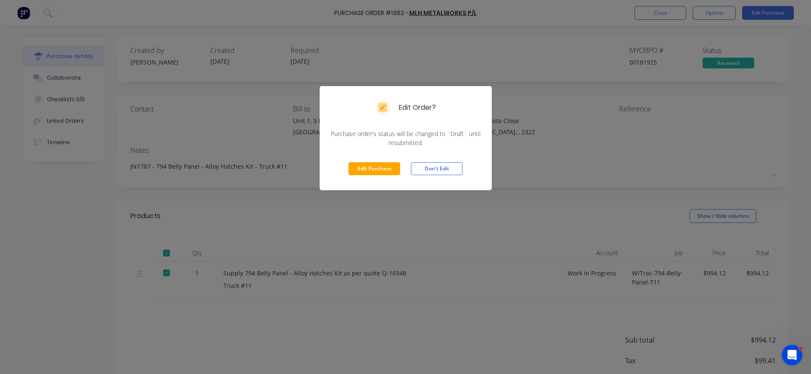
drag, startPoint x: 373, startPoint y: 169, endPoint x: 529, endPoint y: 136, distance: 160.0
click at [373, 169] on button "Edit Purchase" at bounding box center [375, 168] width 52 height 13
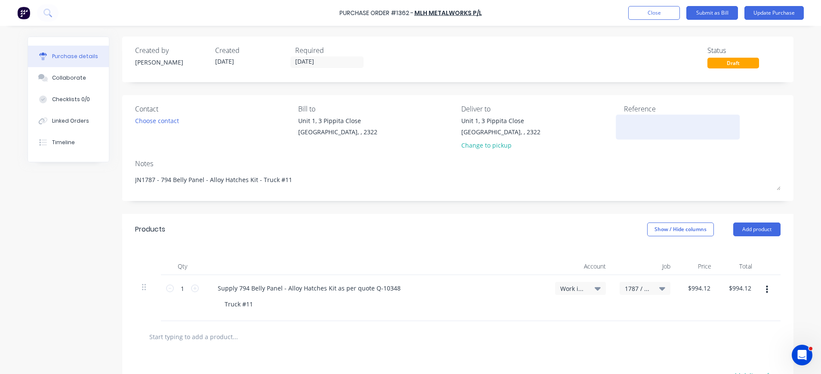
click at [624, 126] on textarea at bounding box center [678, 125] width 108 height 19
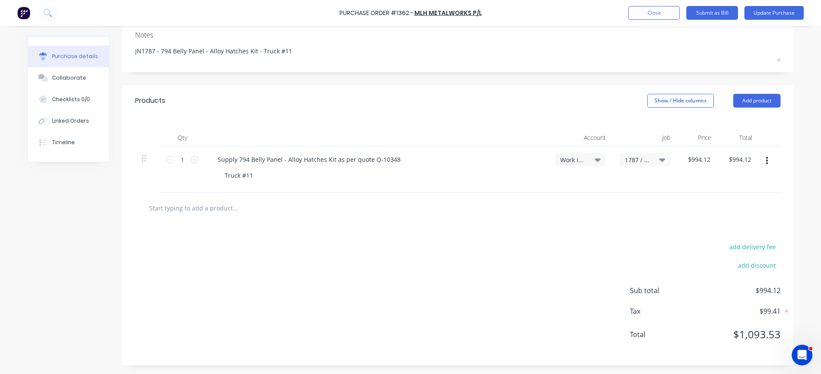
type textarea "INV-464"
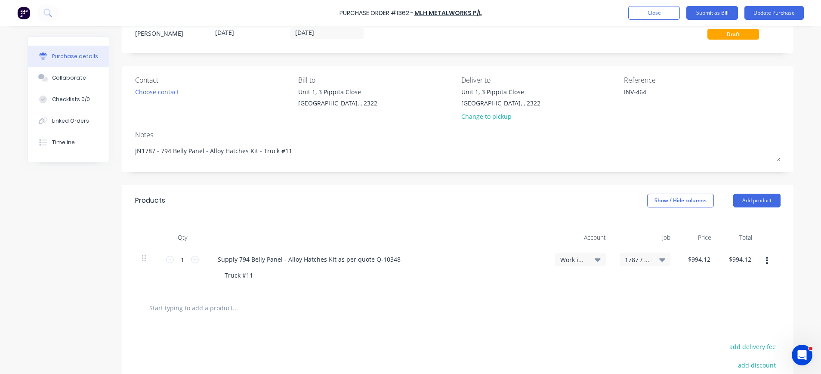
scroll to position [0, 0]
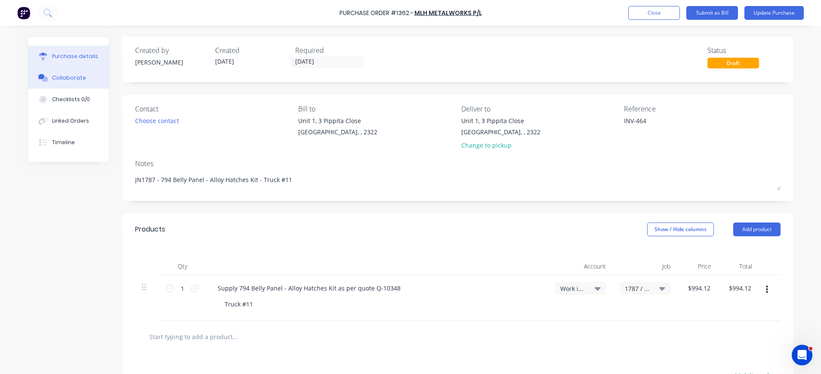
click at [73, 77] on div "Collaborate" at bounding box center [69, 78] width 34 height 8
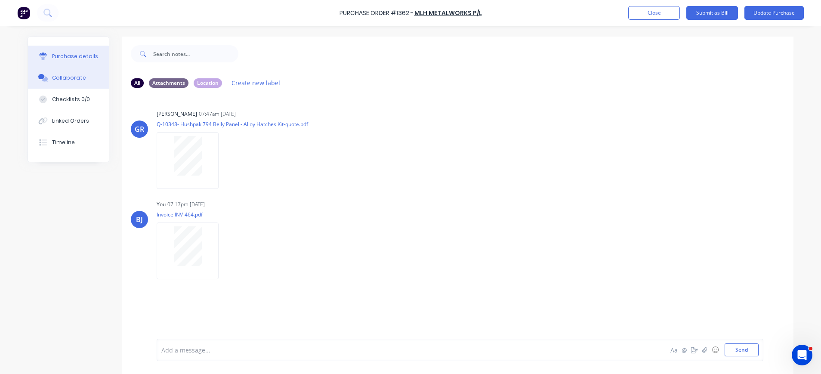
click at [80, 57] on div "Purchase details" at bounding box center [75, 57] width 46 height 8
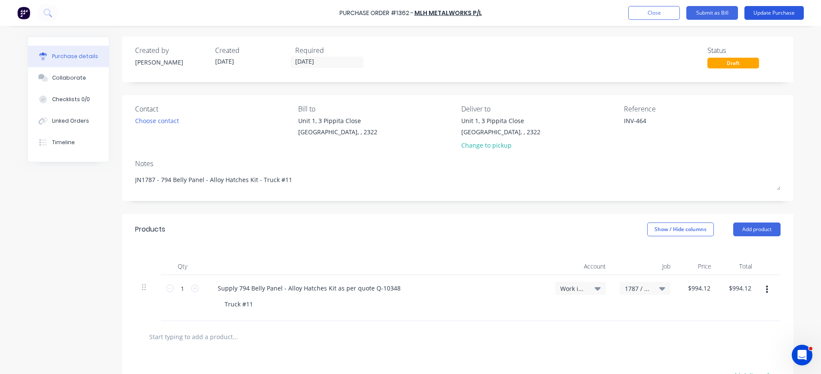
click at [783, 13] on button "Update Purchase" at bounding box center [774, 13] width 59 height 14
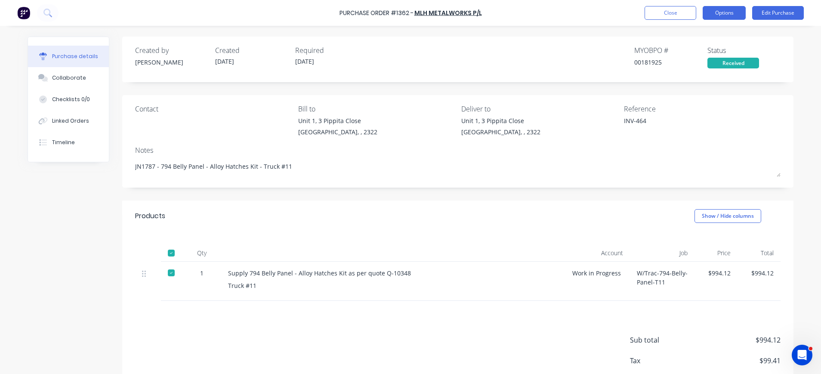
click at [713, 13] on button "Options" at bounding box center [724, 13] width 43 height 14
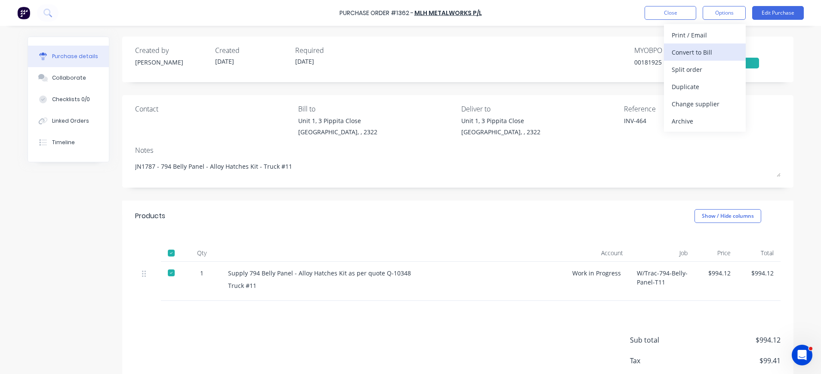
click at [699, 48] on div "Convert to Bill" at bounding box center [705, 52] width 66 height 12
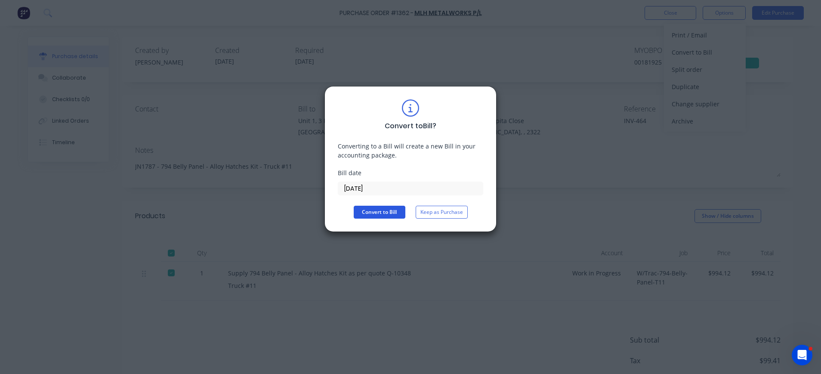
click at [385, 209] on button "Convert to Bill" at bounding box center [380, 212] width 52 height 13
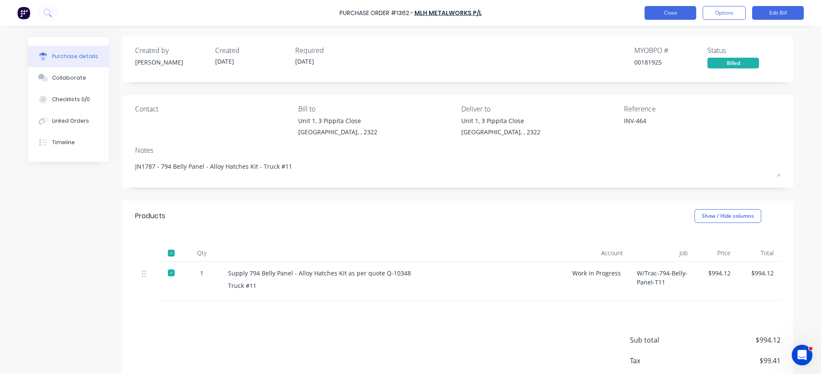
click at [672, 15] on button "Close" at bounding box center [671, 13] width 52 height 14
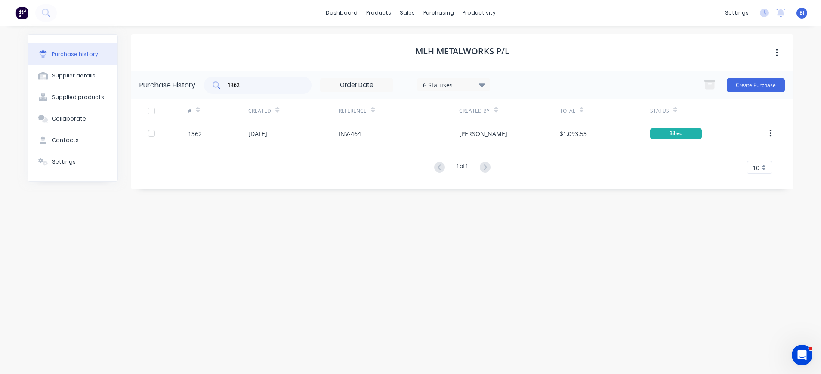
drag, startPoint x: 249, startPoint y: 90, endPoint x: 222, endPoint y: 88, distance: 27.6
click at [217, 88] on div "1362" at bounding box center [258, 85] width 108 height 17
drag, startPoint x: 241, startPoint y: 88, endPoint x: 223, endPoint y: 87, distance: 18.1
click at [223, 87] on div "1362" at bounding box center [258, 85] width 108 height 17
type input "1303"
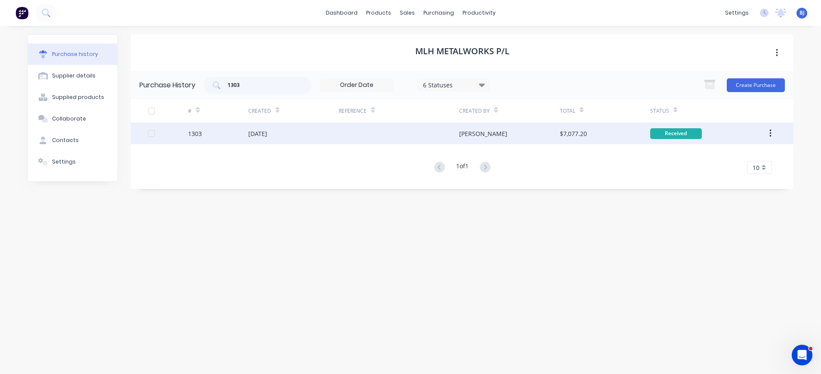
click at [267, 132] on div "[DATE]" at bounding box center [257, 133] width 19 height 9
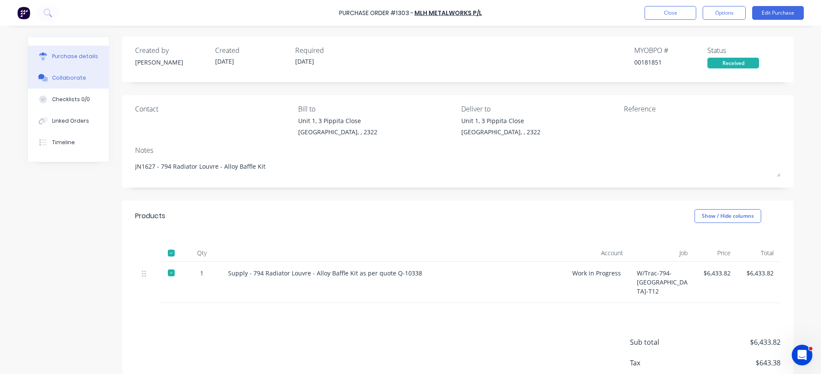
click at [49, 72] on button "Collaborate" at bounding box center [68, 78] width 81 height 22
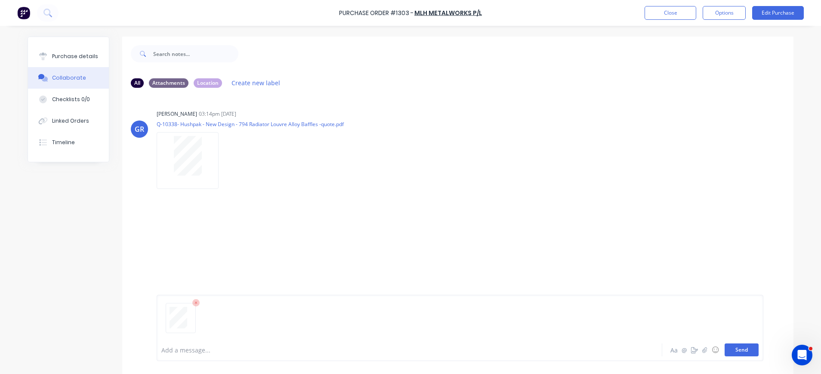
click at [739, 350] on button "Send" at bounding box center [742, 350] width 34 height 13
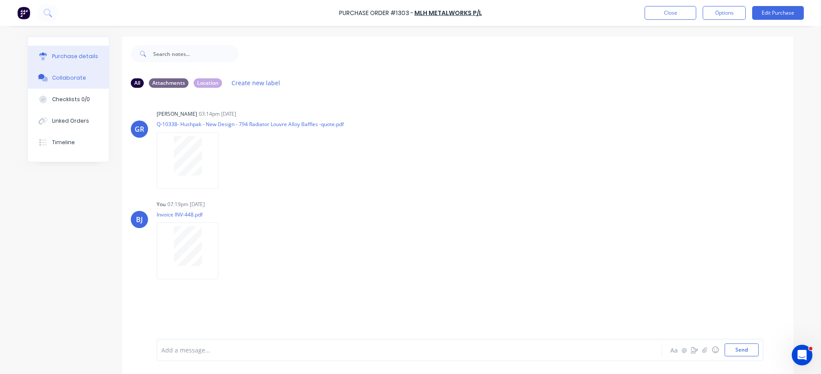
click at [58, 53] on div "Purchase details" at bounding box center [75, 57] width 46 height 8
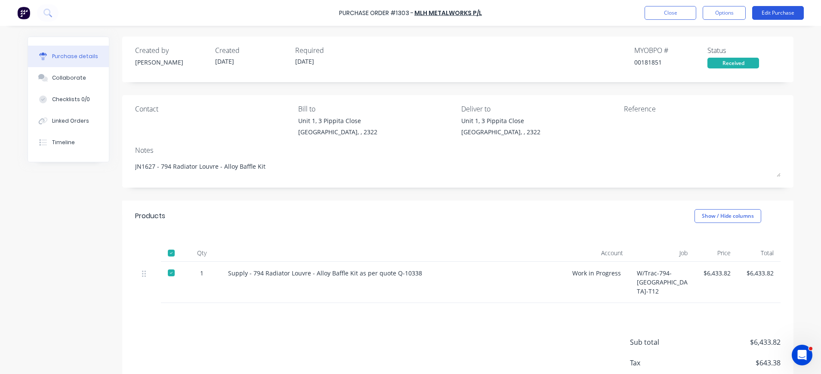
click at [758, 14] on button "Edit Purchase" at bounding box center [778, 13] width 52 height 14
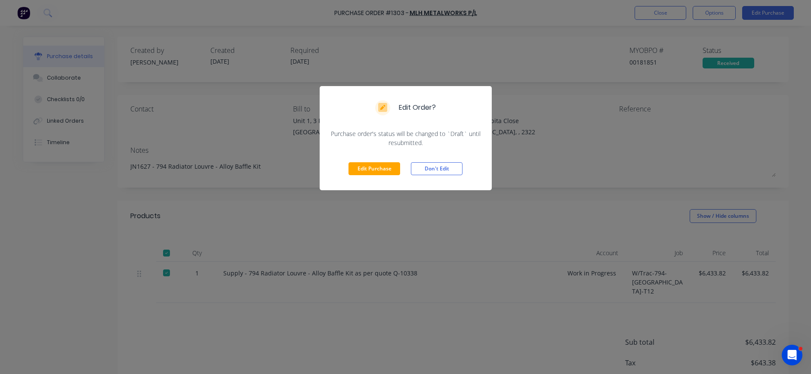
click at [383, 162] on div "Edit Purchase Don't Edit" at bounding box center [406, 168] width 172 height 43
click at [369, 168] on button "Edit Purchase" at bounding box center [375, 168] width 52 height 13
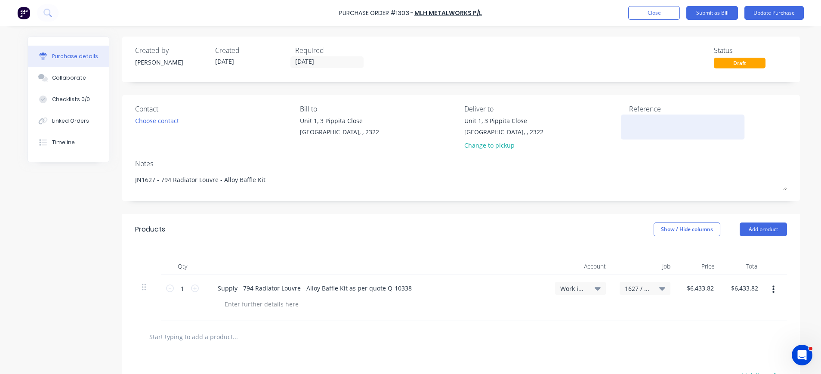
click at [648, 124] on textarea at bounding box center [683, 125] width 108 height 19
type textarea "INV-448"
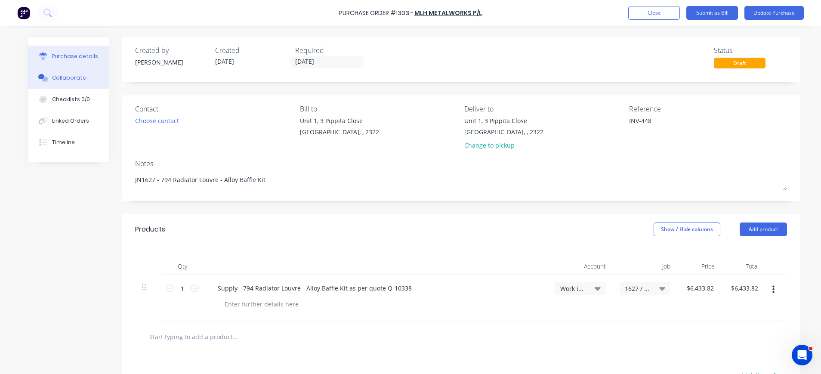
click at [84, 74] on button "Collaborate" at bounding box center [68, 78] width 81 height 22
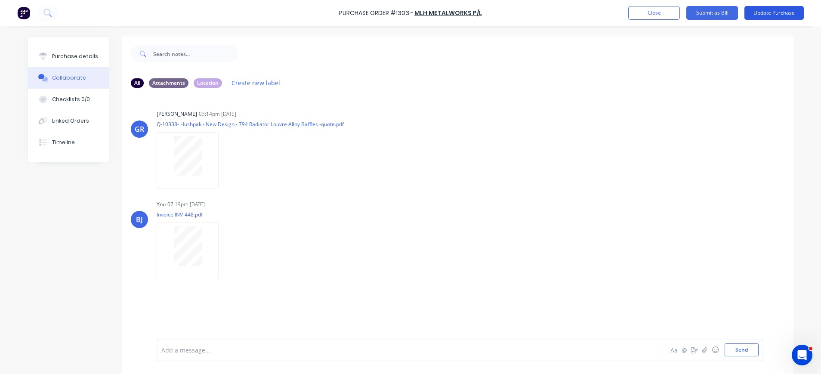
click at [780, 11] on button "Update Purchase" at bounding box center [774, 13] width 59 height 14
click at [723, 12] on button "Options" at bounding box center [724, 13] width 43 height 14
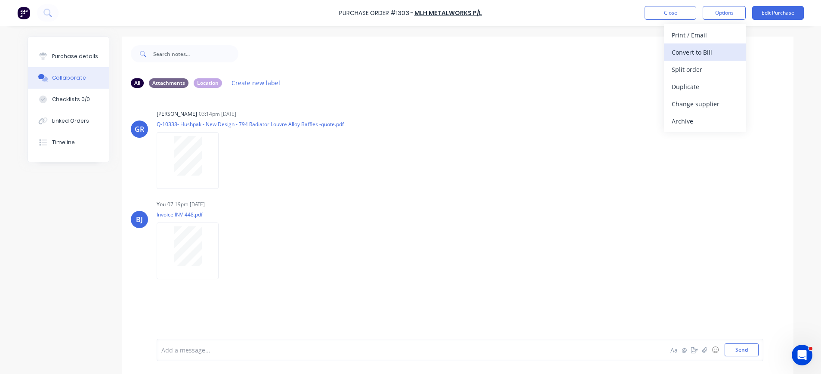
click at [710, 49] on div "Convert to Bill" at bounding box center [705, 52] width 66 height 12
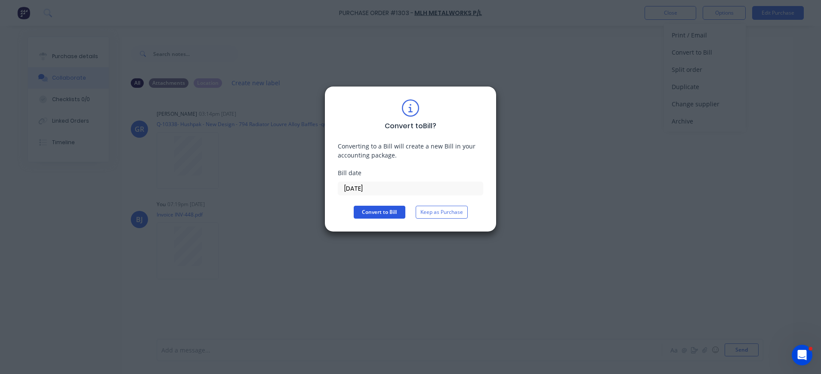
click at [375, 214] on button "Convert to Bill" at bounding box center [380, 212] width 52 height 13
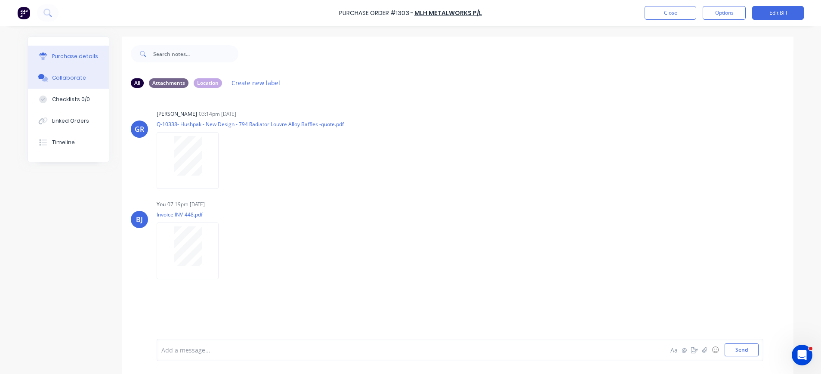
click at [95, 53] on button "Purchase details" at bounding box center [68, 57] width 81 height 22
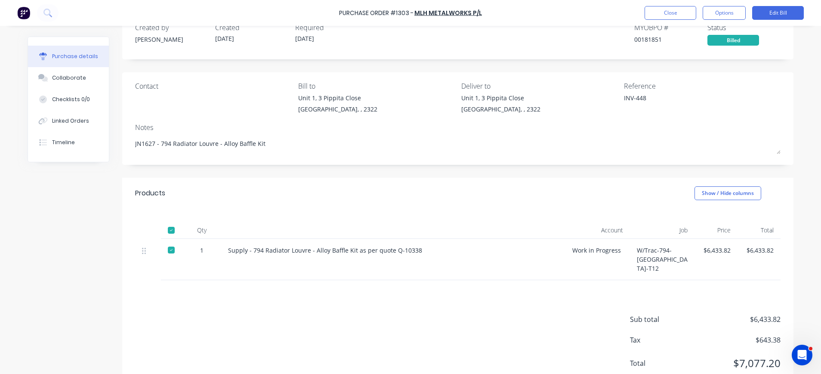
scroll to position [43, 0]
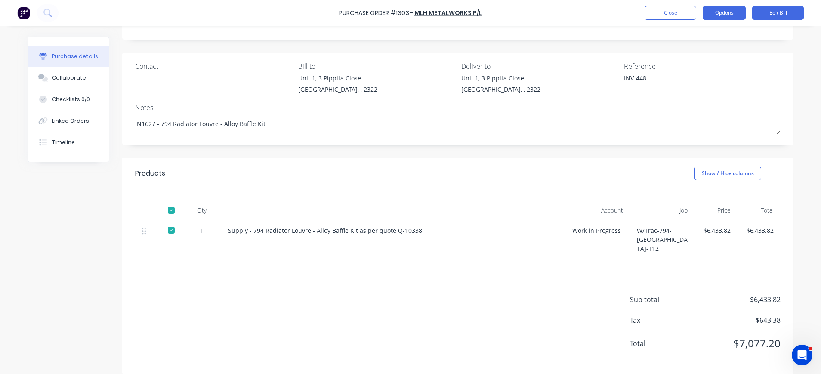
click at [731, 14] on button "Options" at bounding box center [724, 13] width 43 height 14
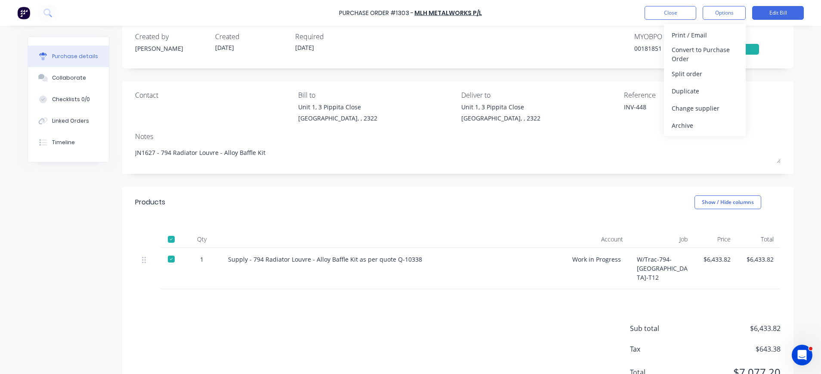
scroll to position [0, 0]
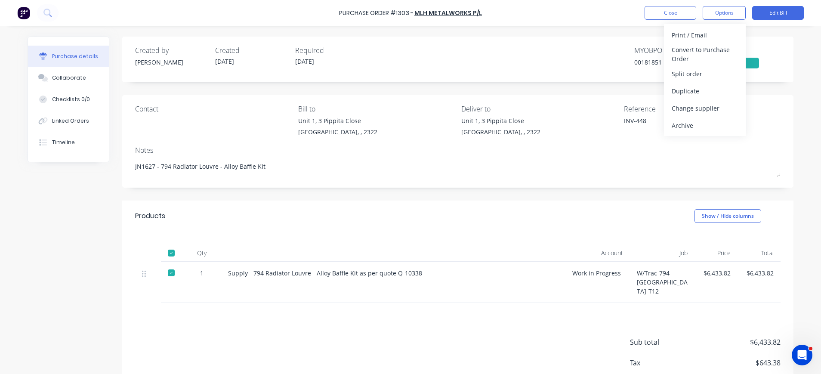
click at [748, 138] on div "Reference INV-448" at bounding box center [702, 122] width 157 height 37
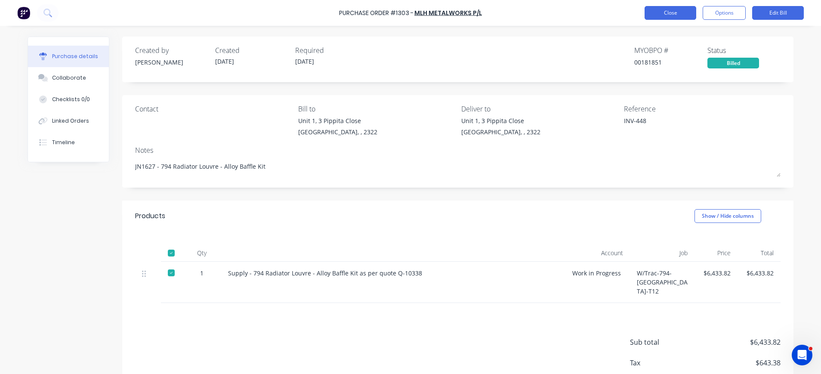
click at [671, 12] on button "Close" at bounding box center [671, 13] width 52 height 14
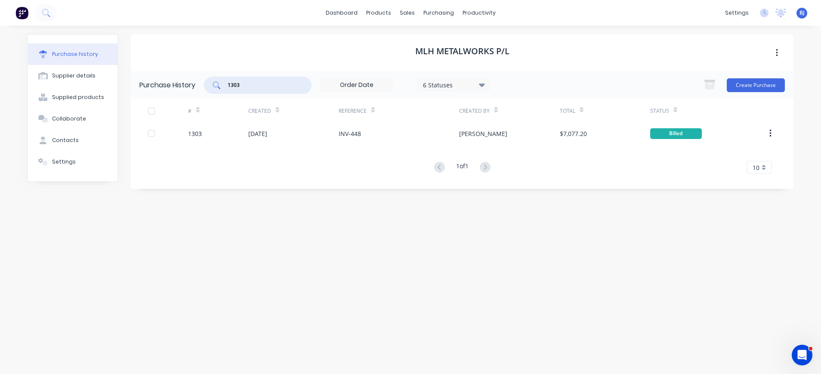
drag, startPoint x: 244, startPoint y: 84, endPoint x: 214, endPoint y: 84, distance: 30.1
click at [214, 84] on div "1303" at bounding box center [258, 85] width 108 height 17
type input "1364"
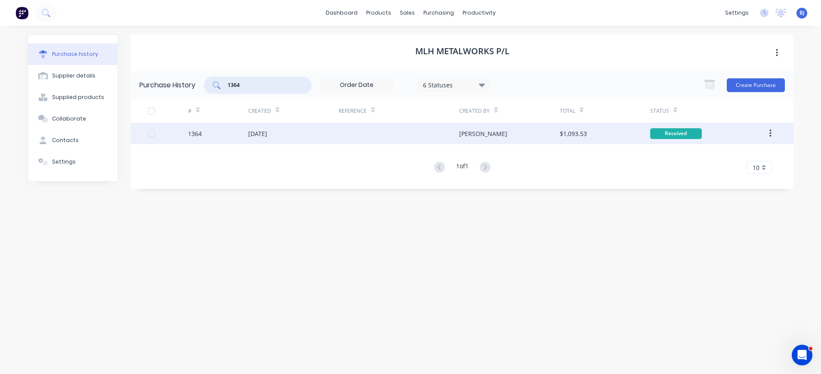
click at [257, 133] on div "[DATE]" at bounding box center [257, 133] width 19 height 9
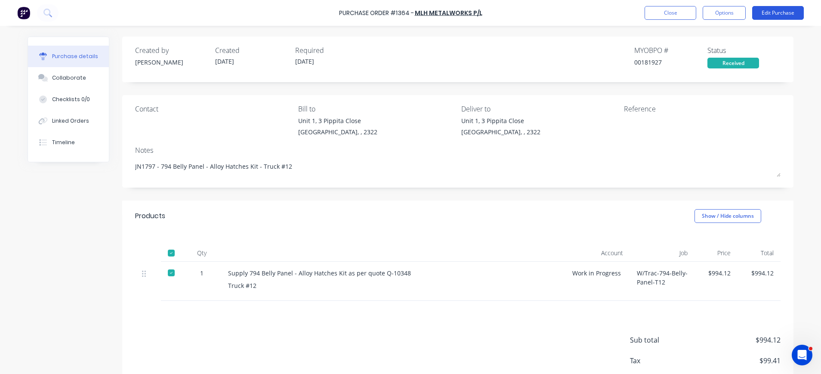
click at [775, 11] on button "Edit Purchase" at bounding box center [778, 13] width 52 height 14
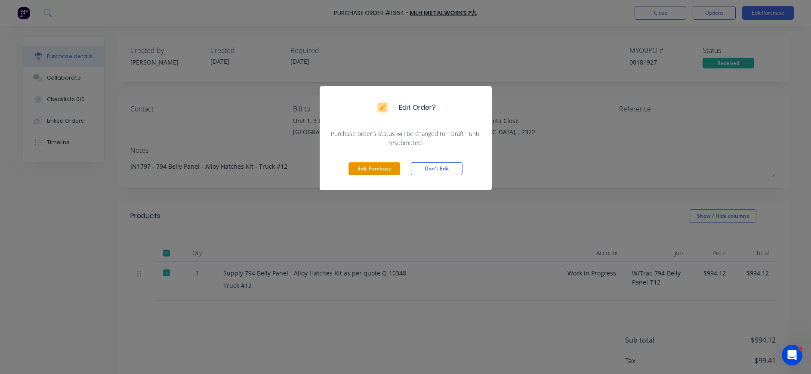
click at [374, 168] on button "Edit Purchase" at bounding box center [375, 168] width 52 height 13
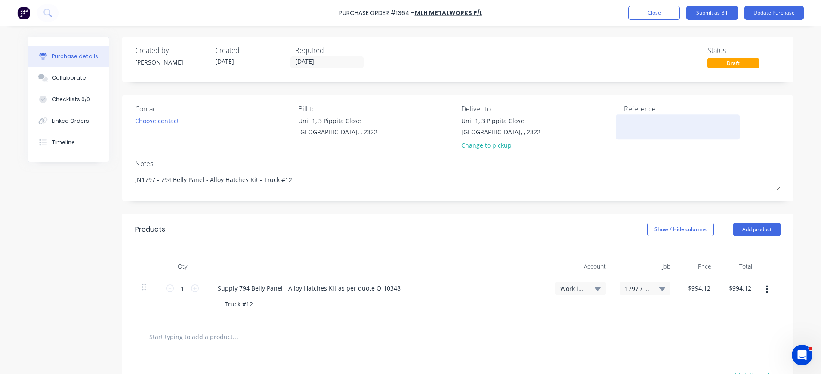
click at [629, 127] on textarea at bounding box center [678, 125] width 108 height 19
type textarea "INV-465"
click at [794, 10] on button "Update Purchase" at bounding box center [774, 13] width 59 height 14
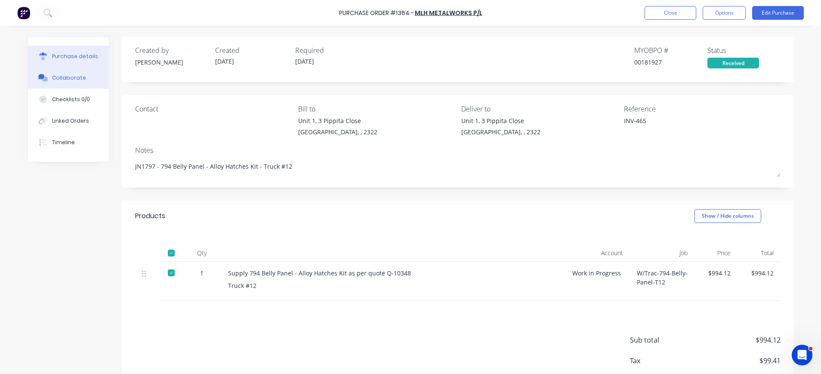
click at [72, 77] on div "Collaborate" at bounding box center [69, 78] width 34 height 8
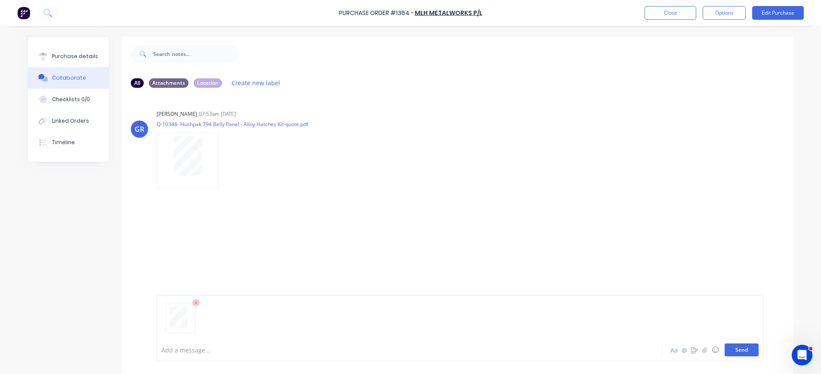
click at [734, 349] on button "Send" at bounding box center [742, 350] width 34 height 13
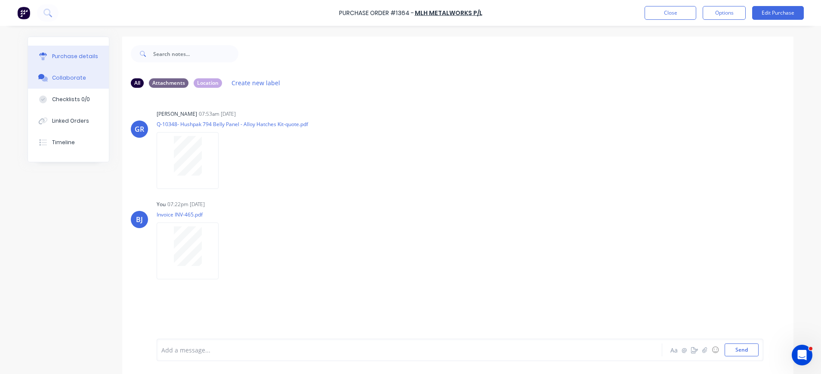
click at [66, 55] on div "Purchase details" at bounding box center [75, 57] width 46 height 8
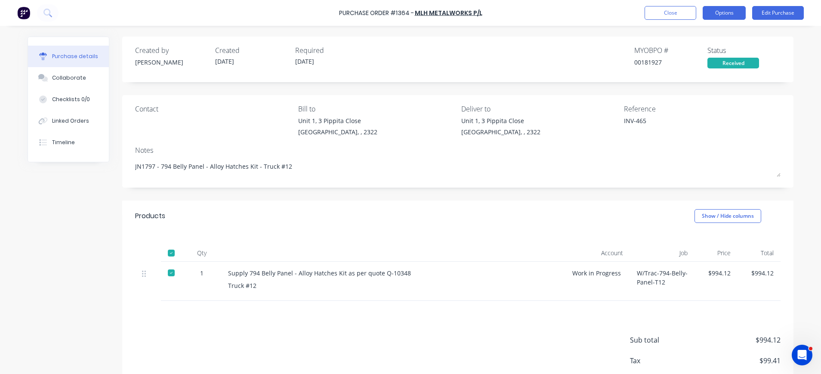
click at [724, 9] on button "Options" at bounding box center [724, 13] width 43 height 14
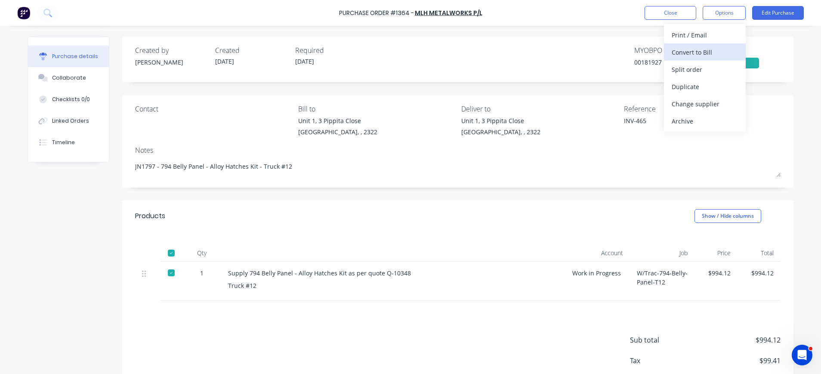
click at [692, 53] on div "Convert to Bill" at bounding box center [705, 52] width 66 height 12
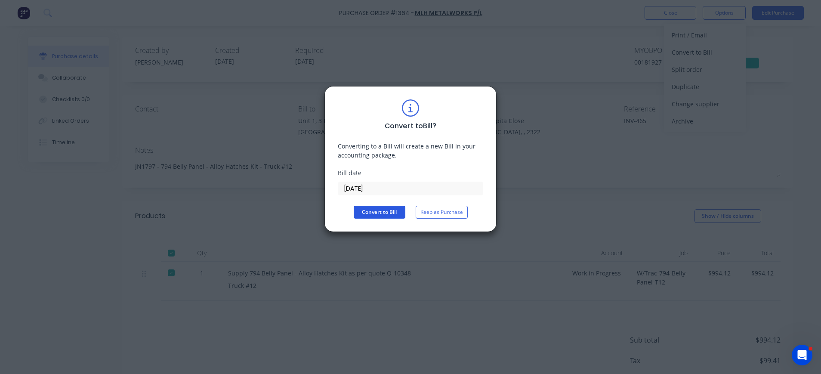
click at [378, 209] on button "Convert to Bill" at bounding box center [380, 212] width 52 height 13
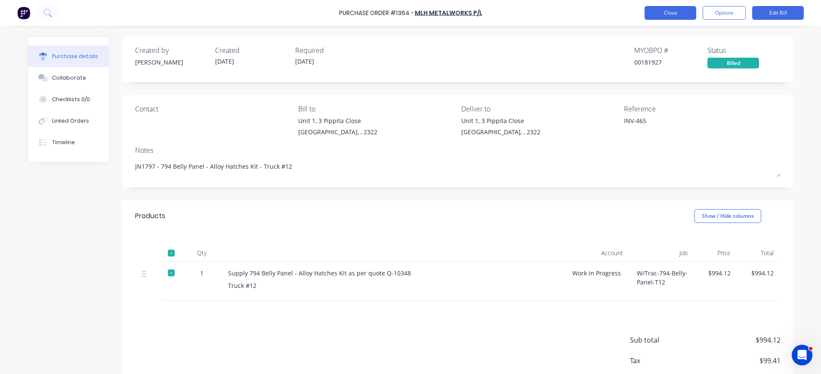
click at [646, 18] on button "Close" at bounding box center [671, 13] width 52 height 14
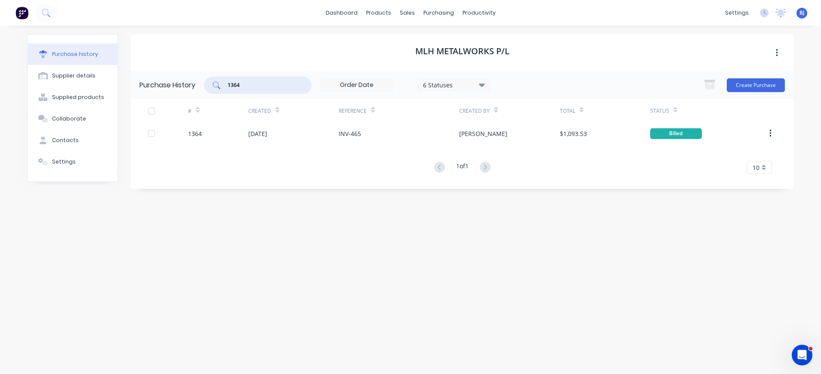
drag, startPoint x: 259, startPoint y: 84, endPoint x: 213, endPoint y: 86, distance: 45.6
click at [213, 86] on div "1364" at bounding box center [258, 85] width 108 height 17
type input "1334"
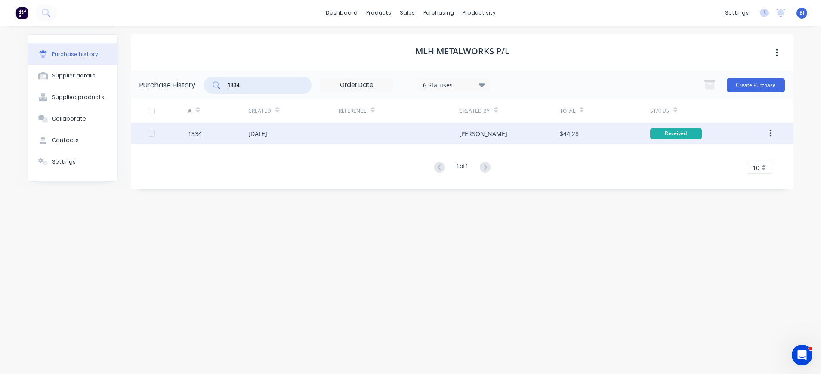
click at [256, 138] on div "[DATE]" at bounding box center [293, 134] width 90 height 22
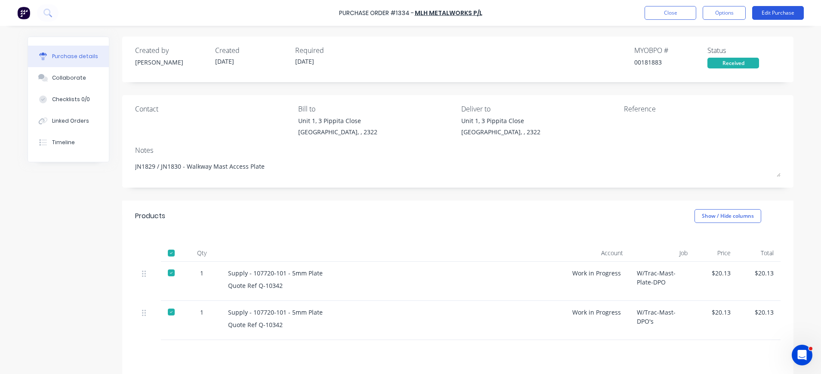
click at [771, 9] on button "Edit Purchase" at bounding box center [778, 13] width 52 height 14
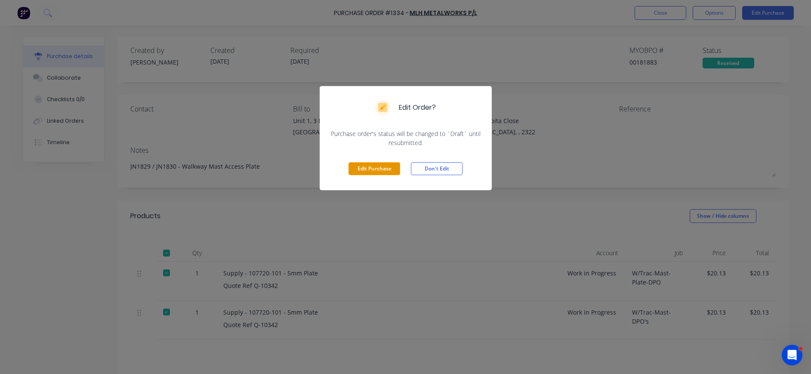
click at [371, 167] on button "Edit Purchase" at bounding box center [375, 168] width 52 height 13
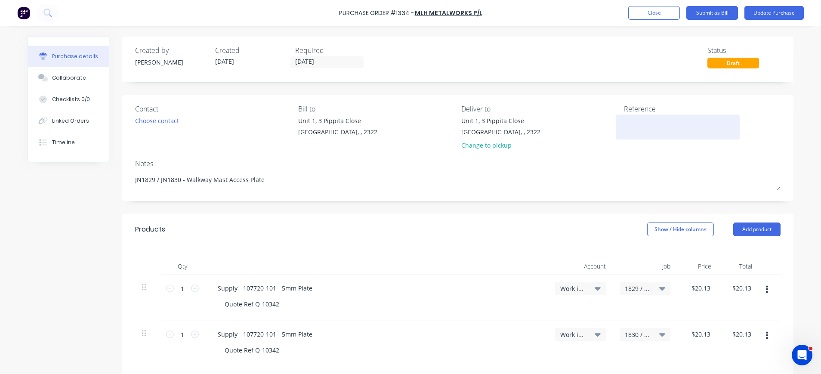
click at [624, 129] on div at bounding box center [678, 127] width 108 height 22
click at [629, 123] on textarea at bounding box center [678, 125] width 108 height 19
type textarea "INV-457"
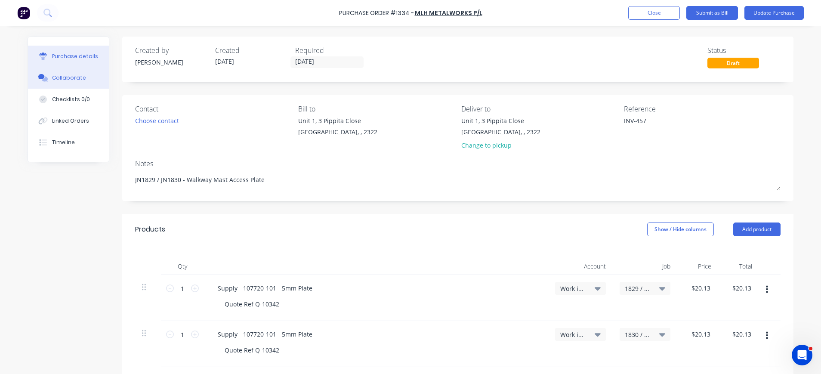
drag, startPoint x: 73, startPoint y: 73, endPoint x: 94, endPoint y: 87, distance: 25.3
click at [73, 74] on button "Collaborate" at bounding box center [68, 78] width 81 height 22
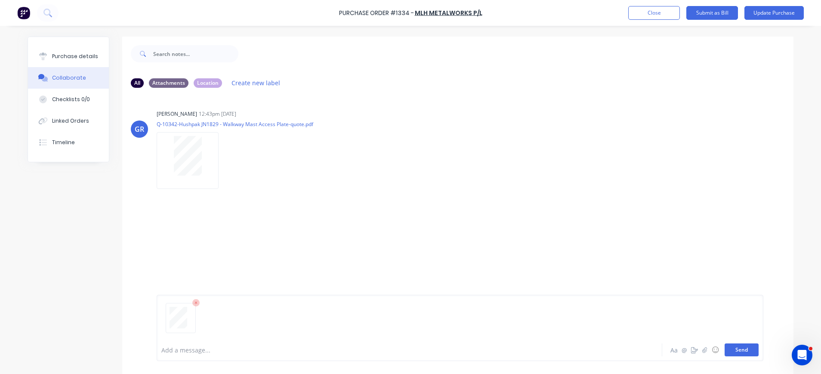
click at [738, 351] on button "Send" at bounding box center [742, 350] width 34 height 13
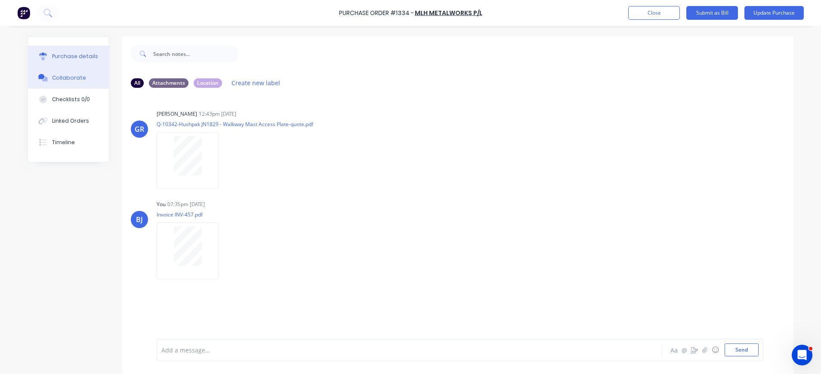
click at [67, 57] on div "Purchase details" at bounding box center [75, 57] width 46 height 8
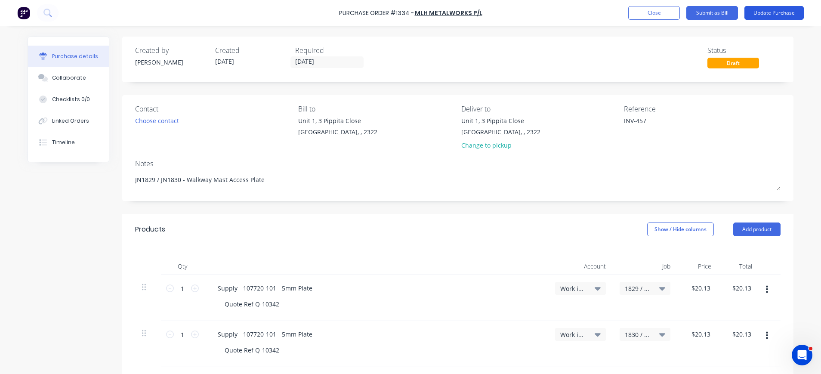
click at [765, 12] on button "Update Purchase" at bounding box center [774, 13] width 59 height 14
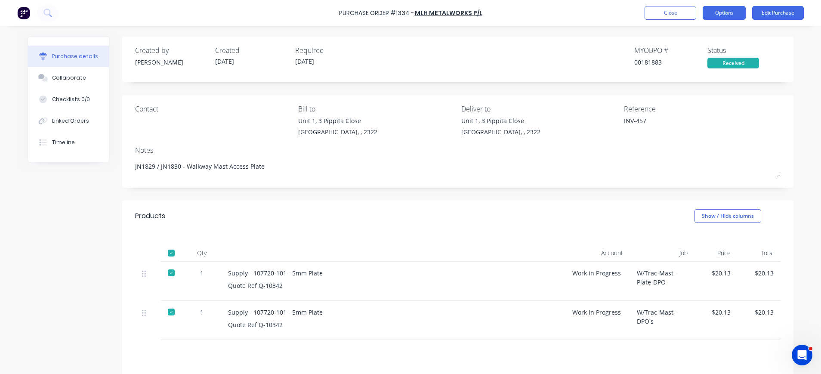
click at [715, 14] on button "Options" at bounding box center [724, 13] width 43 height 14
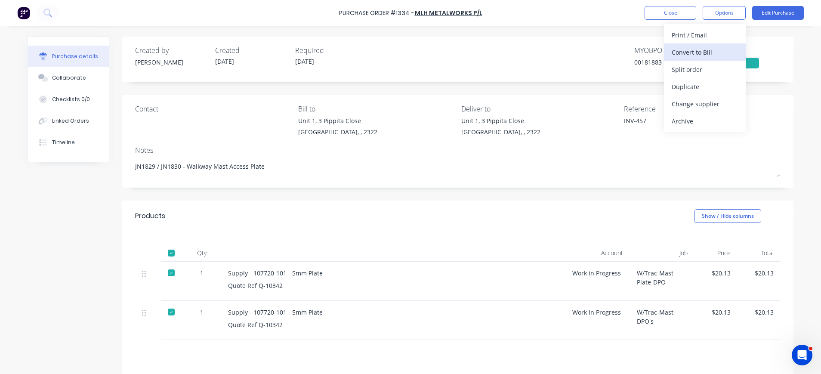
click at [693, 53] on div "Convert to Bill" at bounding box center [705, 52] width 66 height 12
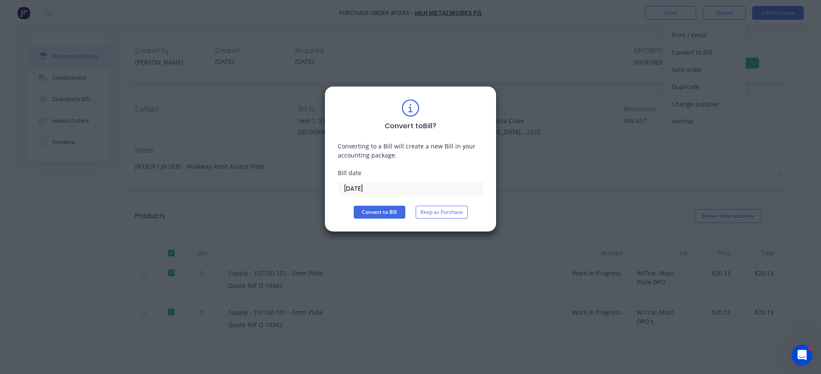
click at [350, 189] on input "03/09/25" at bounding box center [410, 188] width 145 height 13
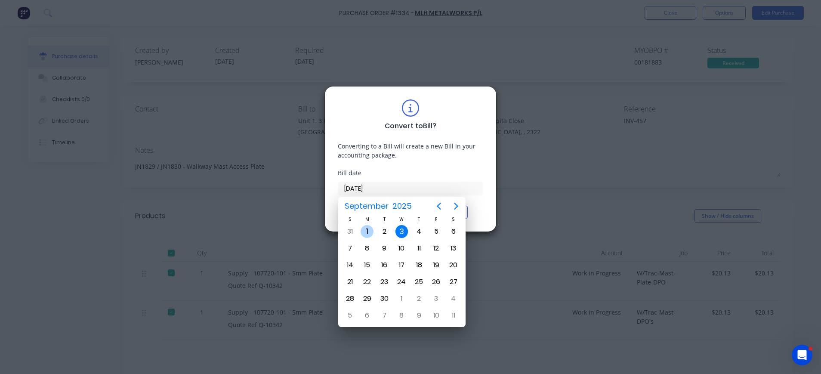
click at [366, 231] on div "1" at bounding box center [367, 231] width 13 height 13
type input "01/09/25"
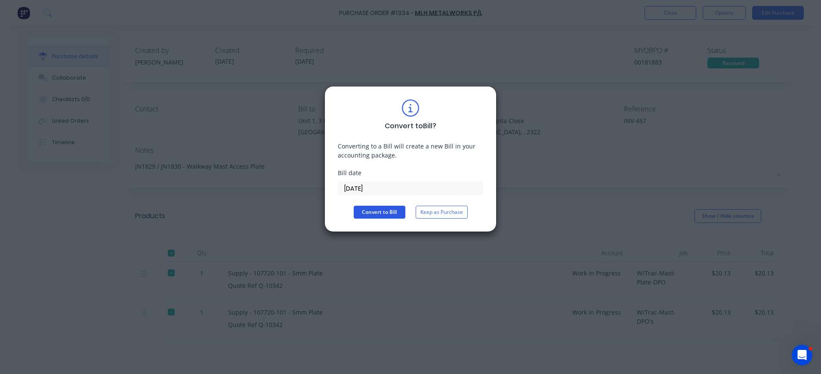
click at [370, 210] on button "Convert to Bill" at bounding box center [380, 212] width 52 height 13
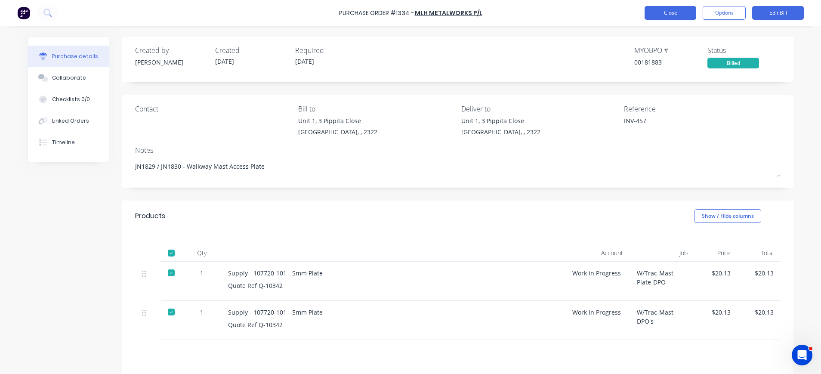
click at [658, 15] on button "Close" at bounding box center [671, 13] width 52 height 14
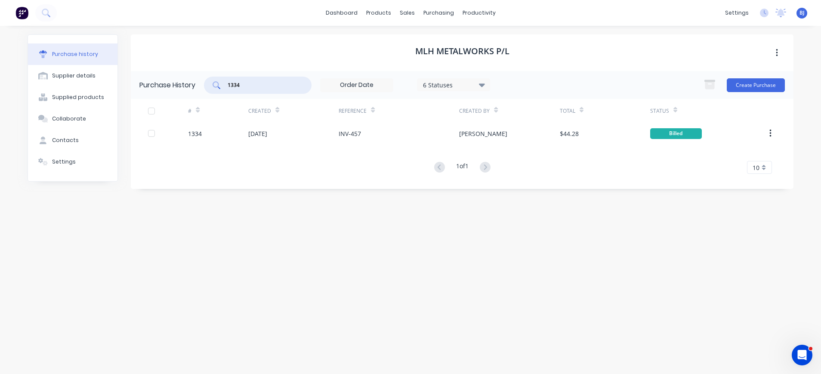
drag, startPoint x: 257, startPoint y: 86, endPoint x: 200, endPoint y: 87, distance: 56.8
click at [200, 87] on div "Purchase History 1334 6 Statuses 6 Statuses Create Purchase" at bounding box center [462, 85] width 663 height 28
type input "1309"
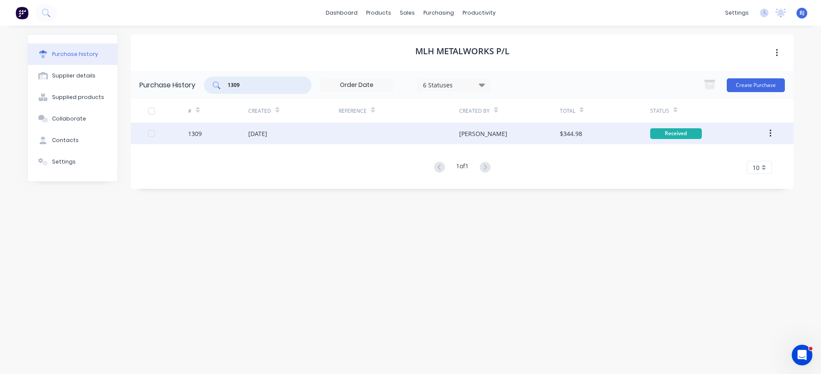
click at [267, 133] on div "[DATE]" at bounding box center [257, 133] width 19 height 9
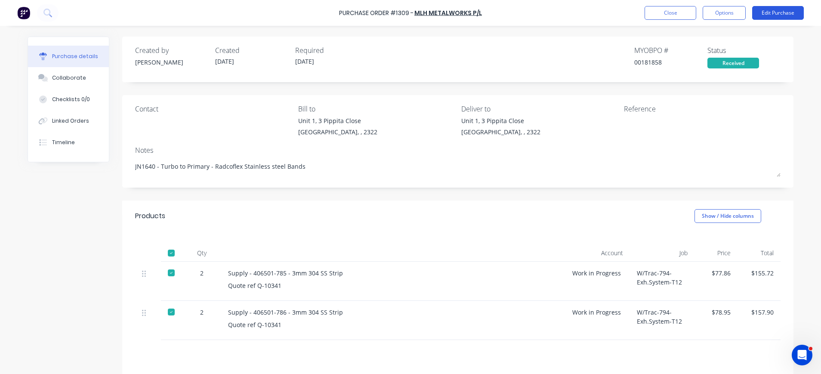
click at [757, 16] on button "Edit Purchase" at bounding box center [778, 13] width 52 height 14
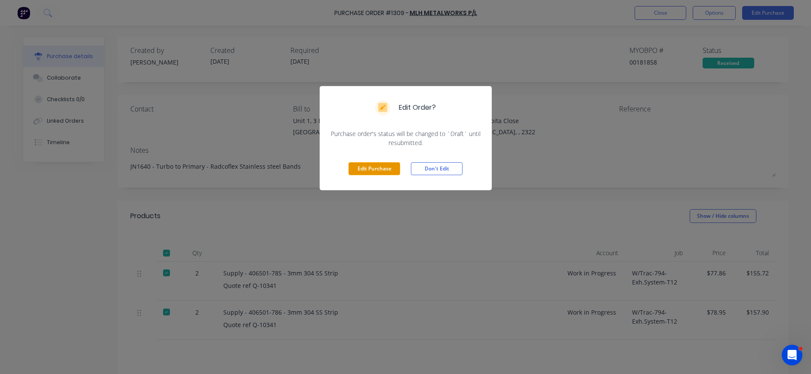
click at [378, 171] on button "Edit Purchase" at bounding box center [375, 168] width 52 height 13
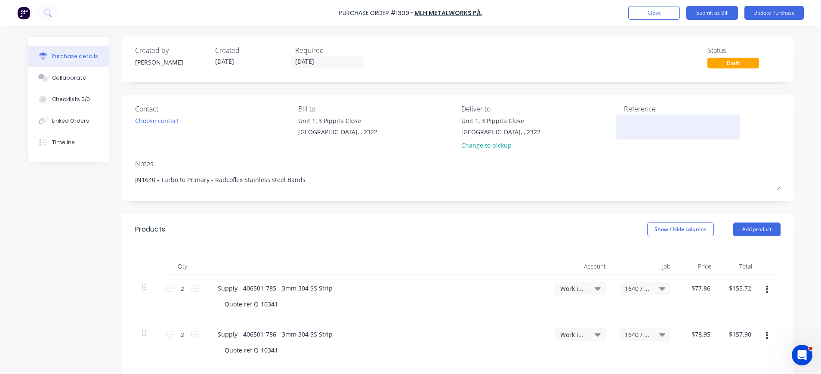
click at [624, 119] on textarea at bounding box center [678, 125] width 108 height 19
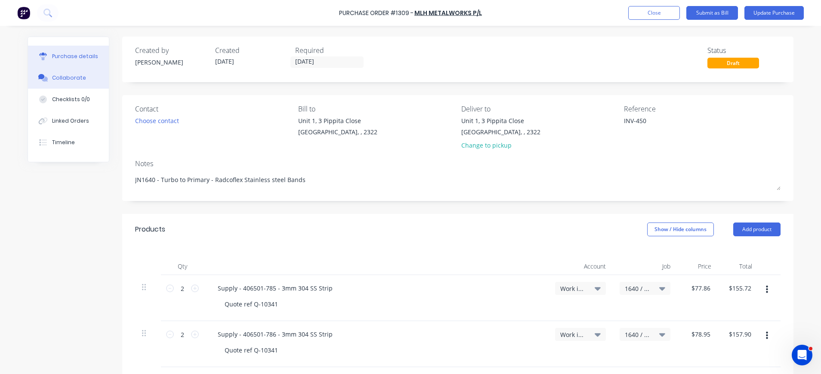
type textarea "INV-450"
click at [60, 82] on button "Collaborate" at bounding box center [68, 78] width 81 height 22
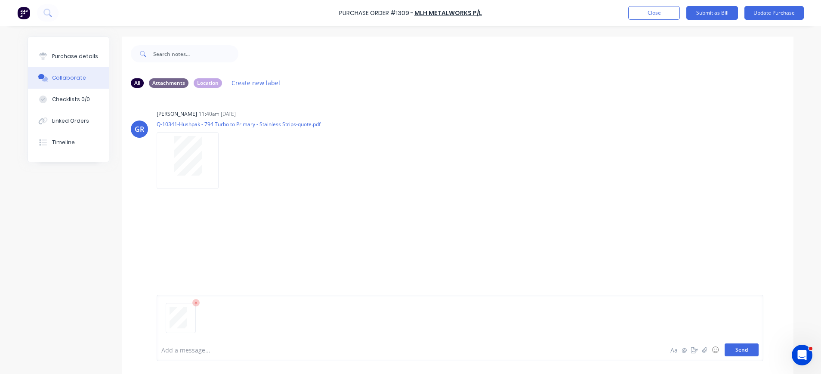
click at [735, 353] on button "Send" at bounding box center [742, 350] width 34 height 13
click at [759, 12] on button "Update Purchase" at bounding box center [774, 13] width 59 height 14
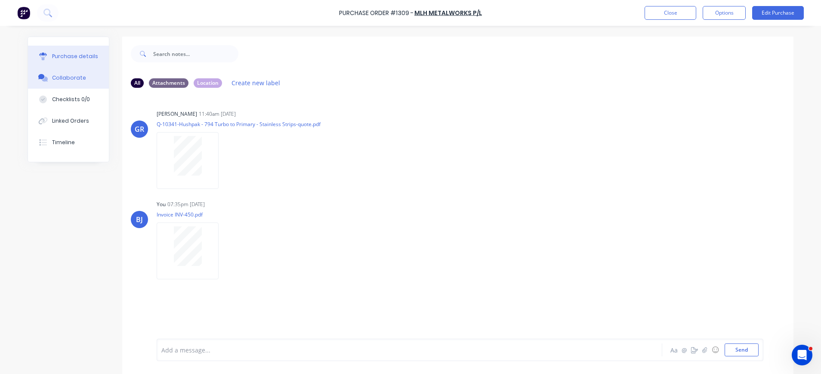
click at [77, 55] on div "Purchase details" at bounding box center [75, 57] width 46 height 8
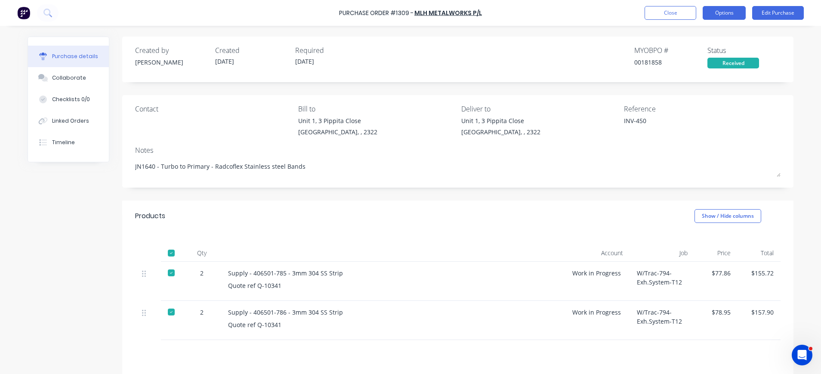
click at [715, 15] on button "Options" at bounding box center [724, 13] width 43 height 14
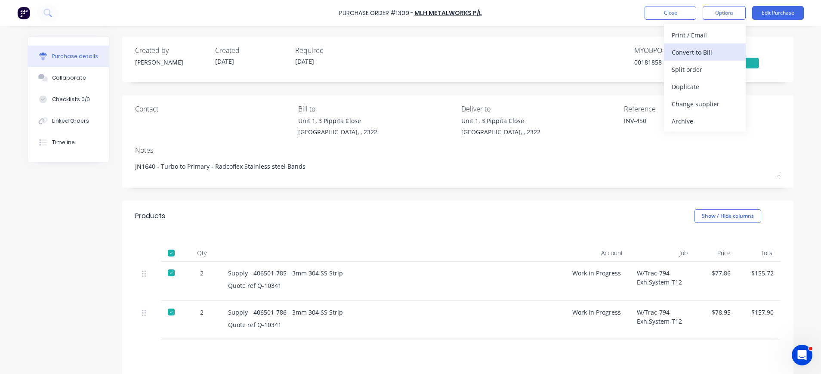
click at [687, 50] on div "Convert to Bill" at bounding box center [705, 52] width 66 height 12
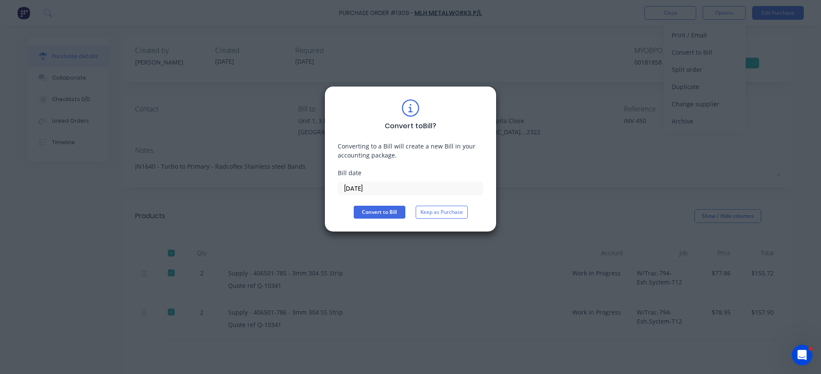
click at [377, 191] on input "03/09/25" at bounding box center [410, 188] width 145 height 13
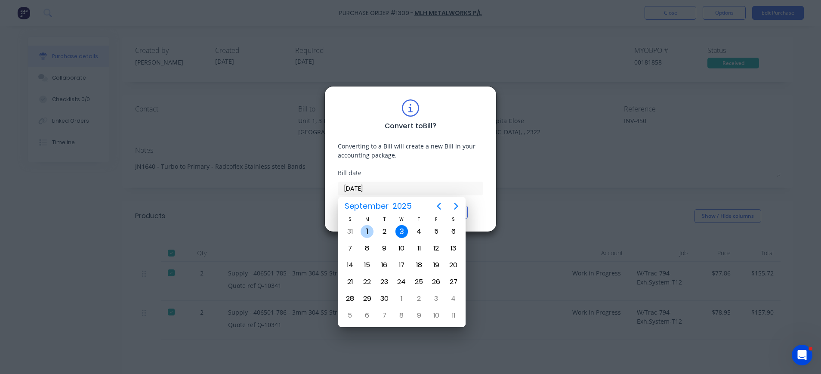
click at [371, 223] on div "Sep 1" at bounding box center [367, 231] width 17 height 17
type input "01/09/25"
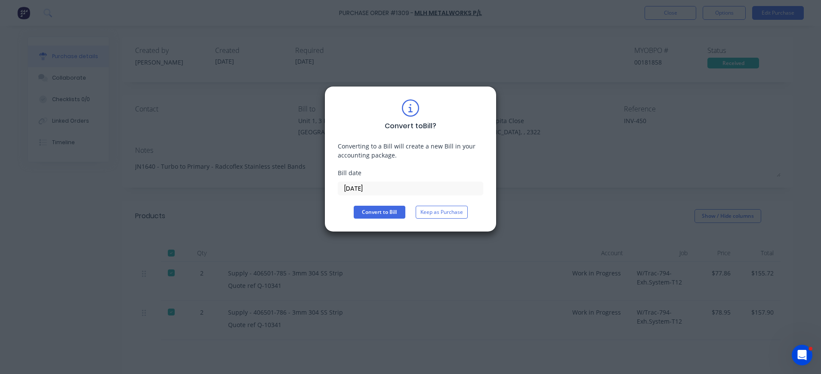
click at [384, 218] on button "Convert to Bill" at bounding box center [380, 212] width 52 height 13
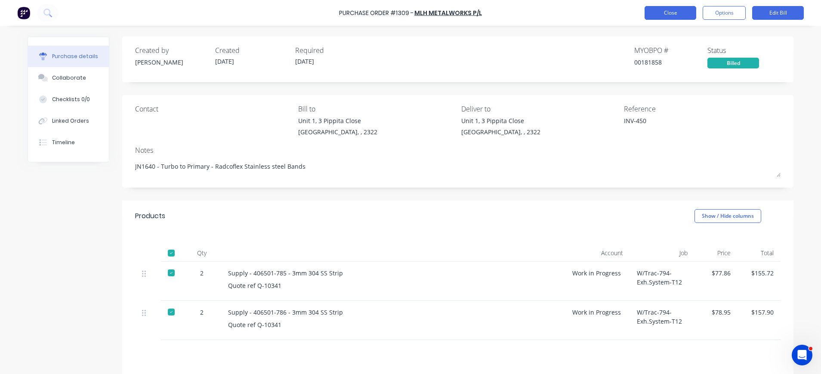
click at [668, 11] on button "Close" at bounding box center [671, 13] width 52 height 14
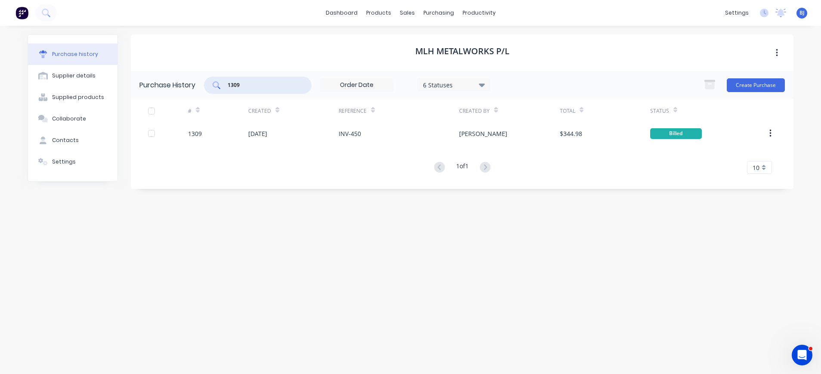
drag, startPoint x: 223, startPoint y: 85, endPoint x: 207, endPoint y: 86, distance: 16.8
click at [207, 86] on div "1309" at bounding box center [258, 85] width 108 height 17
type input "1336"
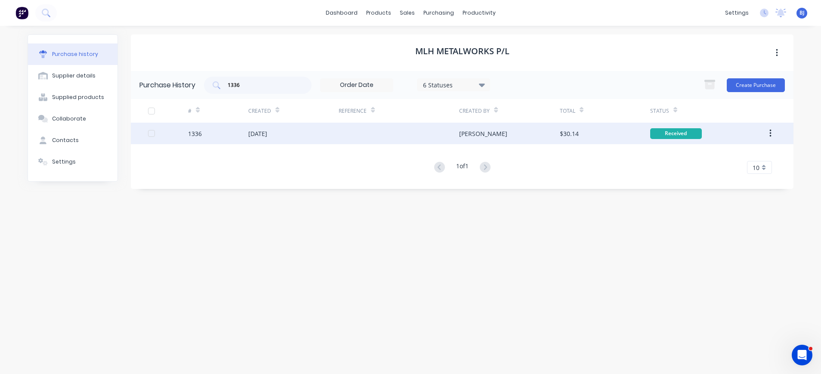
click at [267, 132] on div "[DATE]" at bounding box center [257, 133] width 19 height 9
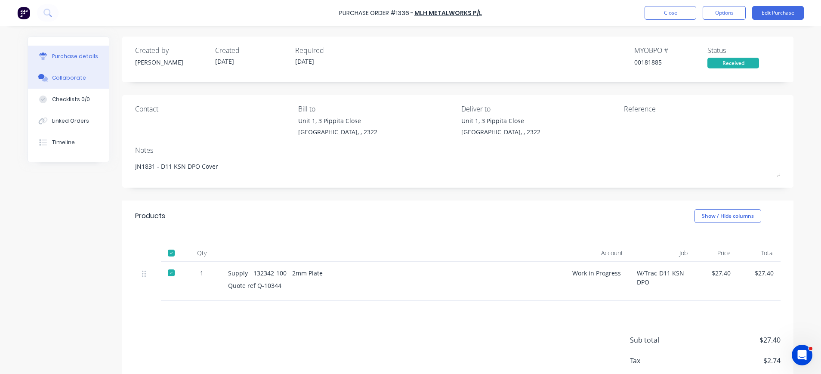
click at [46, 80] on button "Collaborate" at bounding box center [68, 78] width 81 height 22
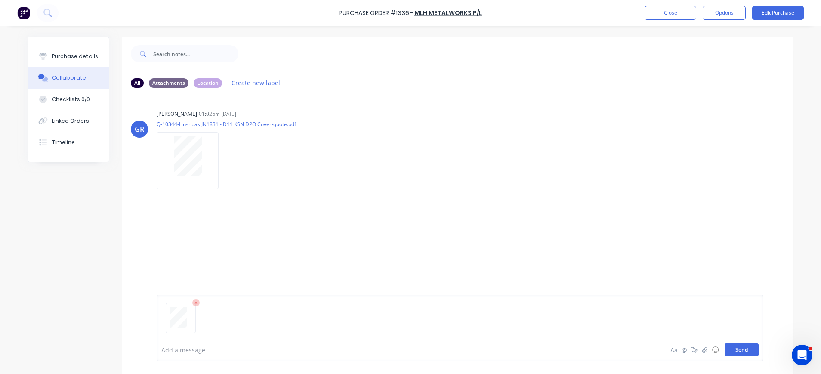
click at [743, 350] on button "Send" at bounding box center [742, 350] width 34 height 13
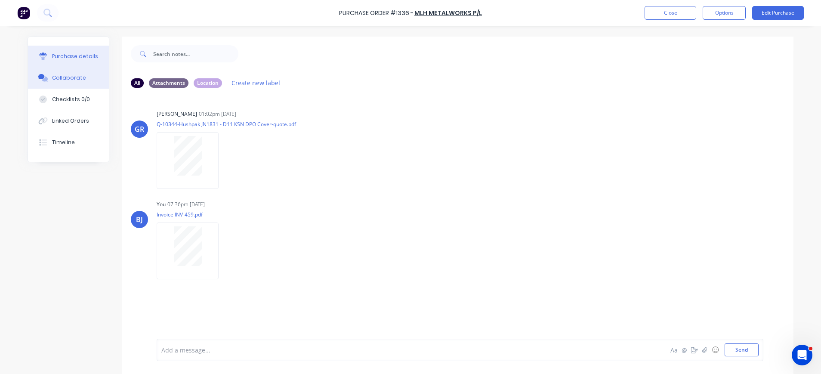
click at [89, 56] on div "Purchase details" at bounding box center [75, 57] width 46 height 8
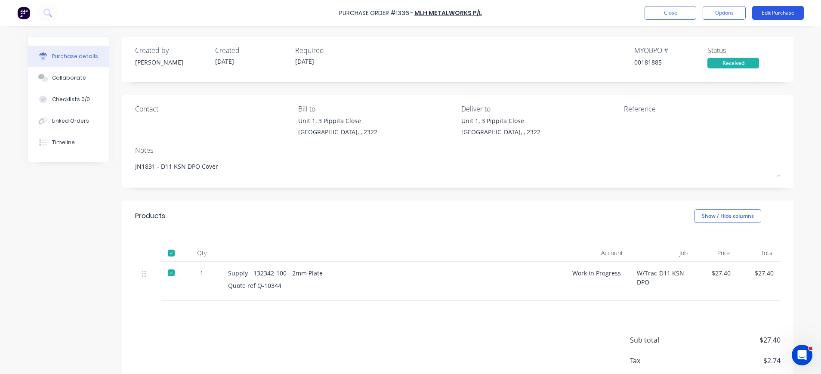
click at [768, 15] on button "Edit Purchase" at bounding box center [778, 13] width 52 height 14
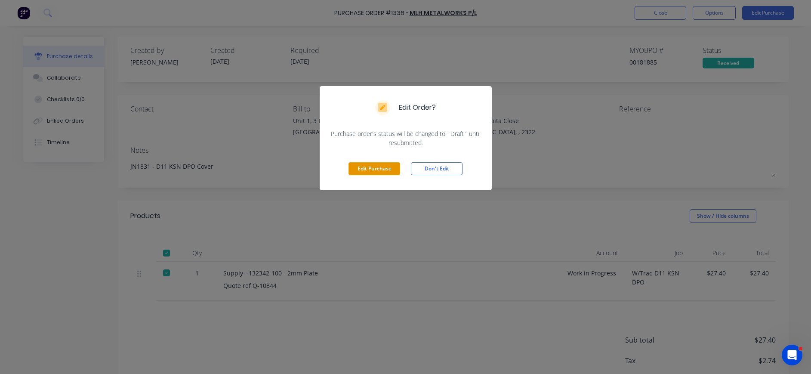
click at [373, 170] on button "Edit Purchase" at bounding box center [375, 168] width 52 height 13
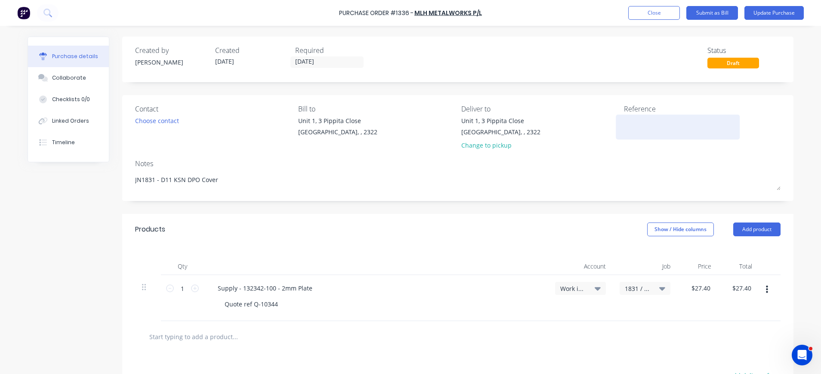
click at [628, 120] on textarea at bounding box center [678, 125] width 108 height 19
type textarea "INV-459"
click at [723, 8] on button "Submit as Bill" at bounding box center [713, 13] width 52 height 14
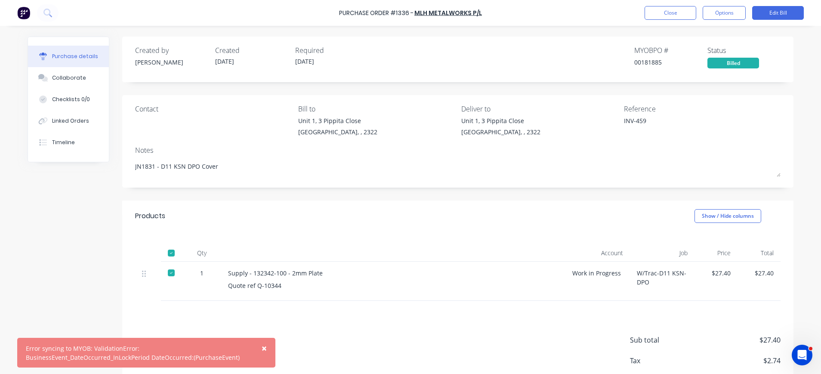
click at [266, 348] on span "×" at bounding box center [264, 348] width 5 height 12
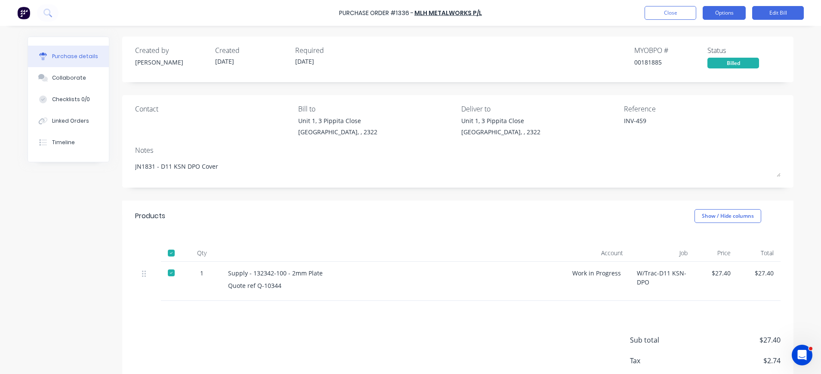
click at [719, 11] on button "Options" at bounding box center [724, 13] width 43 height 14
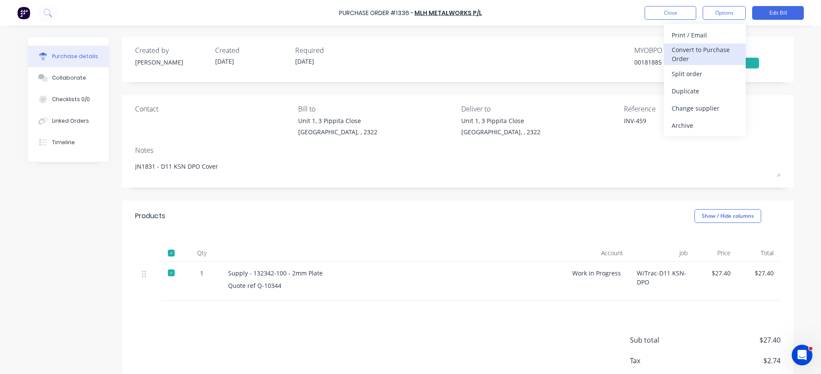
click at [714, 51] on div "Convert to Purchase Order" at bounding box center [705, 54] width 66 height 22
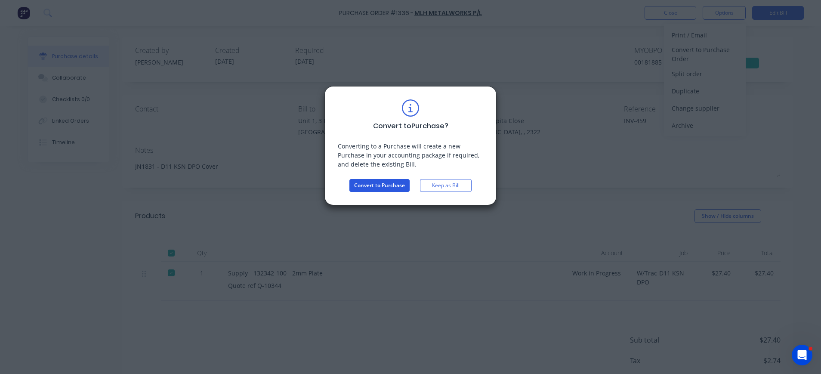
click at [382, 185] on button "Convert to Purchase" at bounding box center [380, 185] width 60 height 13
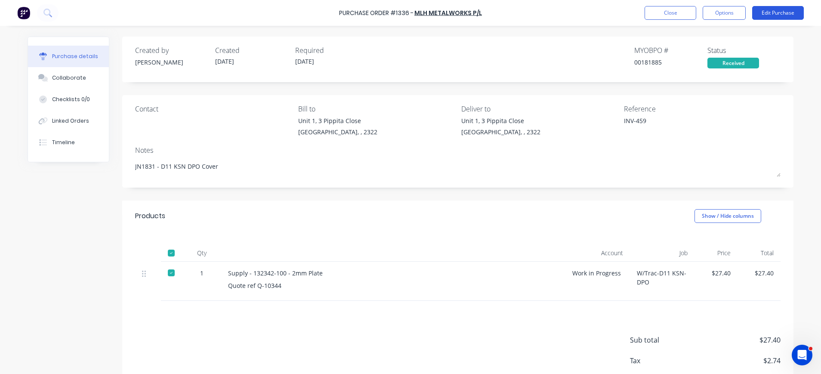
click at [769, 14] on button "Edit Purchase" at bounding box center [778, 13] width 52 height 14
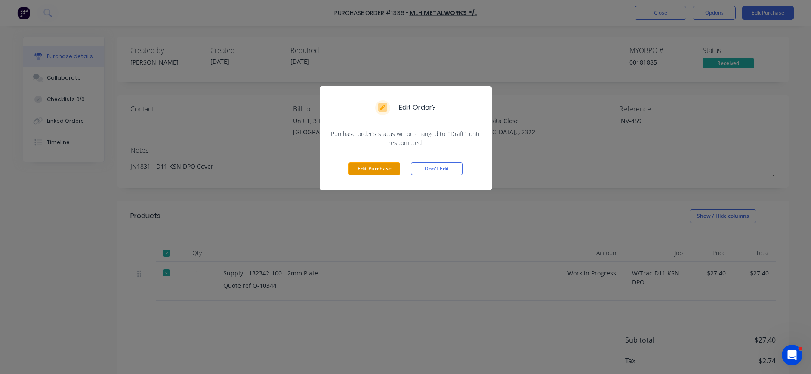
click at [378, 167] on button "Edit Purchase" at bounding box center [375, 168] width 52 height 13
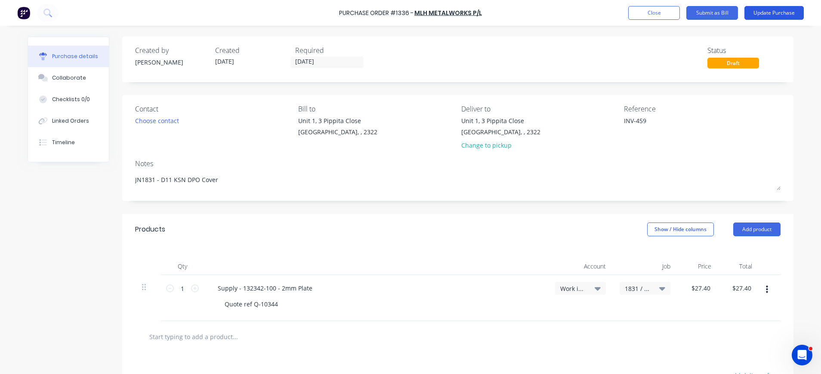
click at [766, 10] on button "Update Purchase" at bounding box center [774, 13] width 59 height 14
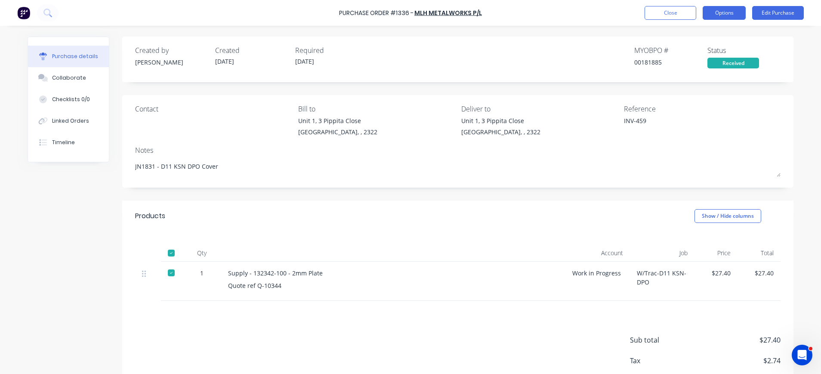
click at [709, 12] on button "Options" at bounding box center [724, 13] width 43 height 14
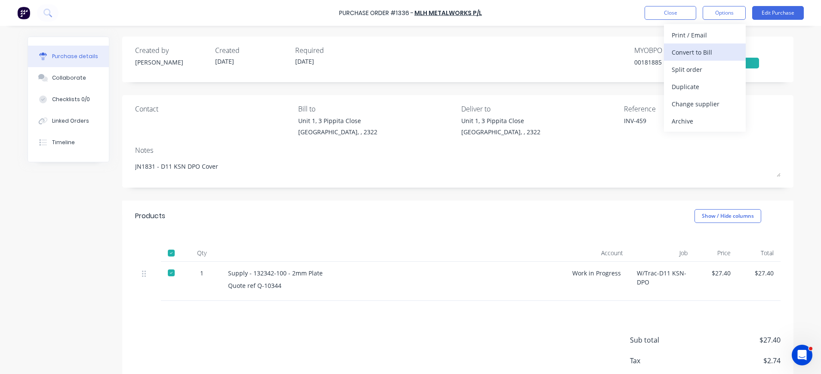
click at [698, 55] on div "Convert to Bill" at bounding box center [705, 52] width 66 height 12
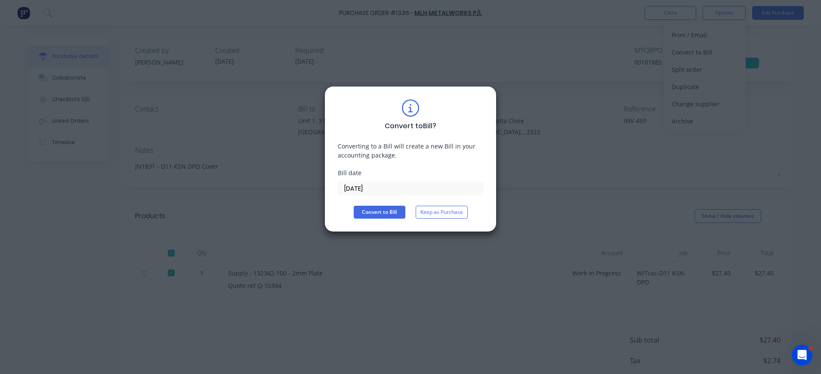
click at [367, 188] on input "03/09/25" at bounding box center [410, 188] width 145 height 13
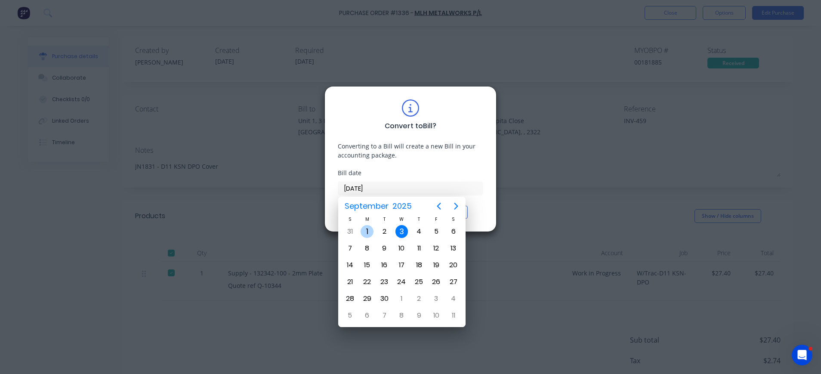
click at [365, 231] on div "1" at bounding box center [367, 231] width 13 height 13
type input "01/09/25"
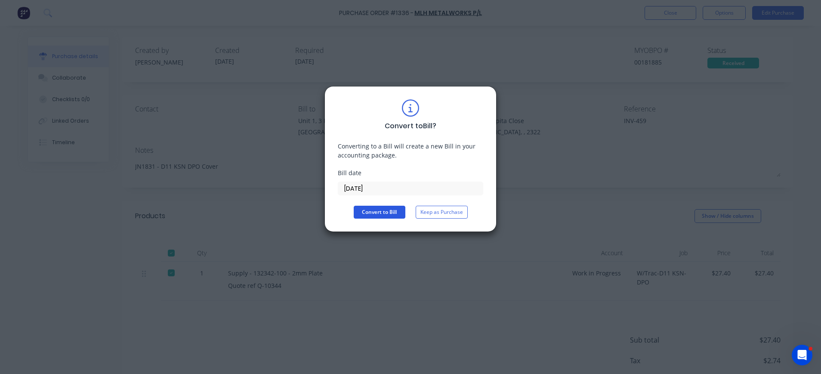
click at [387, 210] on button "Convert to Bill" at bounding box center [380, 212] width 52 height 13
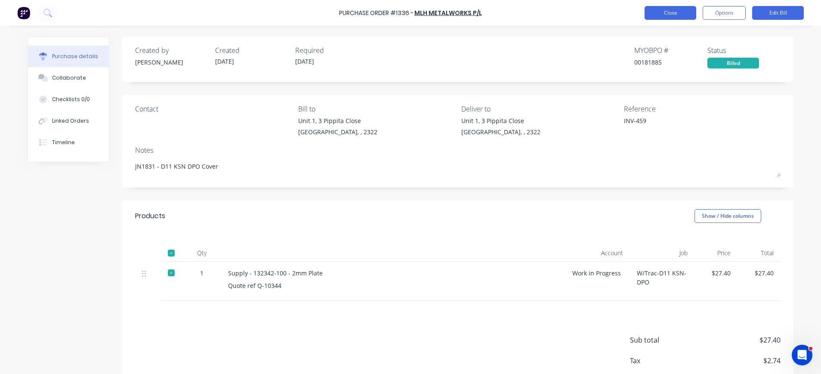
click at [663, 14] on button "Close" at bounding box center [671, 13] width 52 height 14
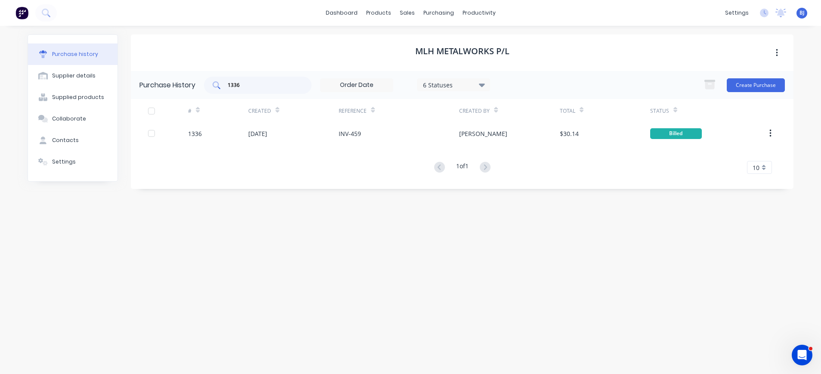
drag, startPoint x: 243, startPoint y: 93, endPoint x: 220, endPoint y: 88, distance: 23.7
click at [220, 88] on div "1336" at bounding box center [258, 85] width 108 height 17
drag, startPoint x: 244, startPoint y: 81, endPoint x: 207, endPoint y: 85, distance: 36.8
click at [207, 85] on div "1336" at bounding box center [258, 85] width 108 height 17
type input "1271"
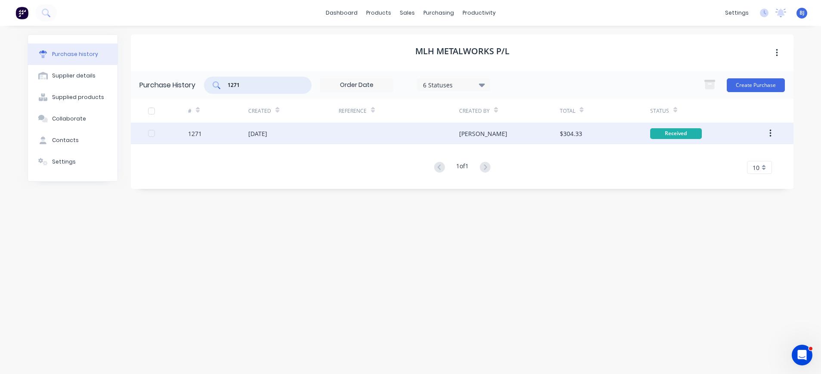
click at [255, 129] on div "[DATE]" at bounding box center [257, 133] width 19 height 9
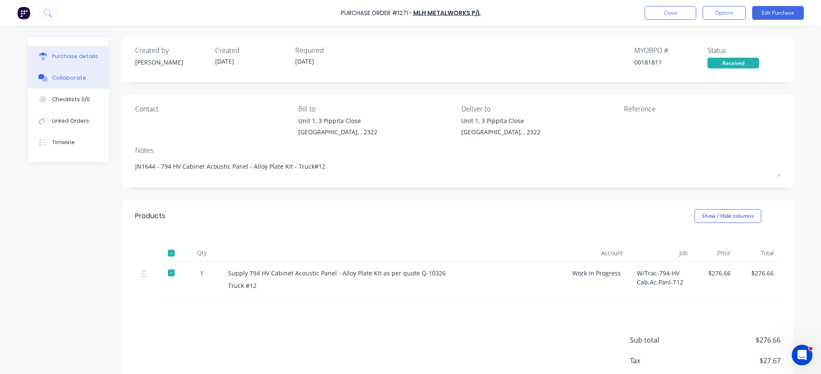
click at [69, 78] on div "Collaborate" at bounding box center [69, 78] width 34 height 8
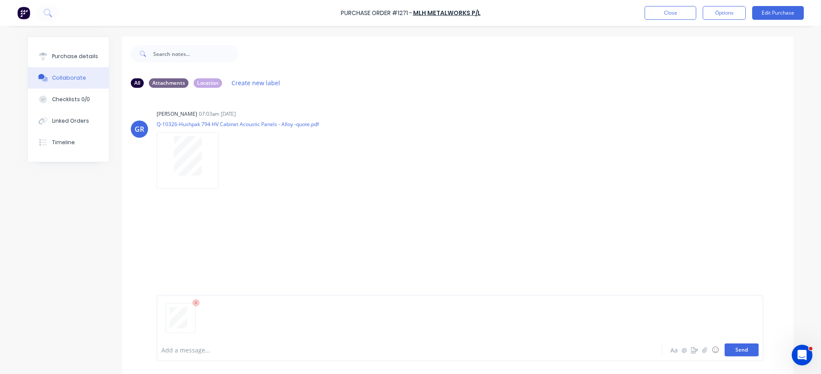
click at [746, 347] on button "Send" at bounding box center [742, 350] width 34 height 13
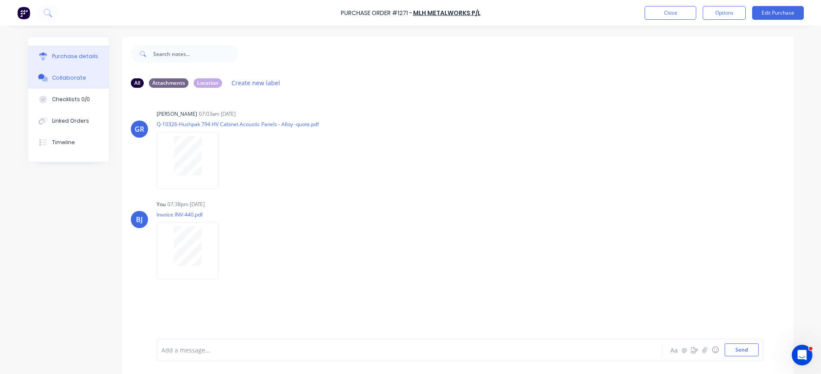
click at [81, 57] on div "Purchase details" at bounding box center [75, 57] width 46 height 8
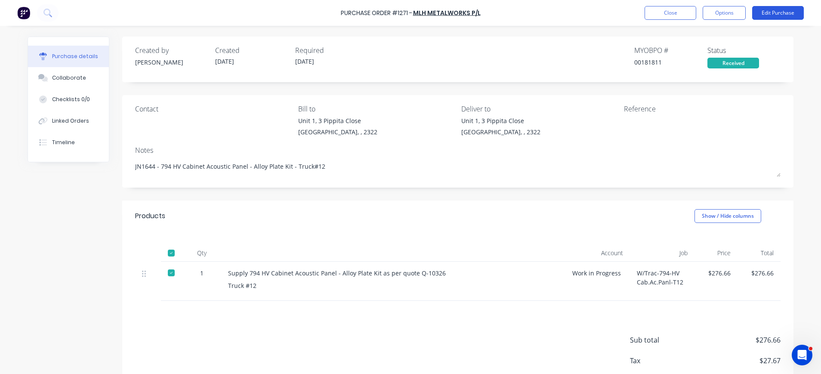
click at [765, 13] on button "Edit Purchase" at bounding box center [778, 13] width 52 height 14
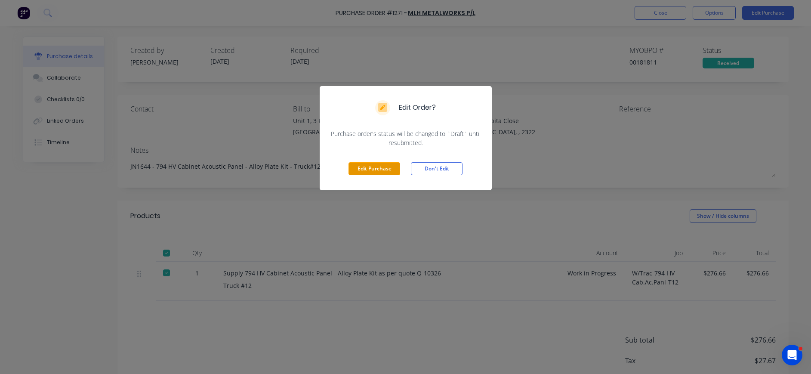
click at [379, 169] on button "Edit Purchase" at bounding box center [375, 168] width 52 height 13
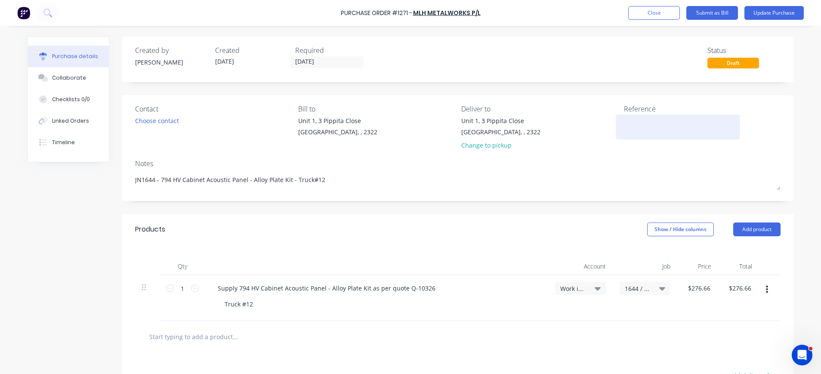
click at [632, 123] on textarea at bounding box center [678, 125] width 108 height 19
type textarea "INV-440"
click at [774, 6] on button "Update Purchase" at bounding box center [774, 13] width 59 height 14
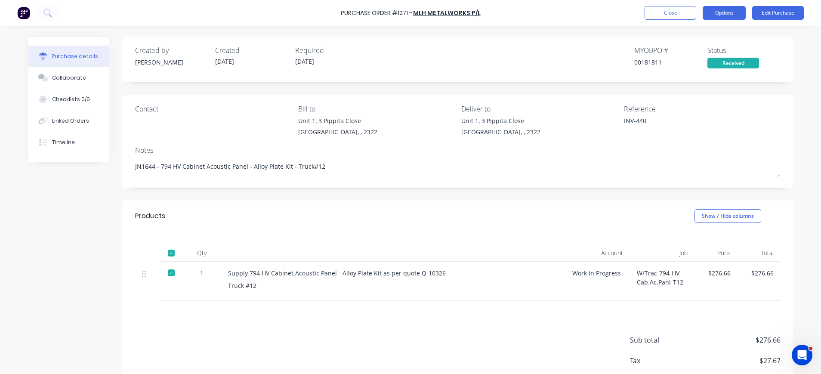
click at [728, 14] on button "Options" at bounding box center [724, 13] width 43 height 14
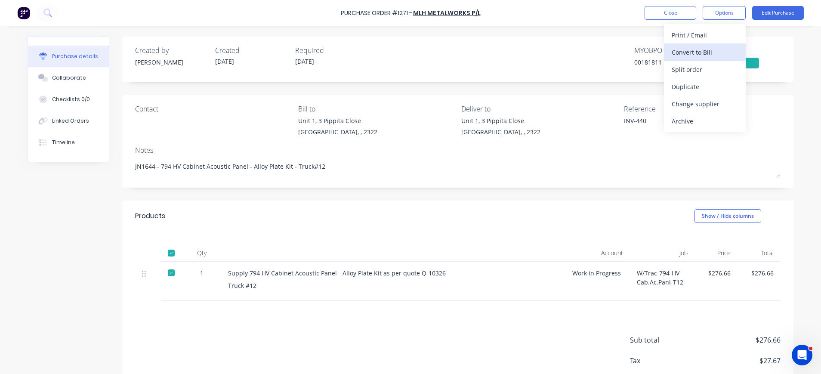
click at [712, 50] on div "Convert to Bill" at bounding box center [705, 52] width 66 height 12
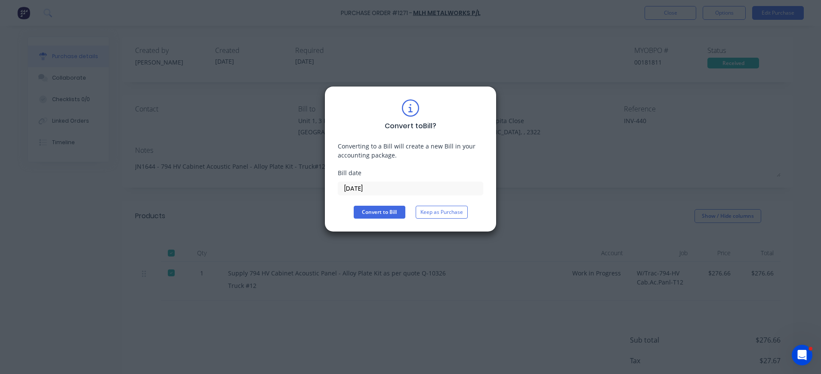
click at [367, 188] on input "03/09/25" at bounding box center [410, 188] width 145 height 13
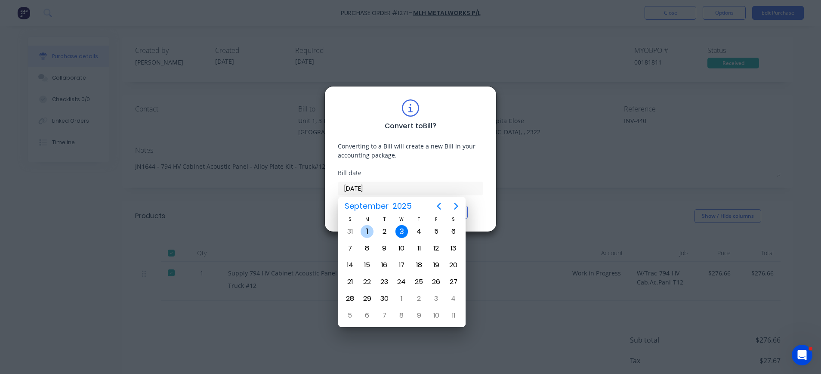
click at [369, 231] on div "1" at bounding box center [367, 231] width 13 height 13
type input "01/09/25"
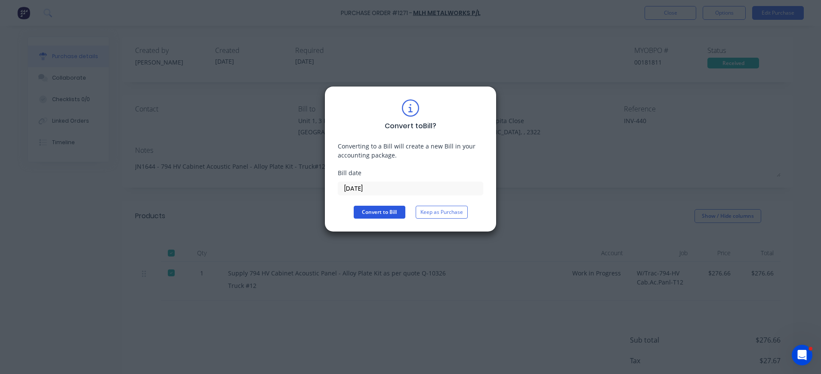
click at [372, 210] on button "Convert to Bill" at bounding box center [380, 212] width 52 height 13
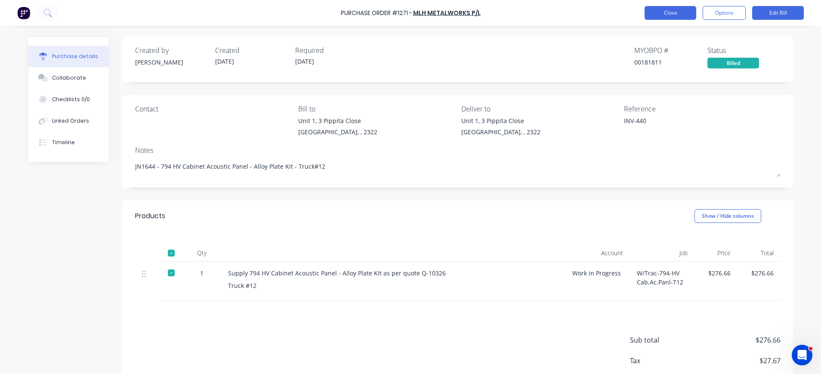
click at [668, 15] on button "Close" at bounding box center [671, 13] width 52 height 14
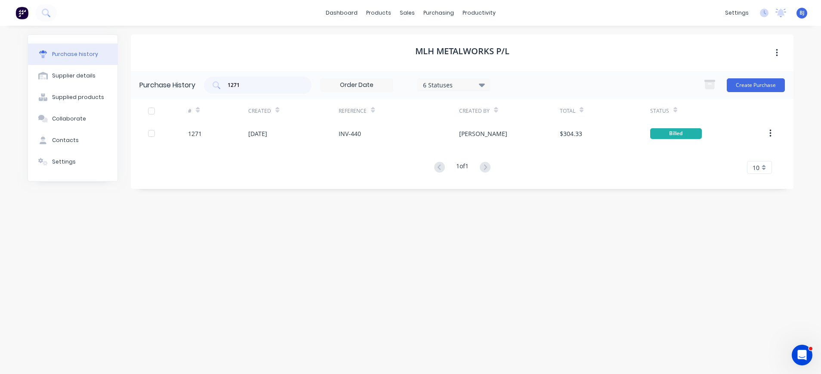
click at [253, 74] on div "Purchase History 1271 6 Statuses 6 Statuses Create Purchase" at bounding box center [462, 85] width 663 height 28
drag, startPoint x: 245, startPoint y: 81, endPoint x: 208, endPoint y: 85, distance: 37.2
click at [208, 85] on div "1271" at bounding box center [258, 85] width 108 height 17
type input "1331"
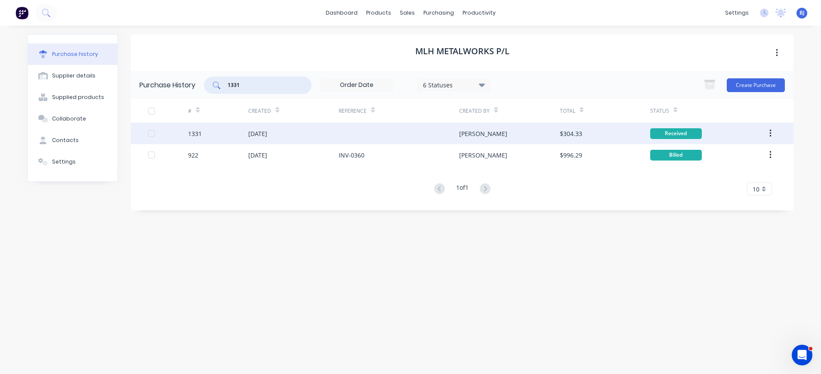
click at [267, 130] on div "[DATE]" at bounding box center [257, 133] width 19 height 9
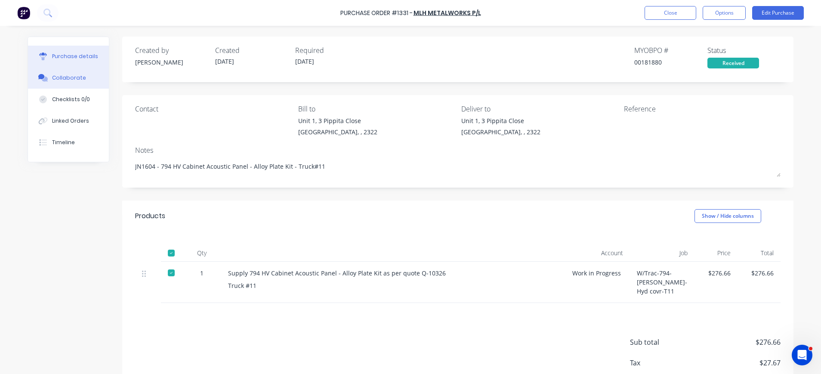
click at [56, 74] on div "Collaborate" at bounding box center [69, 78] width 34 height 8
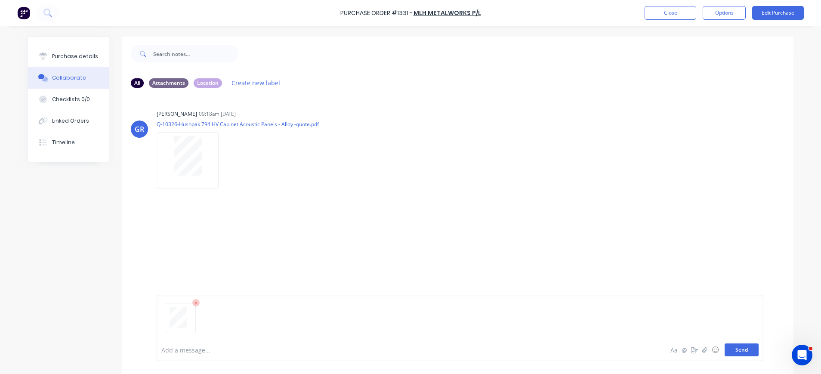
drag, startPoint x: 736, startPoint y: 350, endPoint x: 731, endPoint y: 347, distance: 5.5
click at [735, 350] on button "Send" at bounding box center [742, 350] width 34 height 13
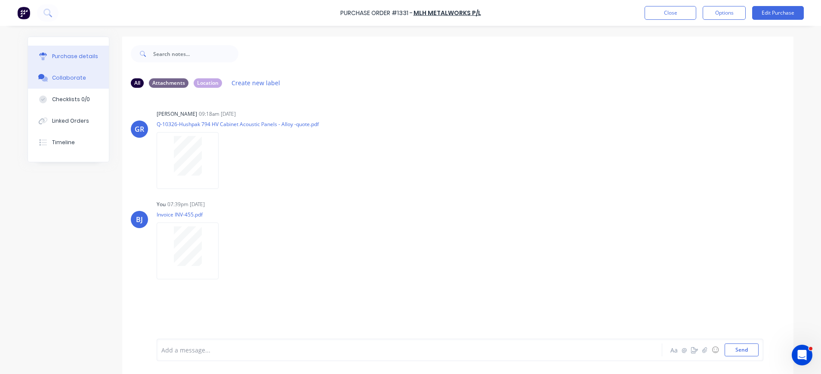
click at [65, 54] on div "Purchase details" at bounding box center [75, 57] width 46 height 8
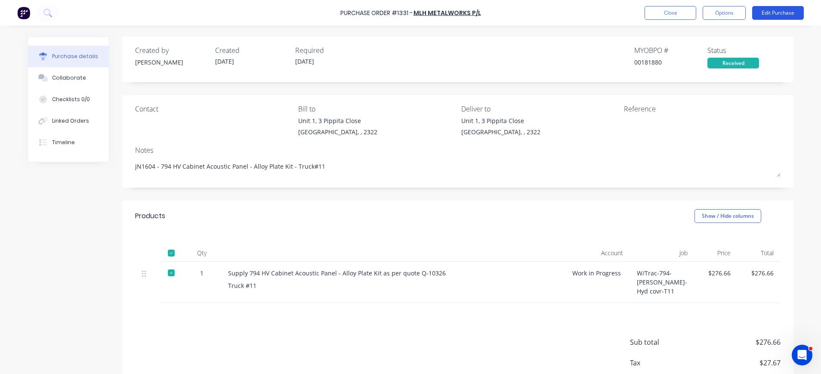
click at [777, 12] on button "Edit Purchase" at bounding box center [778, 13] width 52 height 14
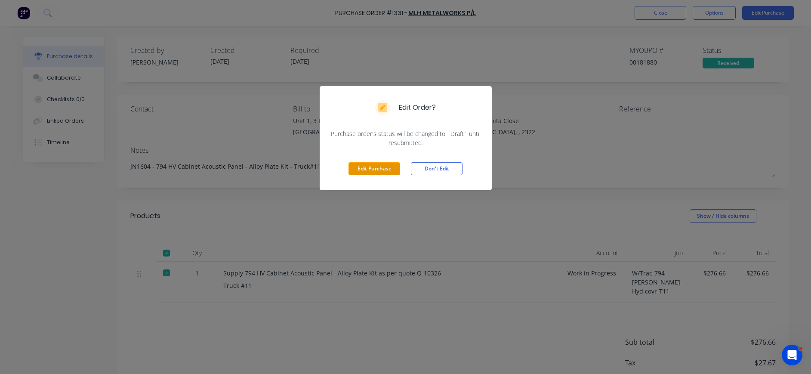
click at [373, 174] on button "Edit Purchase" at bounding box center [375, 168] width 52 height 13
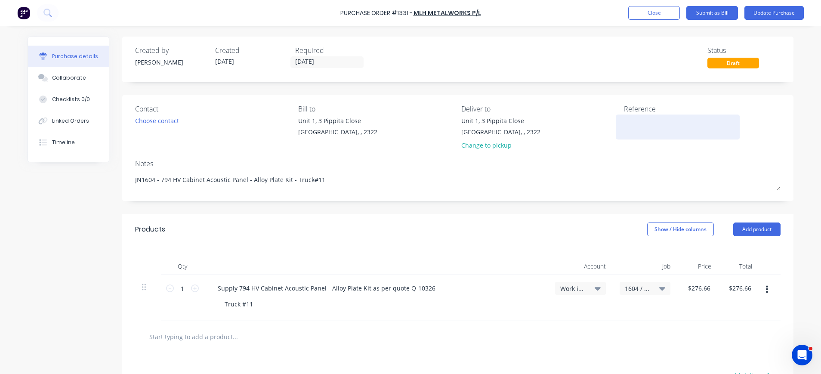
click at [624, 123] on textarea at bounding box center [678, 125] width 108 height 19
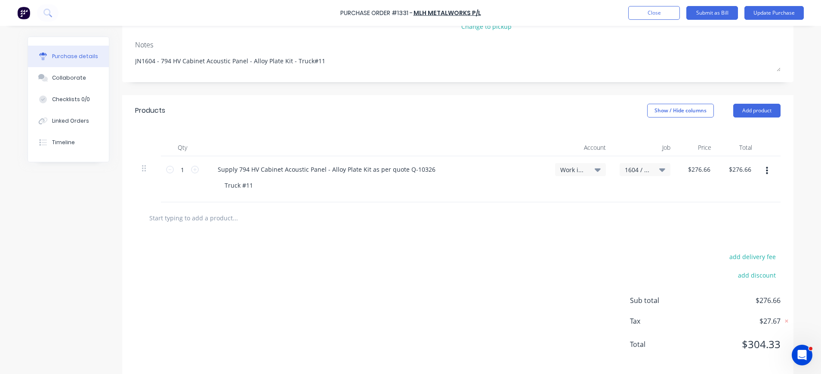
scroll to position [129, 0]
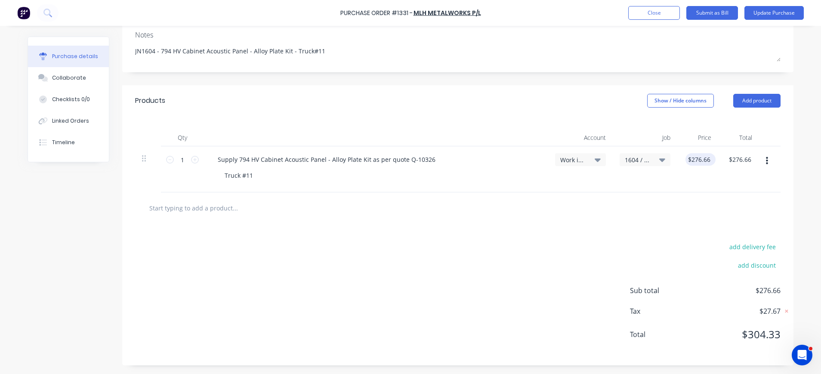
type textarea "INV-455"
click at [703, 162] on input "276.6600" at bounding box center [699, 159] width 30 height 12
type input "$276.66"
drag, startPoint x: 747, startPoint y: 157, endPoint x: 721, endPoint y: 159, distance: 25.5
click at [721, 159] on div "276.66 276.66" at bounding box center [738, 169] width 41 height 46
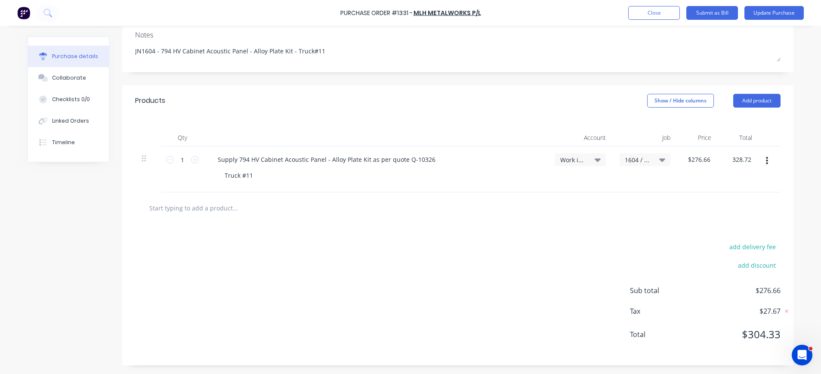
type input "328.72"
type input "$328.72"
click at [718, 166] on div "$328.72 $328.72" at bounding box center [738, 169] width 41 height 46
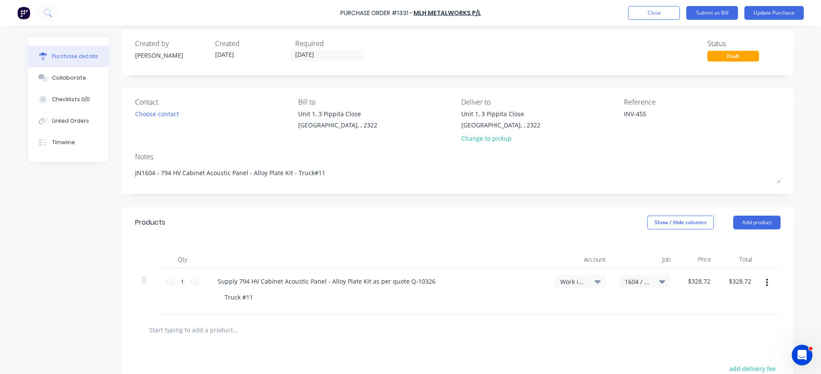
scroll to position [0, 0]
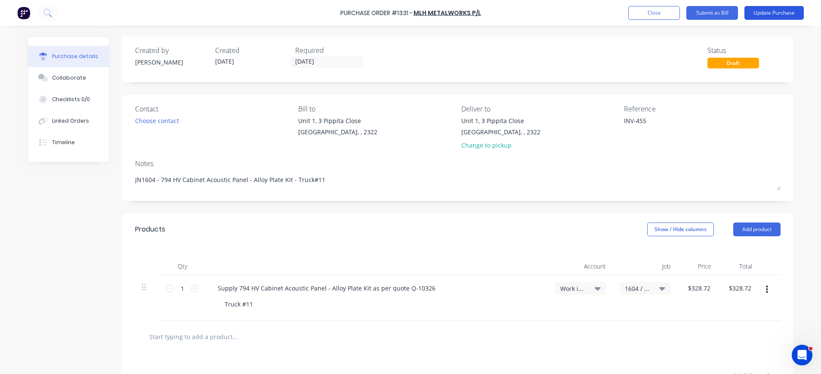
click at [765, 13] on button "Update Purchase" at bounding box center [774, 13] width 59 height 14
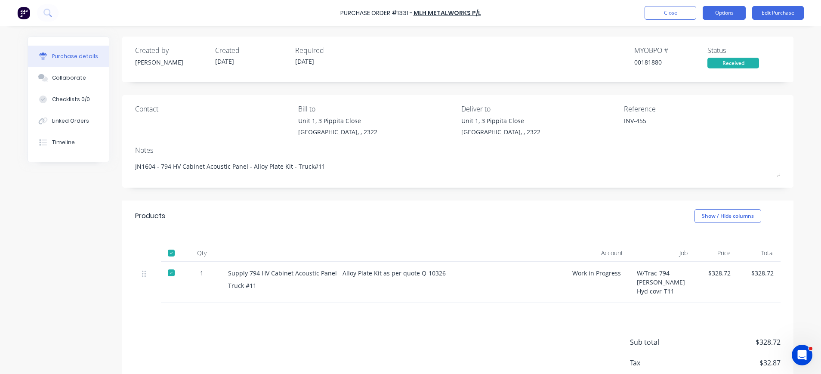
click at [729, 12] on button "Options" at bounding box center [724, 13] width 43 height 14
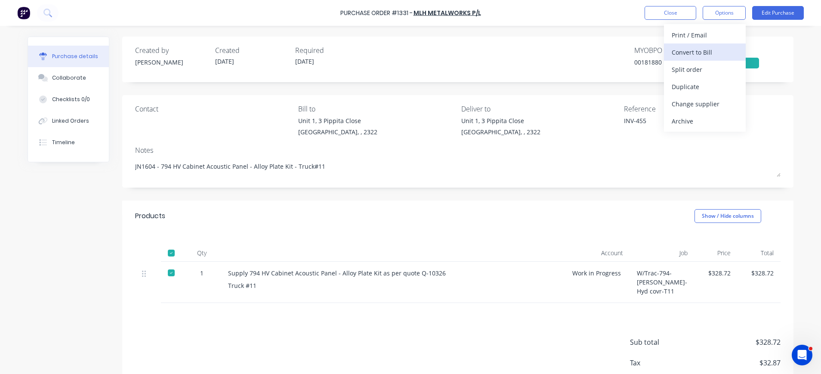
click at [705, 50] on div "Convert to Bill" at bounding box center [705, 52] width 66 height 12
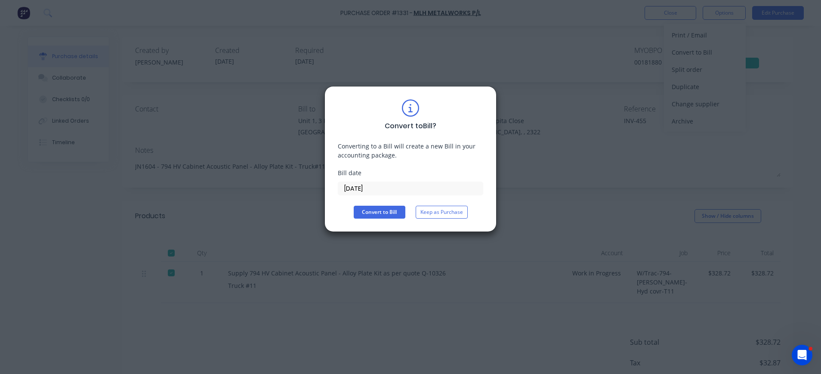
click at [339, 192] on input "03/09/25" at bounding box center [410, 188] width 145 height 13
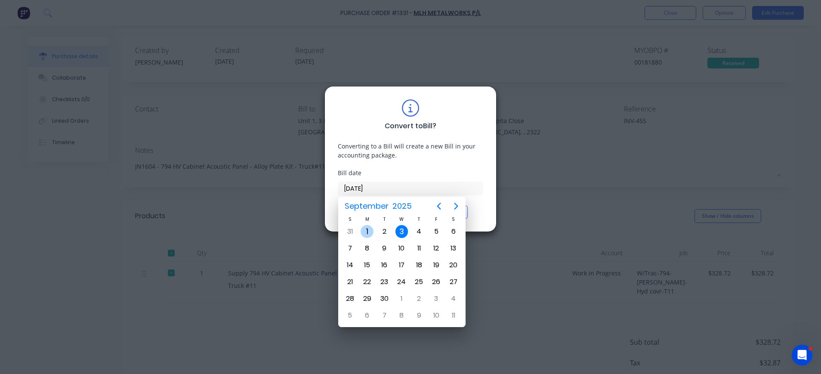
click at [370, 229] on div "1" at bounding box center [367, 231] width 13 height 13
type input "01/09/25"
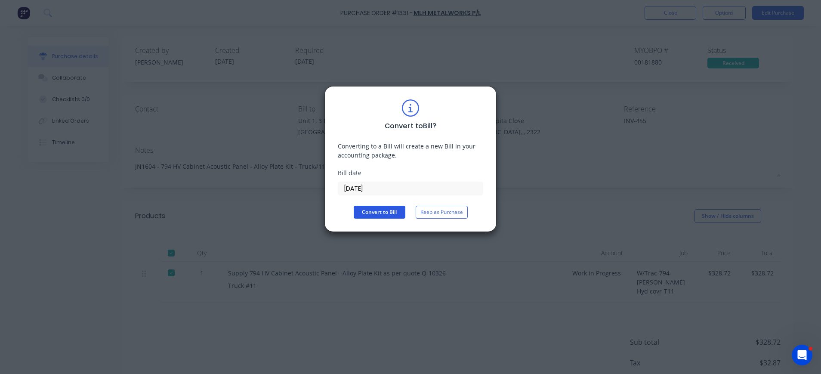
click at [371, 207] on button "Convert to Bill" at bounding box center [380, 212] width 52 height 13
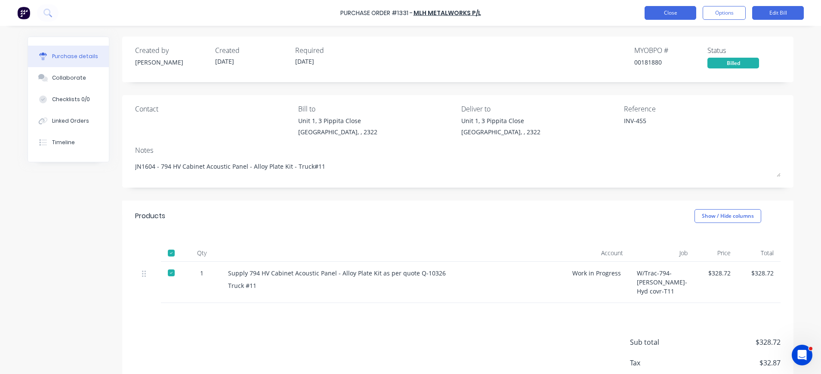
click at [666, 12] on button "Close" at bounding box center [671, 13] width 52 height 14
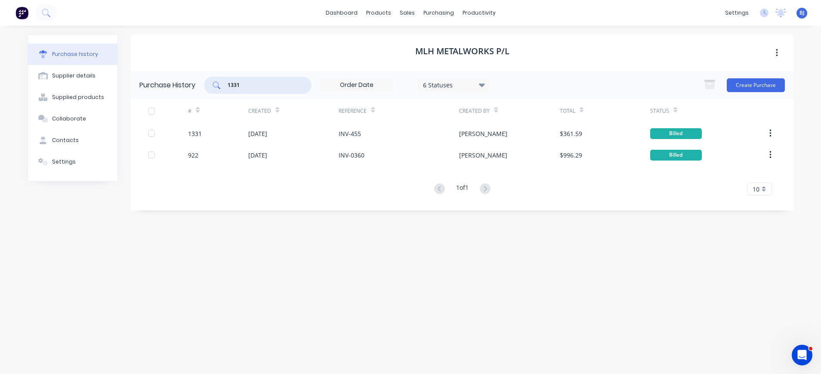
drag, startPoint x: 247, startPoint y: 84, endPoint x: 209, endPoint y: 84, distance: 37.9
click at [209, 84] on div "1331" at bounding box center [258, 85] width 108 height 17
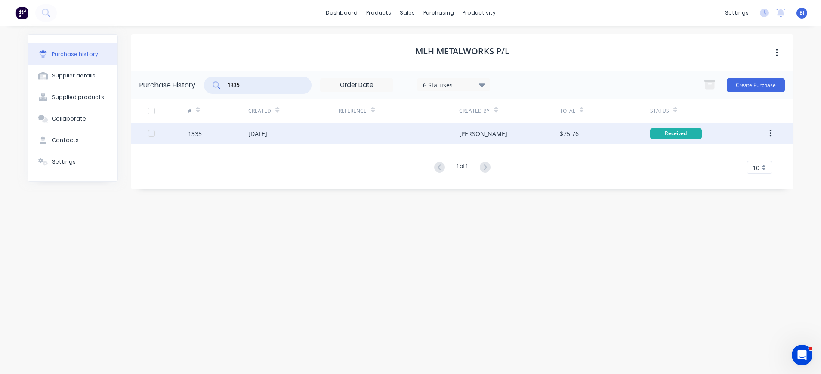
click at [267, 135] on div "[DATE]" at bounding box center [257, 133] width 19 height 9
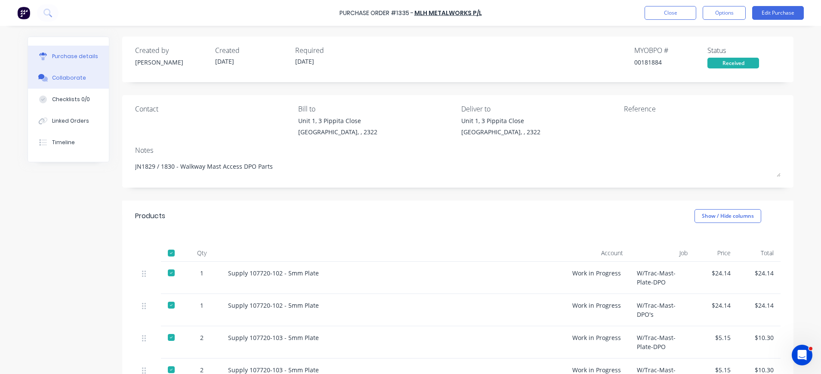
click at [66, 80] on div "Collaborate" at bounding box center [69, 78] width 34 height 8
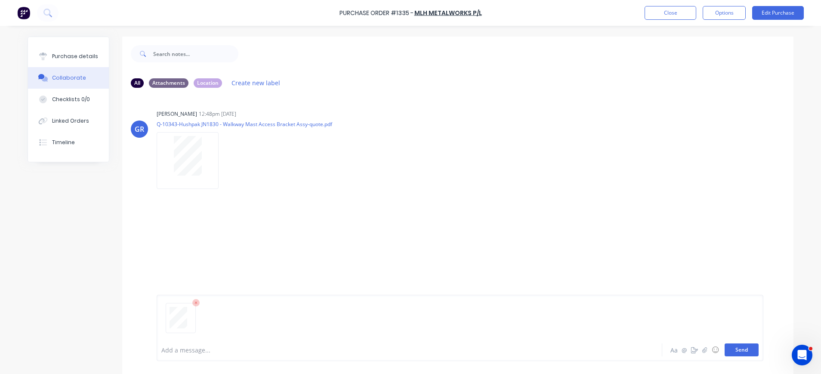
click at [736, 348] on button "Send" at bounding box center [742, 350] width 34 height 13
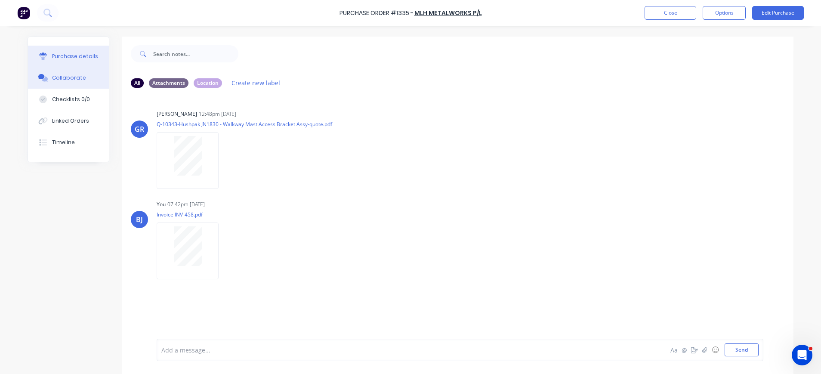
click at [67, 59] on div "Purchase details" at bounding box center [75, 57] width 46 height 8
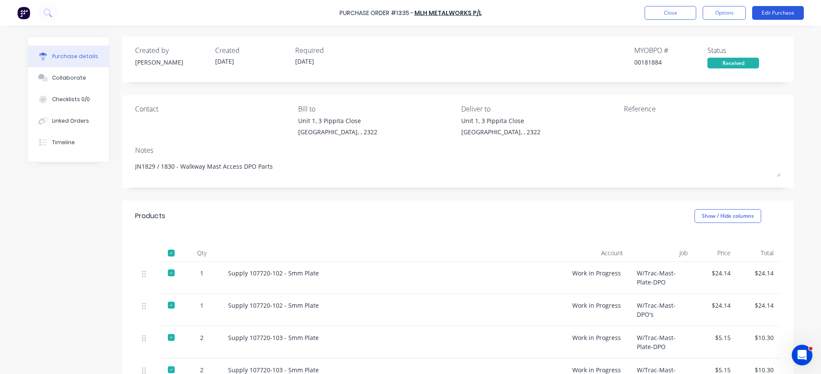
click at [787, 8] on button "Edit Purchase" at bounding box center [778, 13] width 52 height 14
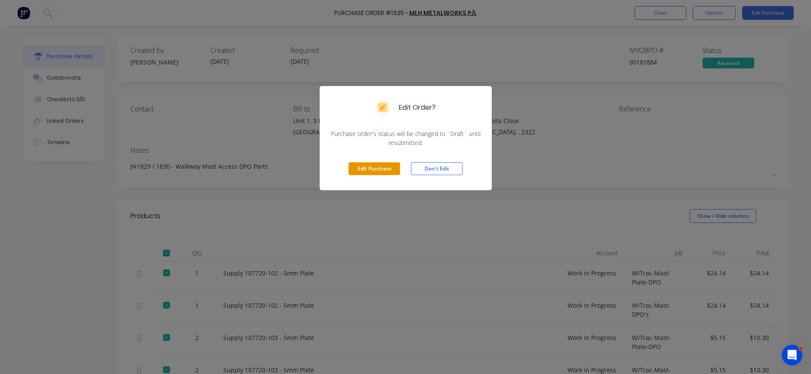
click at [370, 168] on button "Edit Purchase" at bounding box center [375, 168] width 52 height 13
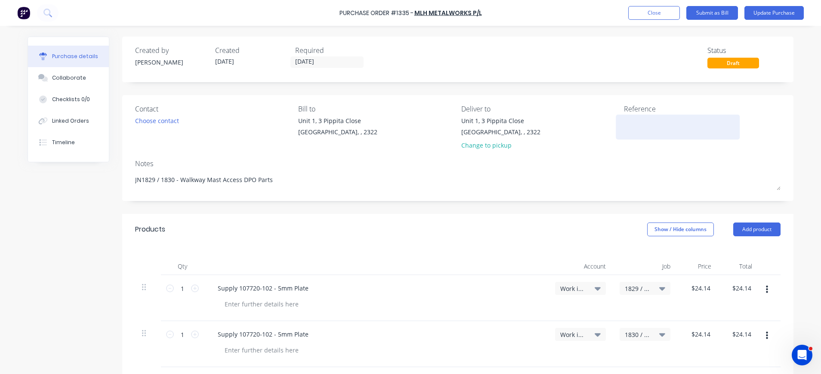
click at [624, 126] on textarea at bounding box center [678, 125] width 108 height 19
click at [792, 9] on button "Update Purchase" at bounding box center [774, 13] width 59 height 14
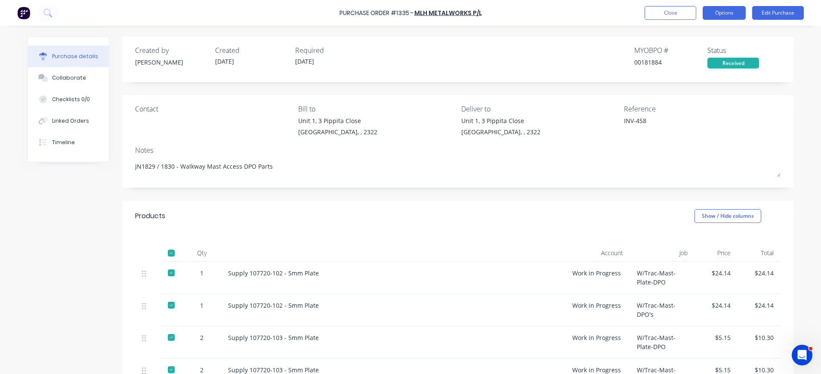
click at [718, 9] on button "Options" at bounding box center [724, 13] width 43 height 14
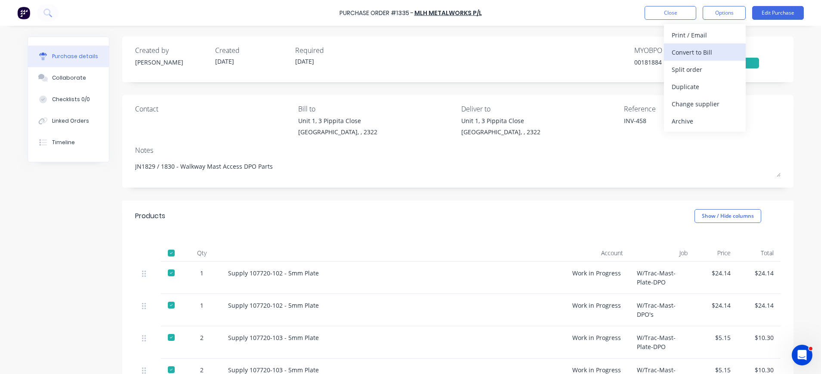
click at [704, 49] on div "Convert to Bill" at bounding box center [705, 52] width 66 height 12
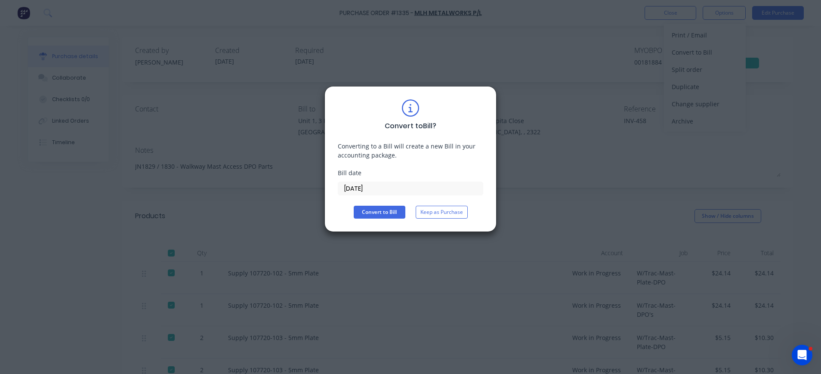
click at [368, 184] on input "03/09/25" at bounding box center [410, 188] width 145 height 13
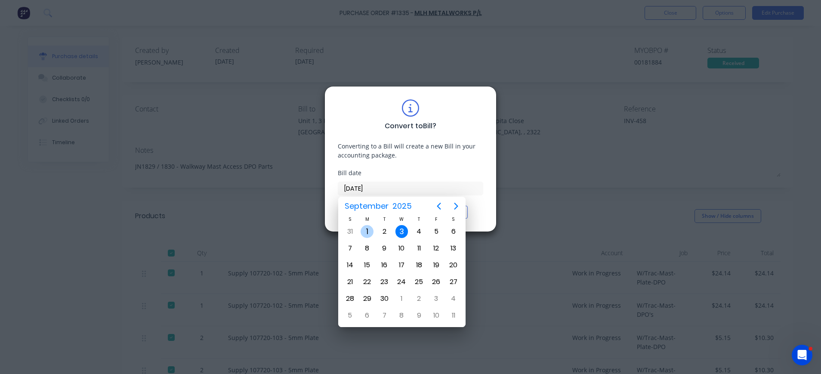
click at [372, 229] on div "1" at bounding box center [367, 231] width 13 height 13
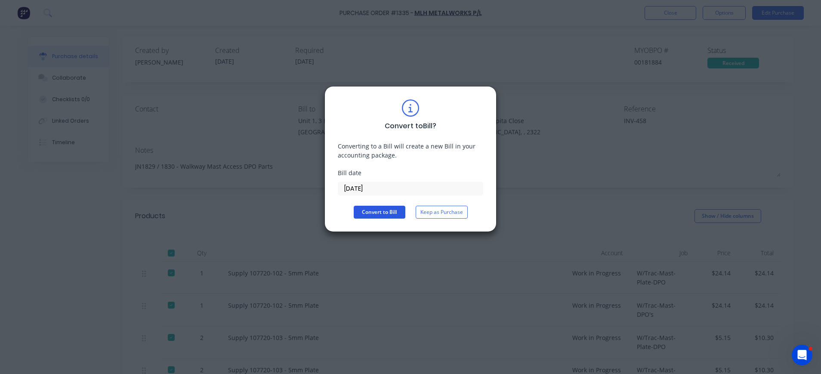
click at [388, 213] on button "Convert to Bill" at bounding box center [380, 212] width 52 height 13
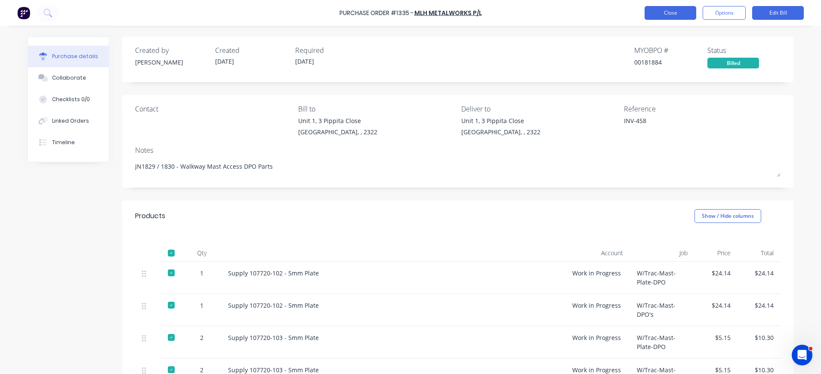
click at [686, 9] on button "Close" at bounding box center [671, 13] width 52 height 14
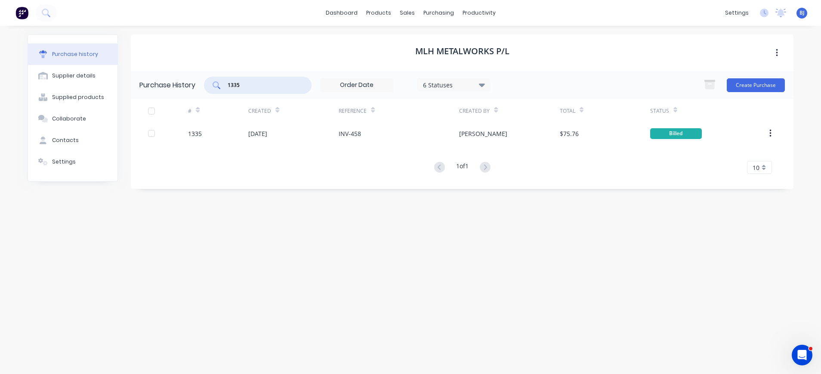
click at [260, 87] on input "1335" at bounding box center [262, 85] width 71 height 9
drag, startPoint x: 227, startPoint y: 84, endPoint x: 215, endPoint y: 85, distance: 12.1
click at [215, 85] on div "1335" at bounding box center [258, 85] width 108 height 17
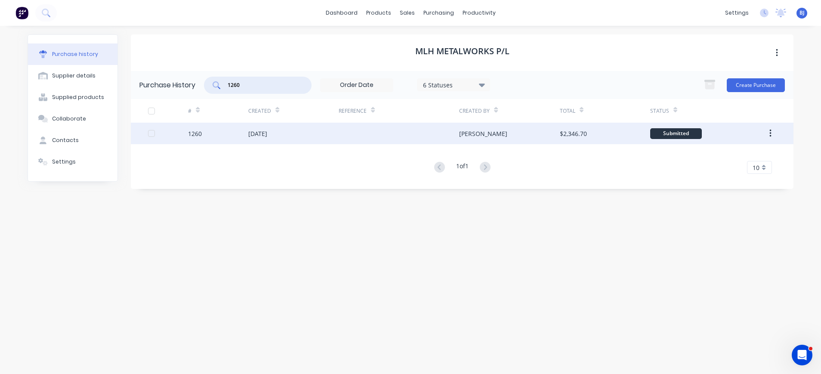
click at [267, 134] on div "[DATE]" at bounding box center [257, 133] width 19 height 9
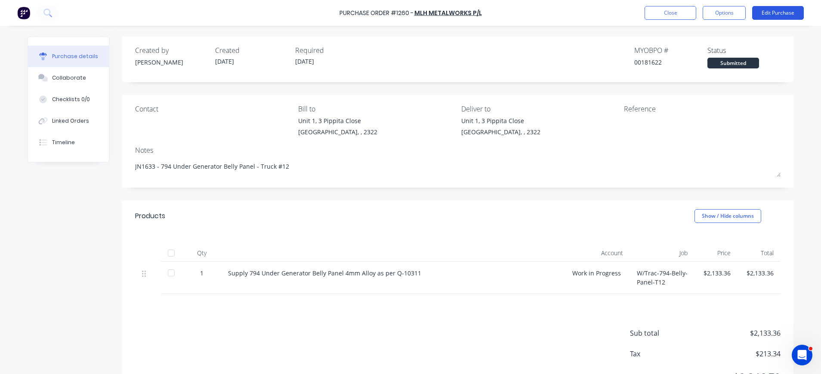
click at [768, 12] on button "Edit Purchase" at bounding box center [778, 13] width 52 height 14
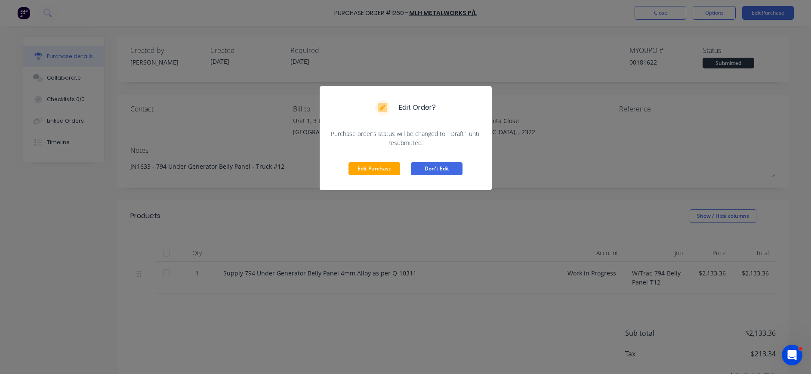
click at [398, 169] on button "Edit Purchase" at bounding box center [375, 168] width 52 height 13
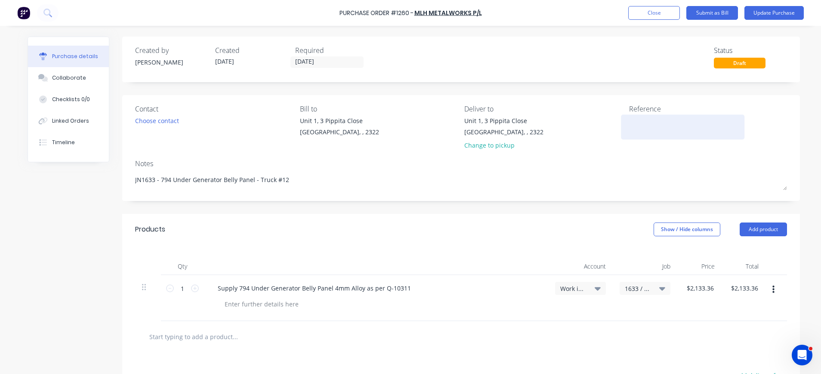
click at [629, 127] on div at bounding box center [683, 127] width 108 height 22
click at [634, 123] on textarea at bounding box center [683, 125] width 108 height 19
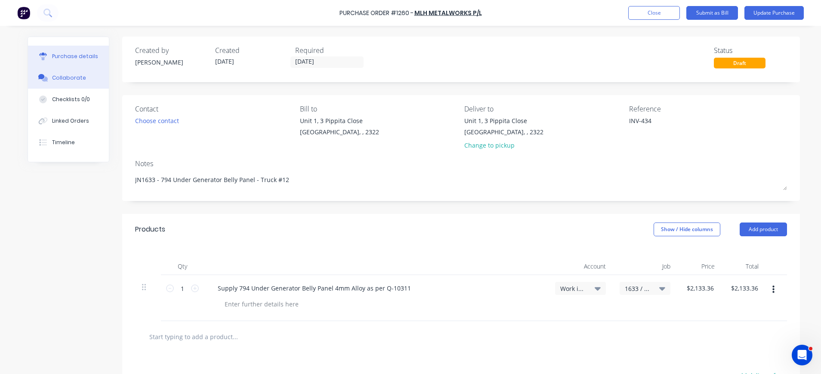
drag, startPoint x: 69, startPoint y: 77, endPoint x: 93, endPoint y: 80, distance: 24.4
click at [70, 77] on div "Collaborate" at bounding box center [69, 78] width 34 height 8
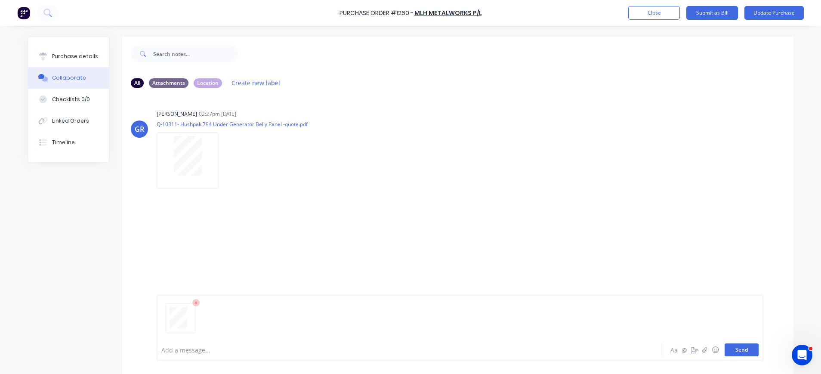
click at [736, 349] on button "Send" at bounding box center [742, 350] width 34 height 13
click at [763, 13] on button "Update Purchase" at bounding box center [774, 13] width 59 height 14
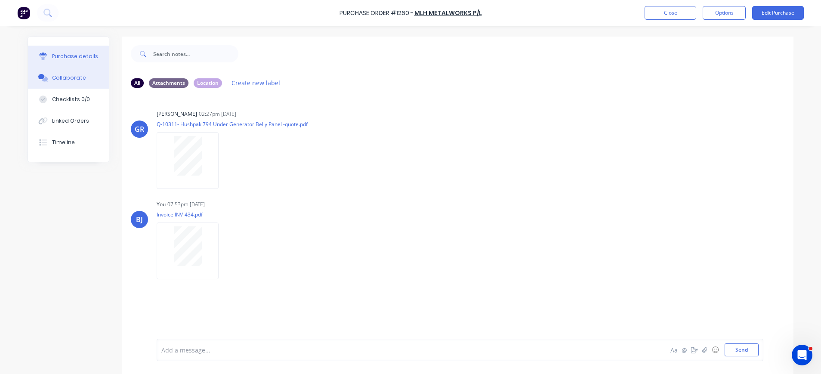
click at [70, 56] on div "Purchase details" at bounding box center [75, 57] width 46 height 8
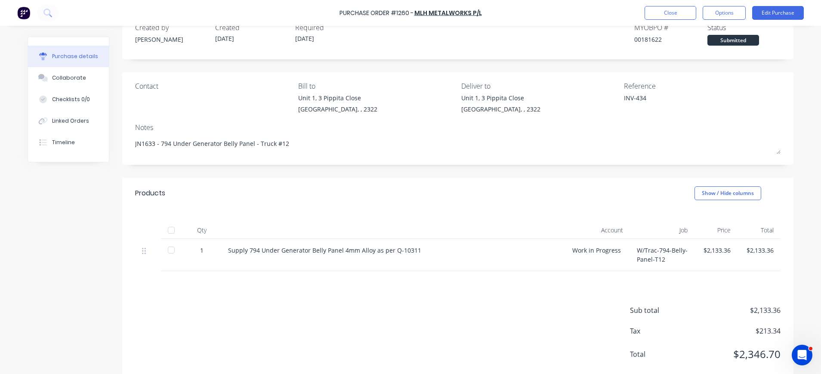
scroll to position [43, 0]
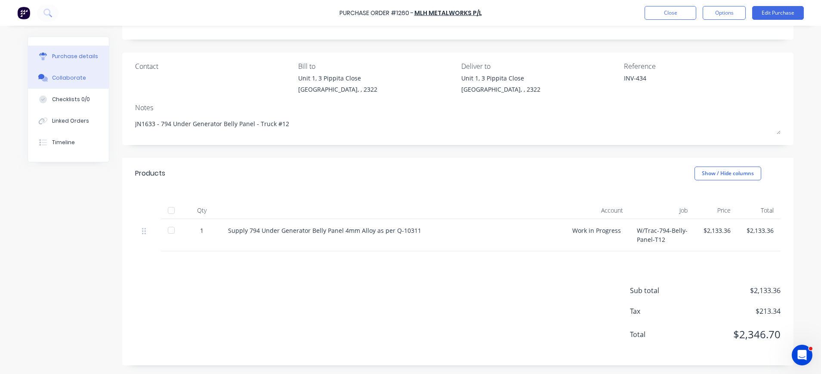
click at [67, 77] on div "Collaborate" at bounding box center [69, 78] width 34 height 8
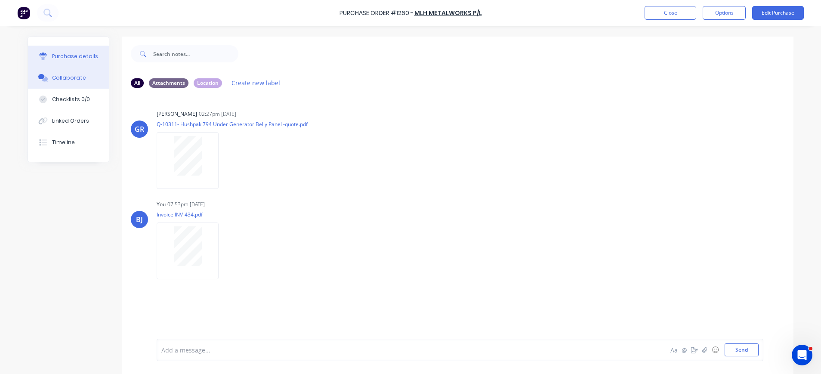
click at [70, 55] on div "Purchase details" at bounding box center [75, 57] width 46 height 8
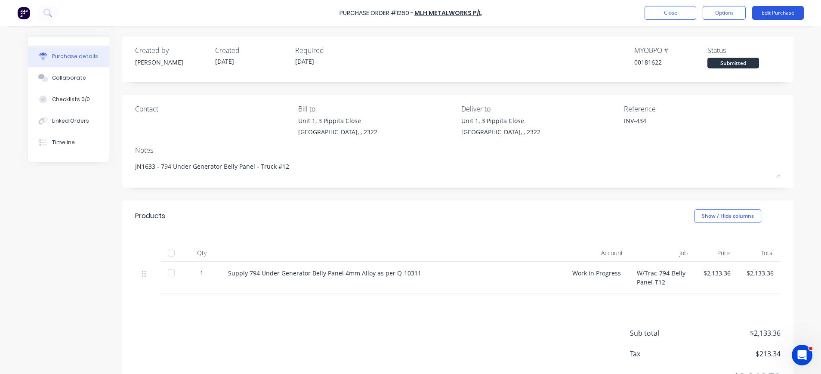
click at [772, 14] on button "Edit Purchase" at bounding box center [778, 13] width 52 height 14
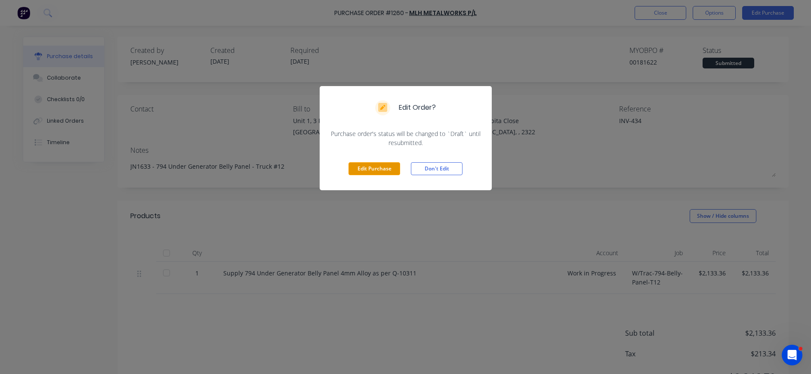
click at [376, 170] on button "Edit Purchase" at bounding box center [375, 168] width 52 height 13
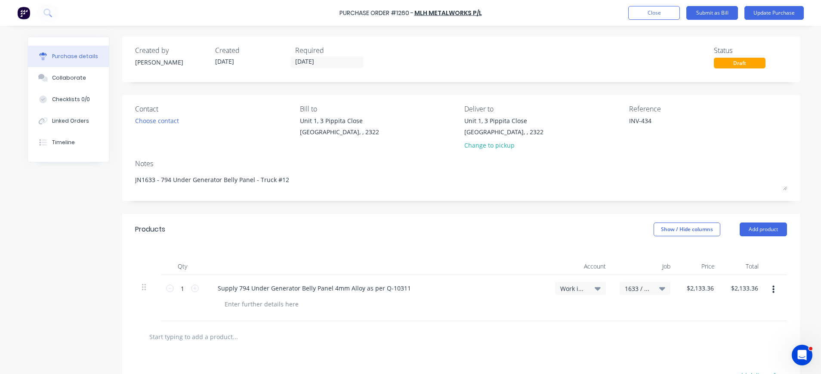
click at [767, 287] on button "button" at bounding box center [774, 289] width 20 height 15
click at [740, 329] on button "Duplicate" at bounding box center [747, 329] width 73 height 17
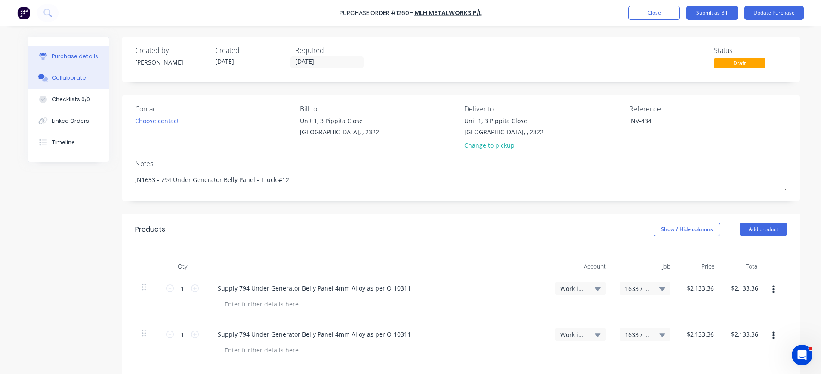
click at [65, 77] on div "Collaborate" at bounding box center [69, 78] width 34 height 8
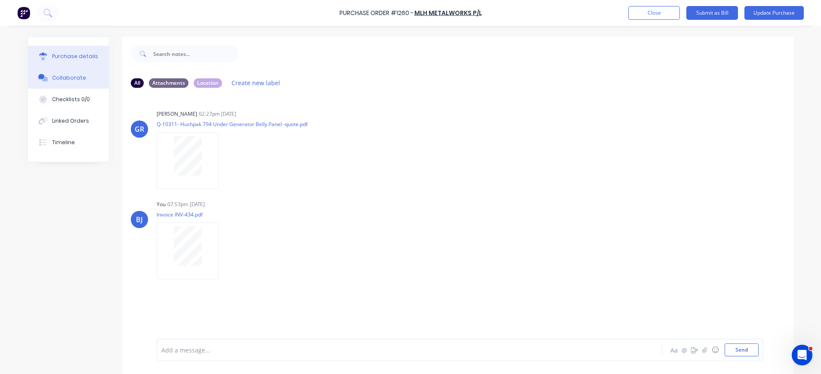
click at [96, 49] on button "Purchase details" at bounding box center [68, 57] width 81 height 22
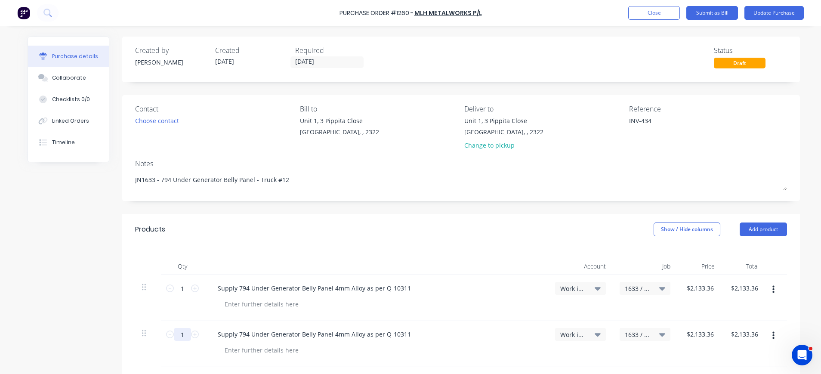
drag, startPoint x: 179, startPoint y: 335, endPoint x: 174, endPoint y: 334, distance: 4.8
click at [174, 334] on input "1" at bounding box center [182, 334] width 17 height 13
drag, startPoint x: 681, startPoint y: 331, endPoint x: 687, endPoint y: 331, distance: 6.0
click at [684, 330] on input "2133.3600" at bounding box center [699, 334] width 31 height 12
drag, startPoint x: 714, startPoint y: 334, endPoint x: 681, endPoint y: 334, distance: 32.7
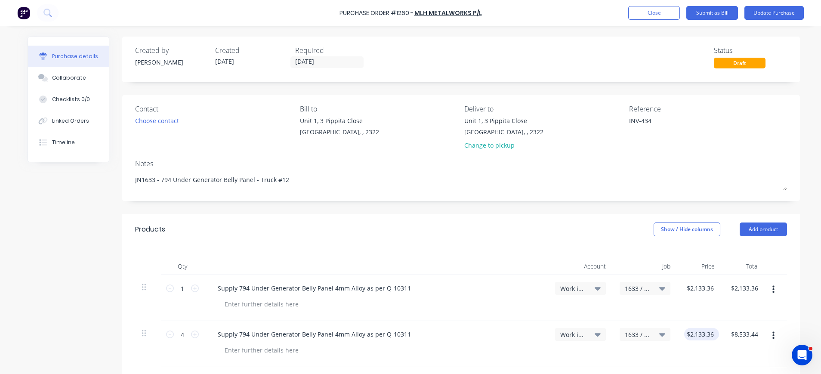
click at [684, 334] on div "$2,133.36 $2,133.36" at bounding box center [701, 334] width 35 height 12
click at [710, 337] on input "2133.36" at bounding box center [702, 334] width 27 height 12
drag, startPoint x: 713, startPoint y: 334, endPoint x: 687, endPoint y: 334, distance: 25.8
click at [687, 334] on div "$2,133.36 $2,133.36" at bounding box center [701, 334] width 35 height 12
click at [711, 336] on div "$2,133.36 $2,133.36" at bounding box center [701, 334] width 35 height 12
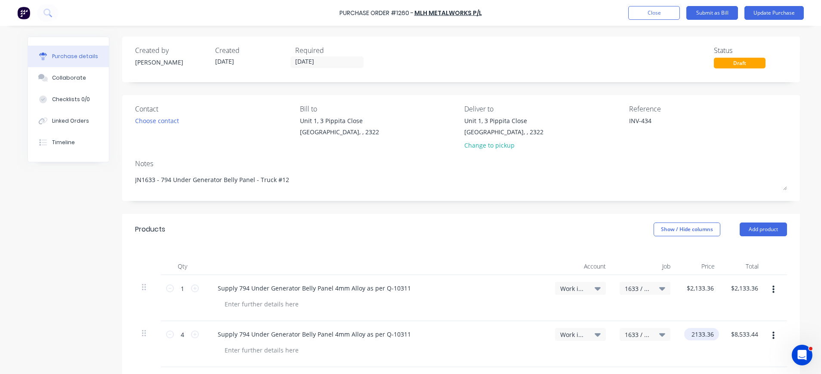
click at [709, 335] on input "2133.36" at bounding box center [699, 334] width 31 height 12
click at [766, 13] on button "Update Purchase" at bounding box center [774, 13] width 59 height 14
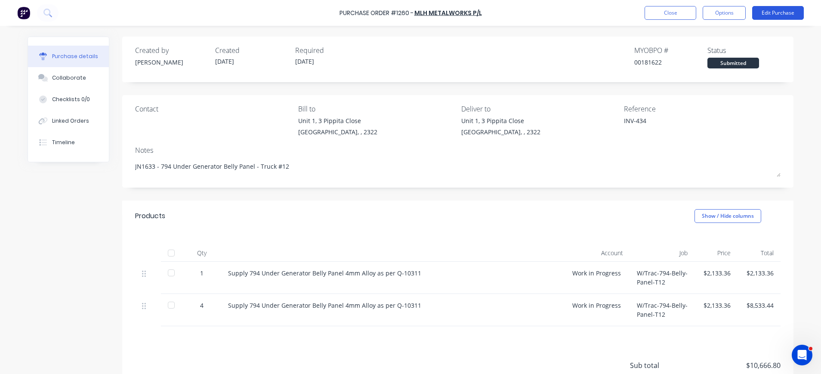
click at [776, 8] on button "Edit Purchase" at bounding box center [778, 13] width 52 height 14
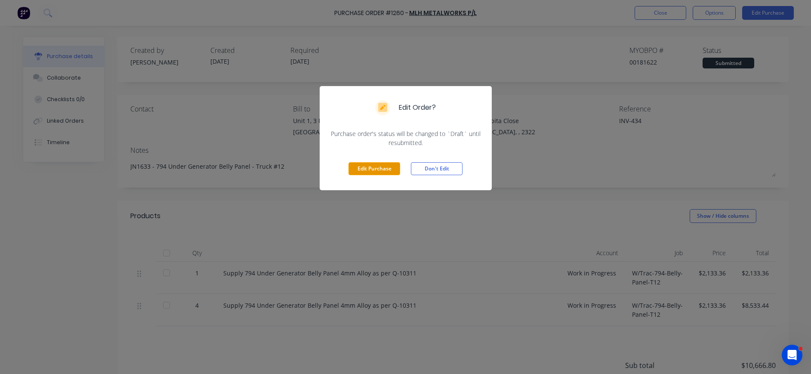
click at [382, 166] on button "Edit Purchase" at bounding box center [375, 168] width 52 height 13
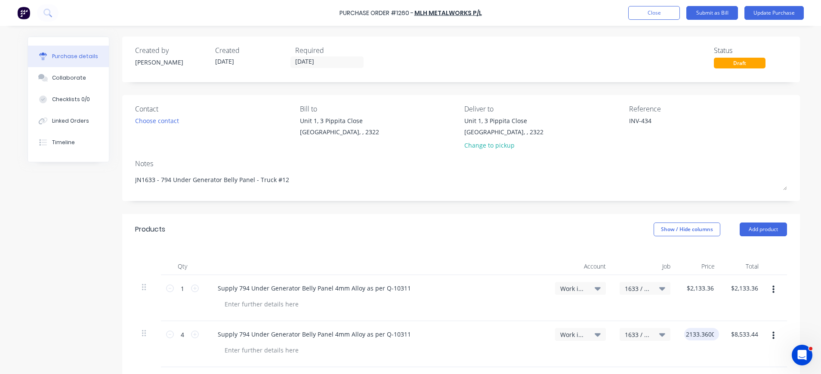
click at [704, 334] on input "2133.3600" at bounding box center [699, 334] width 31 height 12
click at [711, 332] on input "2133.3600" at bounding box center [701, 334] width 34 height 12
drag, startPoint x: 711, startPoint y: 332, endPoint x: 675, endPoint y: 333, distance: 36.2
click at [678, 333] on div "2133.3600 2133.3600" at bounding box center [701, 344] width 46 height 46
click at [751, 333] on input "148.16" at bounding box center [744, 334] width 31 height 12
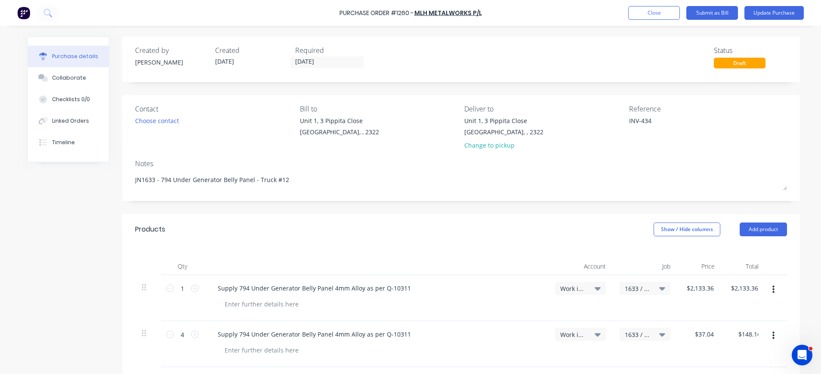
click at [417, 290] on div "Supply 794 Under Generator Belly Panel 4mm Alloy as per Q-10311" at bounding box center [376, 288] width 331 height 12
click at [414, 287] on div "Supply 794 Under Generator Belly Panel 4mm Alloy as per Q-10311" at bounding box center [376, 288] width 331 height 12
click at [404, 290] on div "Supply 794 Under Generator Belly Panel 4mm Alloy as per Q-10311" at bounding box center [314, 288] width 207 height 12
click at [191, 289] on icon at bounding box center [195, 289] width 8 height 8
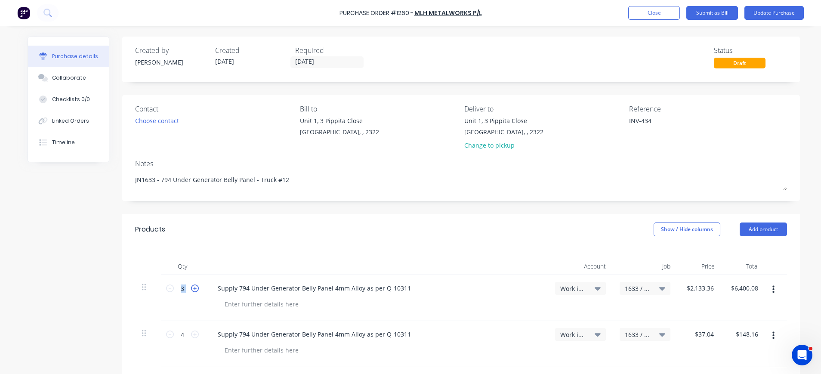
click at [191, 289] on icon at bounding box center [195, 289] width 8 height 8
click at [71, 80] on div "Collaborate" at bounding box center [69, 78] width 34 height 8
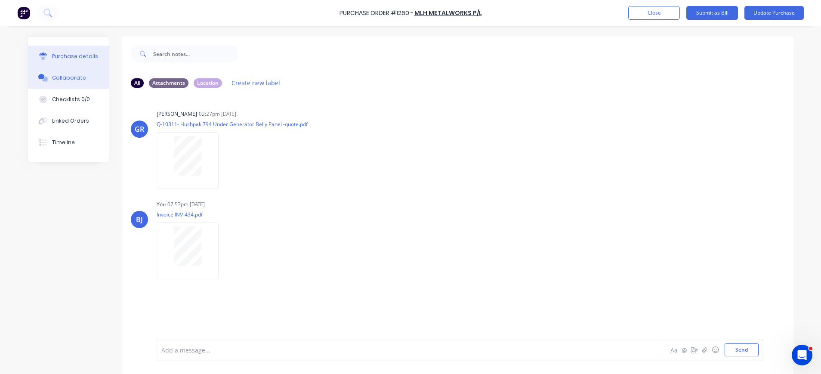
click at [79, 57] on div "Purchase details" at bounding box center [75, 57] width 46 height 8
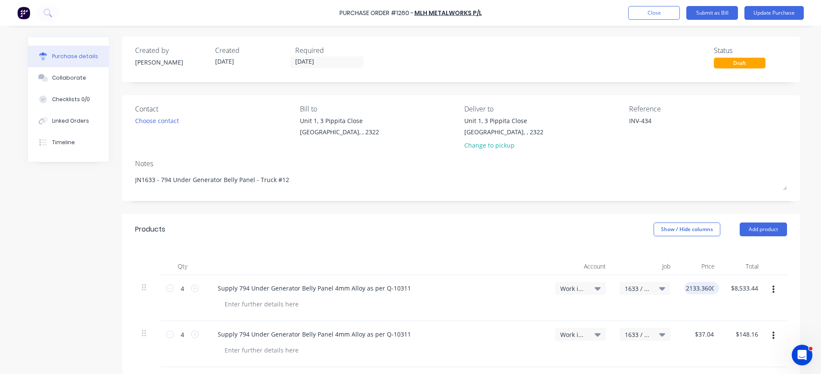
click at [705, 289] on input "2133.3600" at bounding box center [699, 288] width 31 height 12
click at [713, 288] on input "2133.3600" at bounding box center [701, 288] width 34 height 12
drag, startPoint x: 713, startPoint y: 288, endPoint x: 664, endPoint y: 287, distance: 49.1
click at [664, 287] on div "4 4 Supply 794 Under Generator Belly Panel 4mm Alloy as per Q-10311 Work in Pro…" at bounding box center [462, 298] width 654 height 46
click at [734, 292] on input "1985.20" at bounding box center [737, 288] width 31 height 12
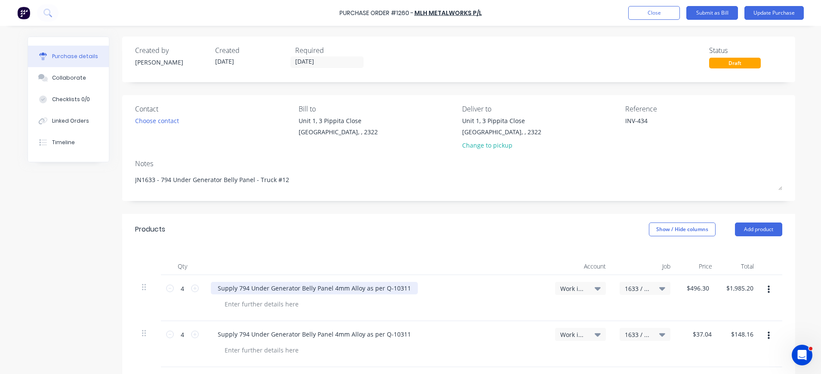
click at [409, 288] on div "Supply 794 Under Generator Belly Panel 4mm Alloy as per Q-10311" at bounding box center [376, 288] width 331 height 12
click at [404, 289] on div "Supply 794 Under Generator Belly Panel 4mm Alloy as per Q-10311" at bounding box center [314, 288] width 207 height 12
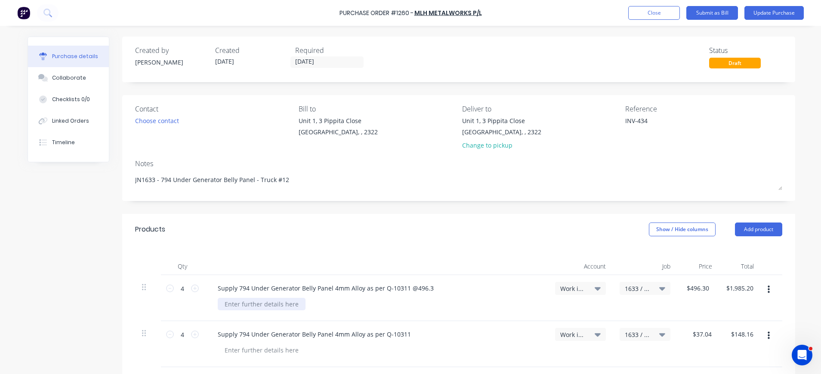
click at [285, 304] on div at bounding box center [262, 304] width 88 height 12
click at [166, 290] on icon at bounding box center [170, 289] width 8 height 8
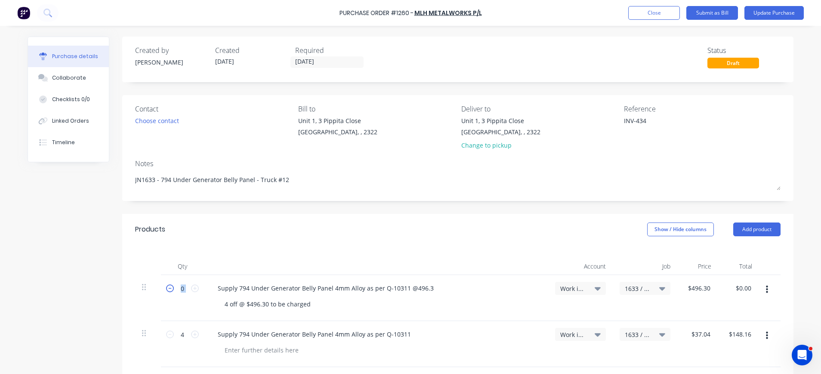
click at [166, 291] on icon at bounding box center [170, 289] width 8 height 8
click at [759, 11] on button "Update Purchase" at bounding box center [774, 13] width 59 height 14
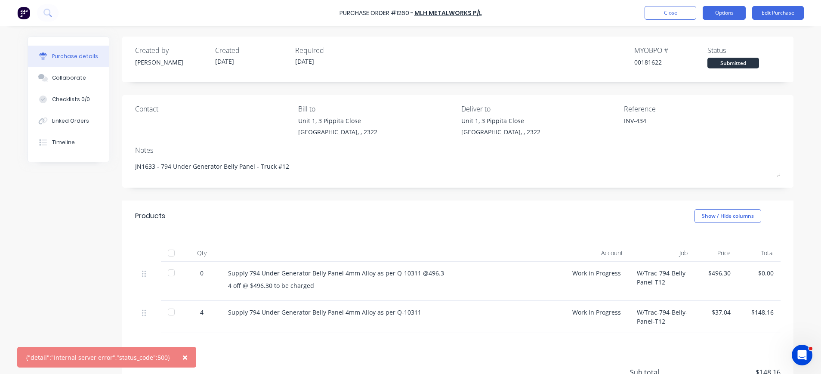
click at [727, 13] on button "Options" at bounding box center [724, 13] width 43 height 14
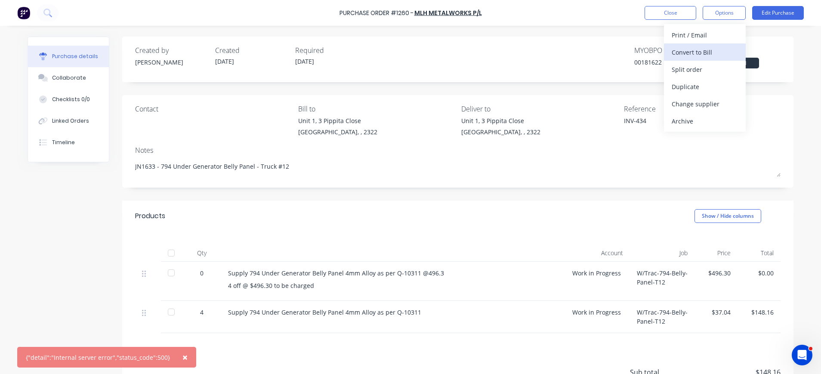
click at [707, 52] on div "Convert to Bill" at bounding box center [705, 52] width 66 height 12
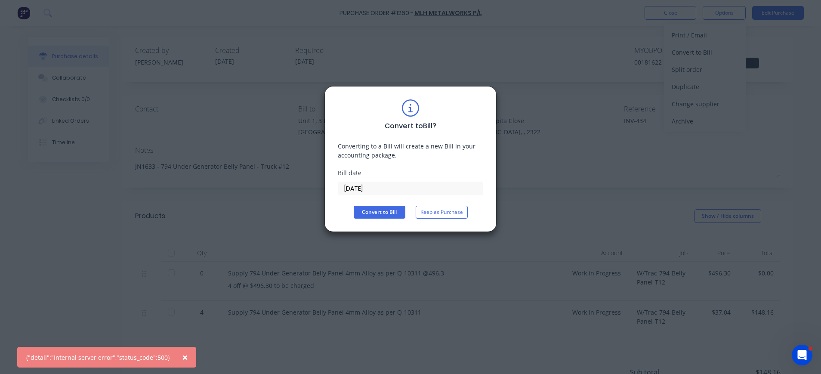
click at [369, 191] on input "03/09/25" at bounding box center [410, 188] width 145 height 13
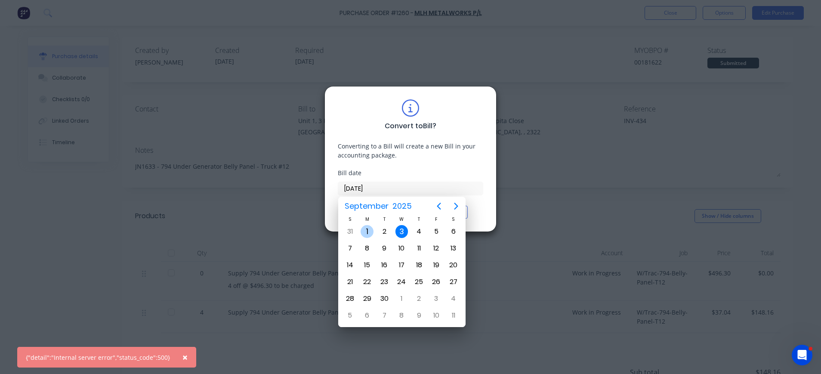
click at [371, 230] on div "1" at bounding box center [367, 231] width 13 height 13
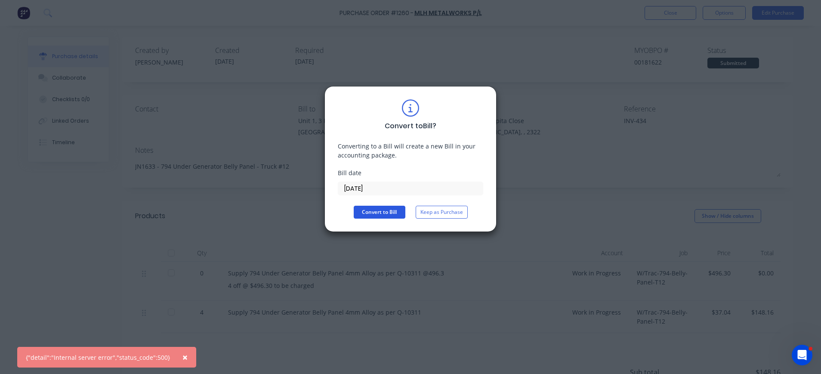
click at [373, 214] on button "Convert to Bill" at bounding box center [380, 212] width 52 height 13
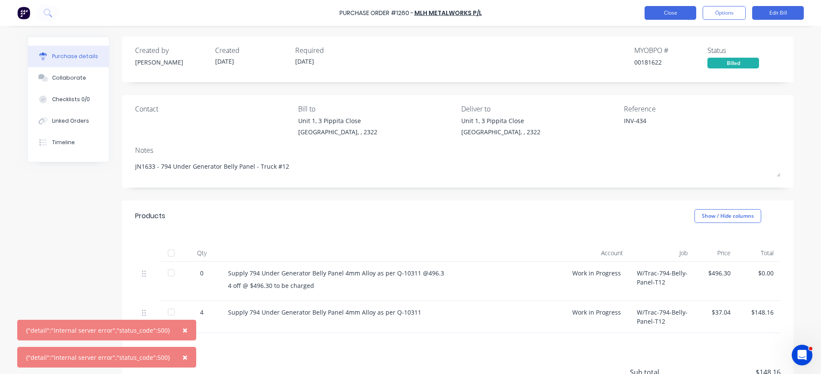
click at [677, 10] on button "Close" at bounding box center [671, 13] width 52 height 14
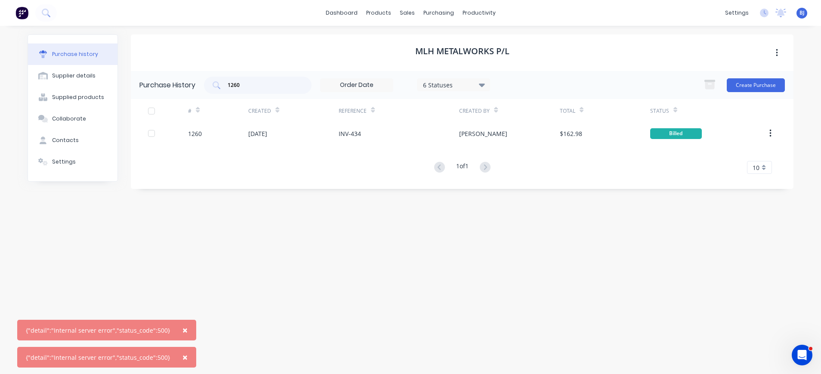
click at [183, 328] on span "×" at bounding box center [185, 330] width 5 height 12
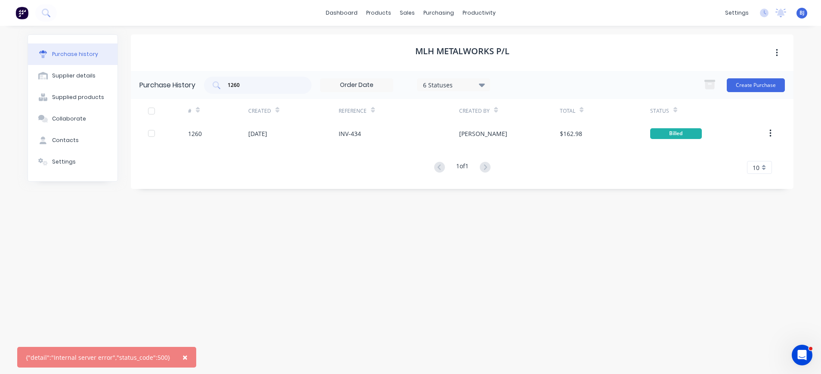
click at [183, 357] on span "×" at bounding box center [185, 357] width 5 height 12
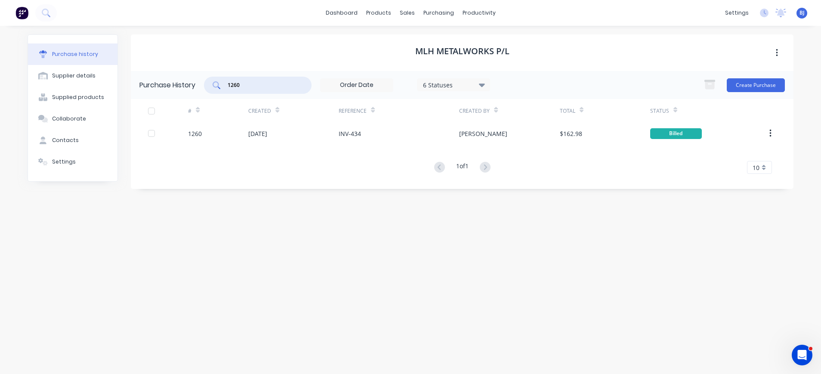
drag, startPoint x: 264, startPoint y: 86, endPoint x: 209, endPoint y: 88, distance: 54.7
click at [209, 87] on div "1260" at bounding box center [258, 85] width 108 height 17
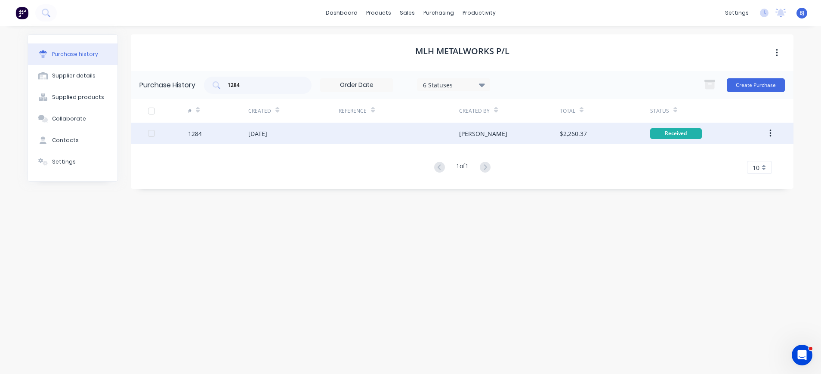
click at [263, 129] on div "[DATE]" at bounding box center [257, 133] width 19 height 9
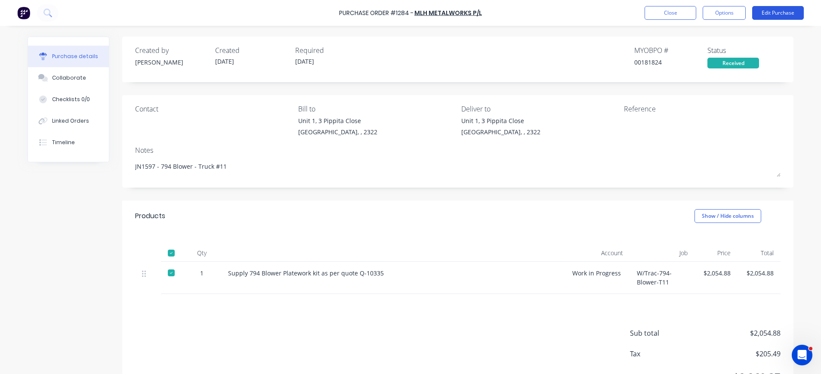
click at [778, 13] on button "Edit Purchase" at bounding box center [778, 13] width 52 height 14
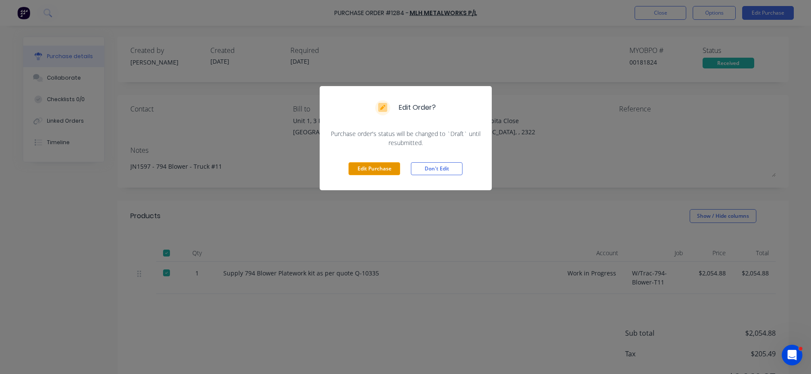
click at [377, 170] on button "Edit Purchase" at bounding box center [375, 168] width 52 height 13
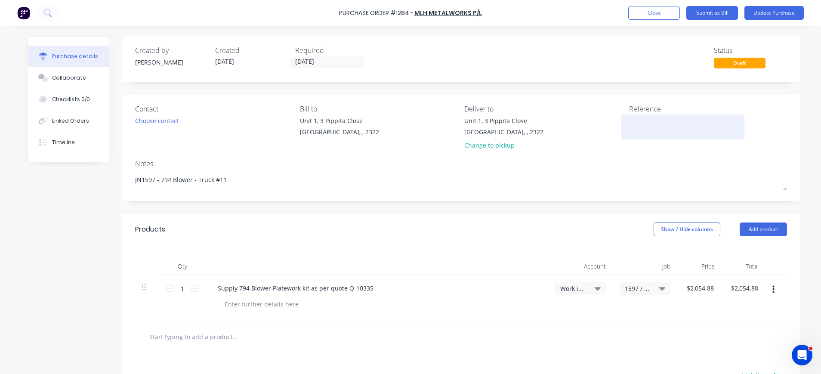
click at [668, 123] on textarea at bounding box center [683, 125] width 108 height 19
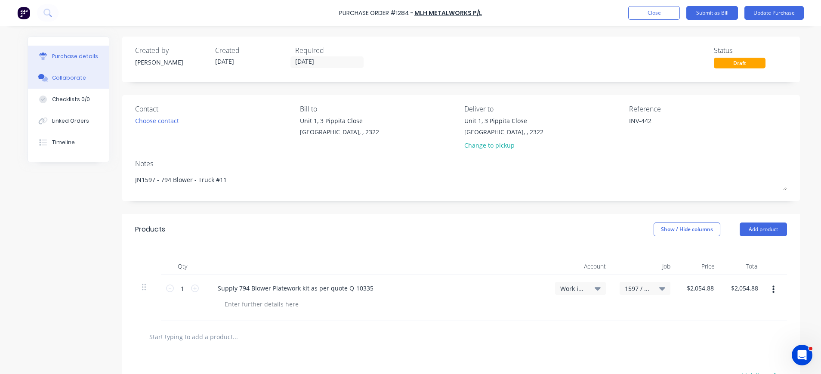
click at [77, 77] on div "Collaborate" at bounding box center [69, 78] width 34 height 8
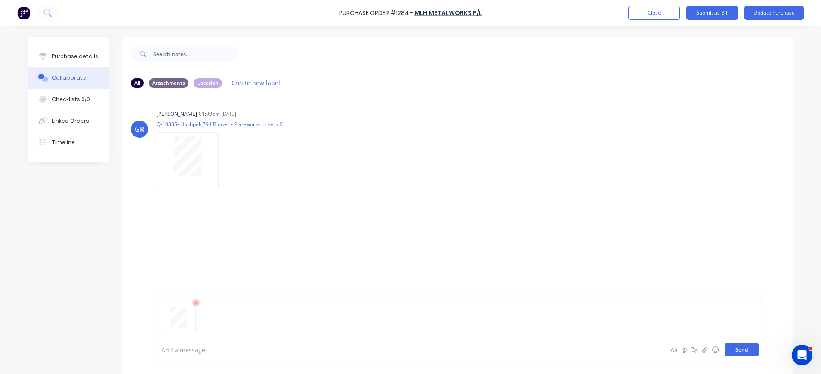
click at [740, 352] on button "Send" at bounding box center [742, 350] width 34 height 13
click at [734, 350] on button "Send" at bounding box center [742, 350] width 34 height 13
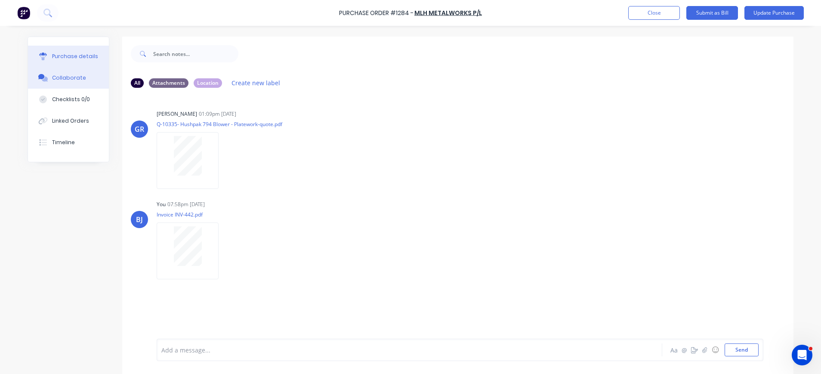
click at [69, 50] on button "Purchase details" at bounding box center [68, 57] width 81 height 22
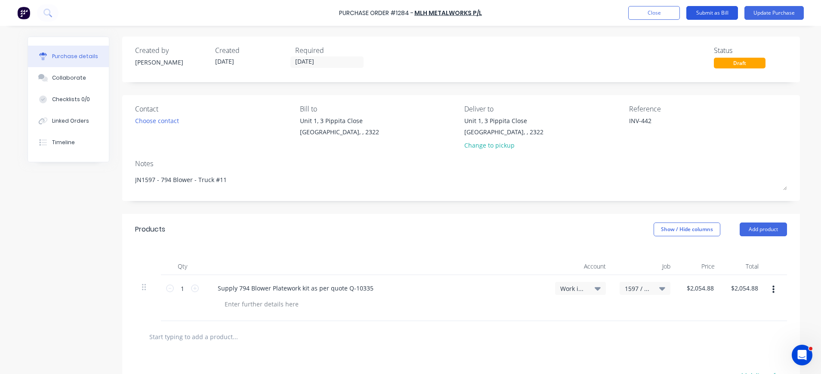
click at [715, 10] on button "Submit as Bill" at bounding box center [713, 13] width 52 height 14
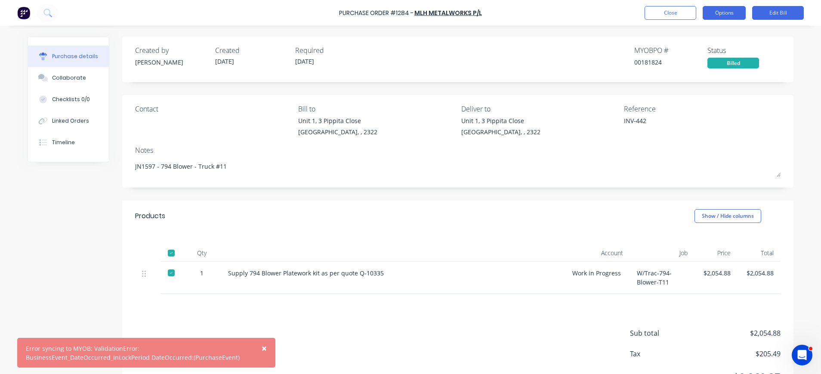
click at [716, 14] on button "Options" at bounding box center [724, 13] width 43 height 14
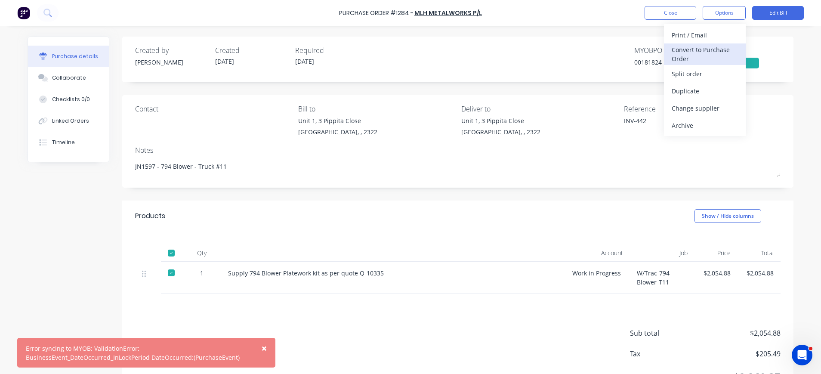
click at [693, 49] on div "Convert to Purchase Order" at bounding box center [705, 54] width 66 height 22
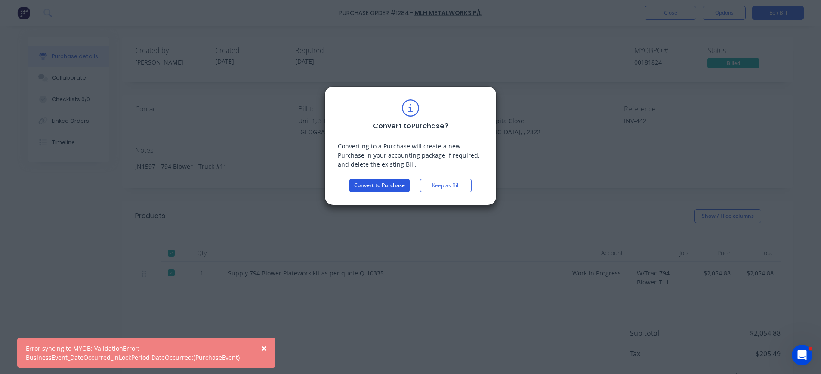
click at [381, 186] on button "Convert to Purchase" at bounding box center [380, 185] width 60 height 13
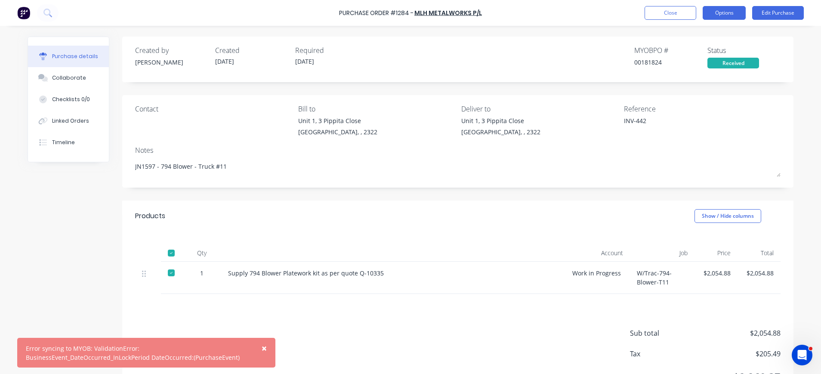
click at [724, 12] on button "Options" at bounding box center [724, 13] width 43 height 14
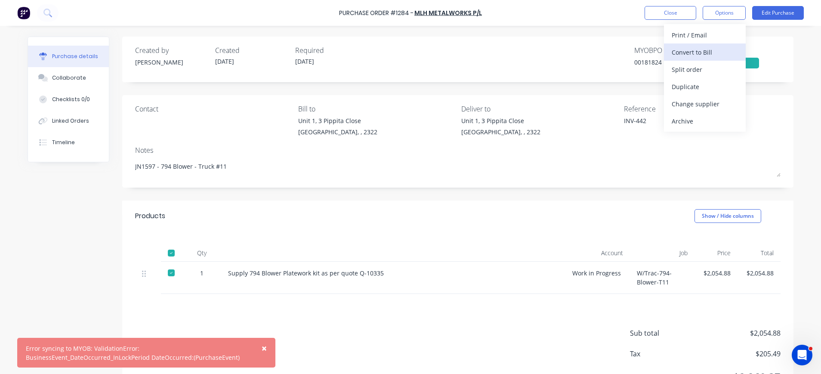
click at [706, 48] on div "Convert to Bill" at bounding box center [705, 52] width 66 height 12
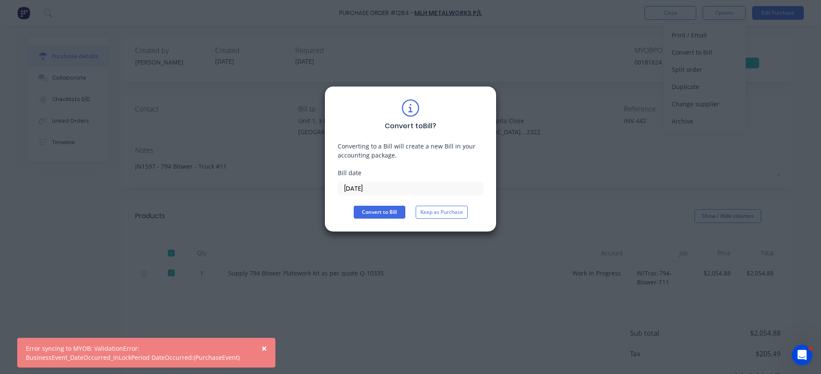
click at [372, 189] on input "03/09/25" at bounding box center [410, 188] width 145 height 13
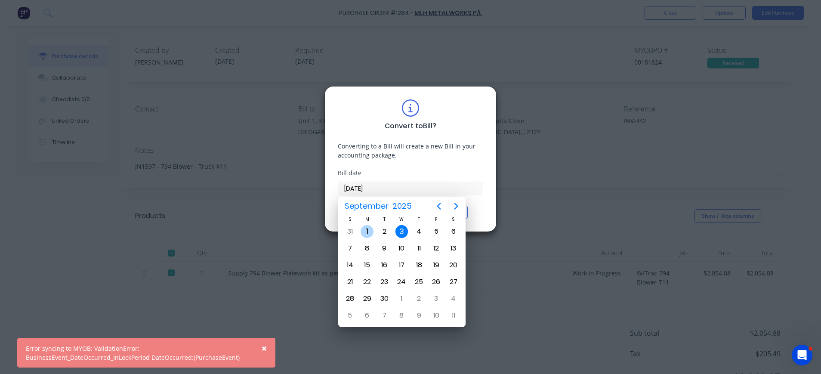
click at [368, 229] on div "1" at bounding box center [367, 231] width 13 height 13
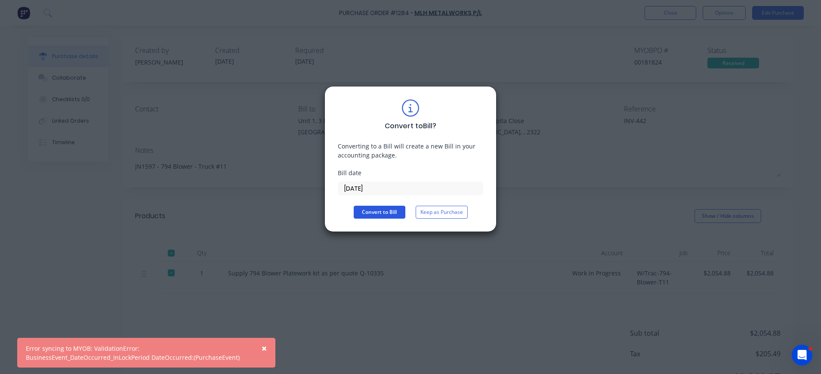
click at [386, 208] on button "Convert to Bill" at bounding box center [380, 212] width 52 height 13
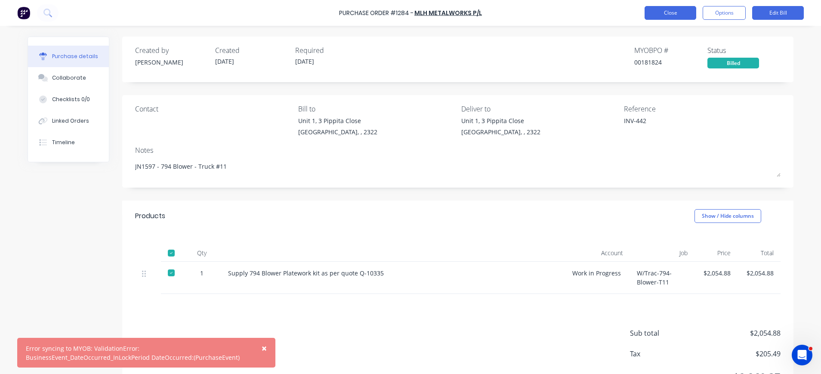
click at [673, 12] on button "Close" at bounding box center [671, 13] width 52 height 14
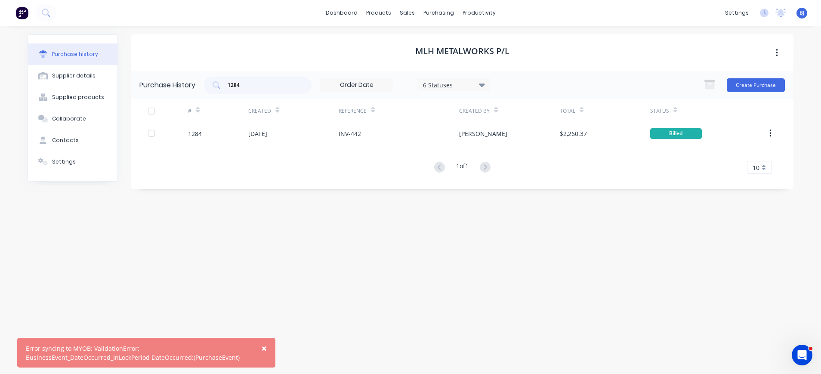
click at [267, 346] on button "×" at bounding box center [264, 348] width 22 height 21
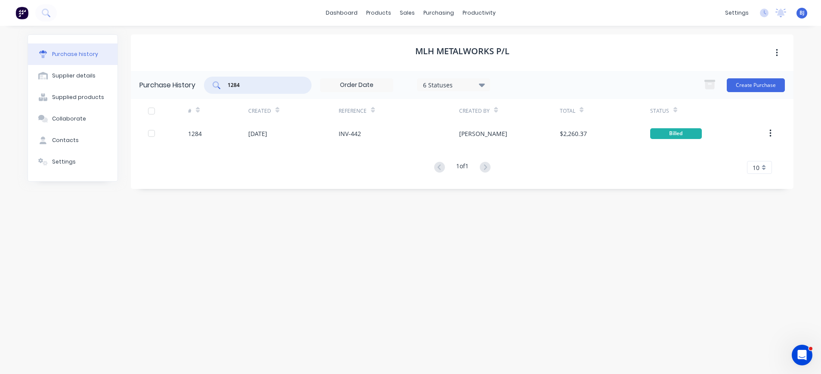
drag, startPoint x: 249, startPoint y: 90, endPoint x: 219, endPoint y: 89, distance: 30.1
click at [219, 89] on div "1284" at bounding box center [258, 85] width 108 height 17
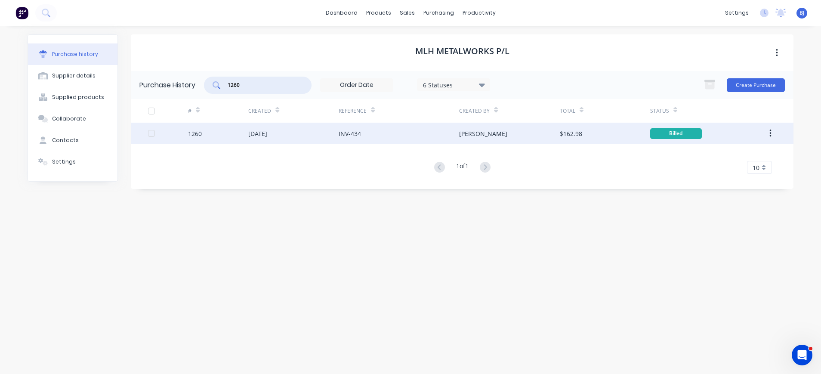
click at [288, 127] on div "[DATE]" at bounding box center [293, 134] width 90 height 22
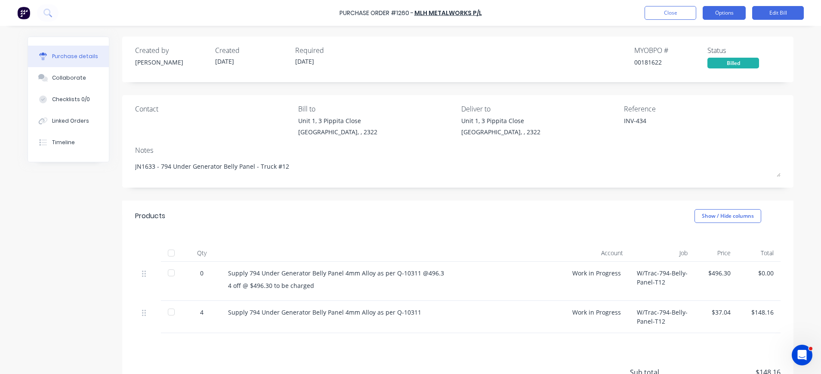
click at [716, 12] on button "Options" at bounding box center [724, 13] width 43 height 14
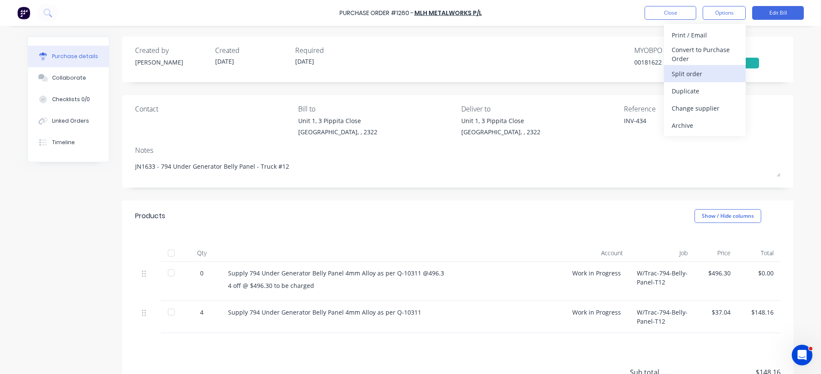
click at [691, 73] on div "Split order" at bounding box center [705, 74] width 66 height 12
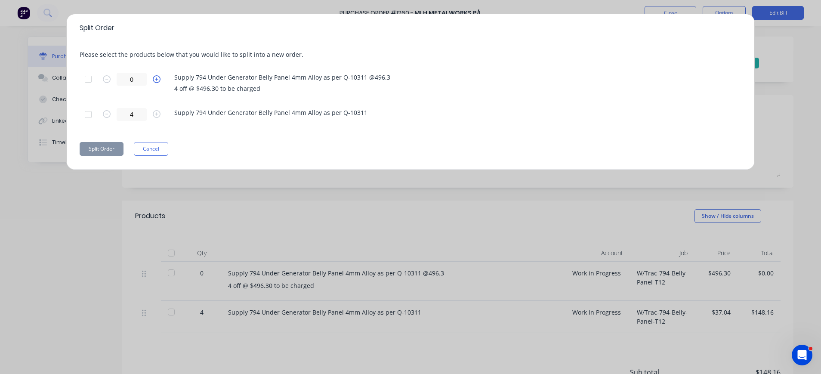
click at [156, 79] on icon "button" at bounding box center [157, 79] width 8 height 8
click at [90, 80] on div at bounding box center [88, 79] width 17 height 17
click at [158, 79] on icon "button" at bounding box center [157, 79] width 8 height 8
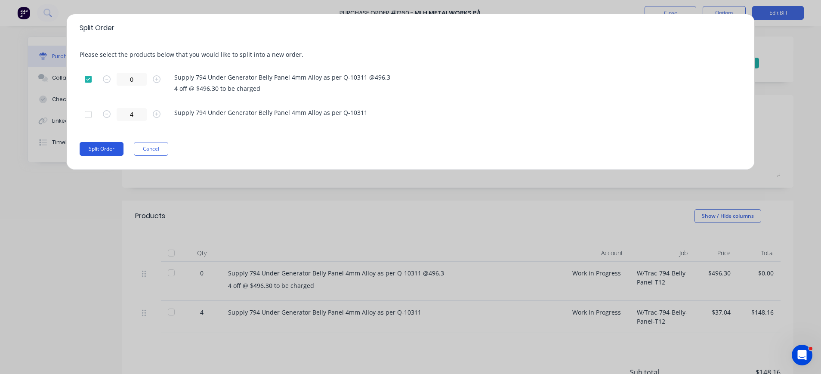
click at [112, 148] on button "Split Order" at bounding box center [102, 149] width 44 height 14
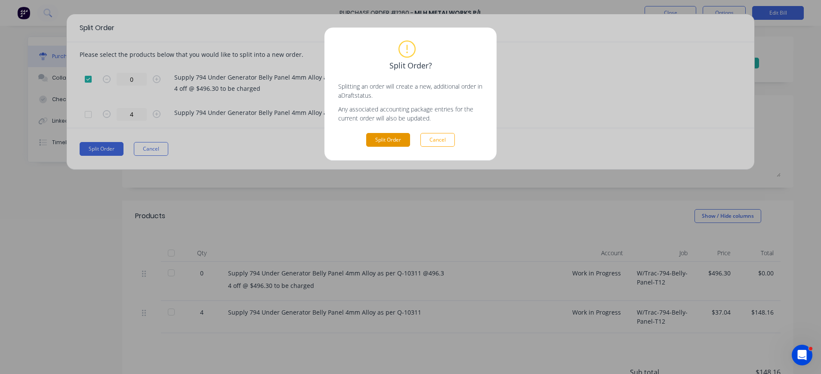
click at [384, 134] on button "Split Order" at bounding box center [388, 140] width 44 height 14
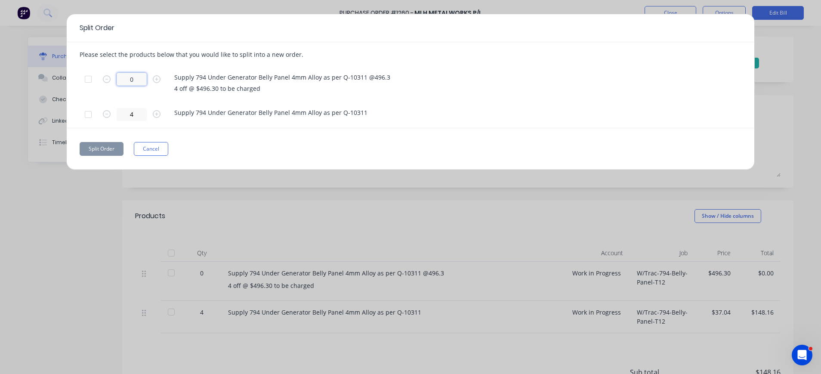
click at [137, 79] on input "0" at bounding box center [132, 79] width 30 height 13
click at [135, 79] on input "0" at bounding box center [132, 79] width 30 height 13
drag, startPoint x: 135, startPoint y: 79, endPoint x: 127, endPoint y: 79, distance: 8.2
click at [125, 79] on input "0" at bounding box center [132, 79] width 30 height 13
click at [114, 146] on button "Split Order" at bounding box center [102, 149] width 44 height 14
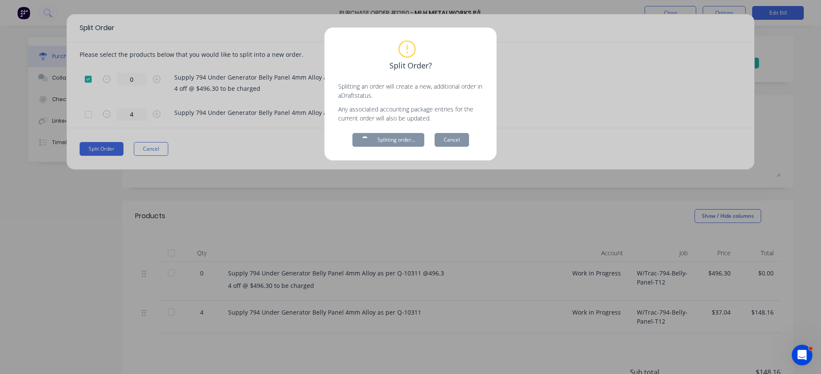
click at [568, 208] on div "Split Order? Splitting an order will create a new, additional order in a Draft …" at bounding box center [410, 187] width 821 height 374
click at [624, 77] on div "Split Order? Splitting an order will create a new, additional order in a Draft …" at bounding box center [410, 187] width 821 height 374
click at [519, 252] on div "Split Order? Splitting an order will create a new, additional order in a Draft …" at bounding box center [410, 187] width 821 height 374
click at [136, 146] on div "Split Order? Splitting an order will create a new, additional order in a Draft …" at bounding box center [410, 187] width 821 height 374
click at [628, 123] on div "Split Order? Splitting an order will create a new, additional order in a Draft …" at bounding box center [410, 187] width 821 height 374
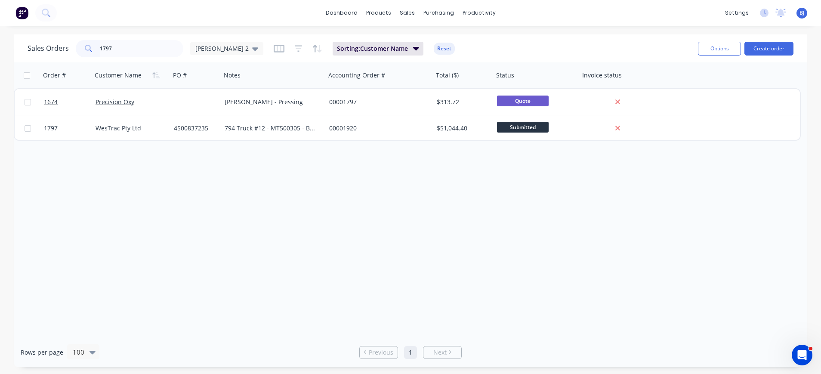
drag, startPoint x: 117, startPoint y: 52, endPoint x: 93, endPoint y: 50, distance: 24.2
click at [93, 50] on div "1797" at bounding box center [130, 48] width 108 height 17
type input "1787"
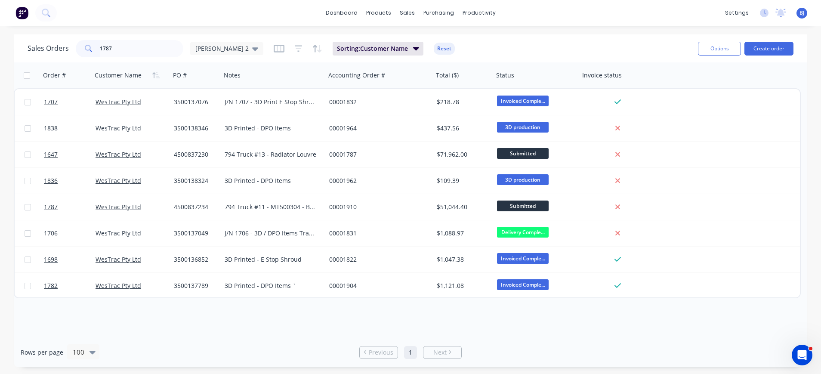
click at [132, 52] on input "1787" at bounding box center [142, 48] width 84 height 17
drag, startPoint x: 127, startPoint y: 52, endPoint x: 82, endPoint y: 67, distance: 47.6
click at [77, 51] on div "1787" at bounding box center [130, 48] width 108 height 17
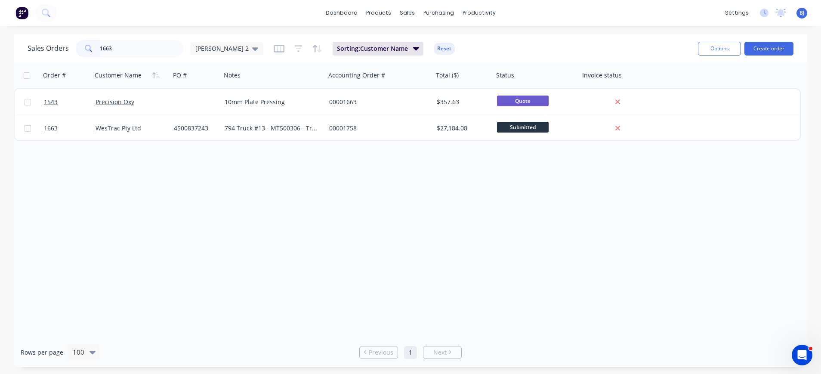
type input "1663"
click at [433, 10] on div "purchasing" at bounding box center [438, 12] width 39 height 13
click at [438, 10] on div "purchasing" at bounding box center [438, 12] width 39 height 13
click at [449, 39] on div "Purchase Orders" at bounding box center [467, 41] width 46 height 8
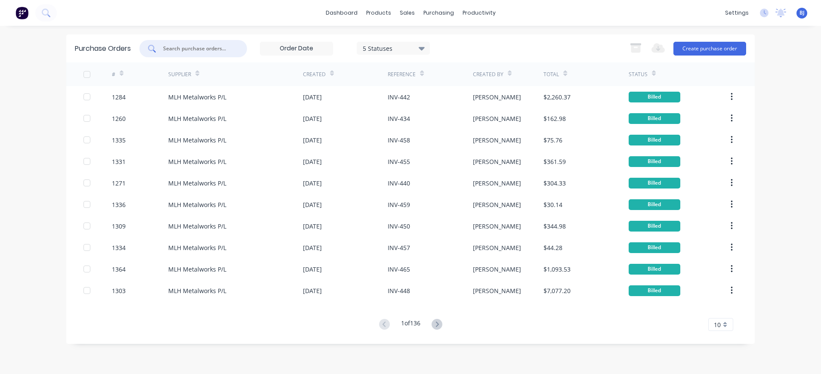
click at [185, 50] on input "text" at bounding box center [197, 48] width 71 height 9
type input "1260"
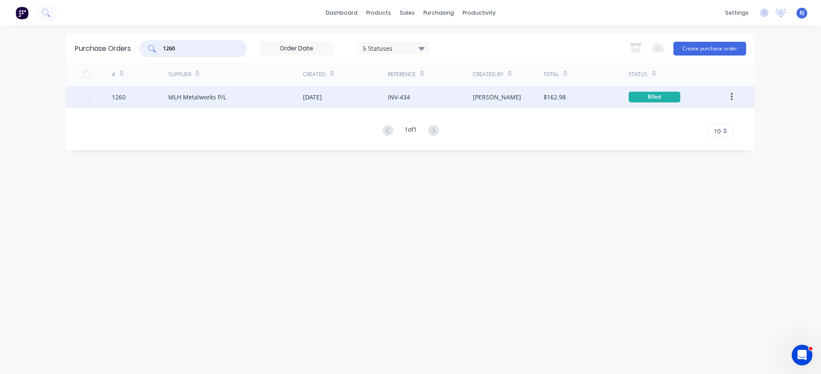
click at [217, 96] on div "MLH Metalworks P/L" at bounding box center [197, 97] width 58 height 9
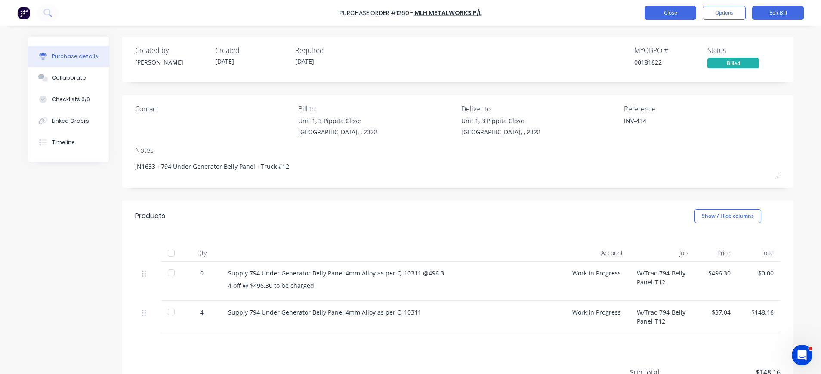
click at [669, 10] on button "Close" at bounding box center [671, 13] width 52 height 14
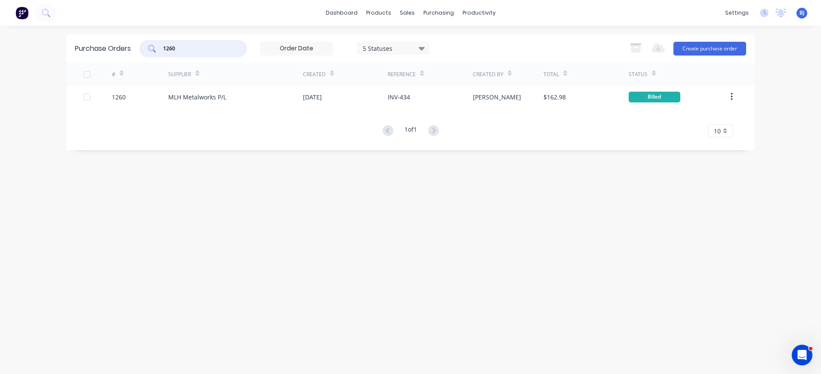
click at [199, 49] on input "1260" at bounding box center [197, 48] width 71 height 9
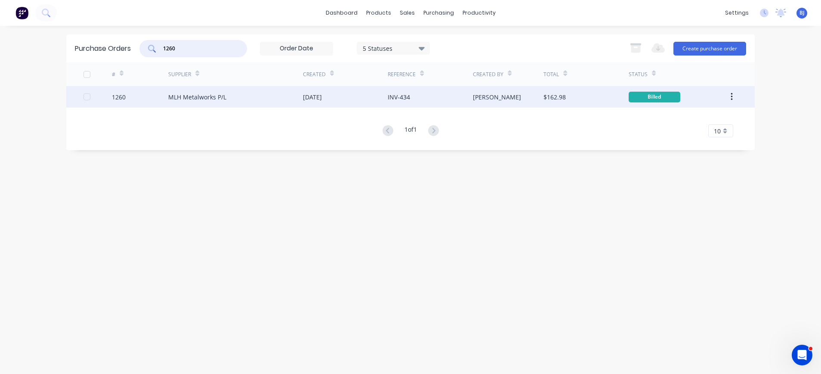
click at [224, 95] on div "MLH Metalworks P/L" at bounding box center [197, 97] width 58 height 9
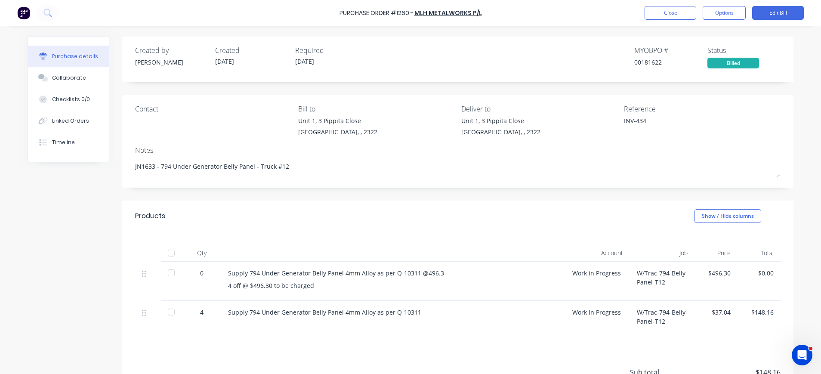
click at [197, 275] on div "0" at bounding box center [201, 273] width 25 height 9
click at [169, 275] on div at bounding box center [171, 272] width 17 height 17
click at [168, 273] on div at bounding box center [171, 272] width 17 height 17
click at [166, 312] on div at bounding box center [171, 311] width 17 height 17
type textarea "x"
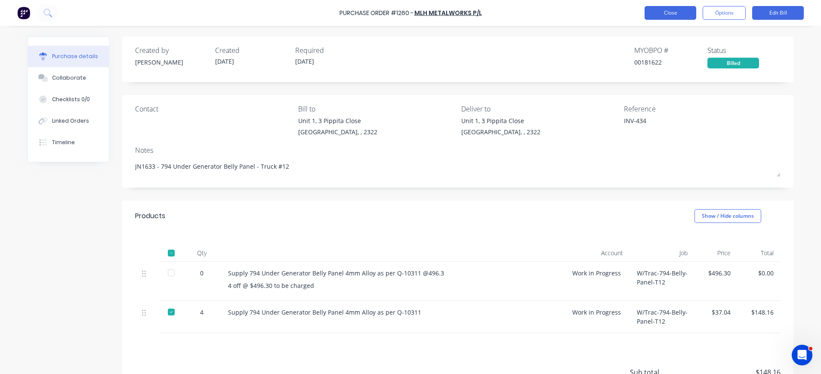
click at [680, 14] on button "Close" at bounding box center [671, 13] width 52 height 14
